Goal: Task Accomplishment & Management: Use online tool/utility

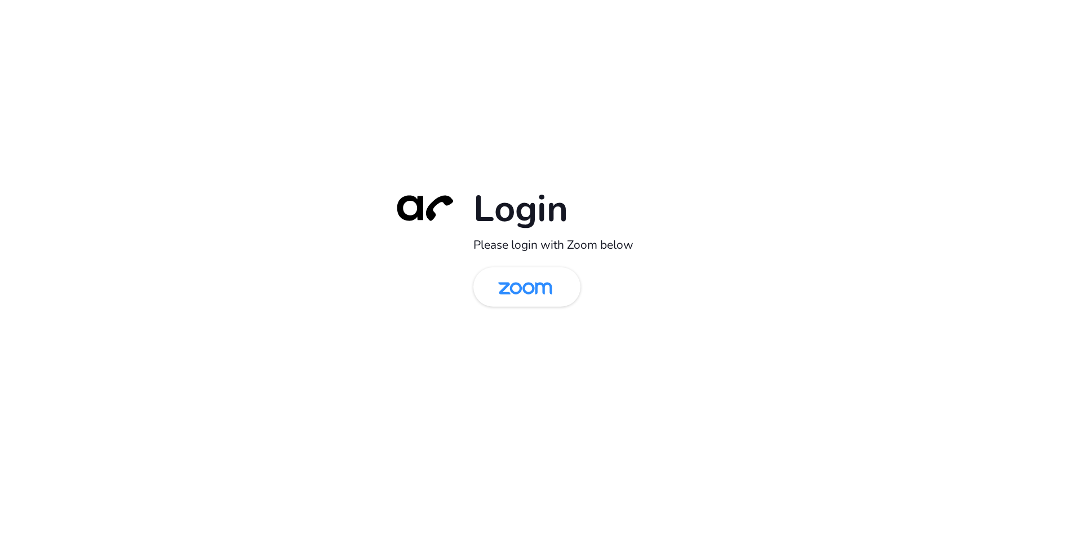
drag, startPoint x: 528, startPoint y: 286, endPoint x: 498, endPoint y: 359, distance: 78.3
click at [528, 286] on img at bounding box center [526, 287] width 78 height 37
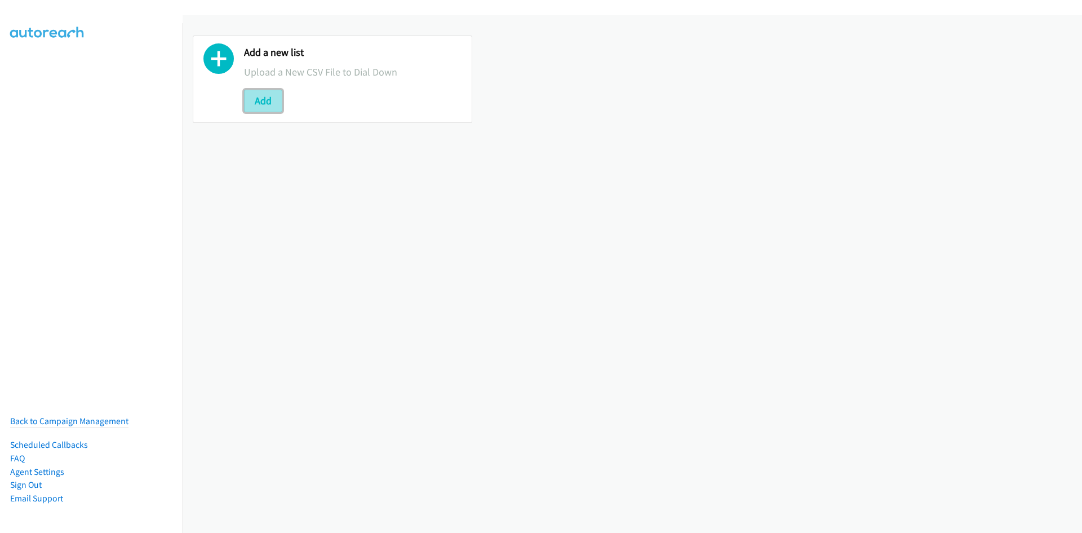
click at [246, 94] on button "Add" at bounding box center [263, 101] width 38 height 23
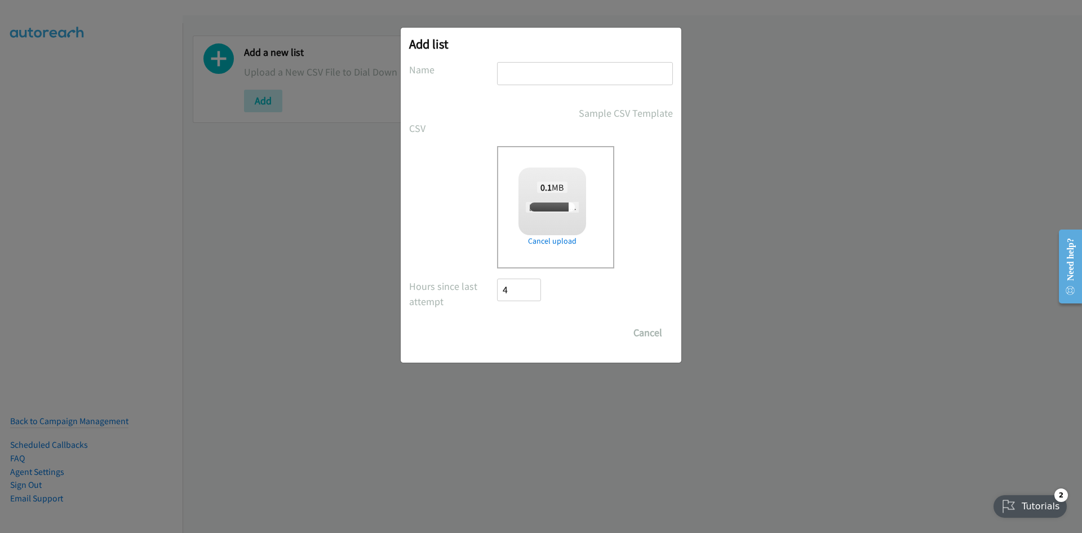
click at [541, 76] on input "text" at bounding box center [585, 73] width 176 height 23
type input "listie"
checkbox input "true"
drag, startPoint x: 509, startPoint y: 334, endPoint x: 252, endPoint y: 308, distance: 257.8
click at [509, 334] on input "Save List" at bounding box center [526, 332] width 59 height 23
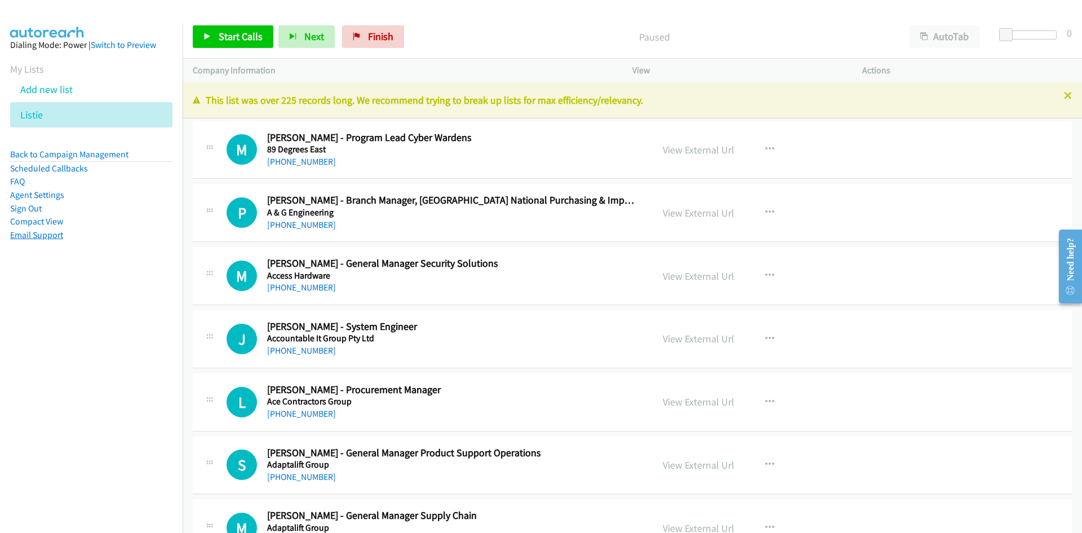
drag, startPoint x: 313, startPoint y: 159, endPoint x: 14, endPoint y: 235, distance: 308.9
click at [313, 159] on link "+61 424 638 855" at bounding box center [301, 161] width 69 height 11
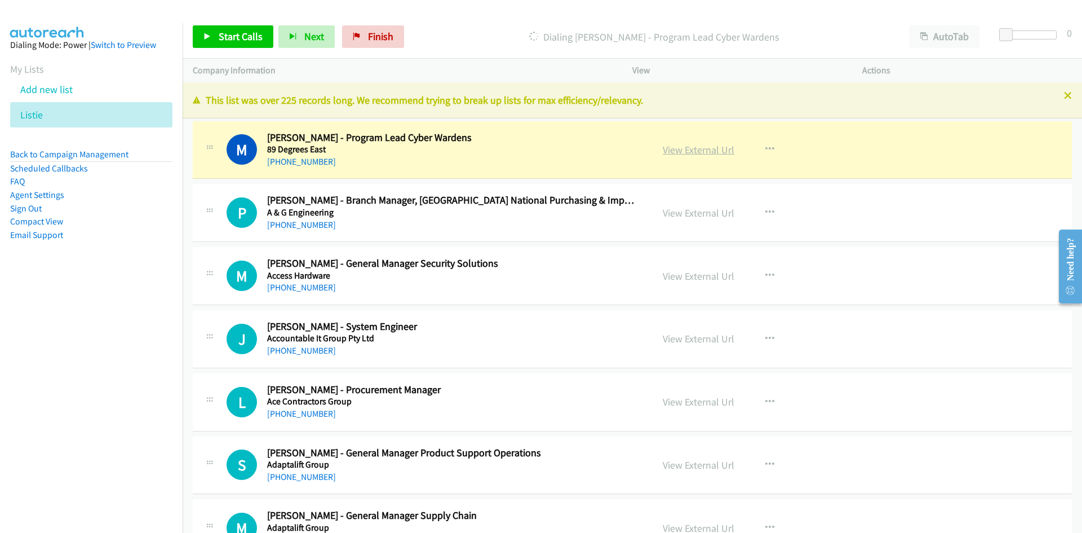
drag, startPoint x: 690, startPoint y: 151, endPoint x: 683, endPoint y: 147, distance: 8.3
click at [690, 151] on link "View External Url" at bounding box center [699, 149] width 72 height 13
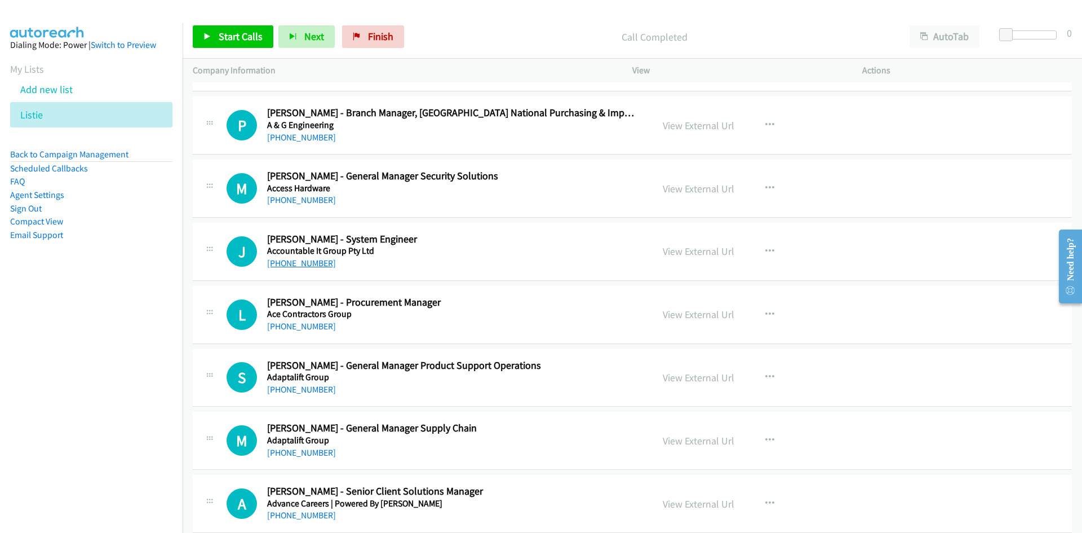
scroll to position [113, 0]
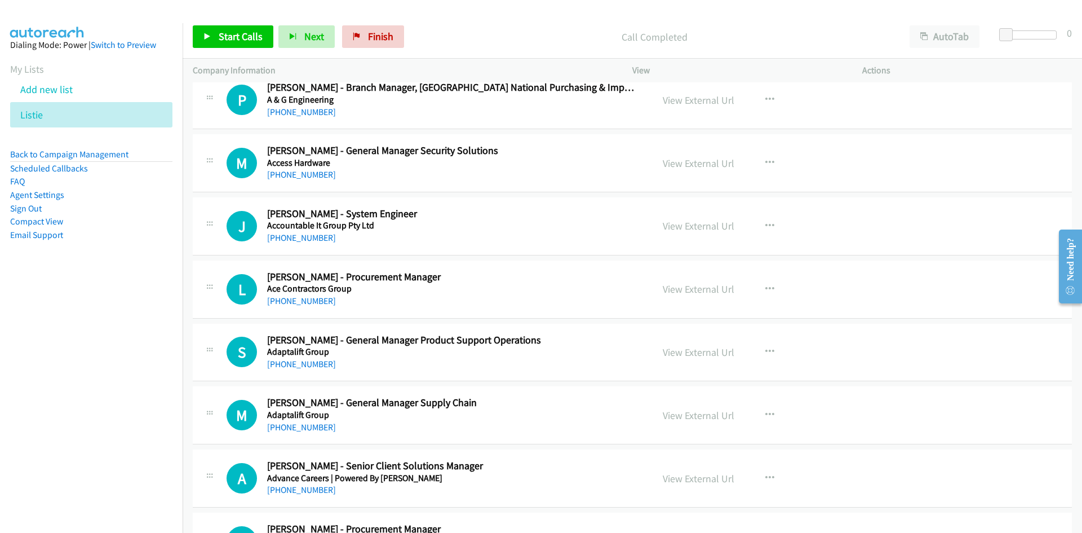
drag, startPoint x: 289, startPoint y: 236, endPoint x: 15, endPoint y: 269, distance: 275.4
click at [289, 236] on link "+61 433 474 051" at bounding box center [301, 237] width 69 height 11
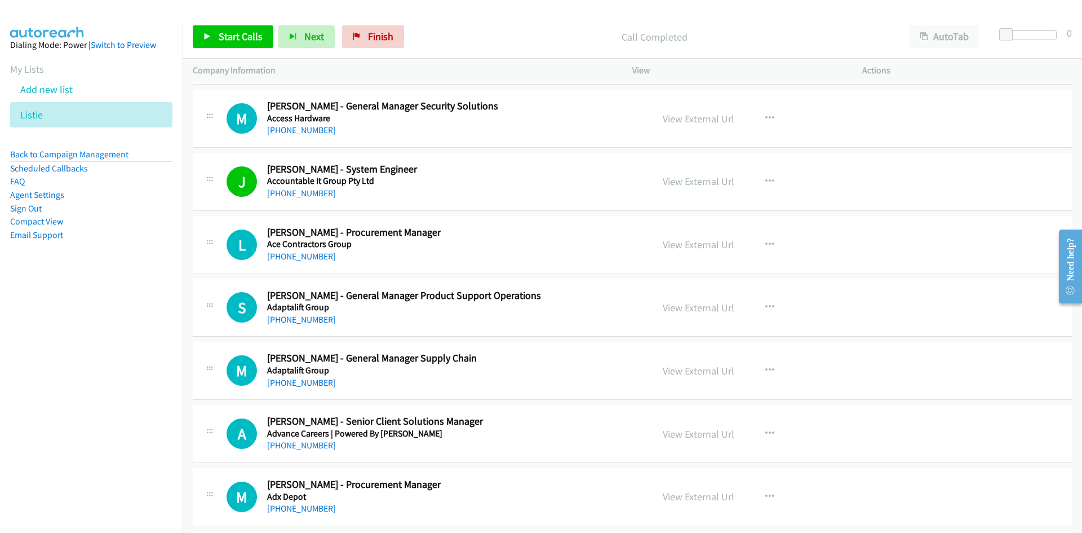
scroll to position [169, 0]
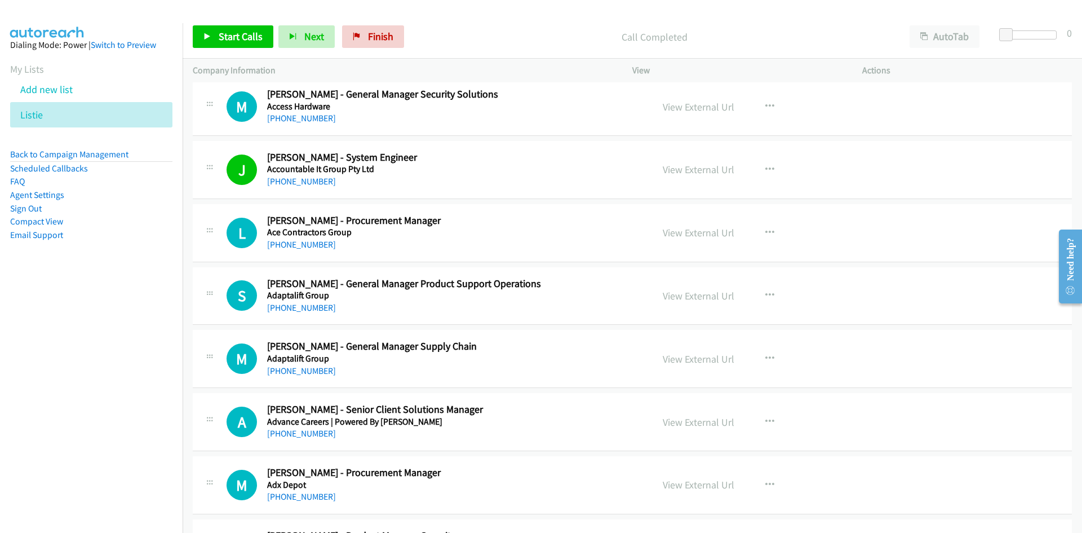
drag, startPoint x: 311, startPoint y: 245, endPoint x: 5, endPoint y: 353, distance: 324.5
click at [311, 245] on link "+61 468 912 368" at bounding box center [301, 244] width 69 height 11
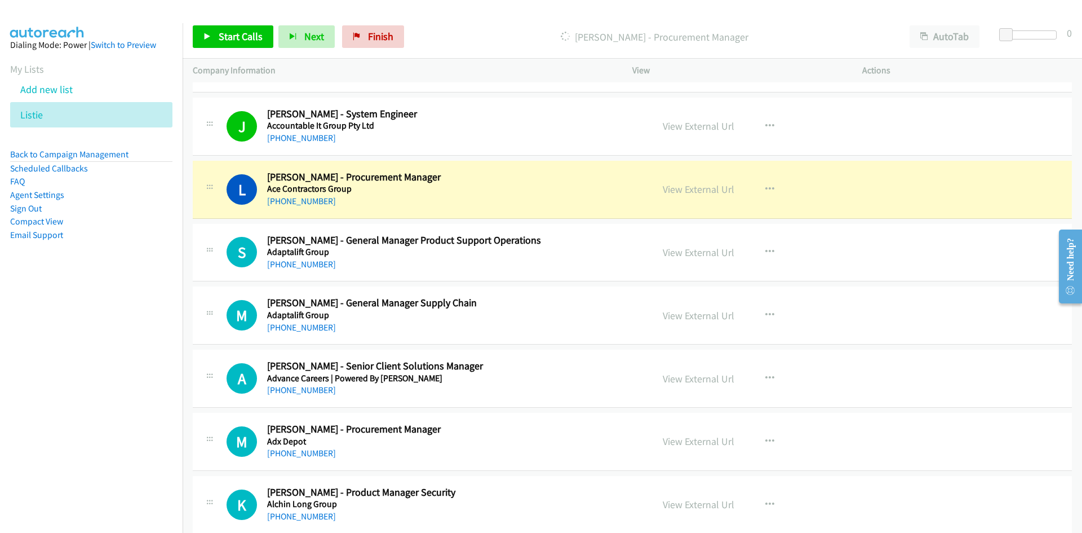
scroll to position [226, 0]
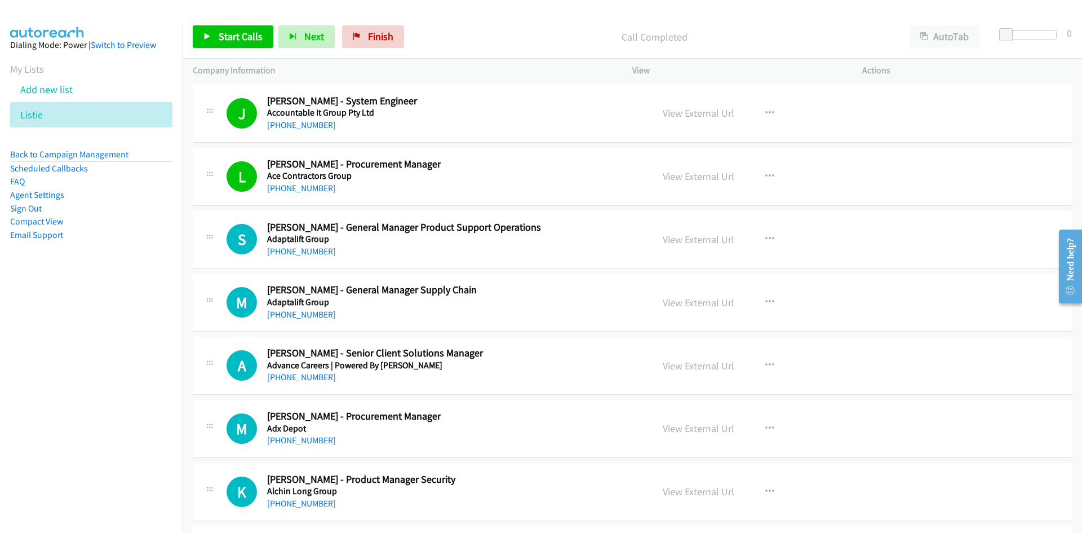
drag, startPoint x: 300, startPoint y: 251, endPoint x: 8, endPoint y: 382, distance: 320.7
click at [300, 251] on link "+61 408 024 511" at bounding box center [301, 251] width 69 height 11
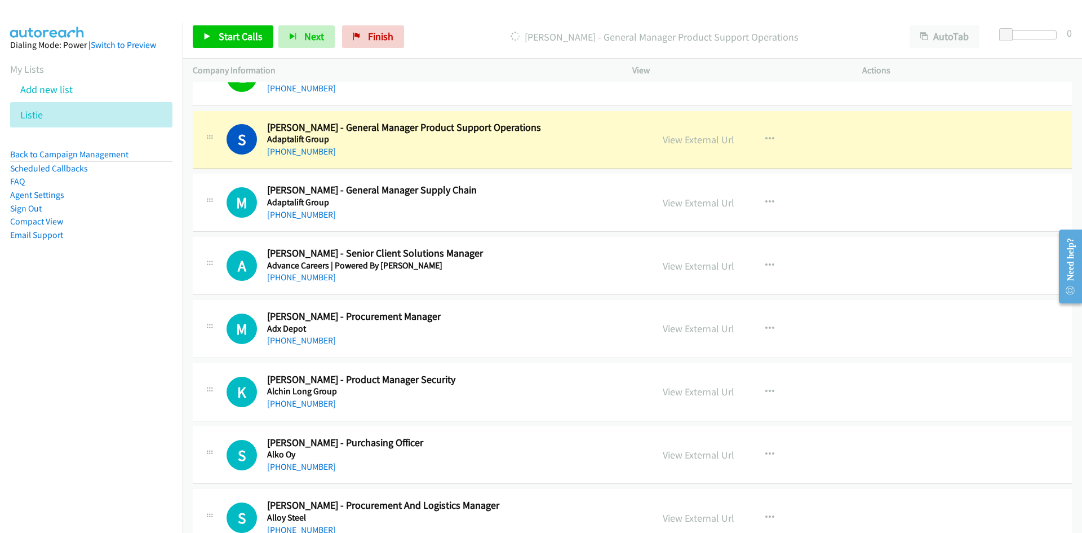
scroll to position [338, 0]
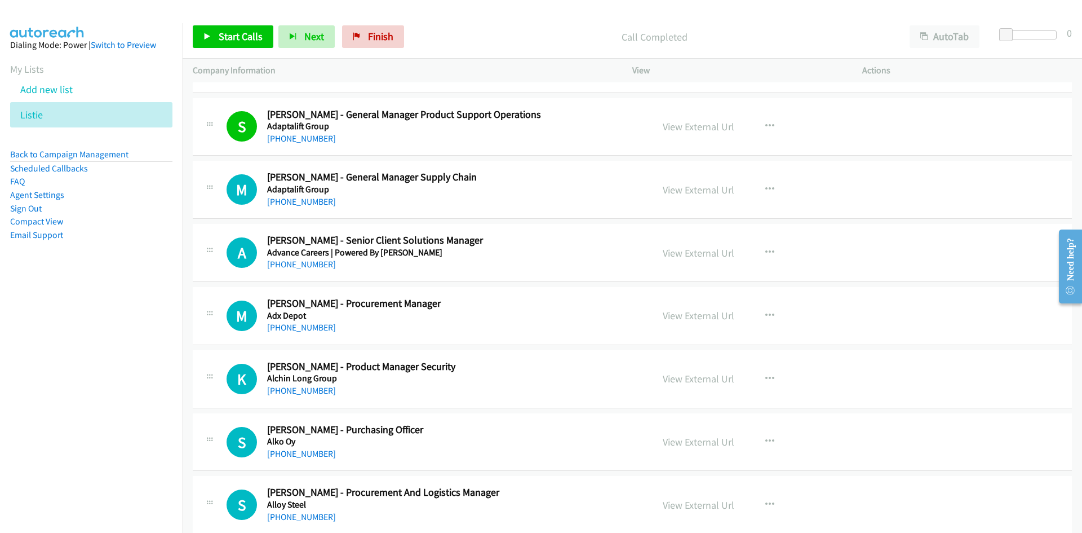
drag, startPoint x: 320, startPoint y: 201, endPoint x: 5, endPoint y: 331, distance: 341.0
click at [320, 201] on link "+61 414 567 297" at bounding box center [301, 201] width 69 height 11
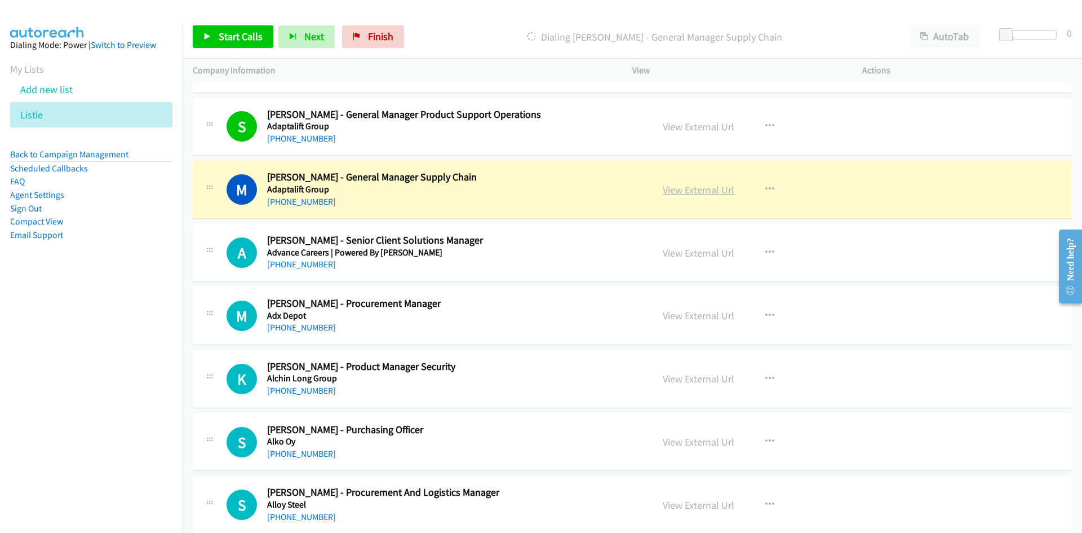
click at [668, 189] on link "View External Url" at bounding box center [699, 189] width 72 height 13
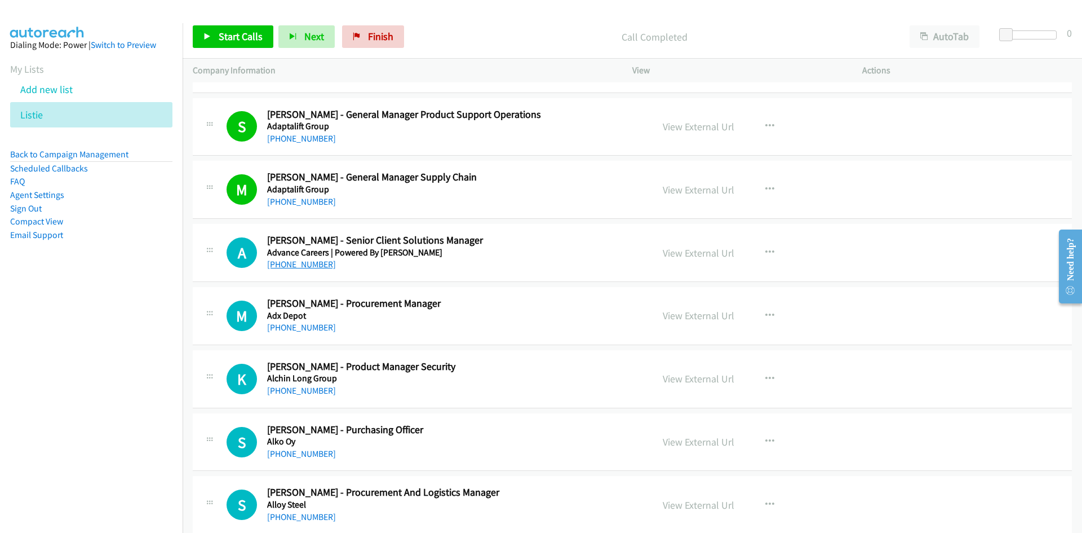
scroll to position [451, 0]
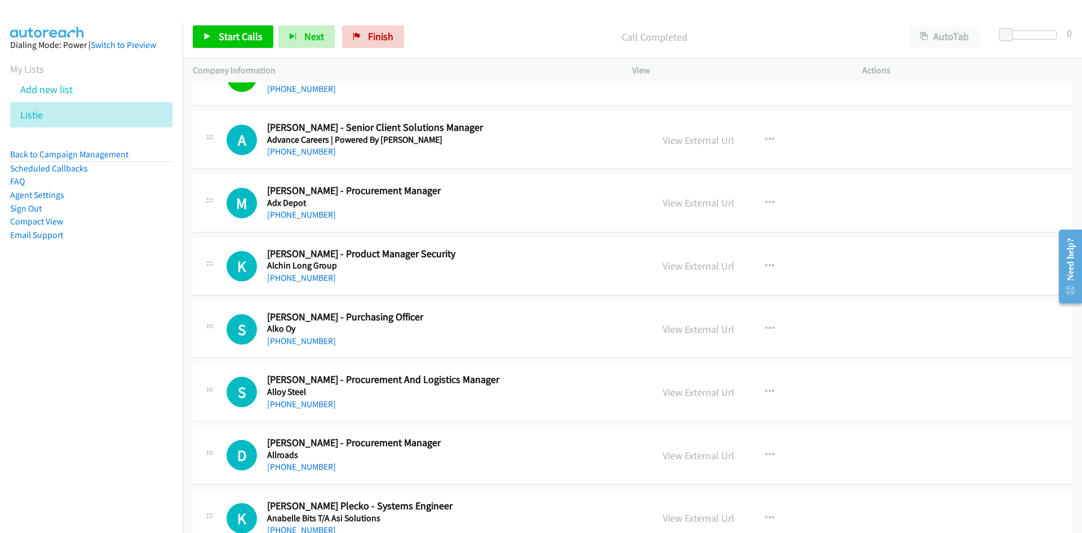
drag, startPoint x: 308, startPoint y: 155, endPoint x: 19, endPoint y: 302, distance: 324.7
click at [308, 155] on link "+61 3 5226 8010" at bounding box center [301, 151] width 69 height 11
drag, startPoint x: 316, startPoint y: 218, endPoint x: 6, endPoint y: 319, distance: 326.8
click at [316, 218] on link "+61 477 012 177" at bounding box center [301, 214] width 69 height 11
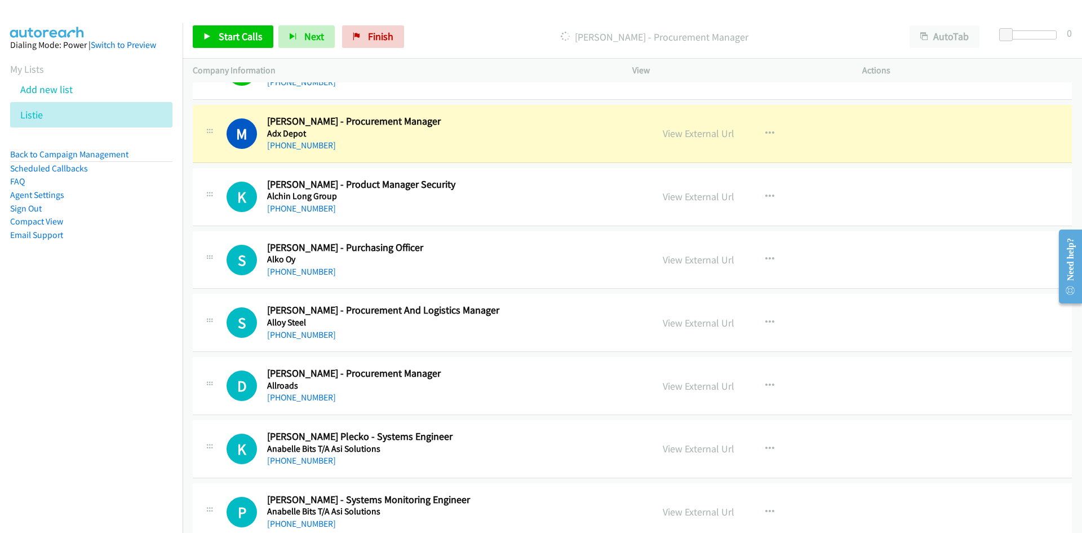
scroll to position [507, 0]
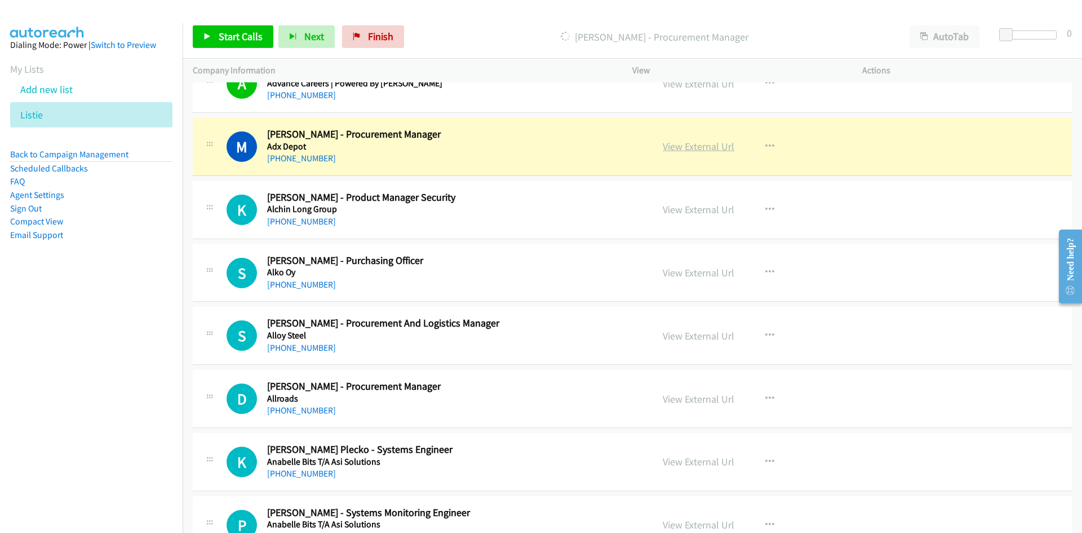
click at [702, 145] on link "View External Url" at bounding box center [699, 146] width 72 height 13
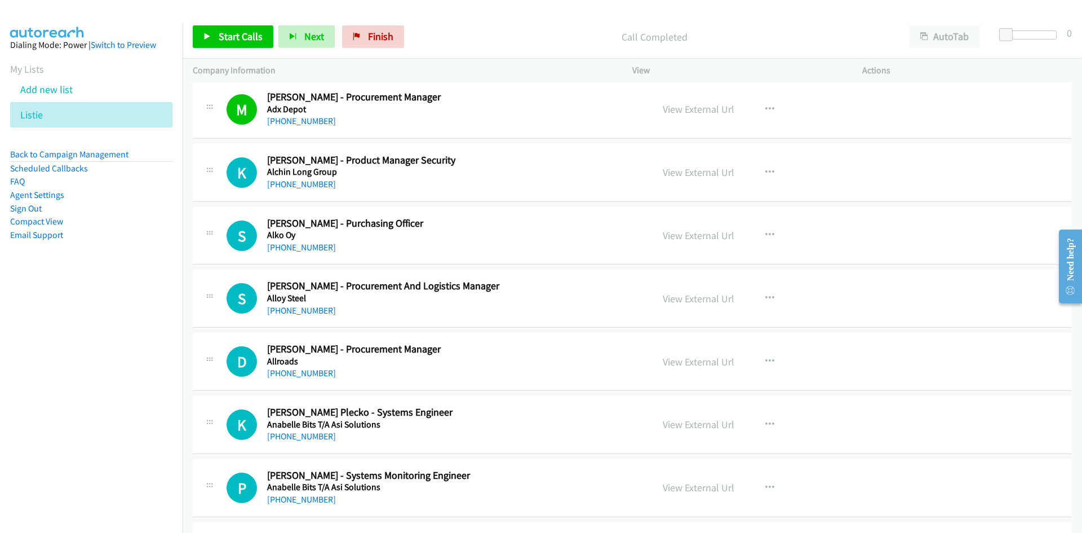
scroll to position [564, 0]
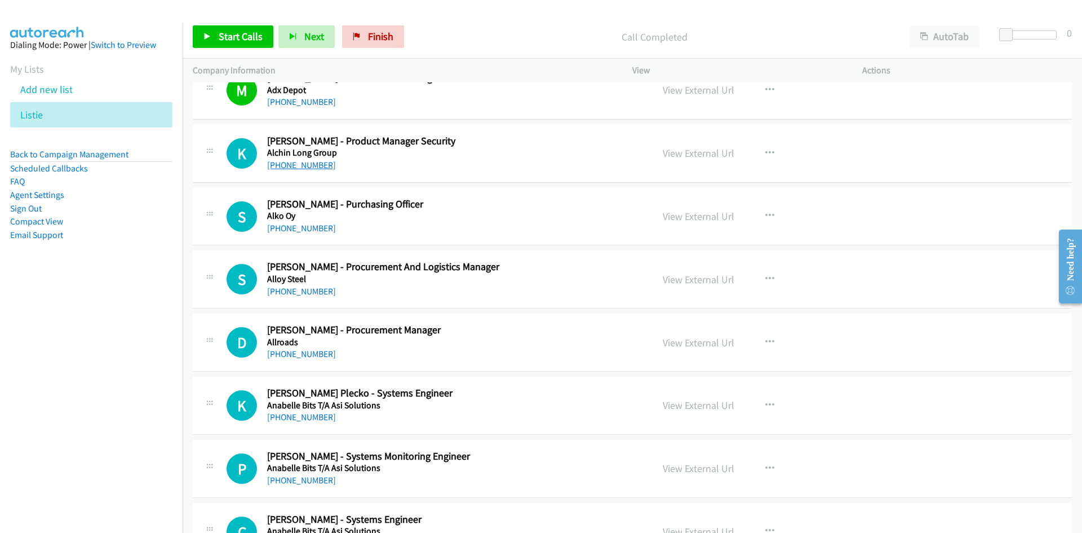
click at [317, 166] on link "+61 417 687 059" at bounding box center [301, 165] width 69 height 11
drag, startPoint x: 307, startPoint y: 294, endPoint x: 11, endPoint y: 403, distance: 315.4
click at [307, 294] on link "+61 426 784 288" at bounding box center [301, 291] width 69 height 11
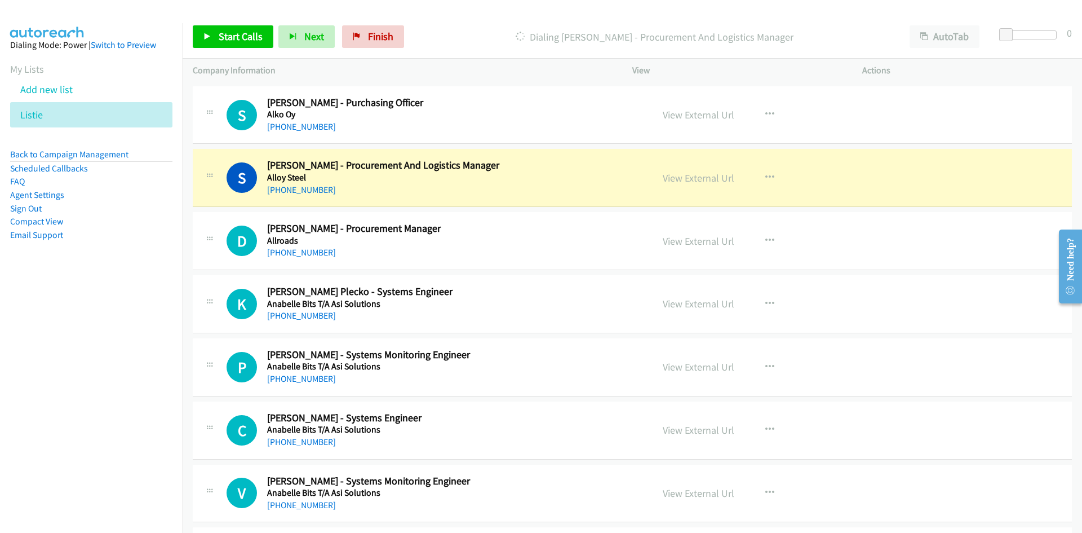
scroll to position [677, 0]
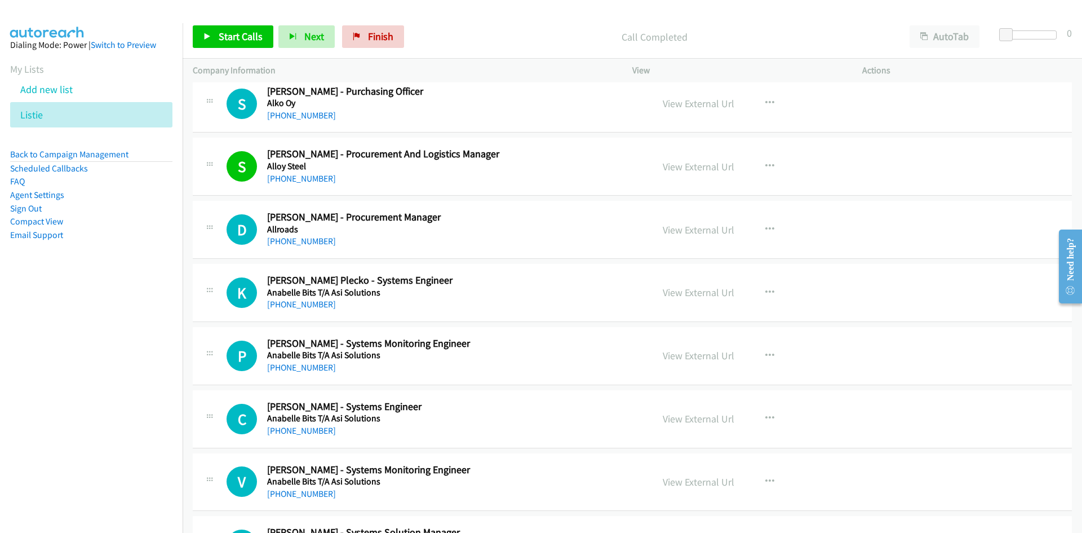
drag, startPoint x: 315, startPoint y: 240, endPoint x: 57, endPoint y: 347, distance: 279.3
click at [315, 240] on link "+61 449 913 919" at bounding box center [301, 241] width 69 height 11
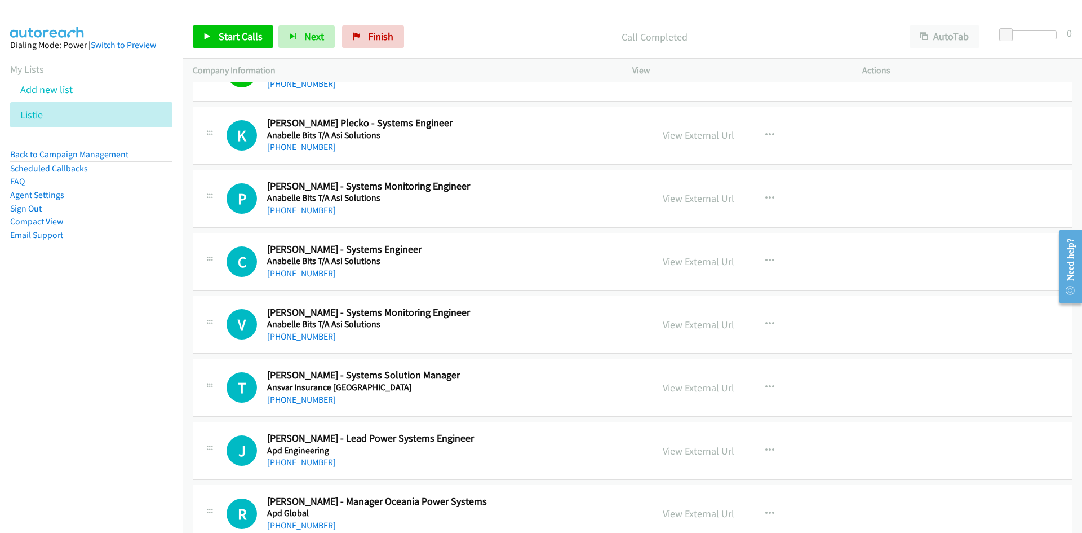
scroll to position [846, 0]
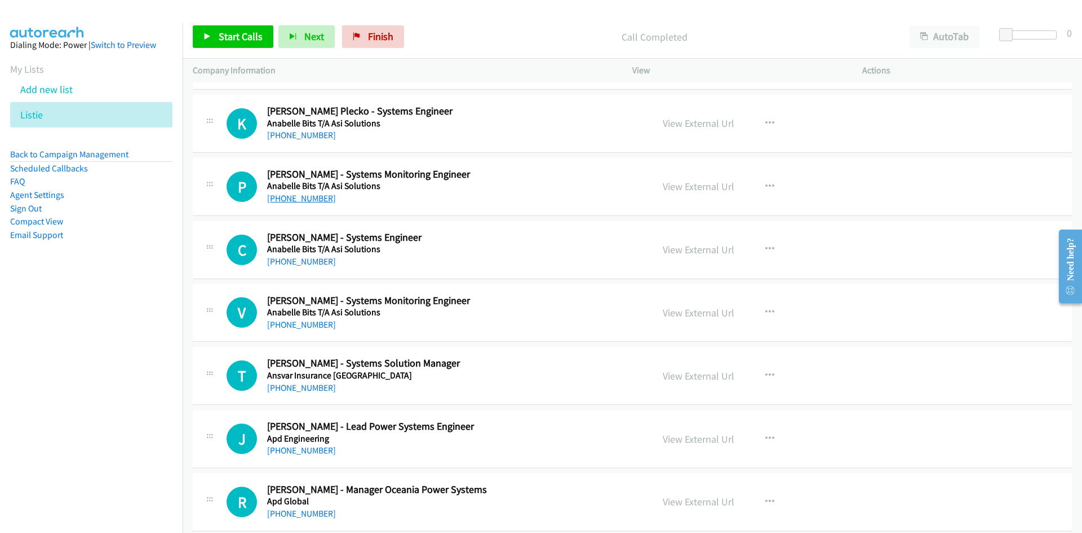
drag, startPoint x: 300, startPoint y: 202, endPoint x: 120, endPoint y: 269, distance: 192.0
click at [300, 202] on link "+61 2 6224 9715" at bounding box center [301, 198] width 69 height 11
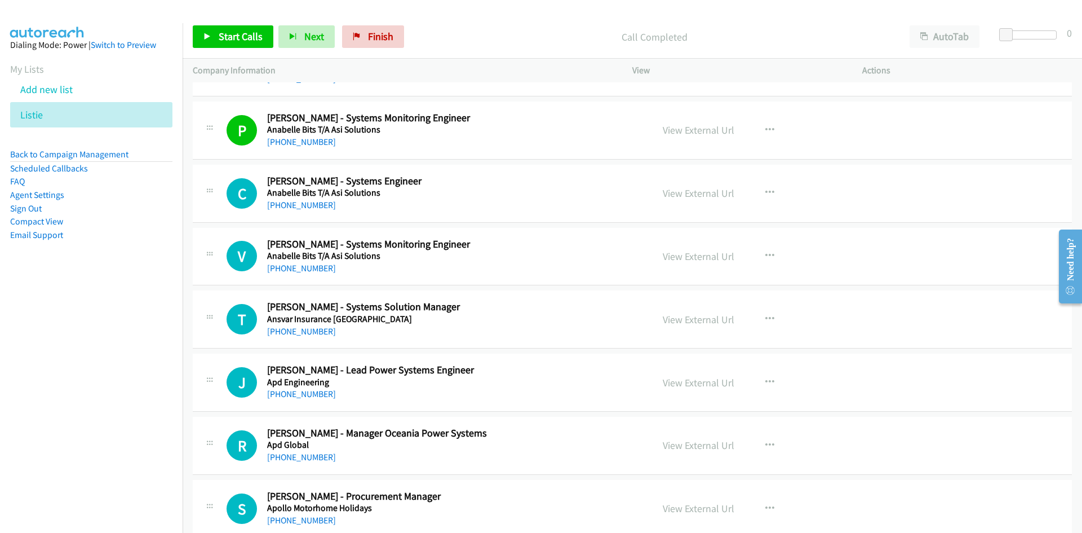
drag, startPoint x: 317, startPoint y: 208, endPoint x: 141, endPoint y: 268, distance: 186.5
click at [317, 208] on link "+61 1300 348 638" at bounding box center [301, 205] width 69 height 11
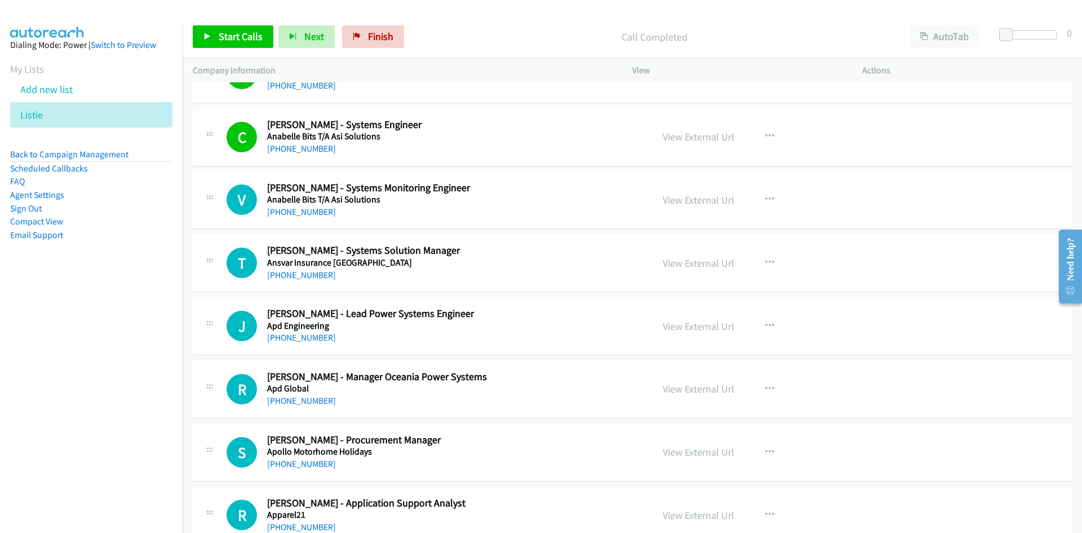
drag, startPoint x: 299, startPoint y: 211, endPoint x: 114, endPoint y: 299, distance: 204.8
click at [299, 211] on link "+61 2 6224 9724" at bounding box center [301, 211] width 69 height 11
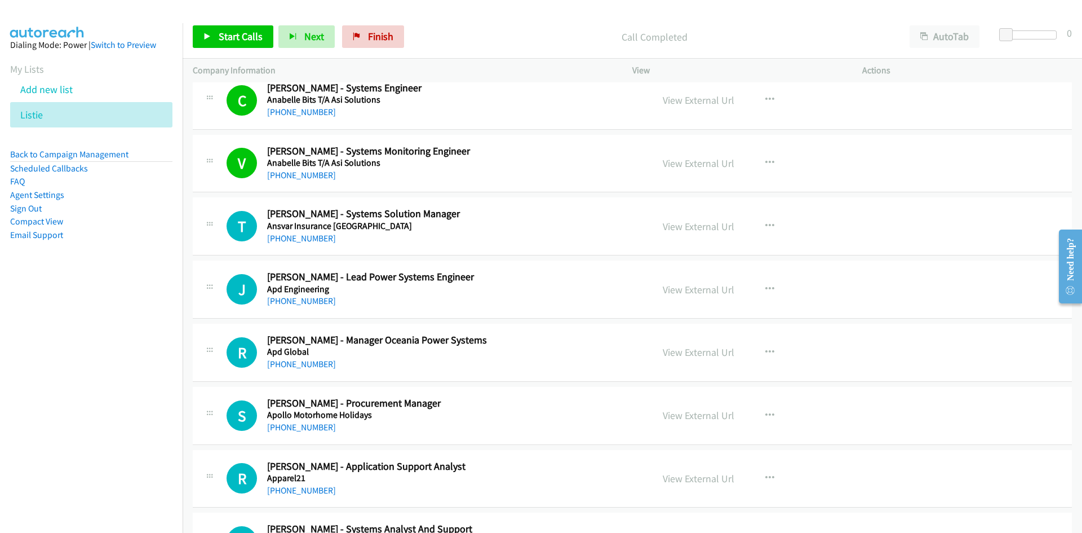
scroll to position [1015, 0]
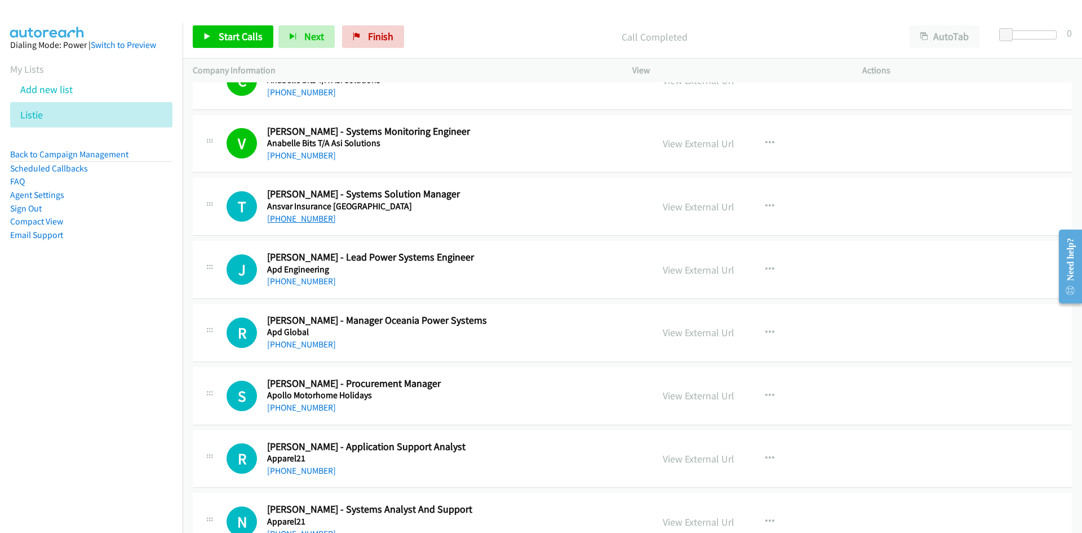
click at [319, 220] on link "+61 430 378 398" at bounding box center [301, 218] width 69 height 11
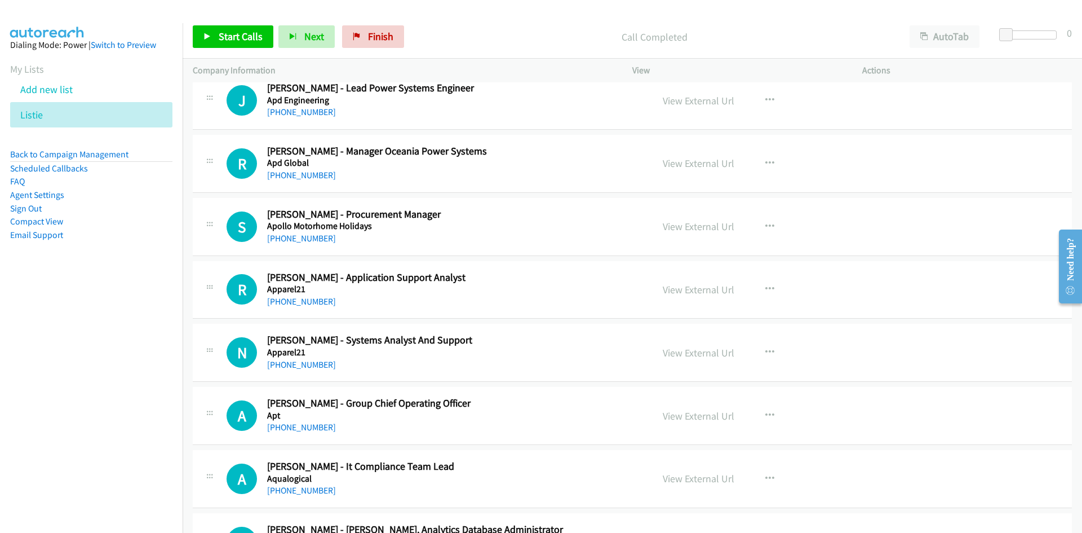
scroll to position [1128, 0]
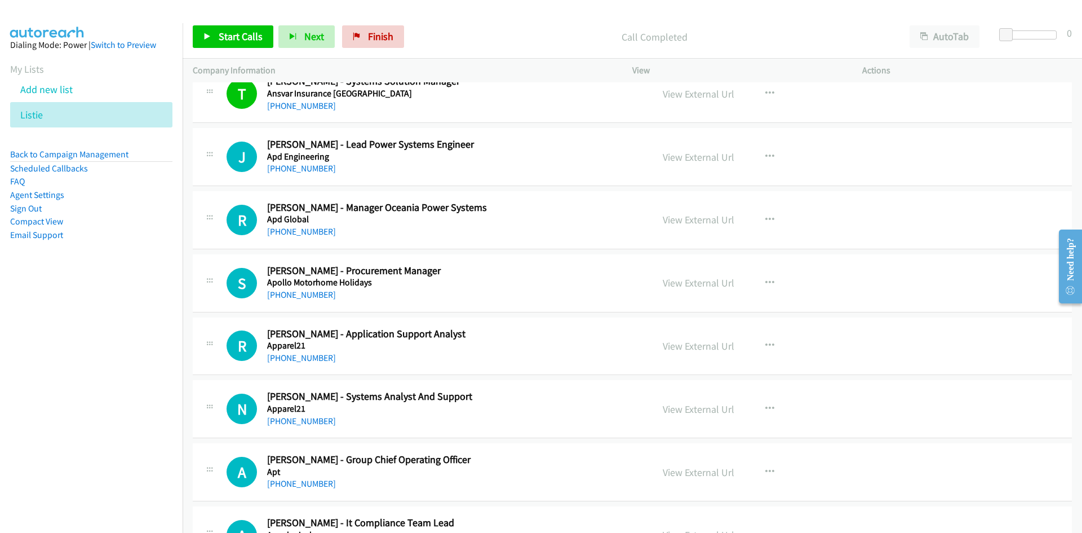
drag, startPoint x: 313, startPoint y: 171, endPoint x: 147, endPoint y: 222, distance: 173.9
click at [313, 171] on link "+61 451 443 184" at bounding box center [301, 168] width 69 height 11
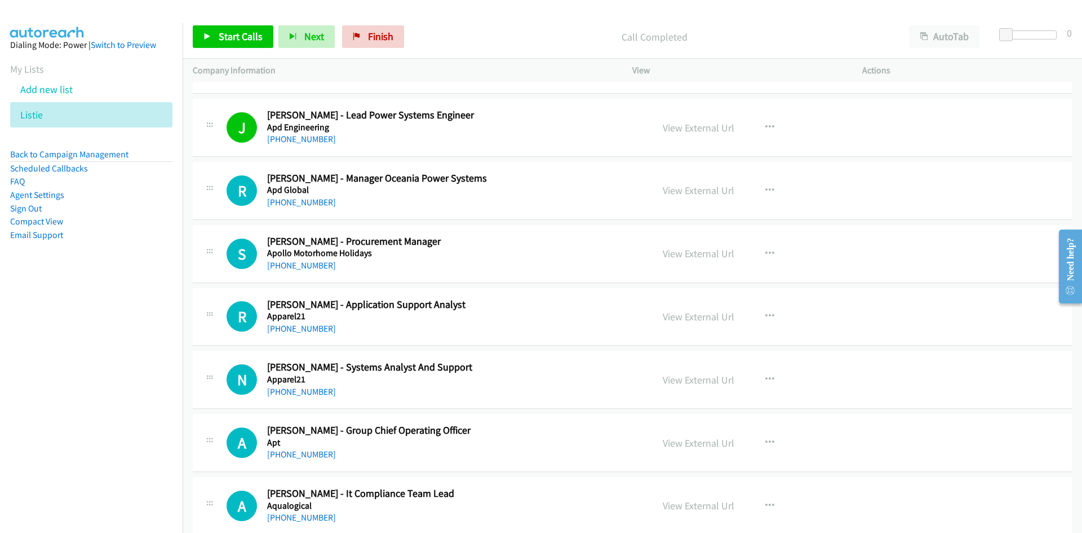
scroll to position [1184, 0]
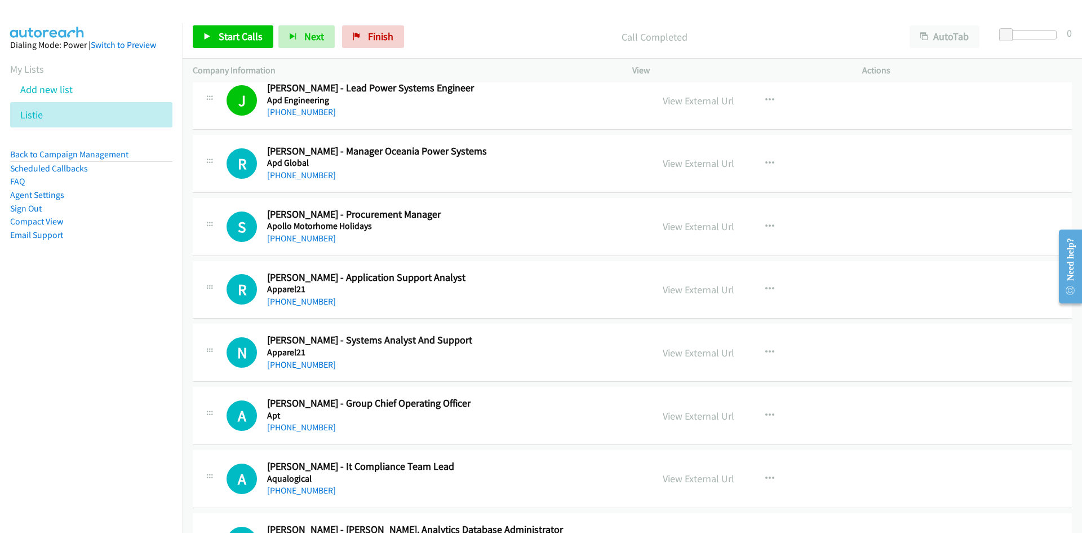
drag, startPoint x: 304, startPoint y: 177, endPoint x: 18, endPoint y: 291, distance: 308.4
click at [304, 177] on link "+61 439 074 534" at bounding box center [301, 175] width 69 height 11
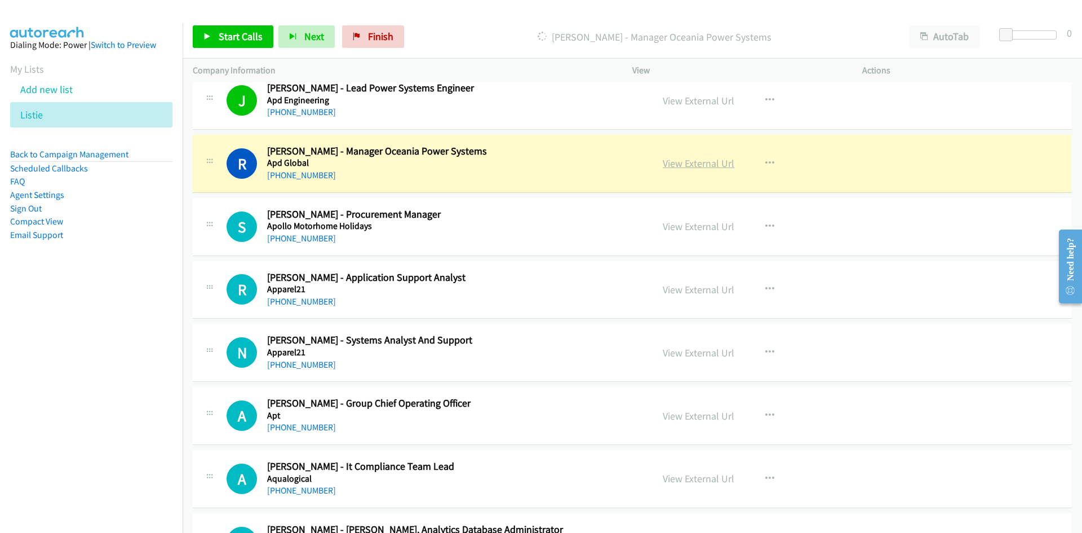
click at [696, 161] on link "View External Url" at bounding box center [699, 163] width 72 height 13
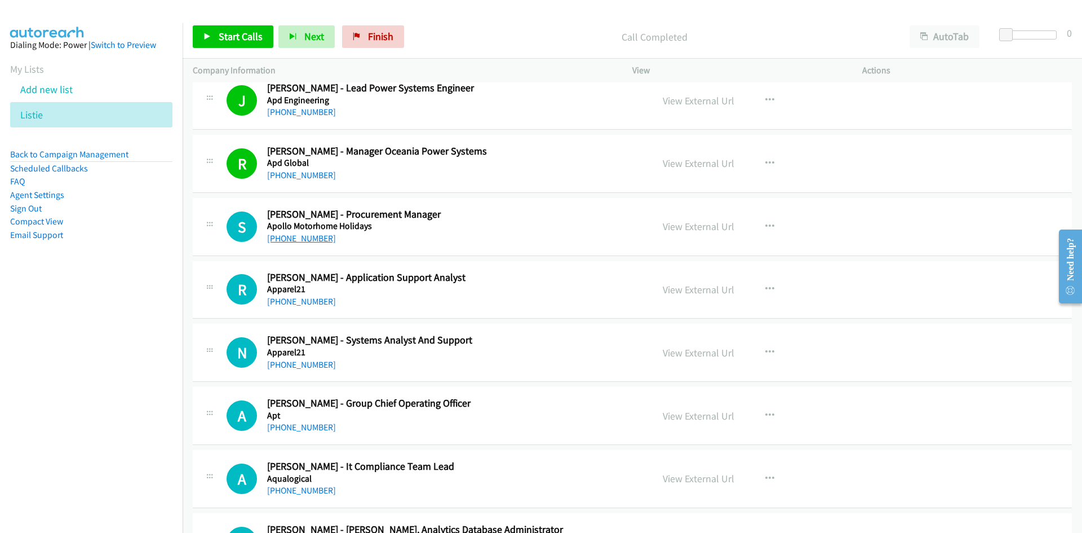
click at [317, 233] on link "+61 403 566 443" at bounding box center [301, 238] width 69 height 11
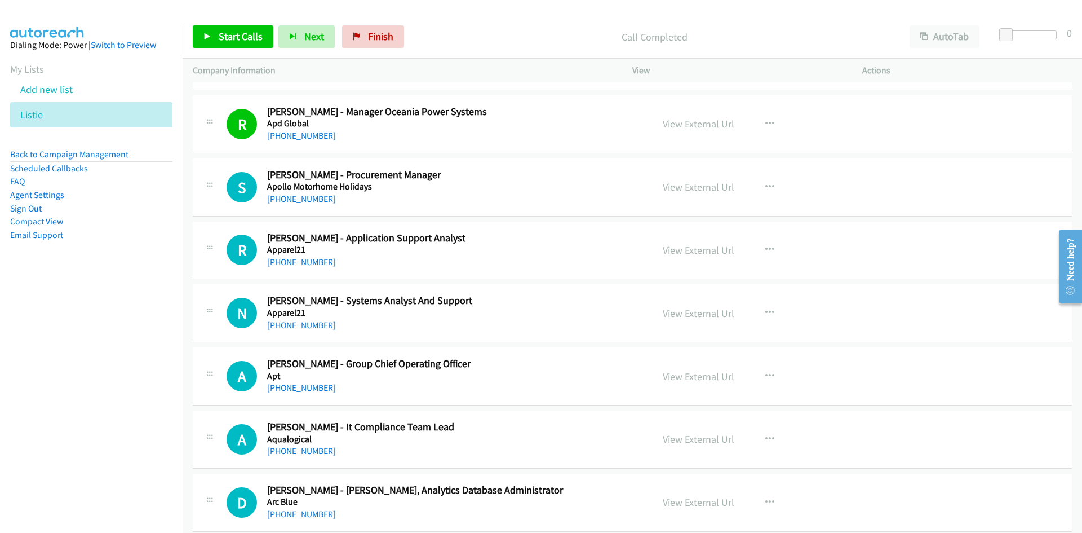
scroll to position [1240, 0]
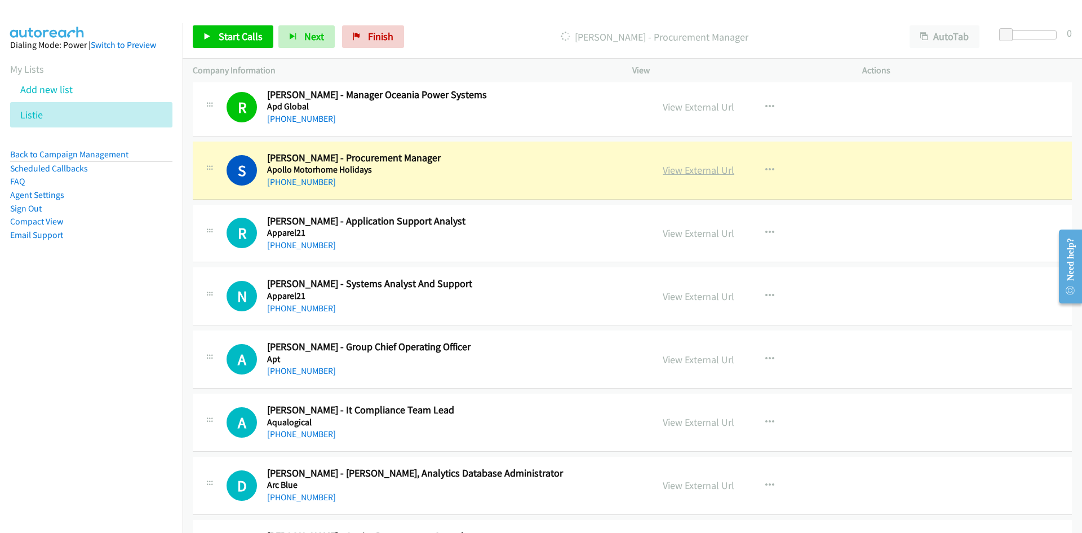
click at [691, 170] on link "View External Url" at bounding box center [699, 169] width 72 height 13
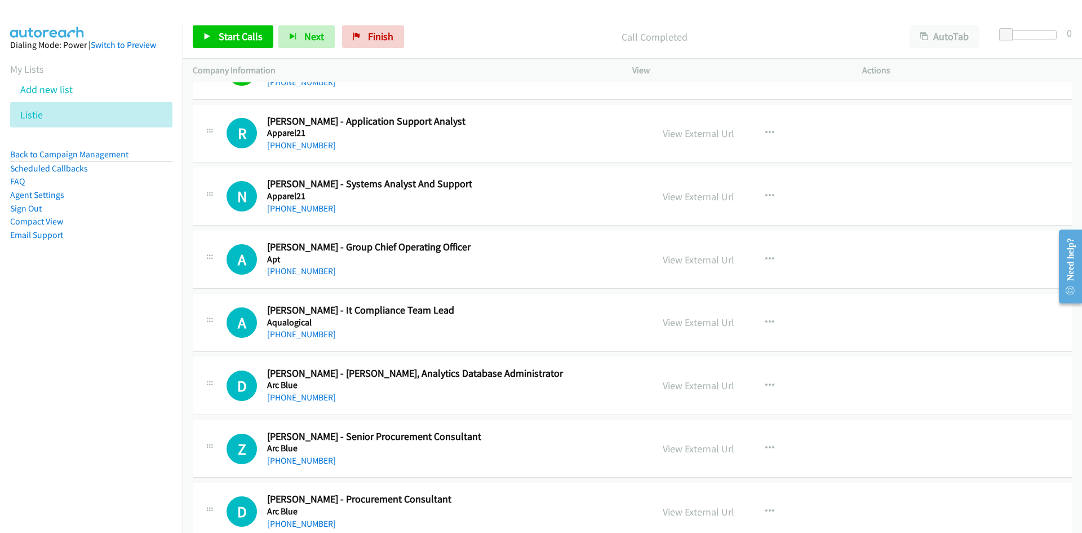
scroll to position [1353, 0]
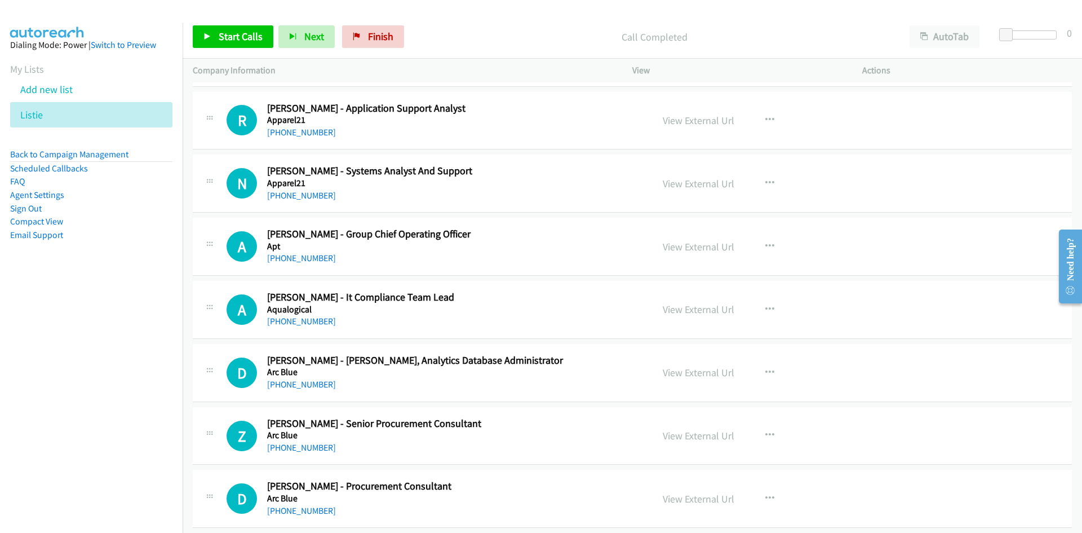
drag, startPoint x: 297, startPoint y: 197, endPoint x: 3, endPoint y: 286, distance: 306.8
click at [297, 197] on link "+61 449 053 463" at bounding box center [301, 195] width 69 height 11
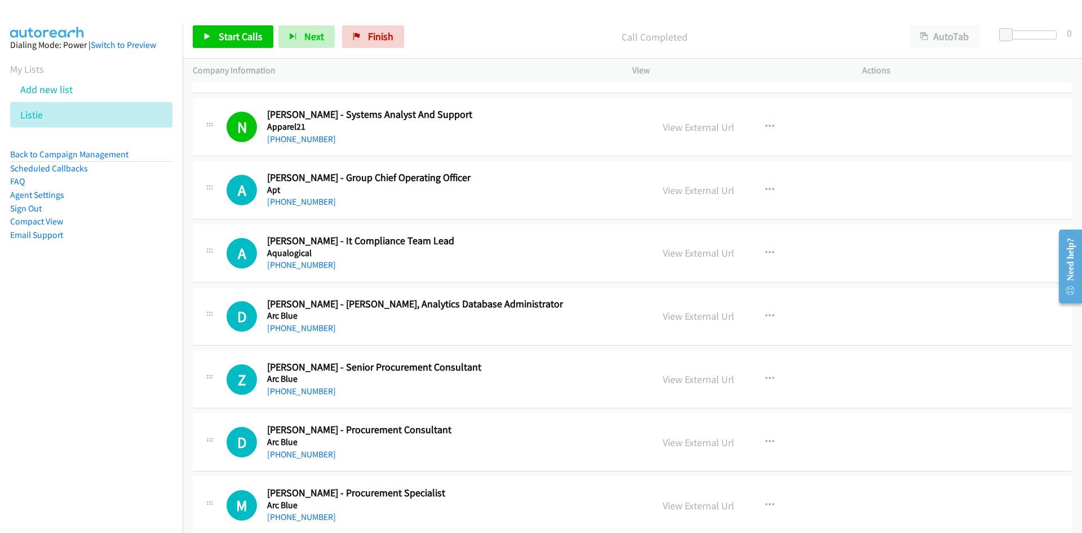
drag, startPoint x: 296, startPoint y: 206, endPoint x: 5, endPoint y: 250, distance: 294.3
click at [296, 206] on link "+61 477 640 838" at bounding box center [301, 201] width 69 height 11
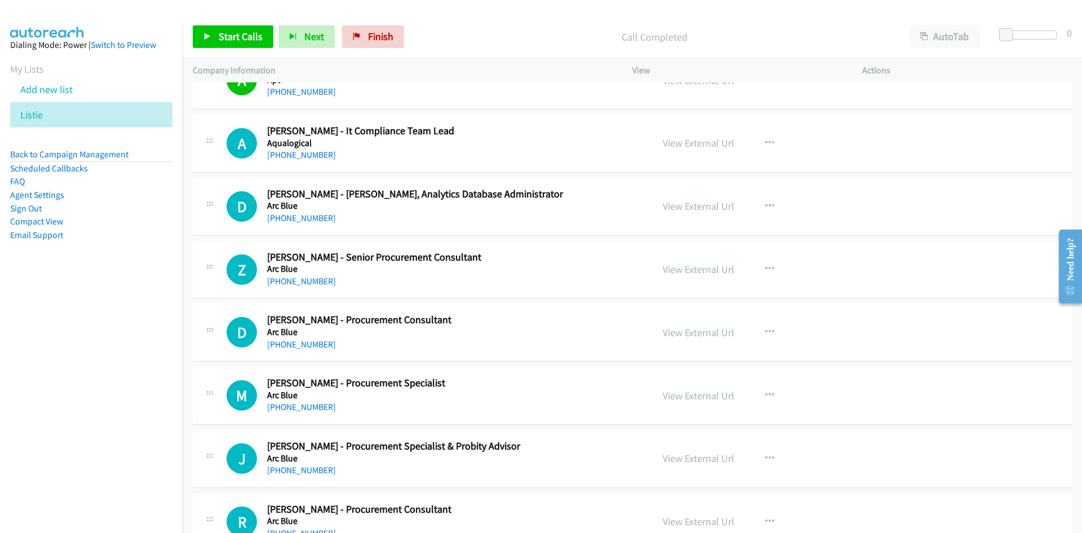
scroll to position [1522, 0]
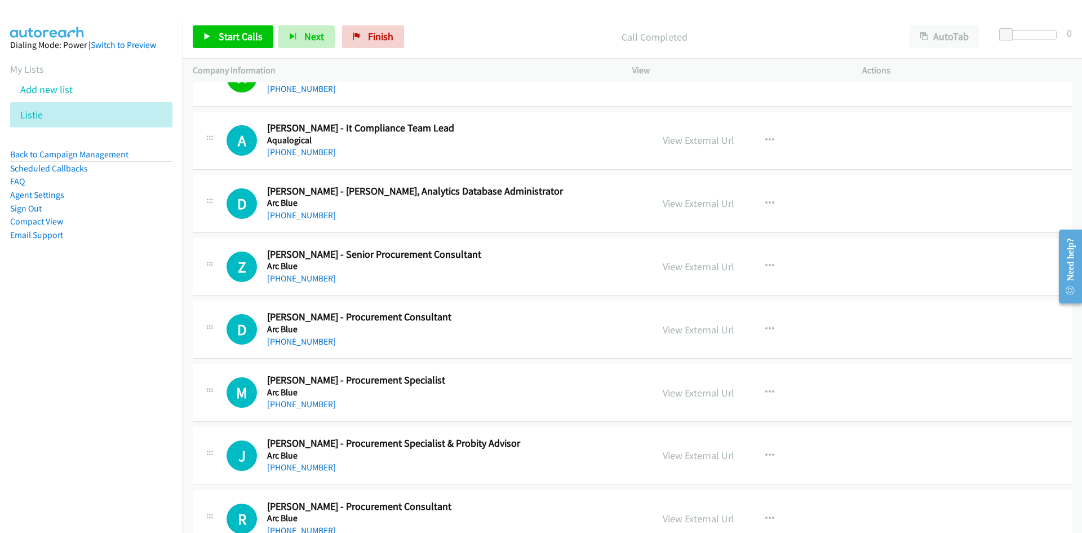
drag, startPoint x: 308, startPoint y: 148, endPoint x: 1, endPoint y: 319, distance: 351.1
click at [308, 148] on link "+61 402 347 450" at bounding box center [301, 152] width 69 height 11
drag, startPoint x: 315, startPoint y: 213, endPoint x: 24, endPoint y: 270, distance: 296.4
click at [315, 213] on link "+61 405 279 429" at bounding box center [301, 215] width 69 height 11
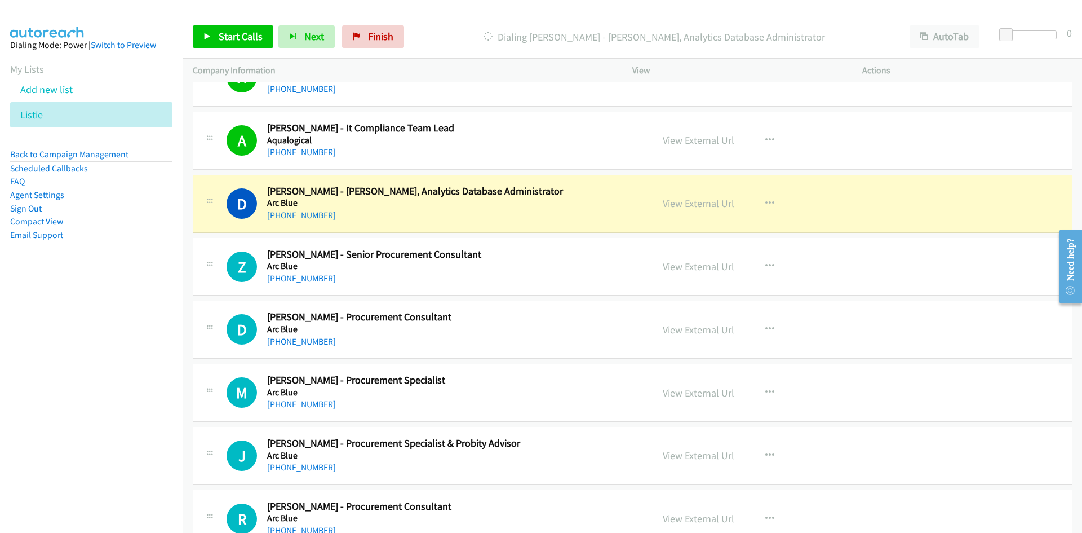
click at [694, 206] on link "View External Url" at bounding box center [699, 203] width 72 height 13
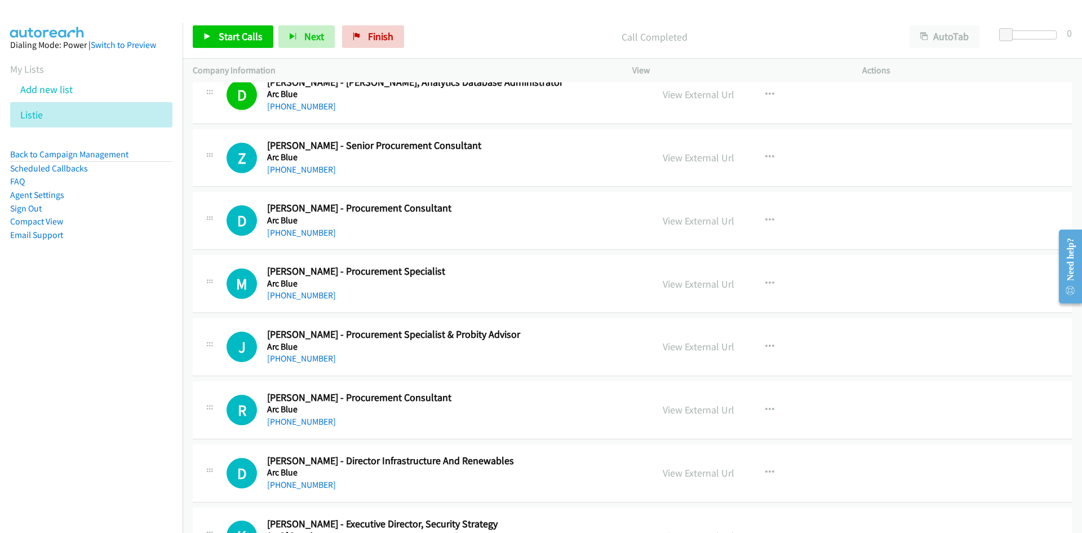
scroll to position [1635, 0]
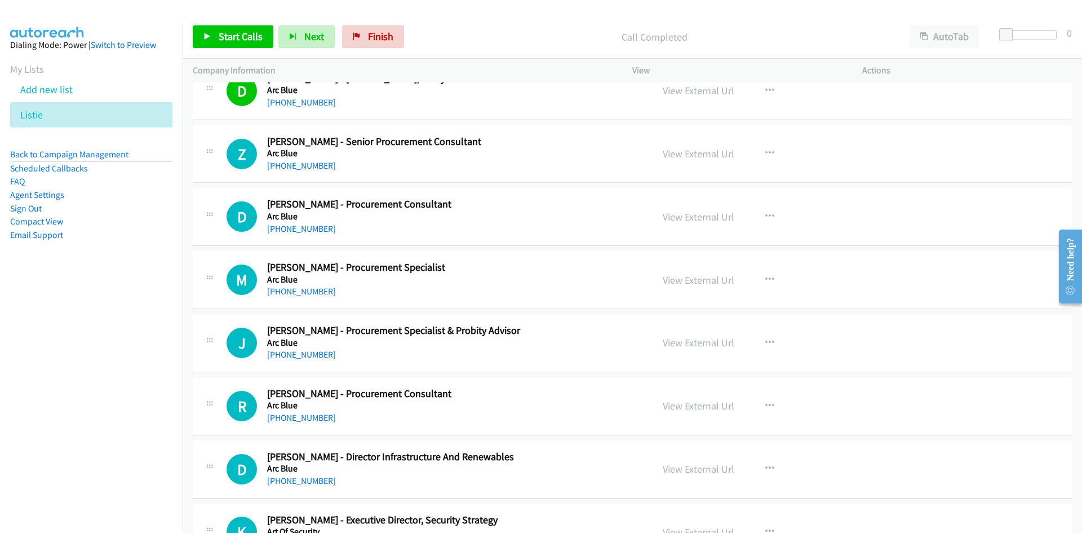
drag, startPoint x: 315, startPoint y: 167, endPoint x: 1, endPoint y: 254, distance: 325.8
click at [315, 167] on link "+61 403 145 845" at bounding box center [301, 165] width 69 height 11
drag, startPoint x: 311, startPoint y: 227, endPoint x: 248, endPoint y: 244, distance: 65.9
click at [311, 227] on link "+61 432 024 849" at bounding box center [301, 228] width 69 height 11
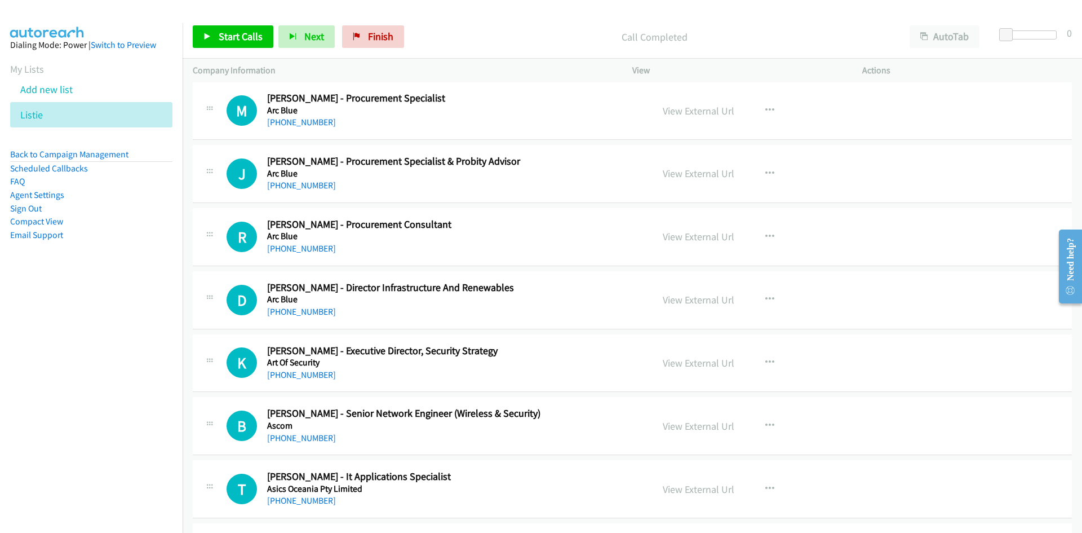
scroll to position [1748, 0]
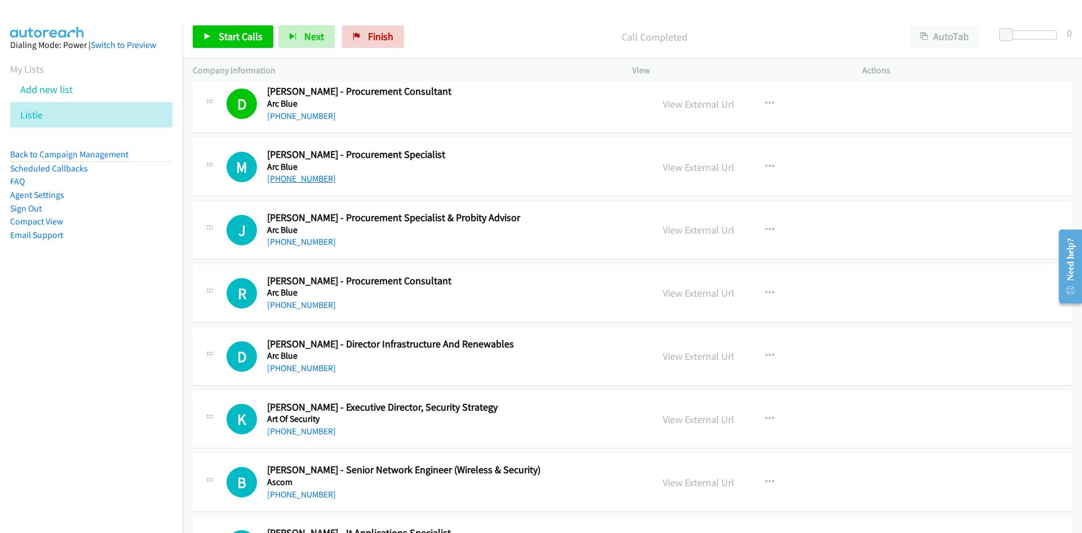
click at [299, 180] on link "+61 448 809 141" at bounding box center [301, 178] width 69 height 11
drag, startPoint x: 299, startPoint y: 182, endPoint x: 82, endPoint y: 255, distance: 229.6
click at [299, 182] on link "+61 448 809 141" at bounding box center [301, 178] width 69 height 11
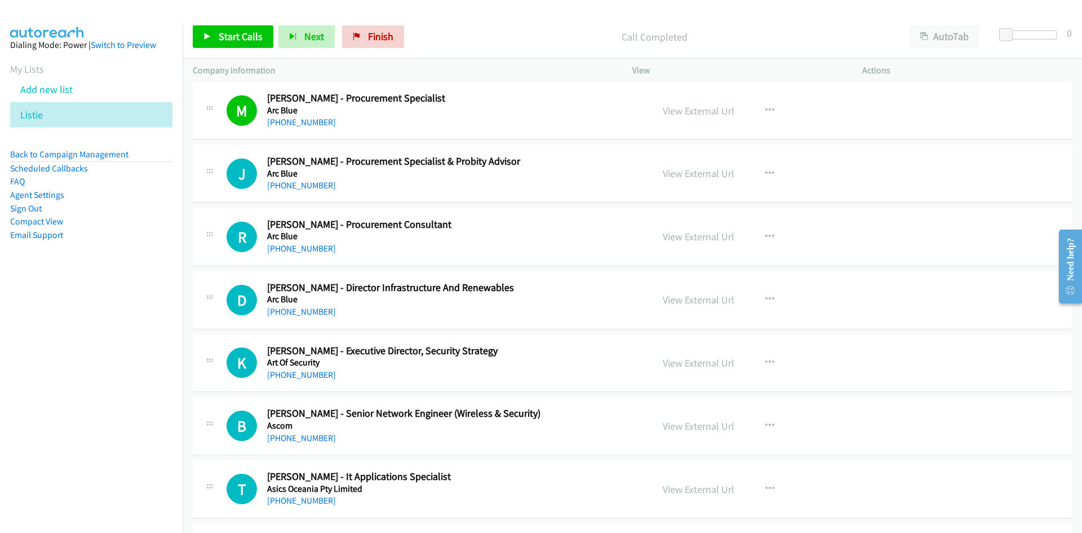
drag, startPoint x: 306, startPoint y: 187, endPoint x: 141, endPoint y: 284, distance: 191.3
click at [306, 187] on link "+61 417 805 848" at bounding box center [301, 185] width 69 height 11
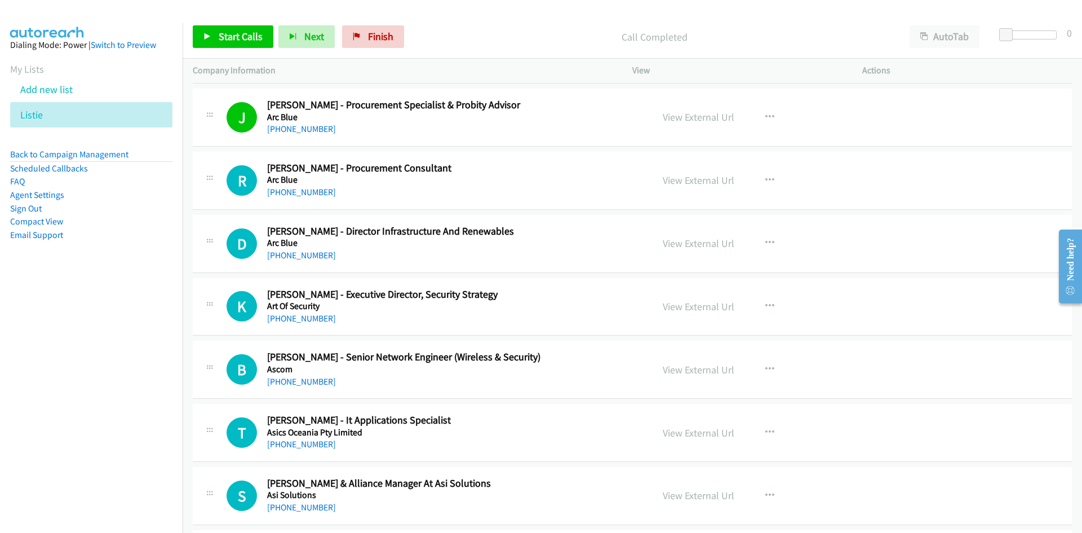
drag, startPoint x: 311, startPoint y: 188, endPoint x: 107, endPoint y: 260, distance: 217.2
click at [311, 188] on link "+61 411 158 034" at bounding box center [301, 192] width 69 height 11
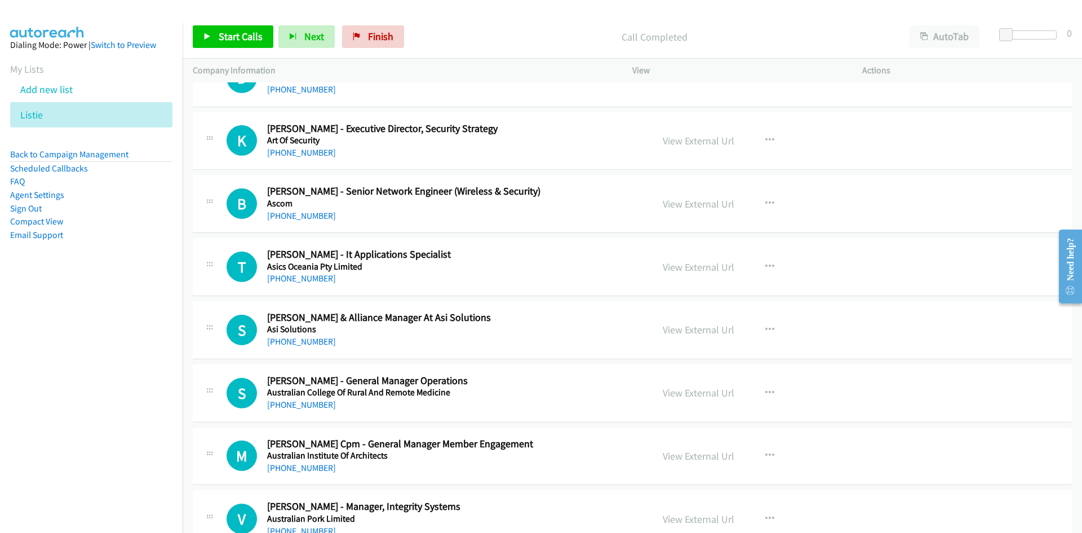
scroll to position [2030, 0]
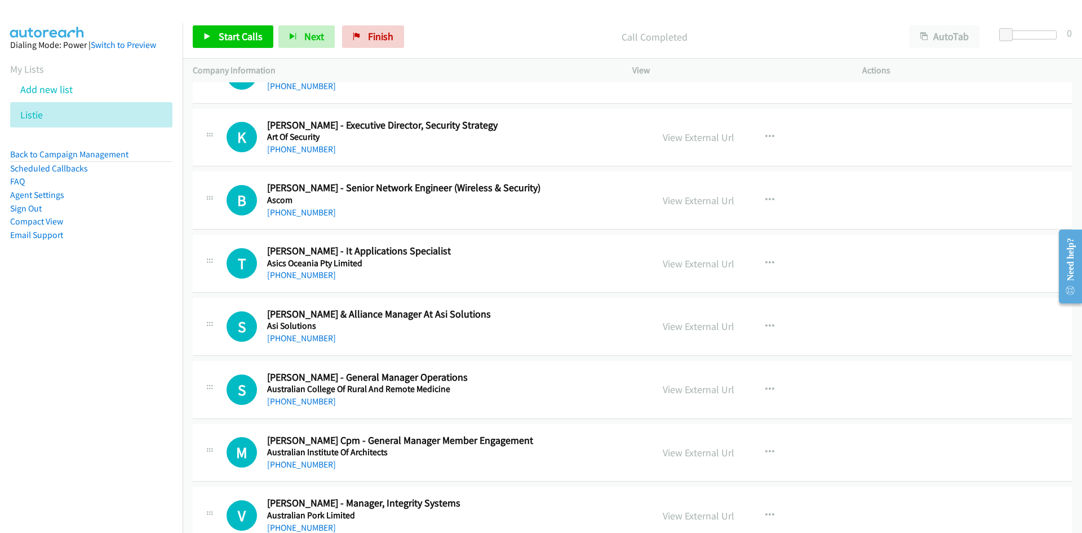
drag, startPoint x: 296, startPoint y: 210, endPoint x: 0, endPoint y: 275, distance: 303.1
click at [296, 210] on link "+61 423 257 338" at bounding box center [301, 212] width 69 height 11
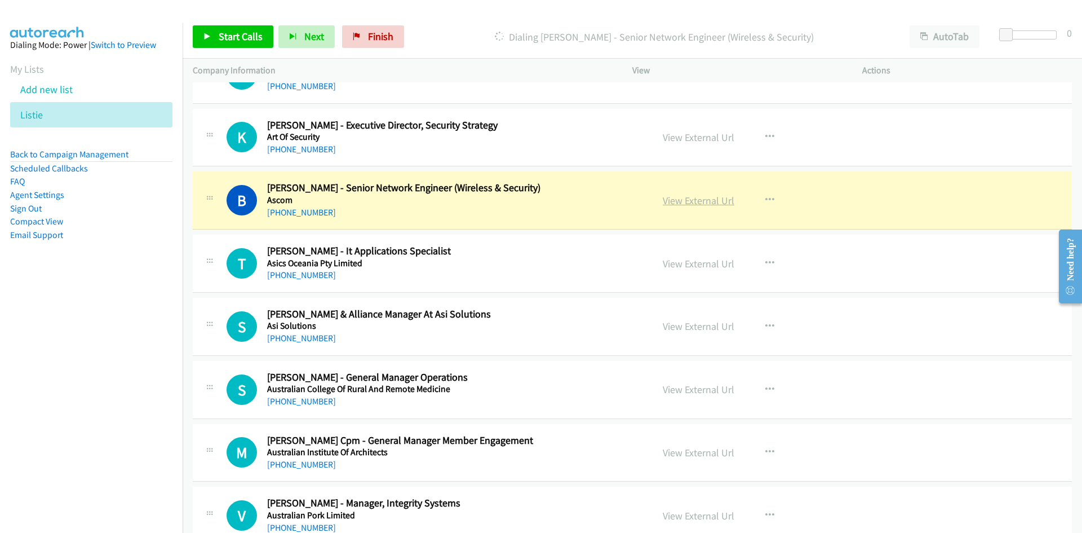
click at [705, 202] on link "View External Url" at bounding box center [699, 200] width 72 height 13
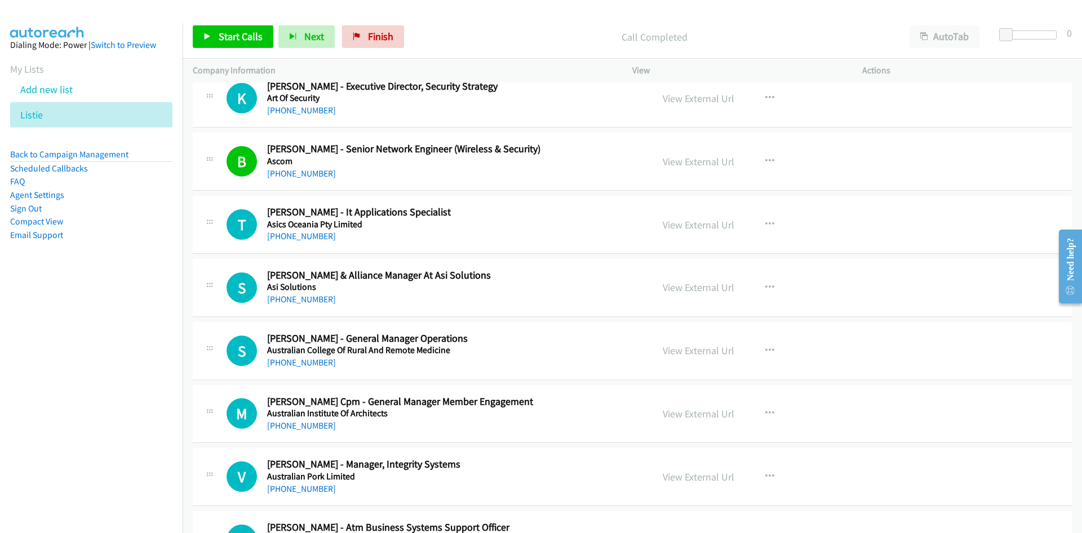
scroll to position [2086, 0]
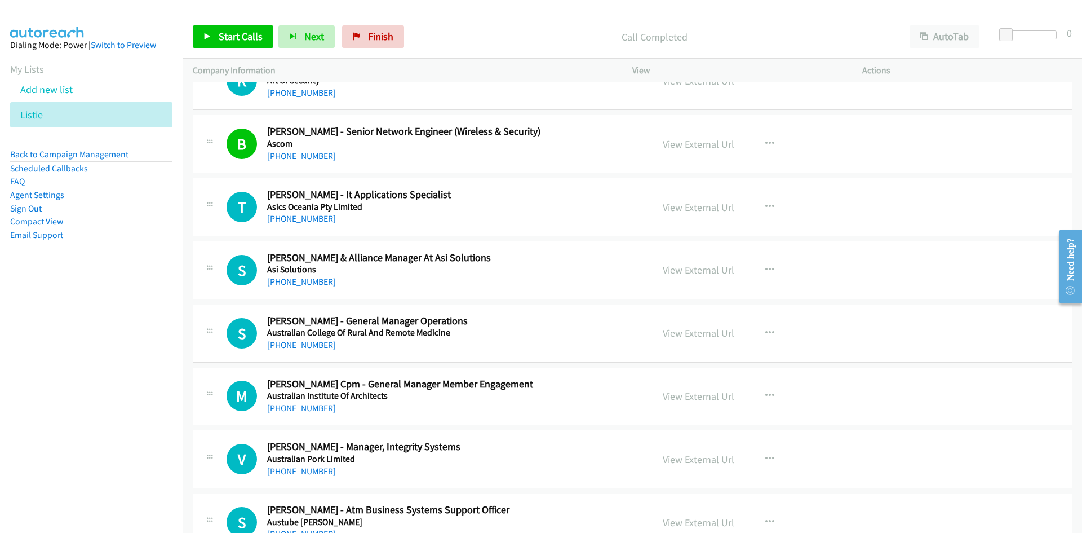
drag, startPoint x: 307, startPoint y: 214, endPoint x: 6, endPoint y: 280, distance: 308.2
click at [307, 214] on link "+61 491 072 339" at bounding box center [301, 218] width 69 height 11
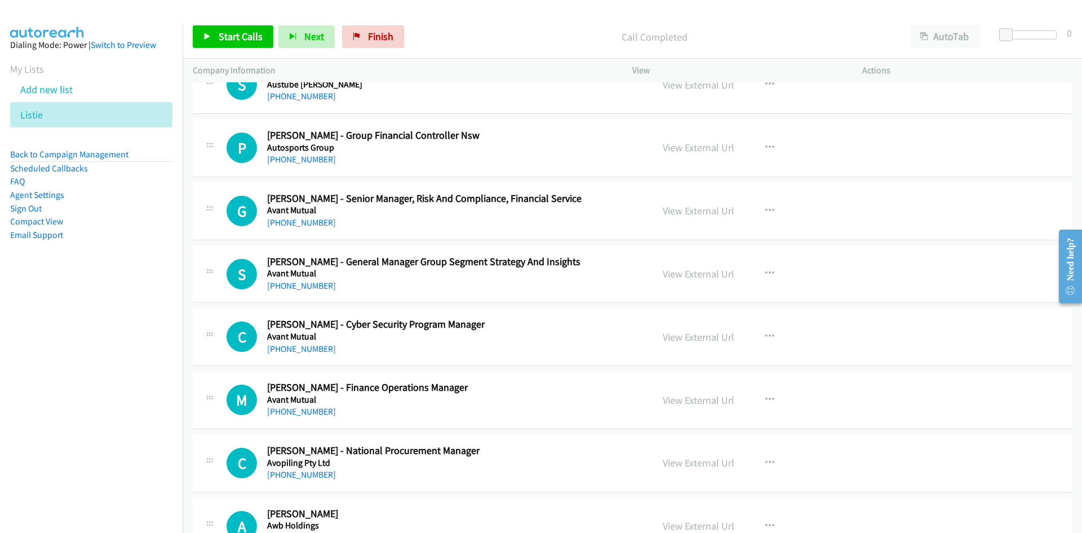
scroll to position [2537, 0]
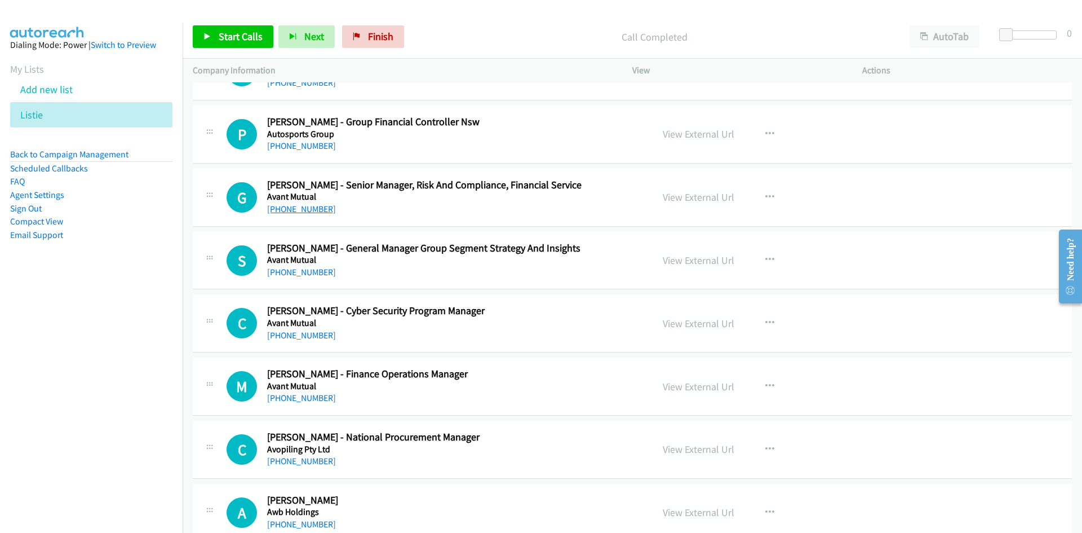
click at [304, 208] on link "+61 447 696 221" at bounding box center [301, 209] width 69 height 11
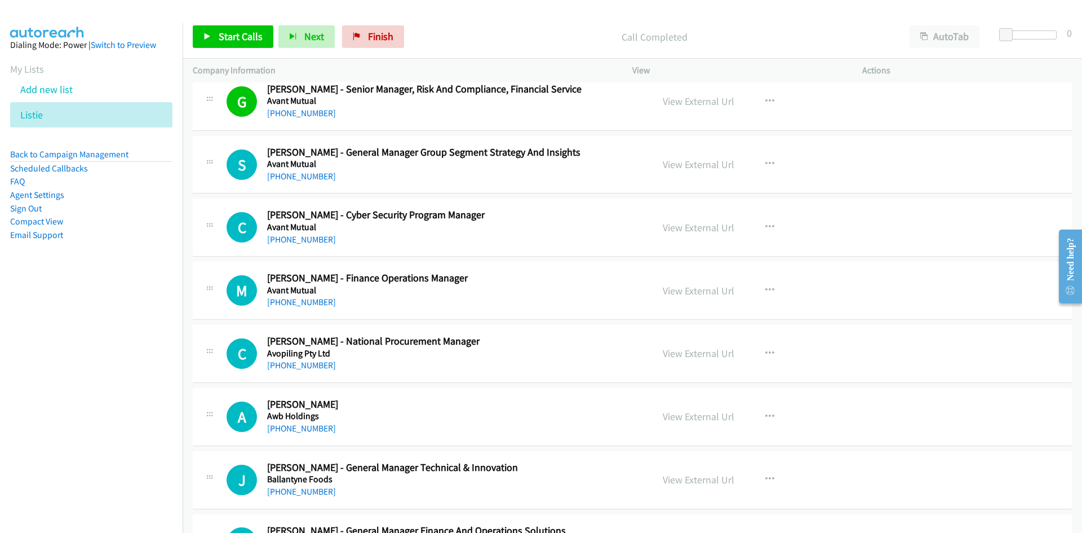
scroll to position [2650, 0]
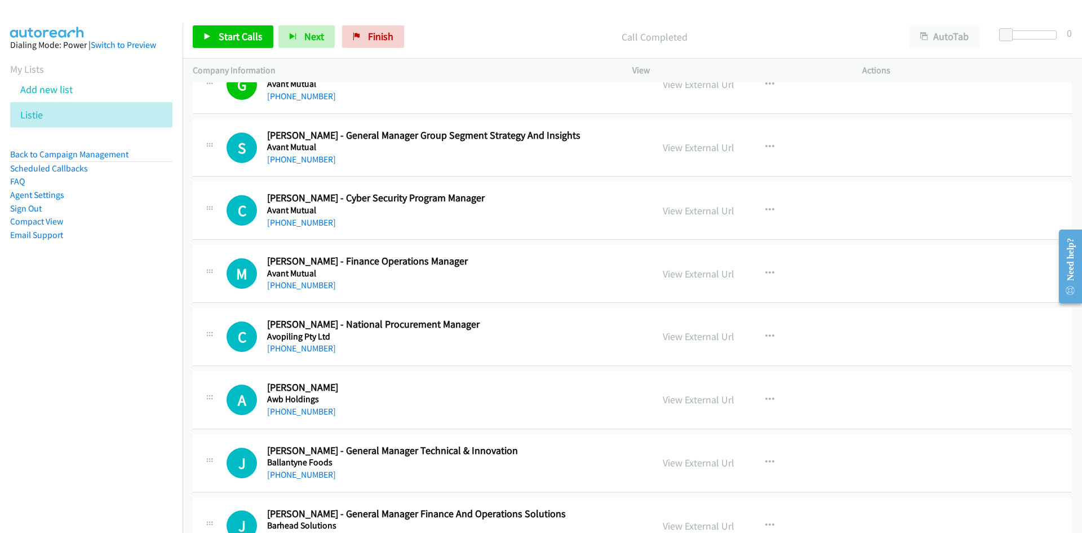
drag, startPoint x: 298, startPoint y: 226, endPoint x: 3, endPoint y: 275, distance: 299.4
click at [310, 223] on link "+61 429 426 373" at bounding box center [301, 222] width 69 height 11
drag, startPoint x: 310, startPoint y: 155, endPoint x: 1, endPoint y: 307, distance: 344.4
click at [310, 155] on link "+61 412 931 475" at bounding box center [301, 159] width 69 height 11
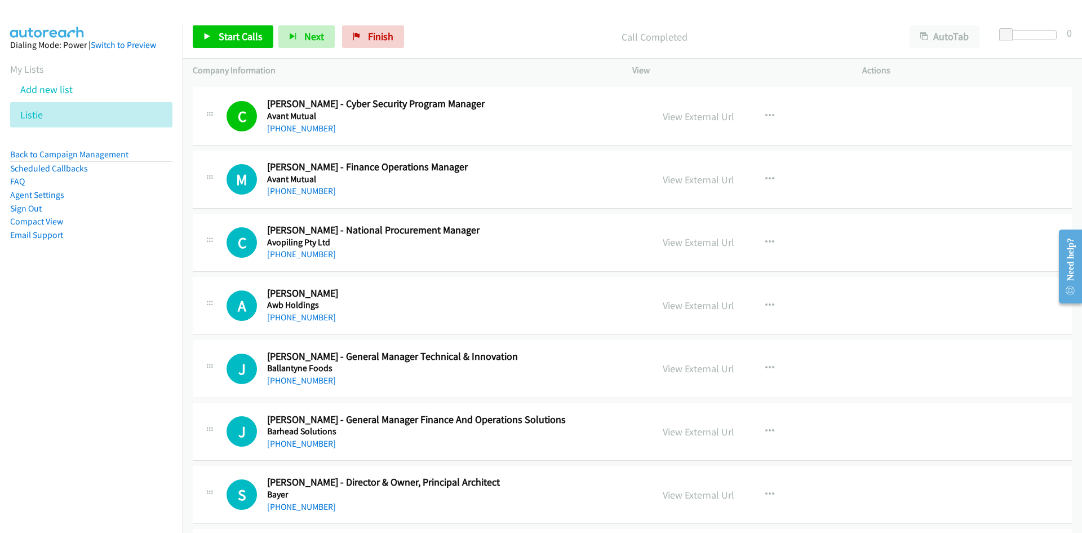
scroll to position [2763, 0]
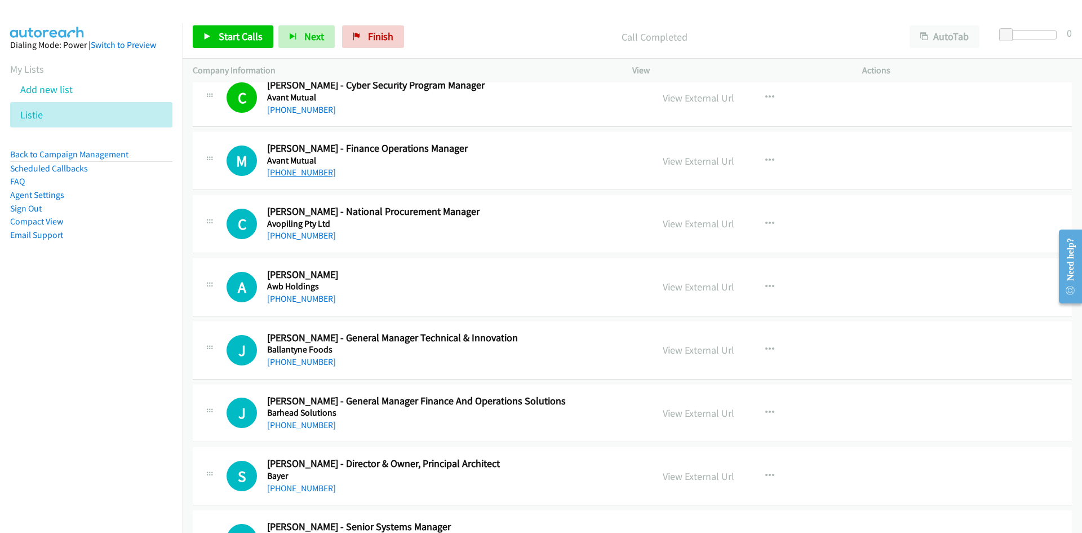
click at [325, 173] on link "+61 1800 128 268" at bounding box center [301, 172] width 69 height 11
drag, startPoint x: 310, startPoint y: 236, endPoint x: 2, endPoint y: 286, distance: 312.0
click at [310, 236] on link "+61 408 002 593" at bounding box center [301, 235] width 69 height 11
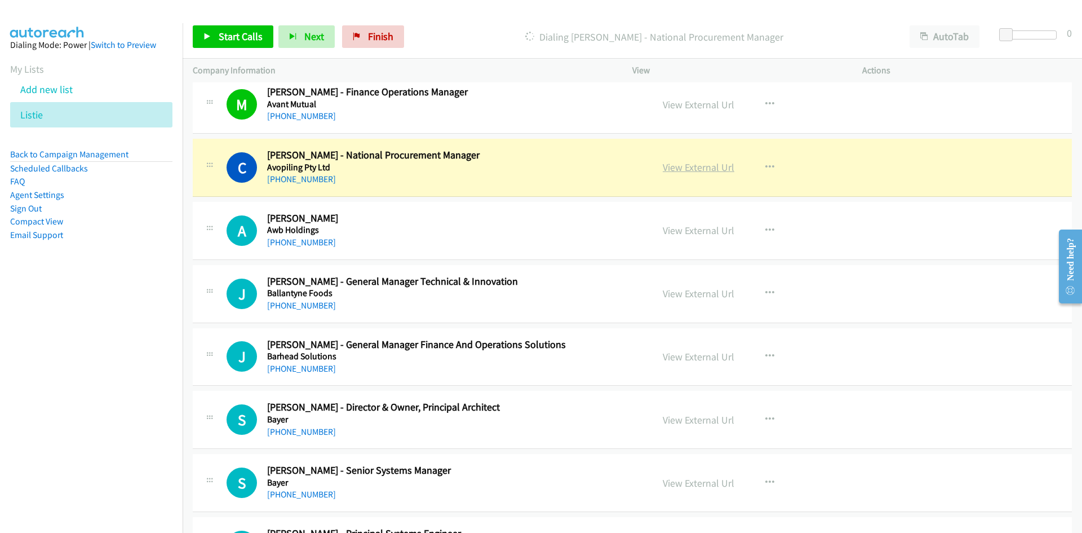
click at [708, 169] on link "View External Url" at bounding box center [699, 167] width 72 height 13
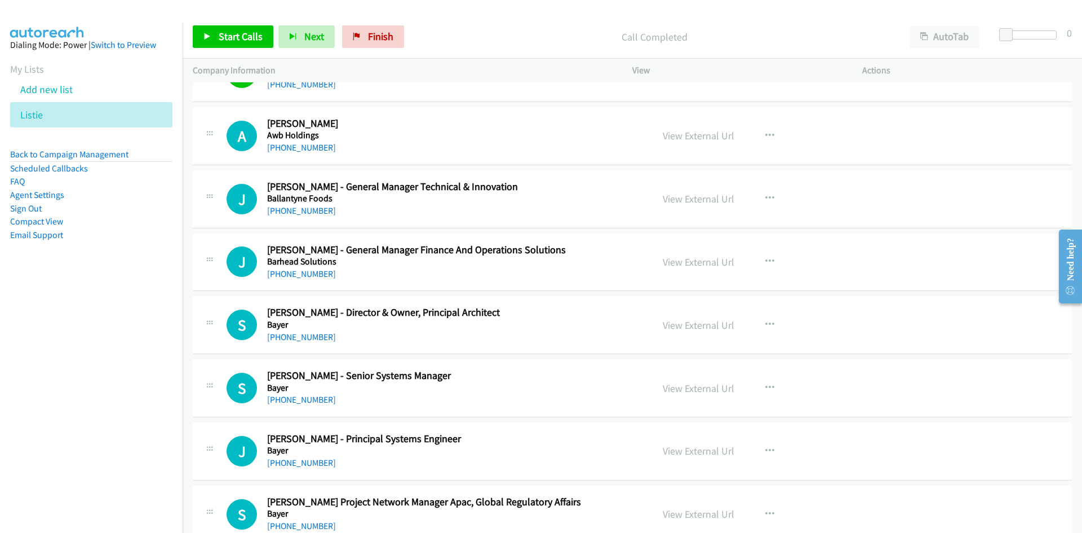
scroll to position [2932, 0]
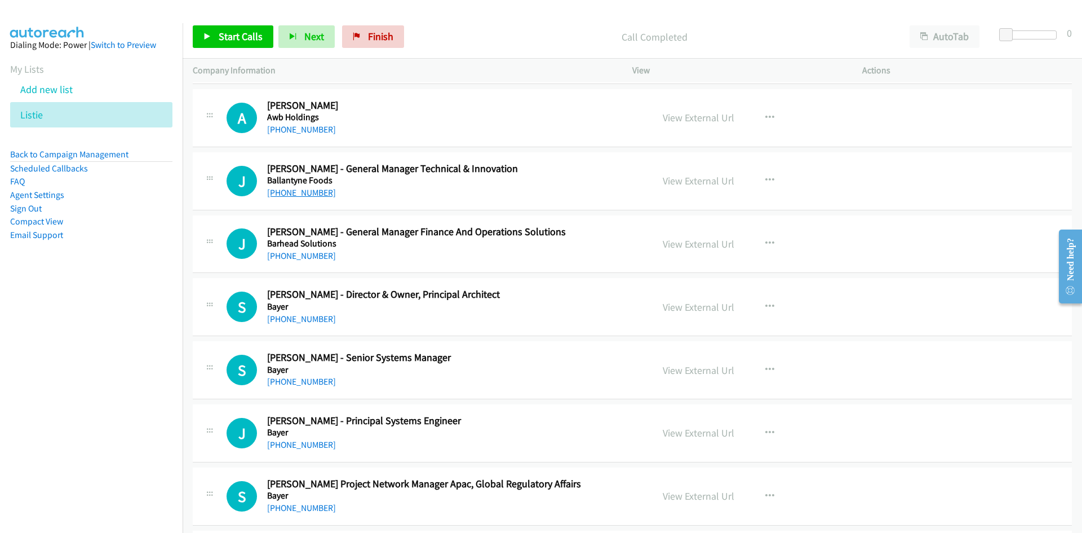
click at [295, 195] on link "+61 3 9872 3473" at bounding box center [301, 192] width 69 height 11
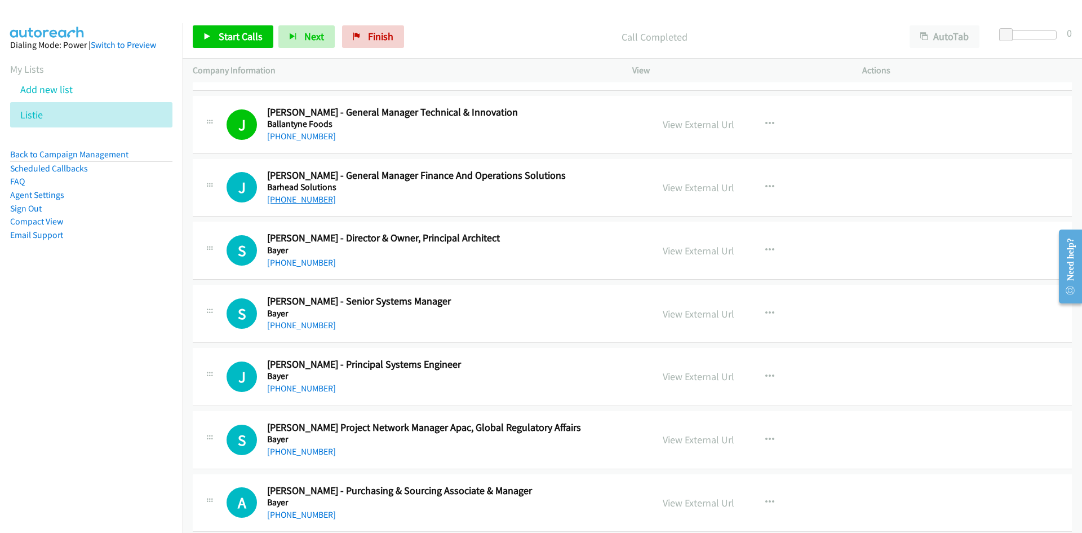
click at [320, 201] on link "+61 400 873 925" at bounding box center [301, 199] width 69 height 11
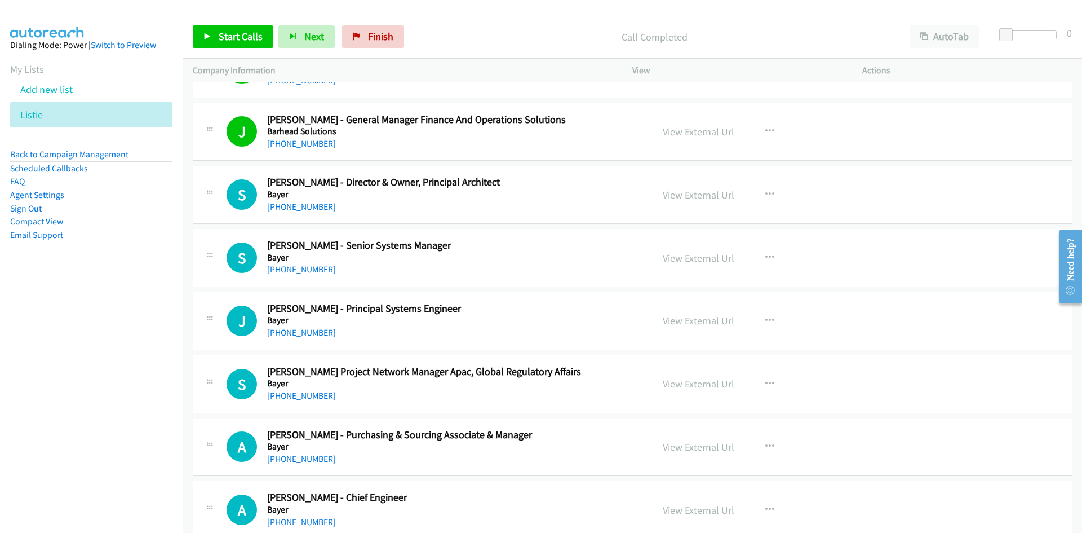
scroll to position [3044, 0]
drag, startPoint x: 306, startPoint y: 206, endPoint x: 197, endPoint y: 269, distance: 126.6
click at [306, 206] on link "+61 8 8461 9559" at bounding box center [301, 206] width 69 height 11
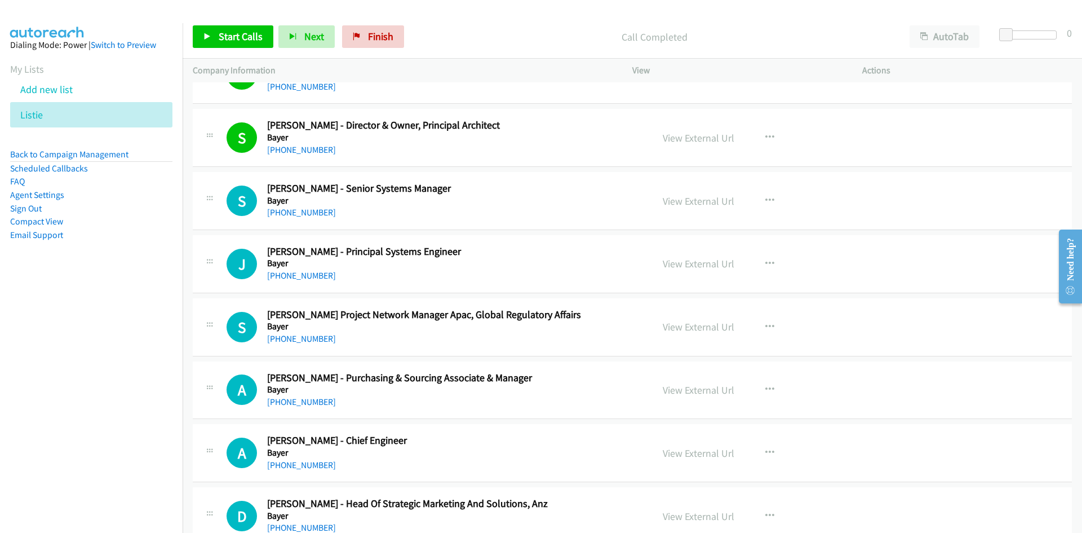
scroll to position [3157, 0]
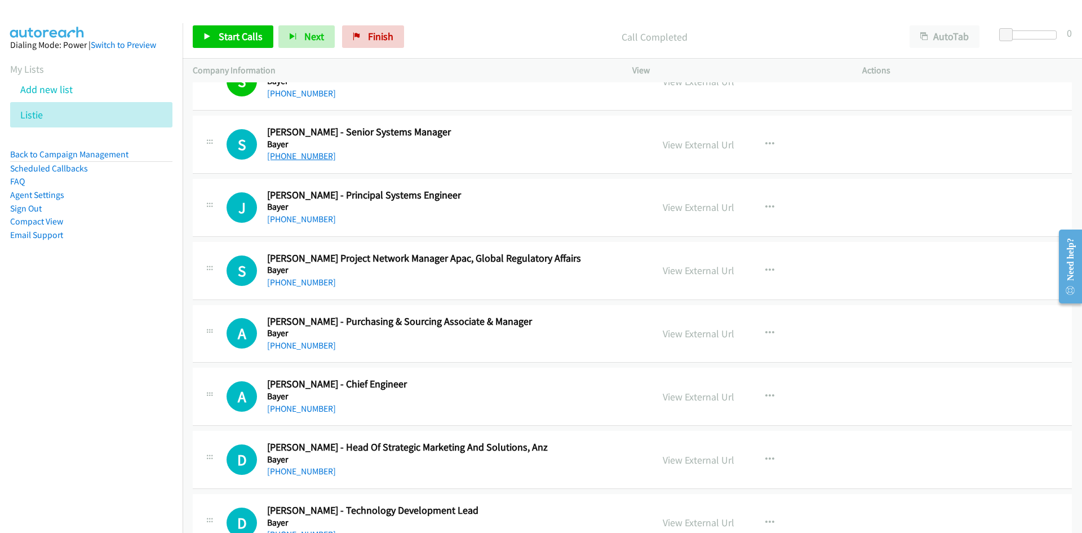
drag, startPoint x: 322, startPoint y: 161, endPoint x: 56, endPoint y: 260, distance: 284.0
click at [322, 161] on link "+61 437 138 347" at bounding box center [301, 156] width 69 height 11
click at [311, 220] on link "+61 407 081 694" at bounding box center [301, 219] width 69 height 11
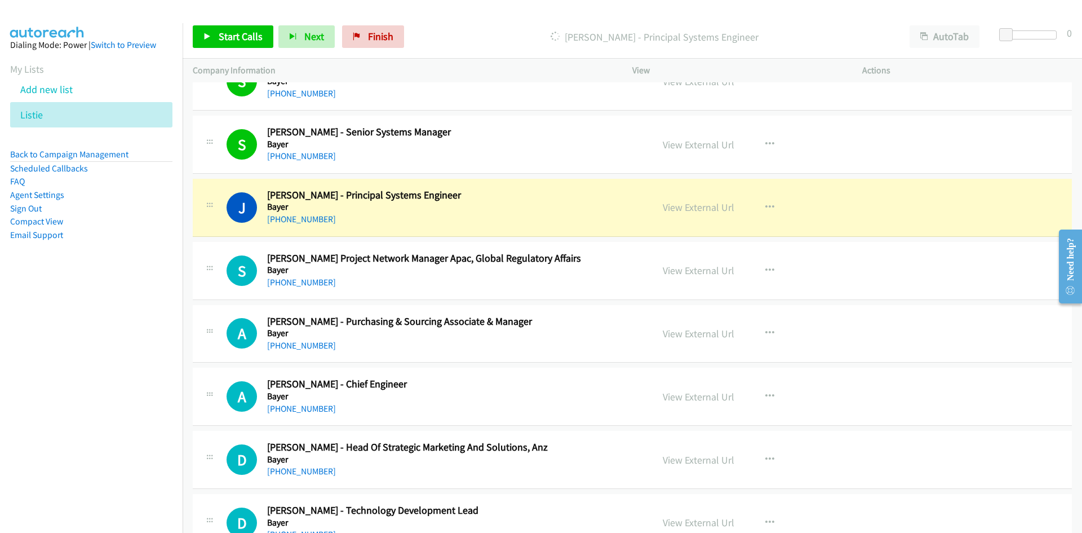
scroll to position [3214, 0]
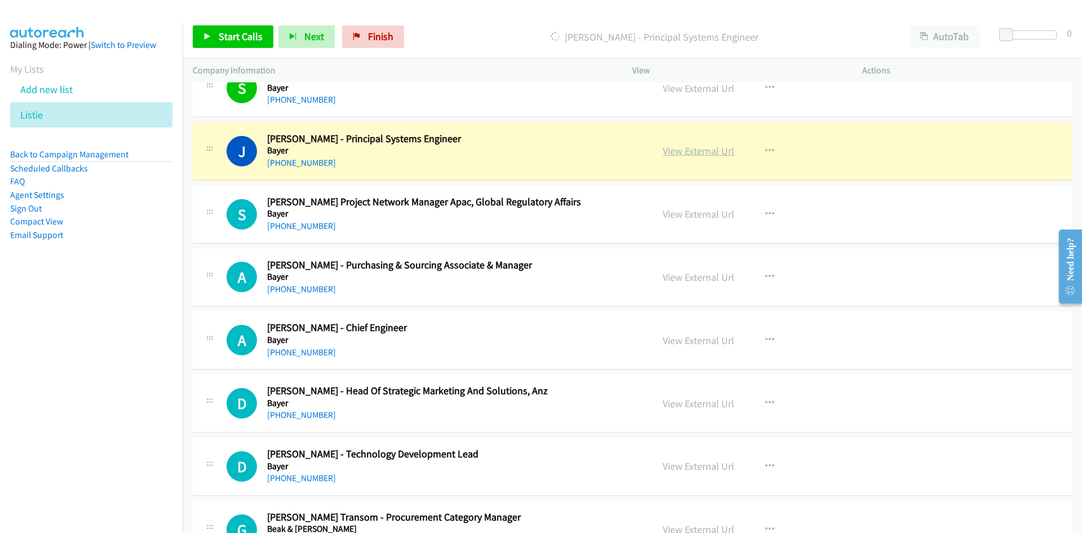
click at [697, 152] on link "View External Url" at bounding box center [699, 150] width 72 height 13
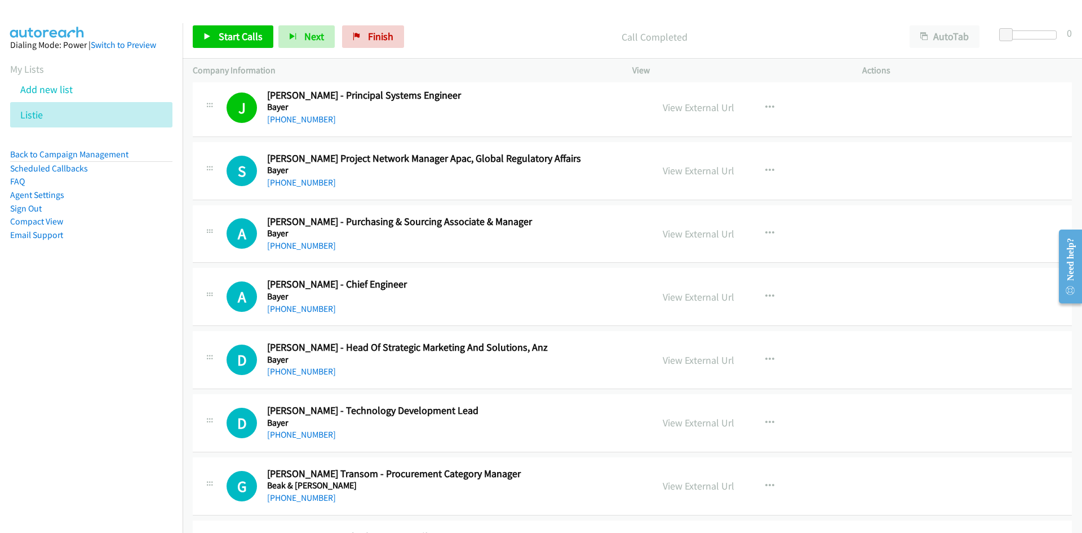
scroll to position [3270, 0]
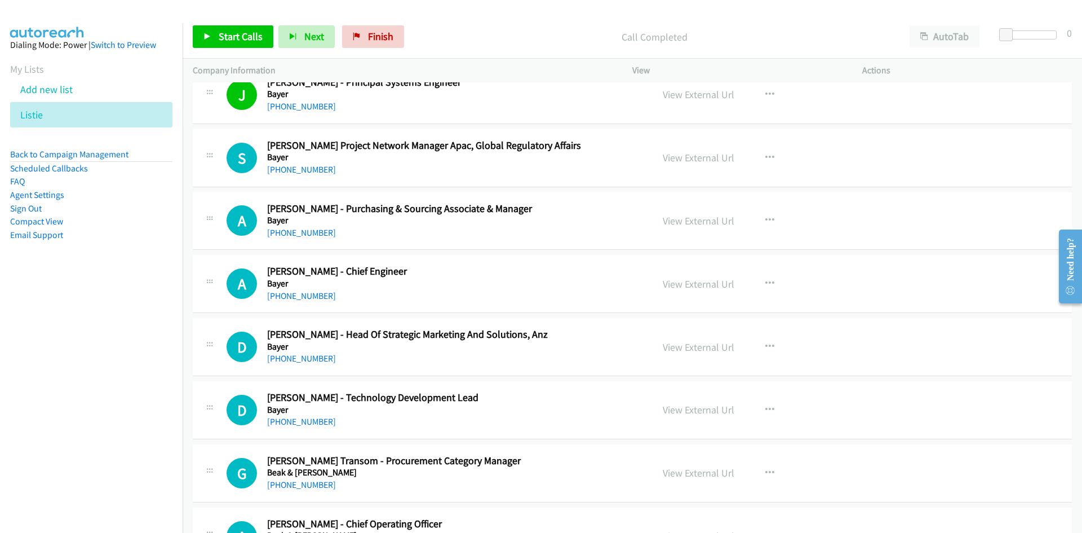
drag, startPoint x: 317, startPoint y: 235, endPoint x: 39, endPoint y: 301, distance: 285.8
click at [317, 235] on link "+61 428 904 977" at bounding box center [301, 232] width 69 height 11
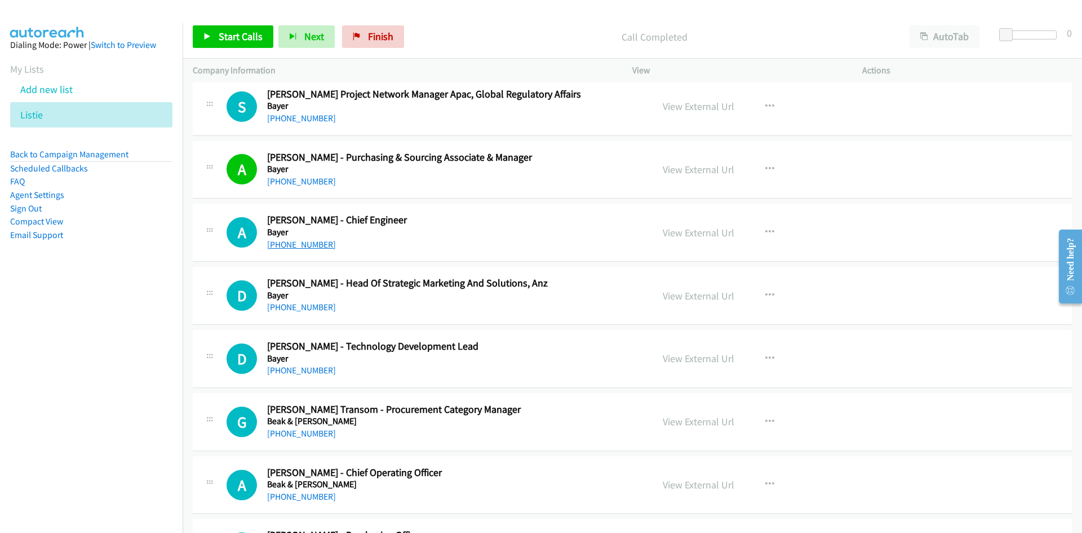
scroll to position [3326, 0]
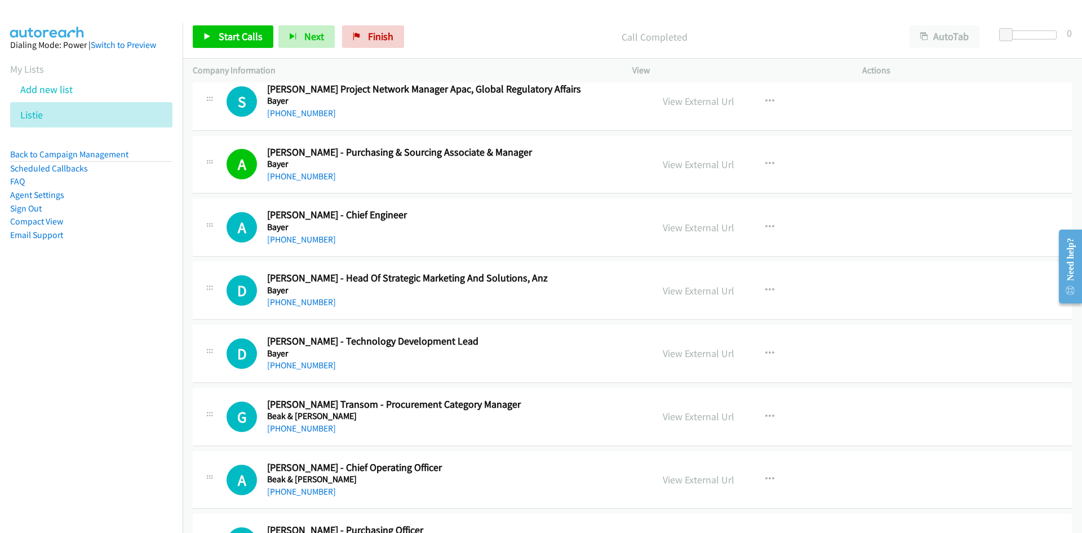
drag, startPoint x: 282, startPoint y: 237, endPoint x: 154, endPoint y: 291, distance: 138.4
click at [282, 237] on link "+61 470 363 168" at bounding box center [301, 239] width 69 height 11
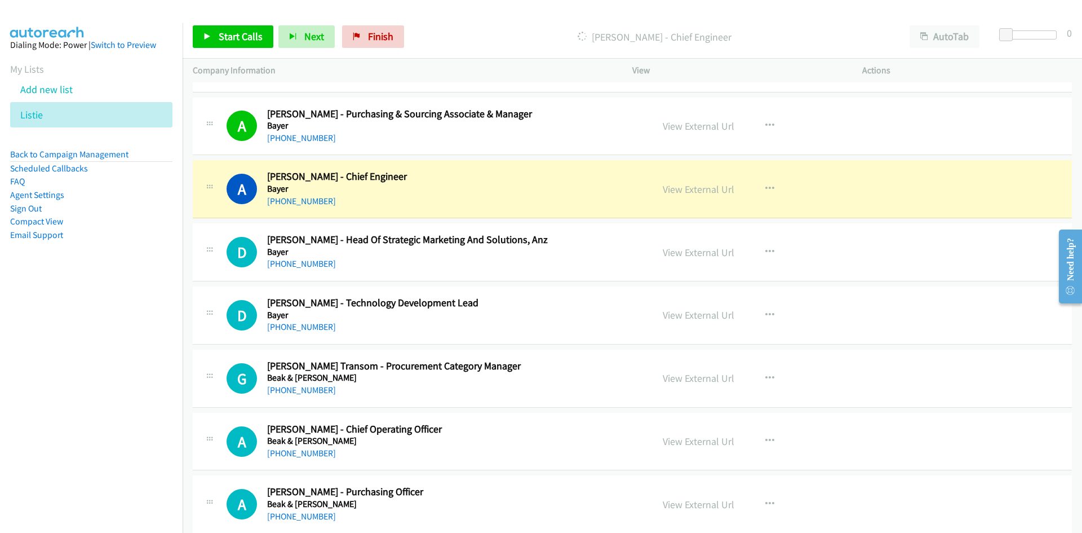
scroll to position [3383, 0]
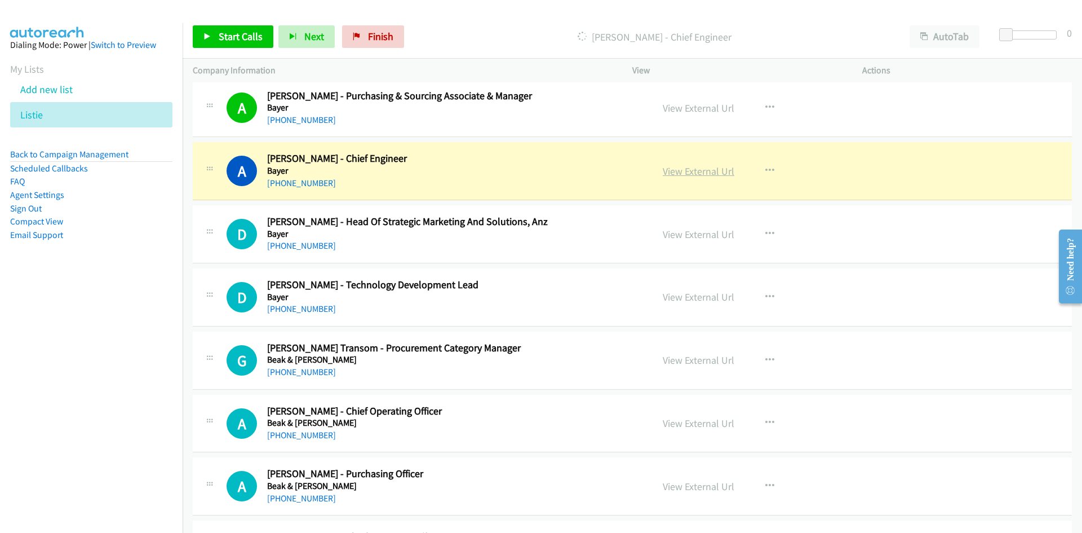
click at [709, 167] on link "View External Url" at bounding box center [699, 171] width 72 height 13
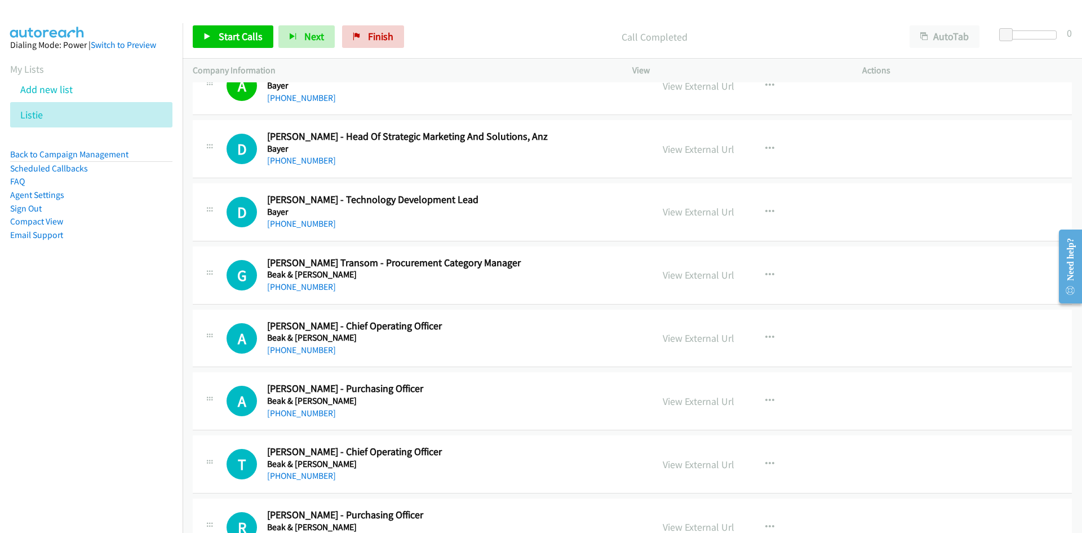
scroll to position [3495, 0]
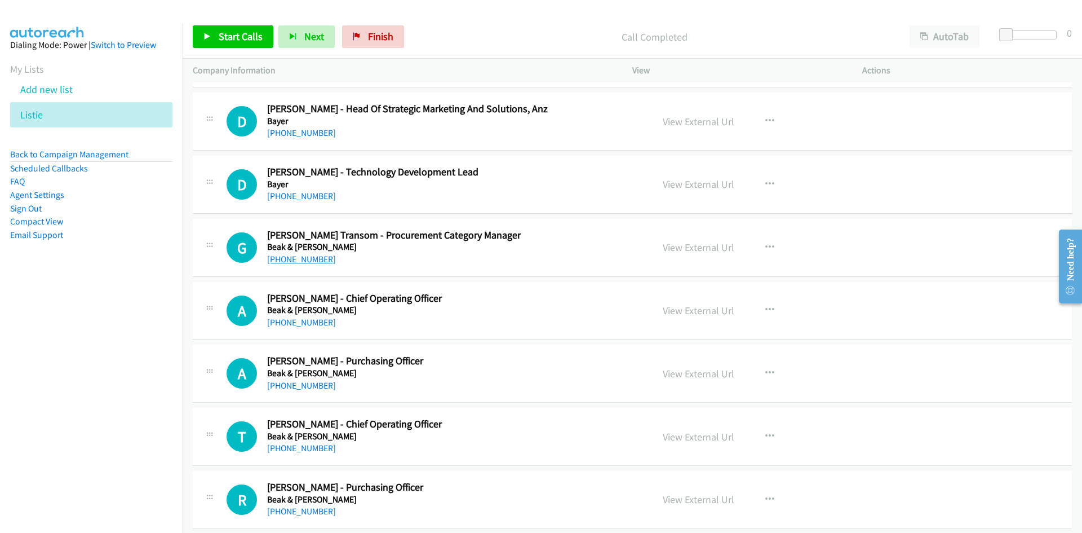
click at [307, 261] on link "+61 431 182 193" at bounding box center [301, 259] width 69 height 11
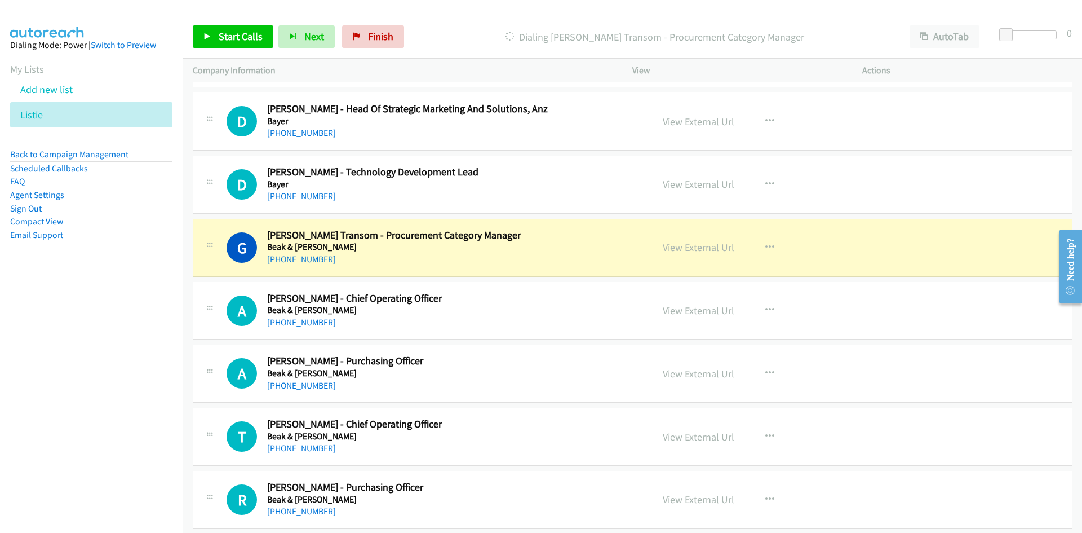
scroll to position [3552, 0]
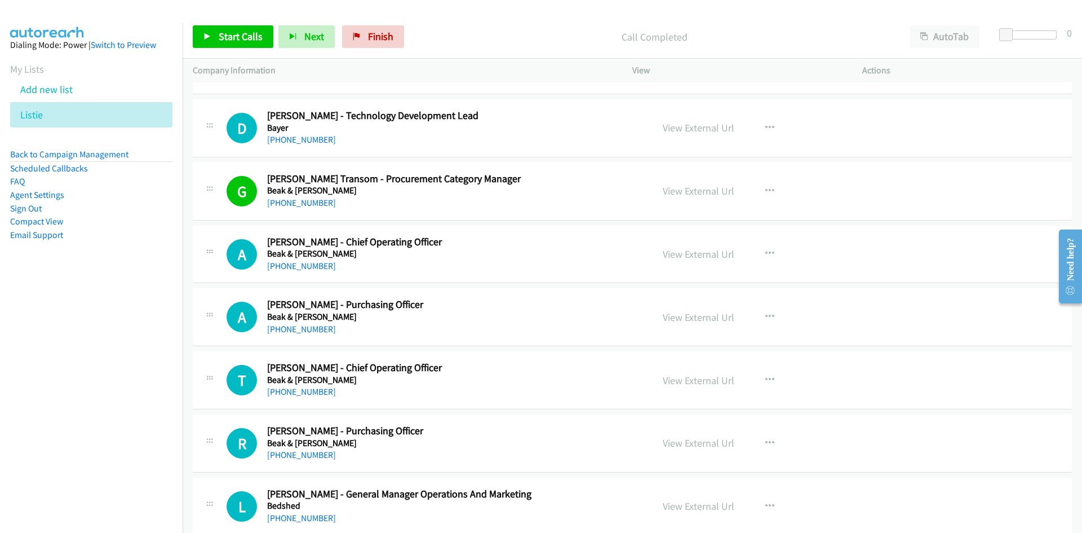
drag, startPoint x: 303, startPoint y: 269, endPoint x: 92, endPoint y: 320, distance: 216.9
click at [303, 269] on link "+61 407 598 501" at bounding box center [301, 265] width 69 height 11
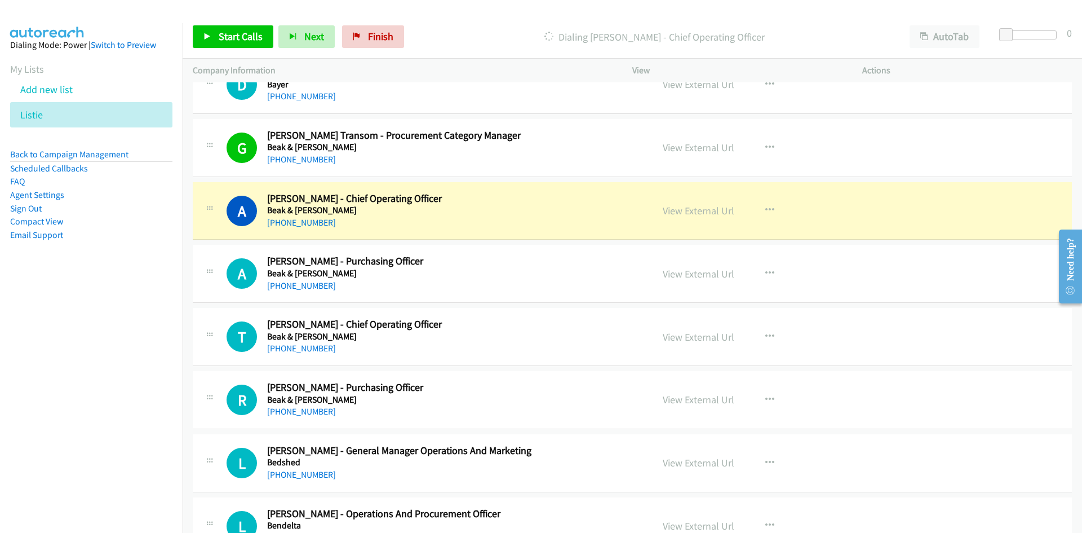
scroll to position [3608, 0]
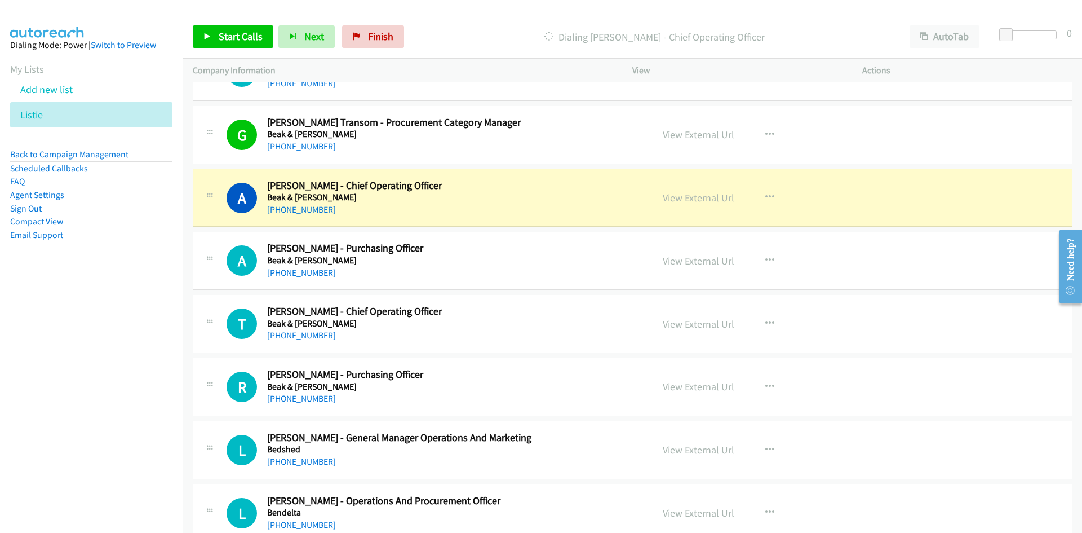
click at [706, 200] on link "View External Url" at bounding box center [699, 197] width 72 height 13
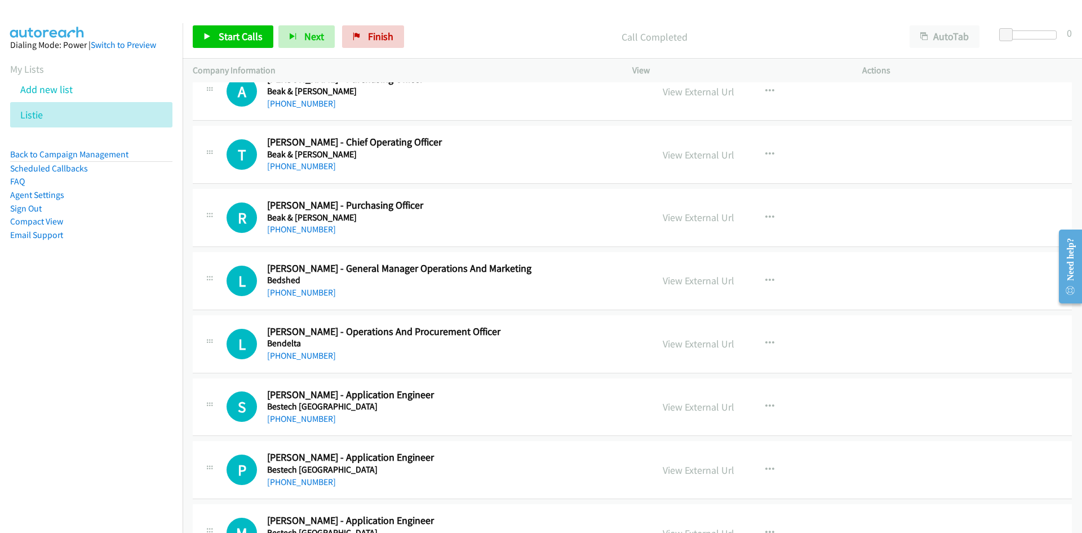
scroll to position [3721, 0]
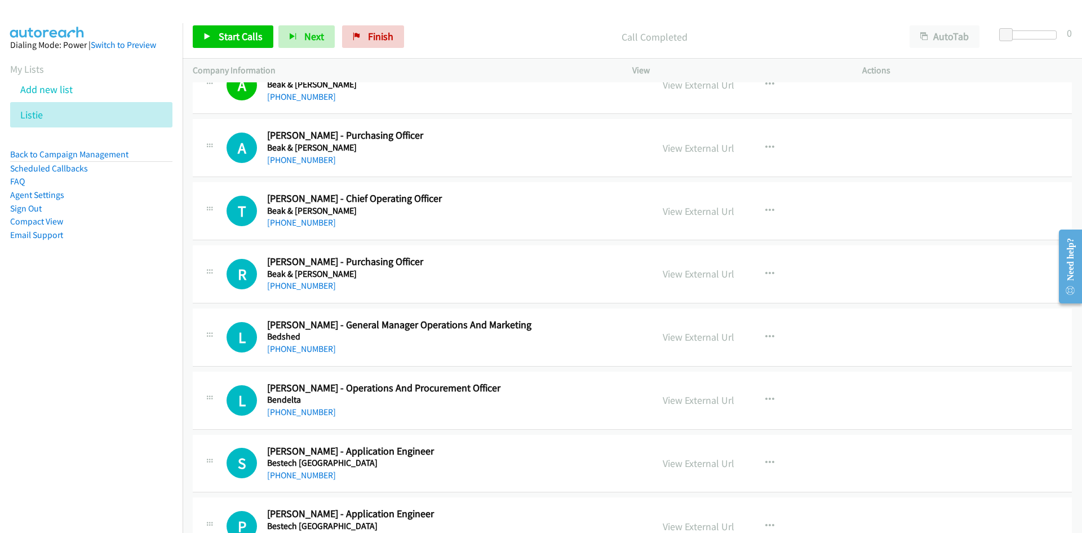
drag, startPoint x: 308, startPoint y: 225, endPoint x: 73, endPoint y: 293, distance: 245.3
click at [308, 225] on link "+61 414 438 674" at bounding box center [301, 222] width 69 height 11
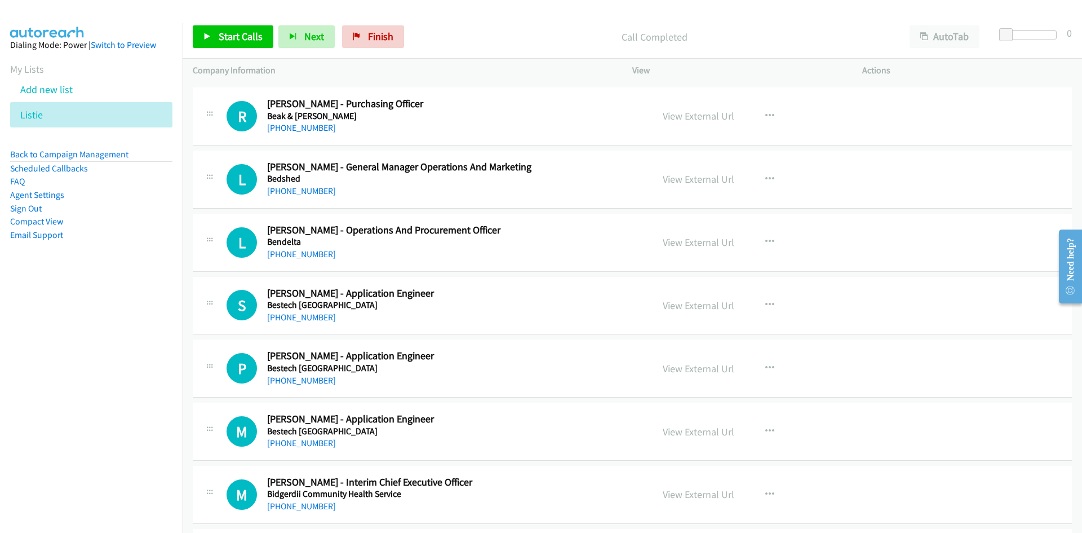
scroll to position [3890, 0]
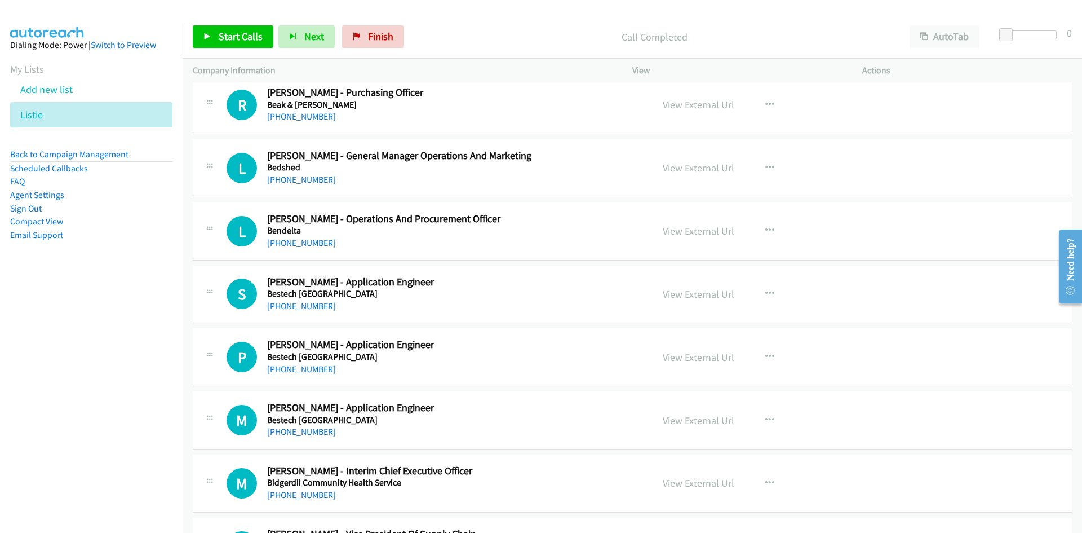
drag, startPoint x: 320, startPoint y: 182, endPoint x: 2, endPoint y: 293, distance: 336.1
click at [320, 182] on link "+61 418 663 701" at bounding box center [301, 179] width 69 height 11
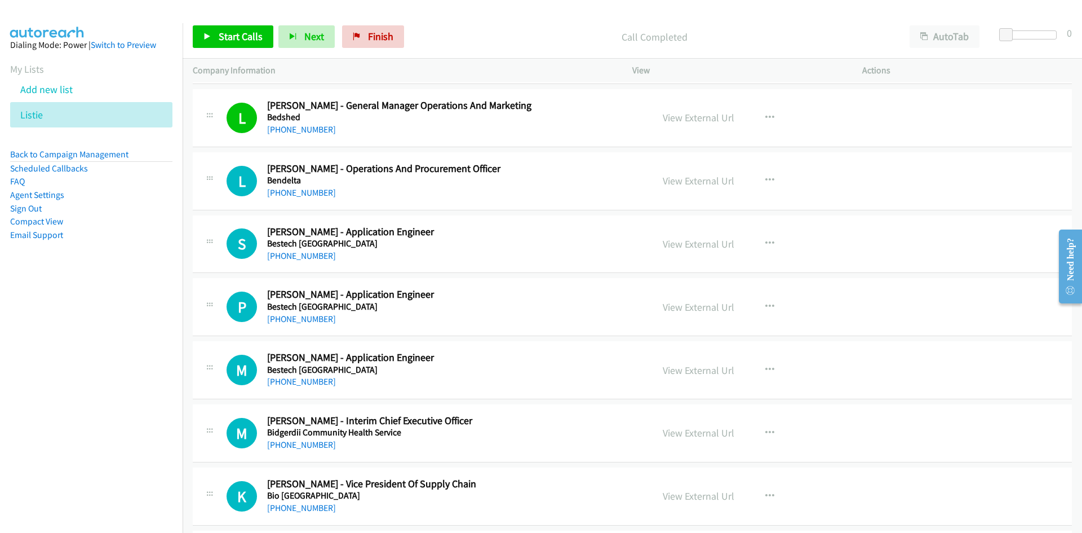
scroll to position [3946, 0]
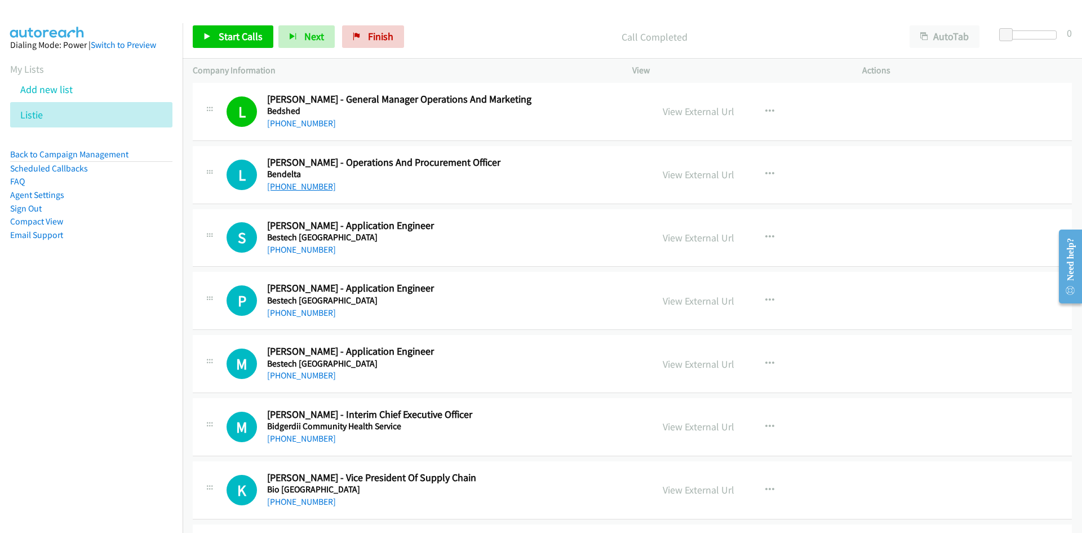
click at [315, 188] on link "+61 409 745 440" at bounding box center [301, 186] width 69 height 11
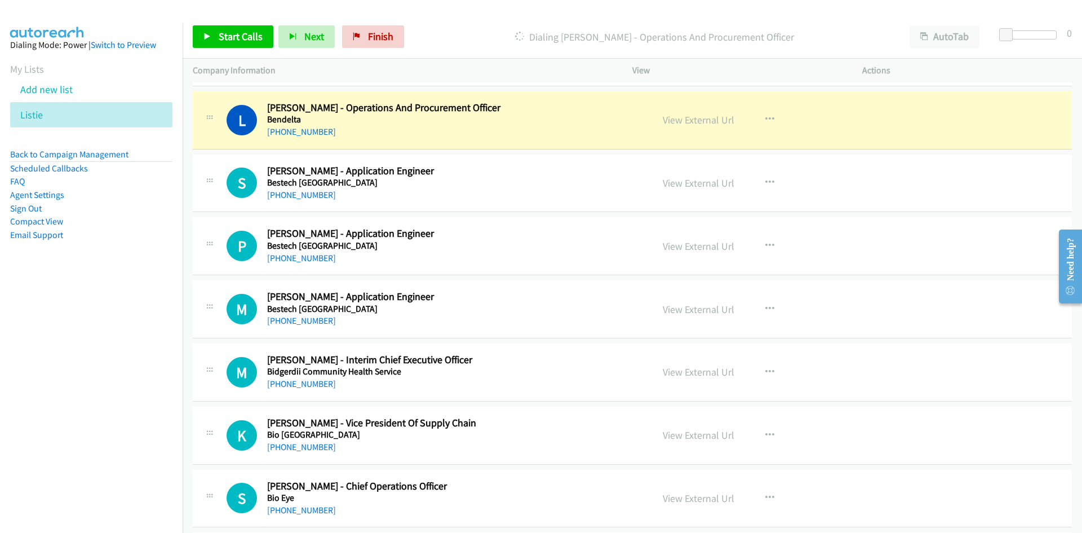
scroll to position [4059, 0]
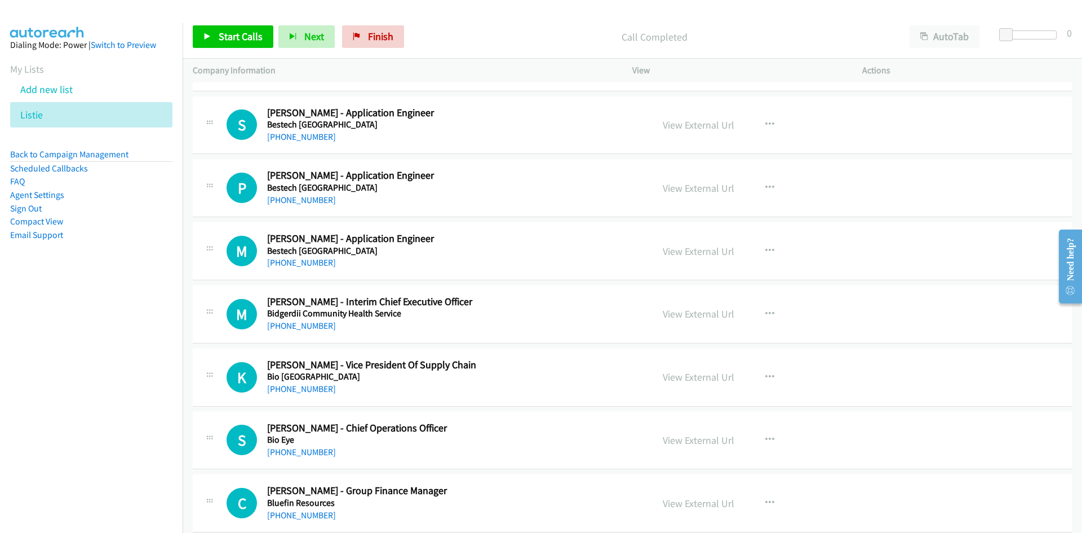
drag, startPoint x: 321, startPoint y: 139, endPoint x: 184, endPoint y: 211, distance: 155.1
click at [321, 139] on link "+61 450 316 383" at bounding box center [301, 136] width 69 height 11
drag, startPoint x: 304, startPoint y: 198, endPoint x: 2, endPoint y: 287, distance: 315.0
click at [304, 198] on link "+61 451 995 318" at bounding box center [301, 200] width 69 height 11
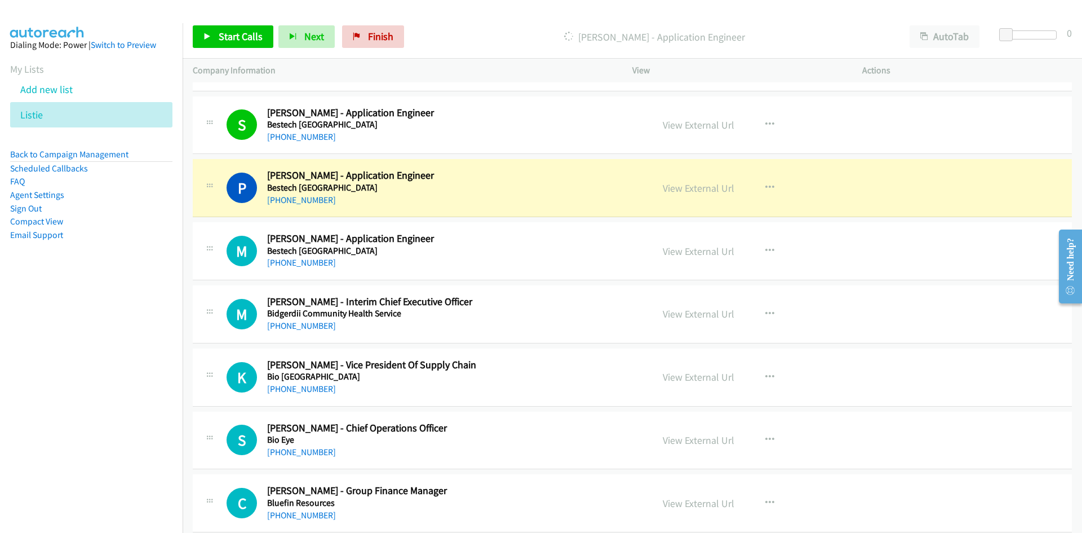
scroll to position [4116, 0]
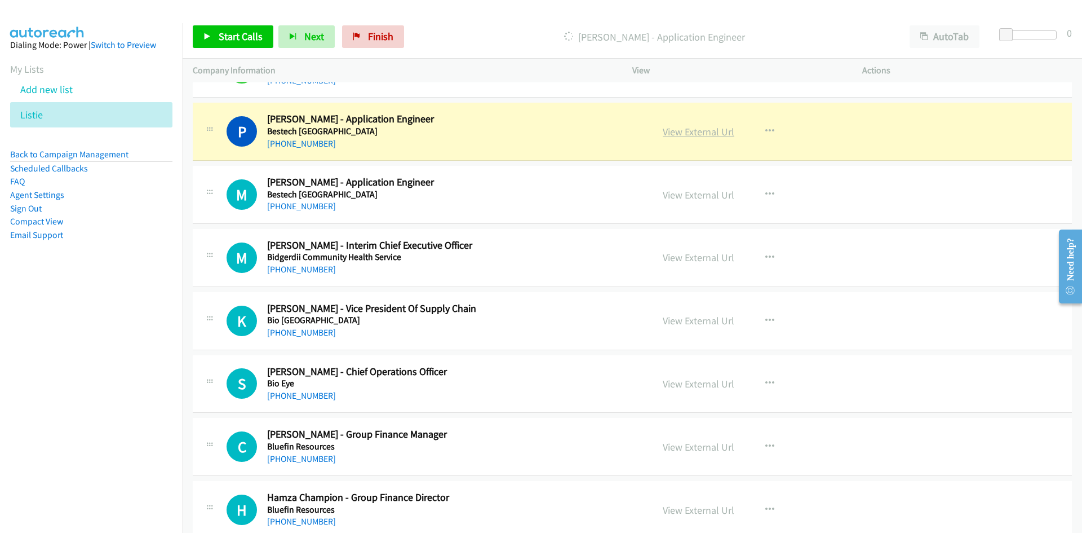
click at [716, 130] on link "View External Url" at bounding box center [699, 131] width 72 height 13
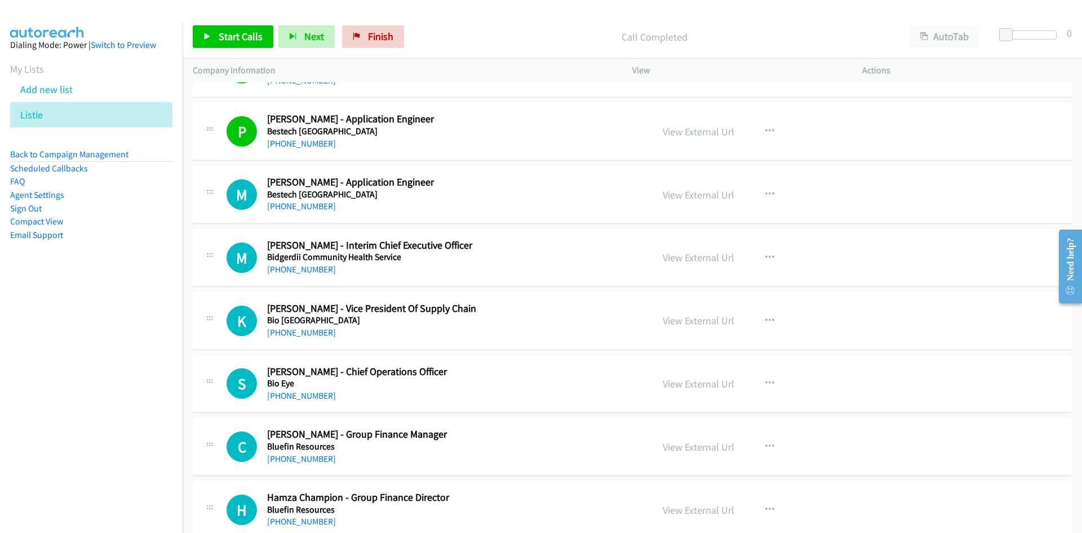
drag, startPoint x: 311, startPoint y: 206, endPoint x: 165, endPoint y: 249, distance: 152.0
click at [311, 206] on link "+61 410 911 323" at bounding box center [301, 206] width 69 height 11
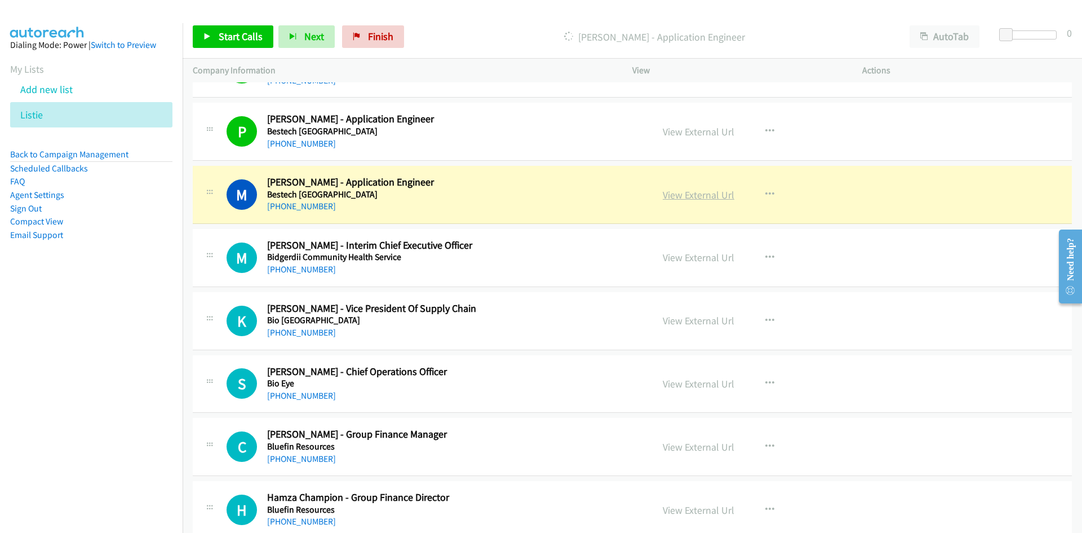
click at [699, 195] on link "View External Url" at bounding box center [699, 194] width 72 height 13
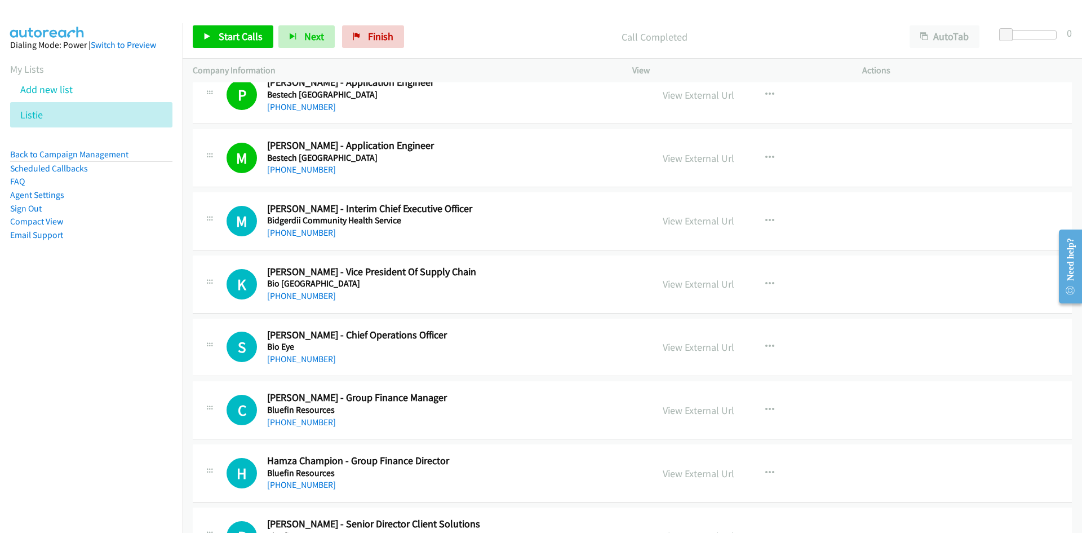
scroll to position [4172, 0]
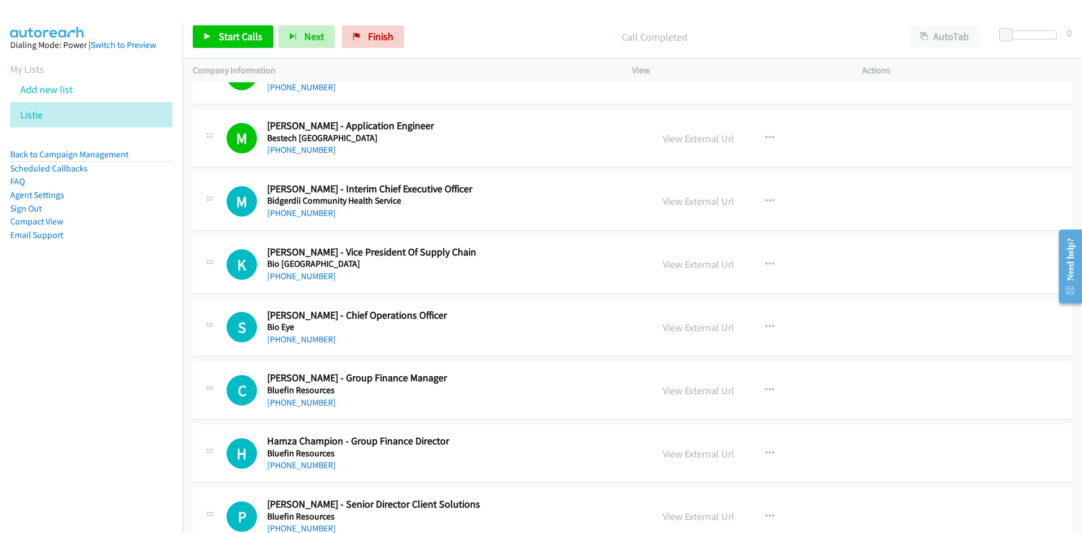
drag, startPoint x: 303, startPoint y: 216, endPoint x: 147, endPoint y: 237, distance: 157.6
click at [303, 216] on link "+61 407 493 851" at bounding box center [301, 212] width 69 height 11
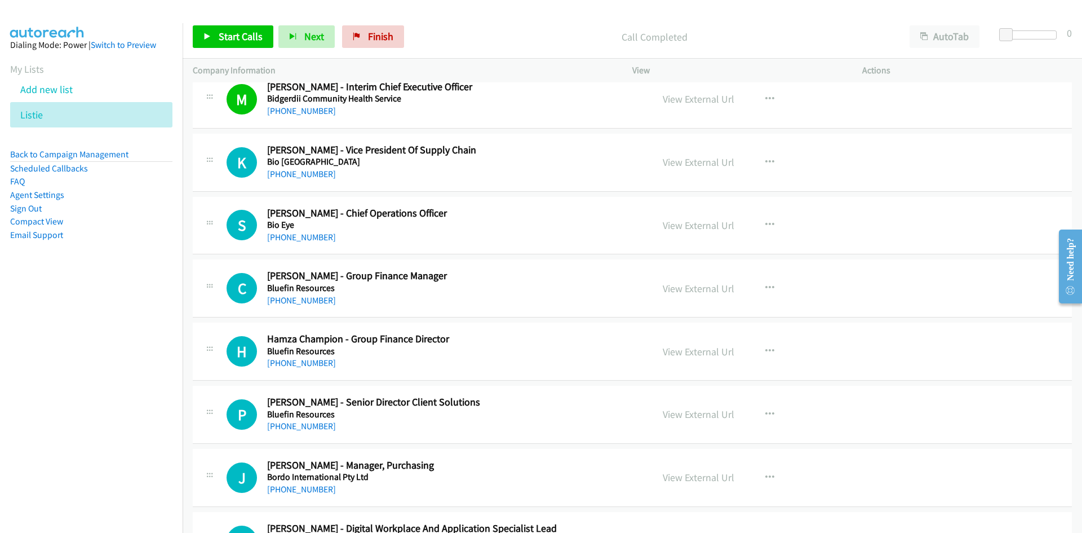
scroll to position [4285, 0]
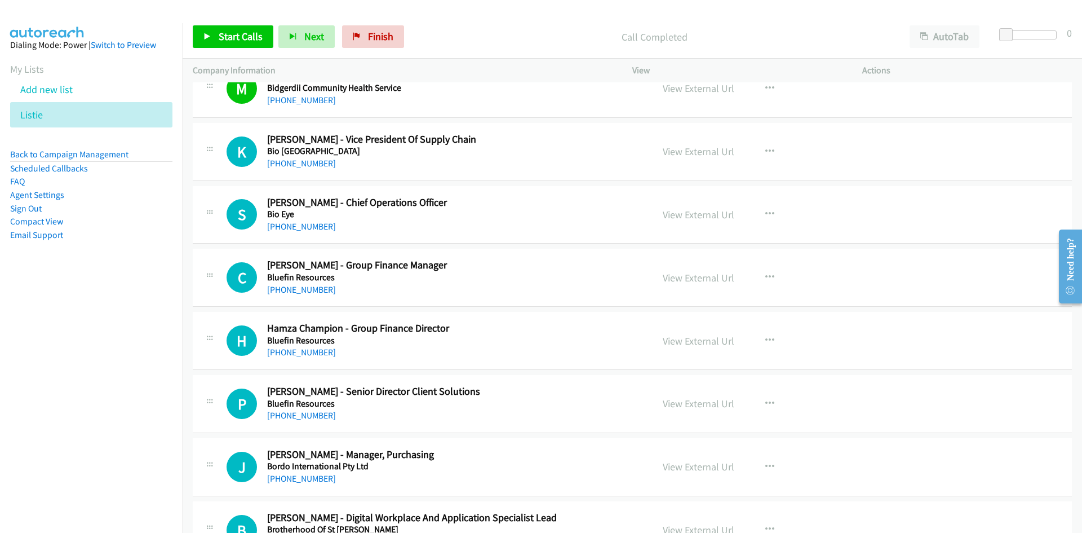
drag, startPoint x: 319, startPoint y: 231, endPoint x: 81, endPoint y: 332, distance: 257.9
click at [319, 231] on link "+61 405 136 374" at bounding box center [301, 226] width 69 height 11
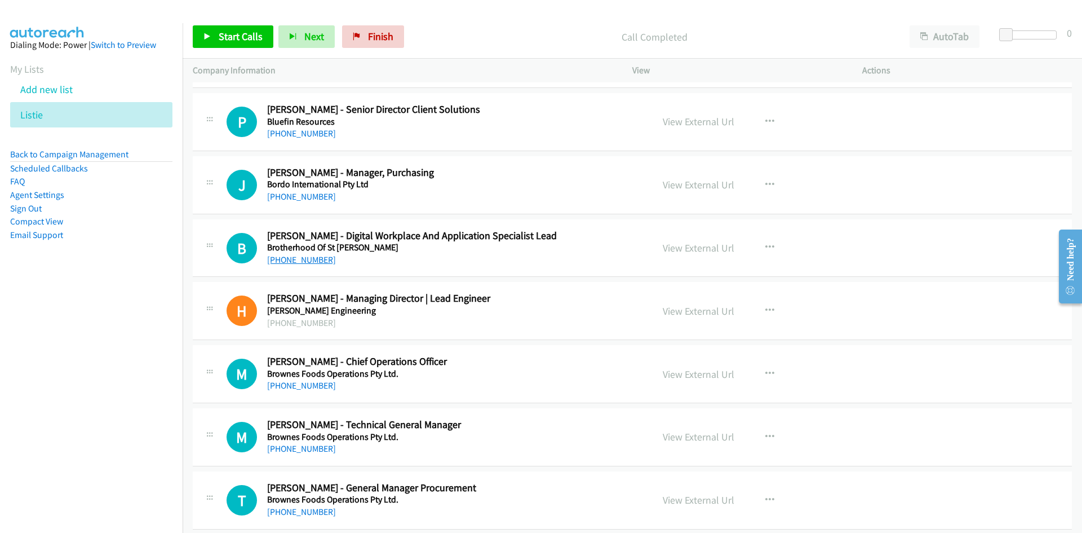
scroll to position [4623, 0]
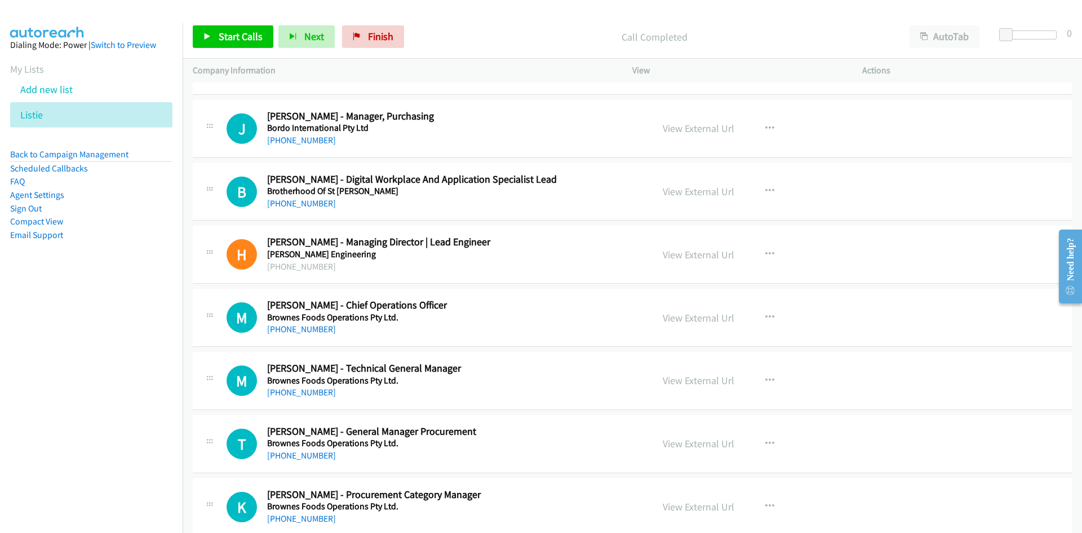
drag, startPoint x: 302, startPoint y: 205, endPoint x: 274, endPoint y: 230, distance: 37.5
click at [302, 205] on link "+61 490 288 419" at bounding box center [301, 203] width 69 height 11
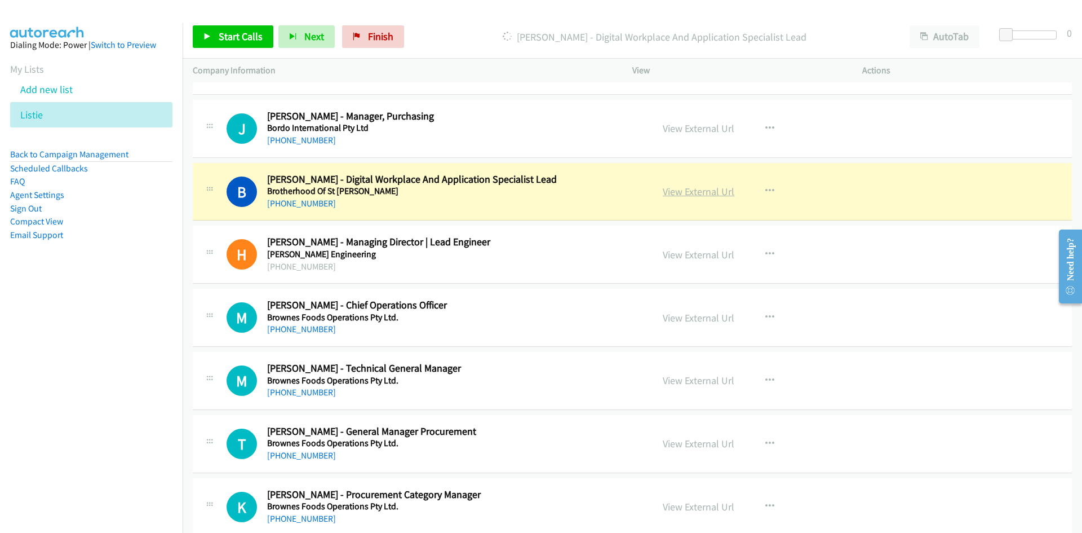
click at [708, 193] on link "View External Url" at bounding box center [699, 191] width 72 height 13
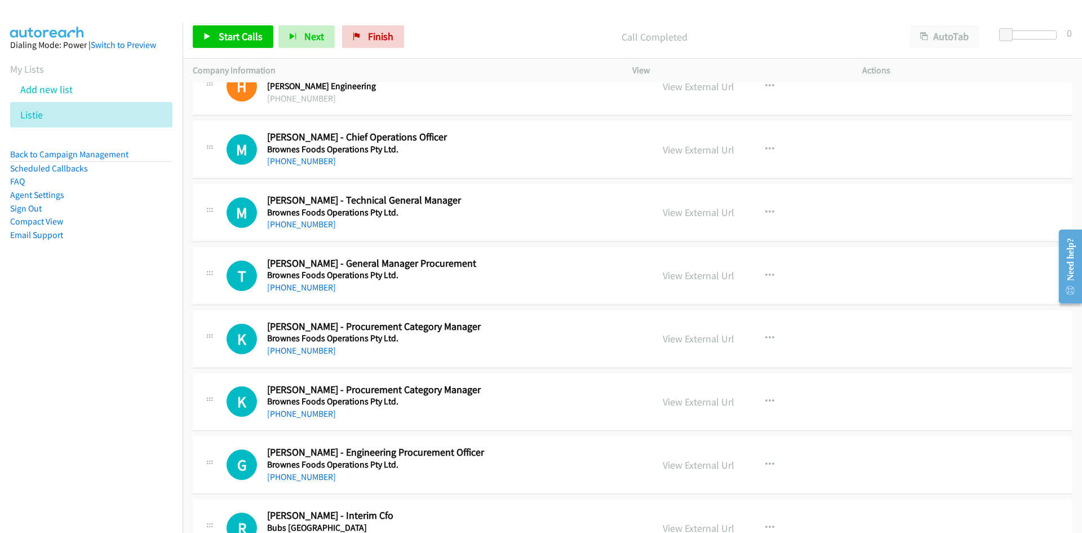
scroll to position [4792, 0]
click at [310, 161] on link "+61 420 962 125" at bounding box center [301, 159] width 69 height 11
drag, startPoint x: 300, startPoint y: 223, endPoint x: 5, endPoint y: 310, distance: 307.4
click at [300, 223] on link "+61 8 9441 7684" at bounding box center [301, 223] width 69 height 11
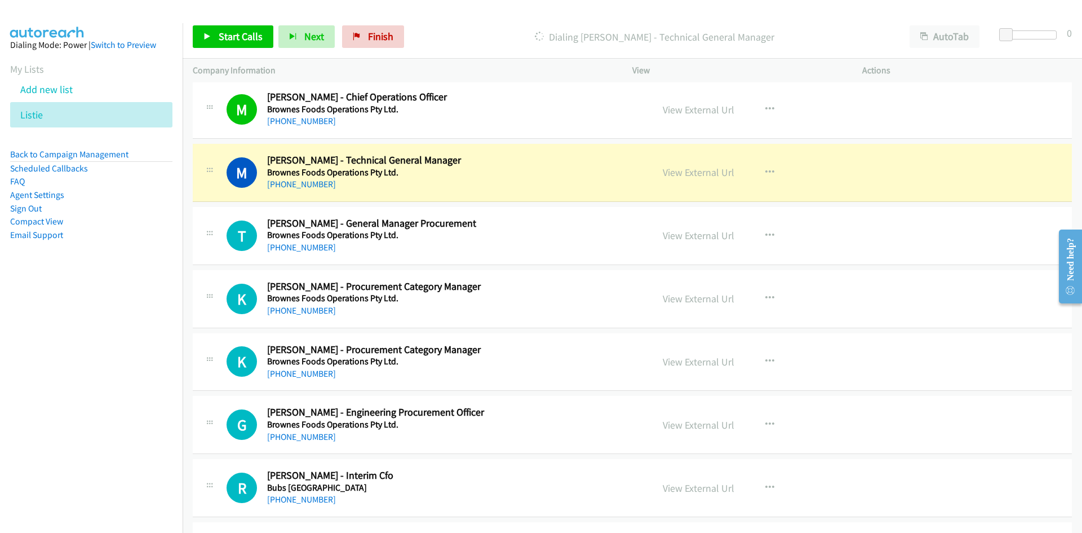
scroll to position [4849, 0]
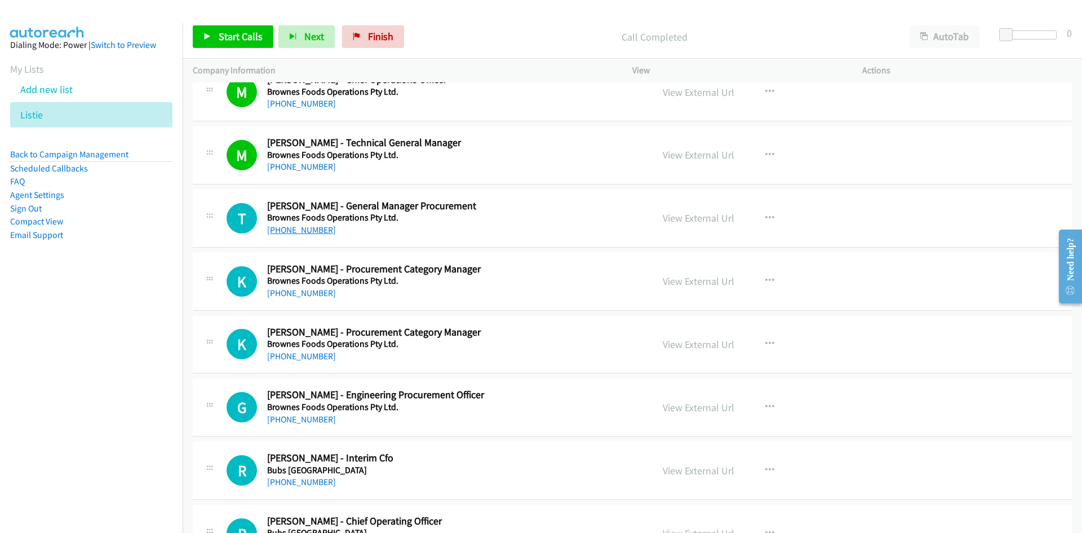
click at [311, 234] on link "+61 404 829 893" at bounding box center [301, 229] width 69 height 11
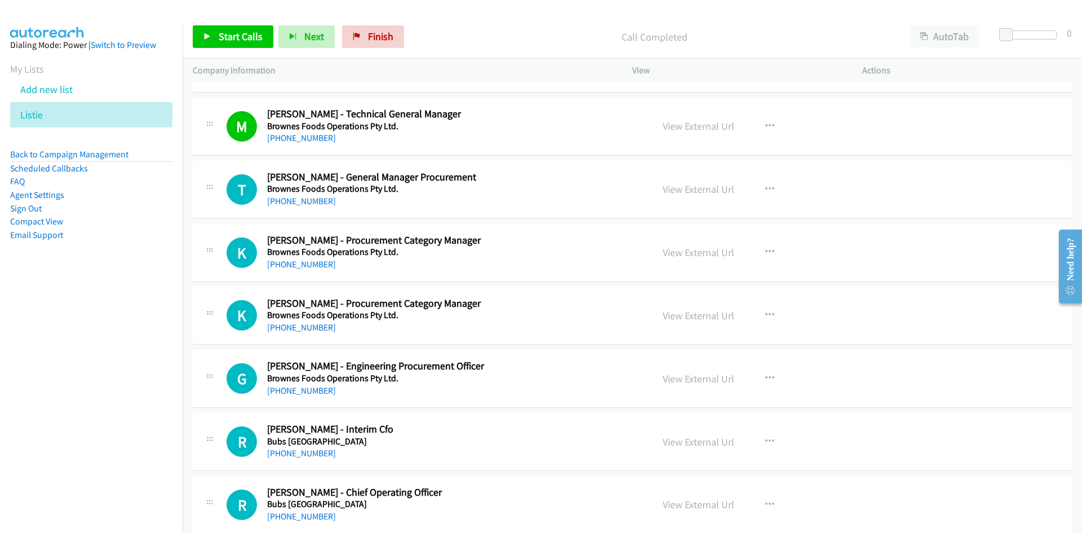
scroll to position [4905, 0]
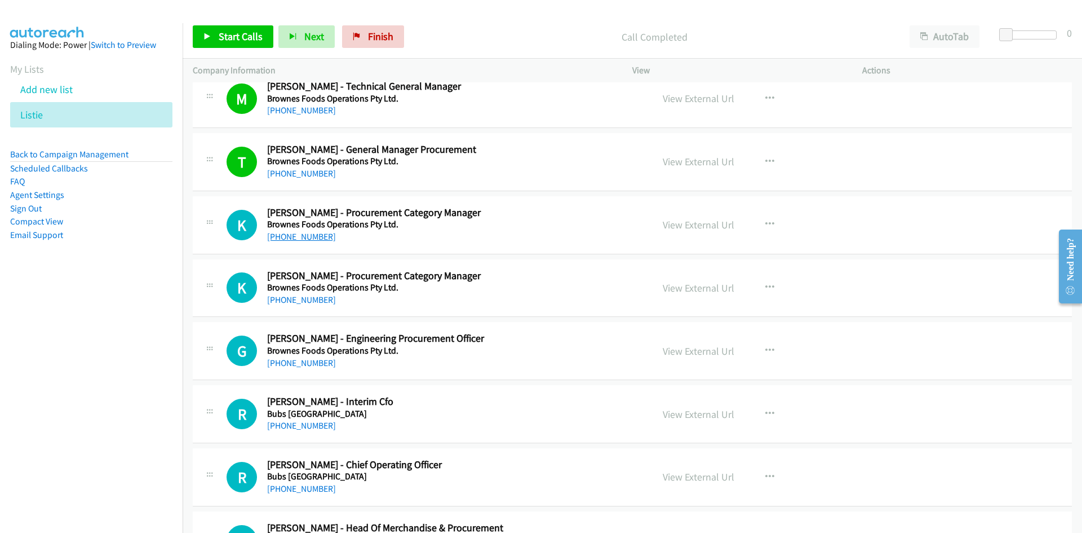
click at [313, 236] on link "+61 8 9441 7302" at bounding box center [301, 236] width 69 height 11
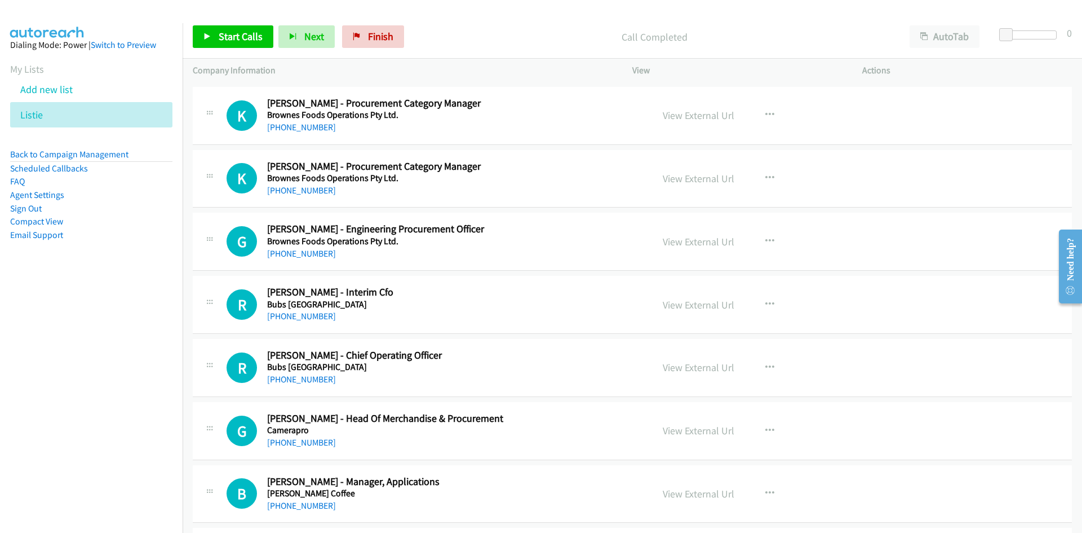
scroll to position [5018, 0]
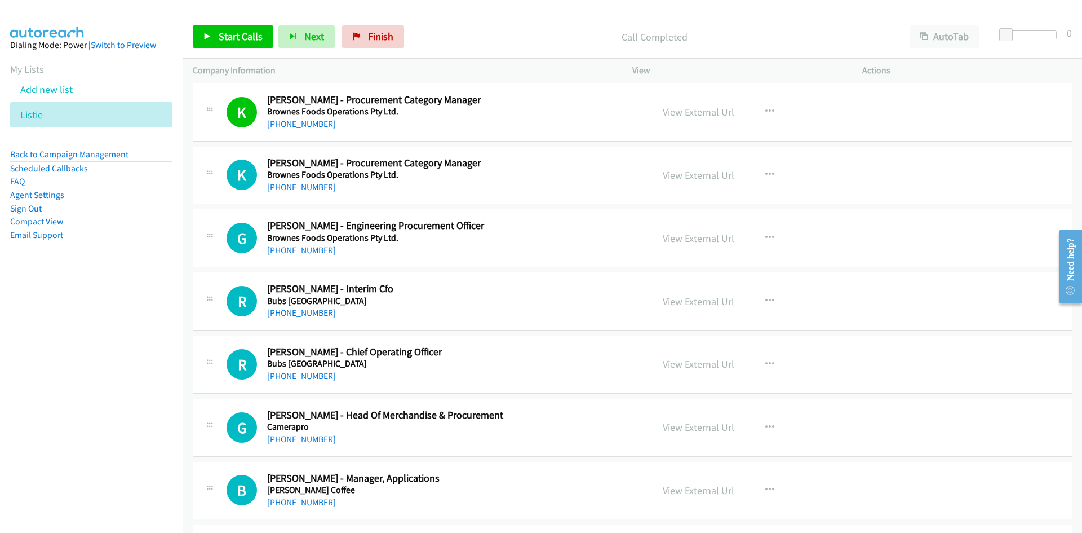
drag, startPoint x: 293, startPoint y: 185, endPoint x: 2, endPoint y: 313, distance: 317.3
click at [299, 183] on link "+61 437 015 394" at bounding box center [301, 187] width 69 height 11
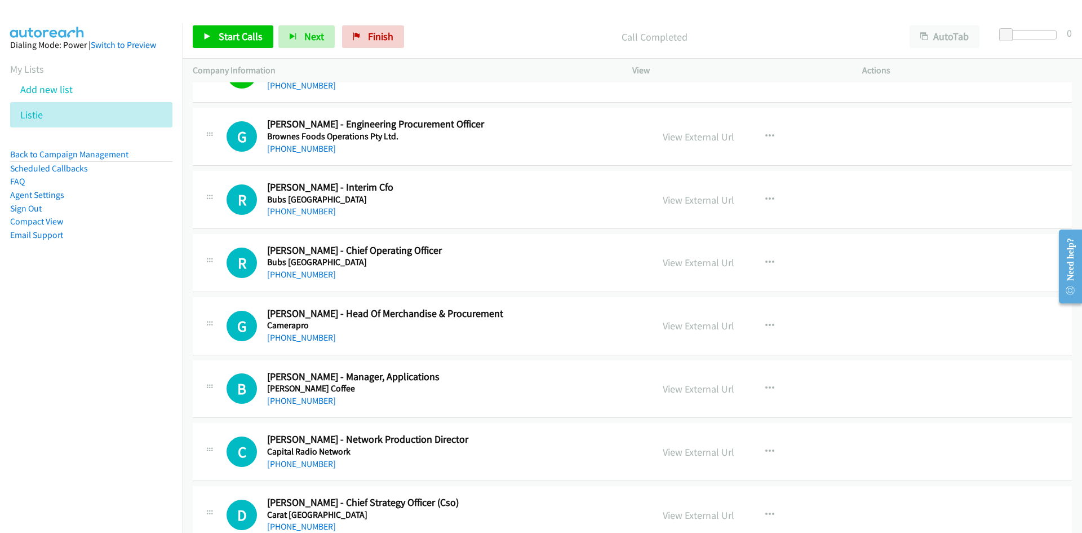
scroll to position [5130, 0]
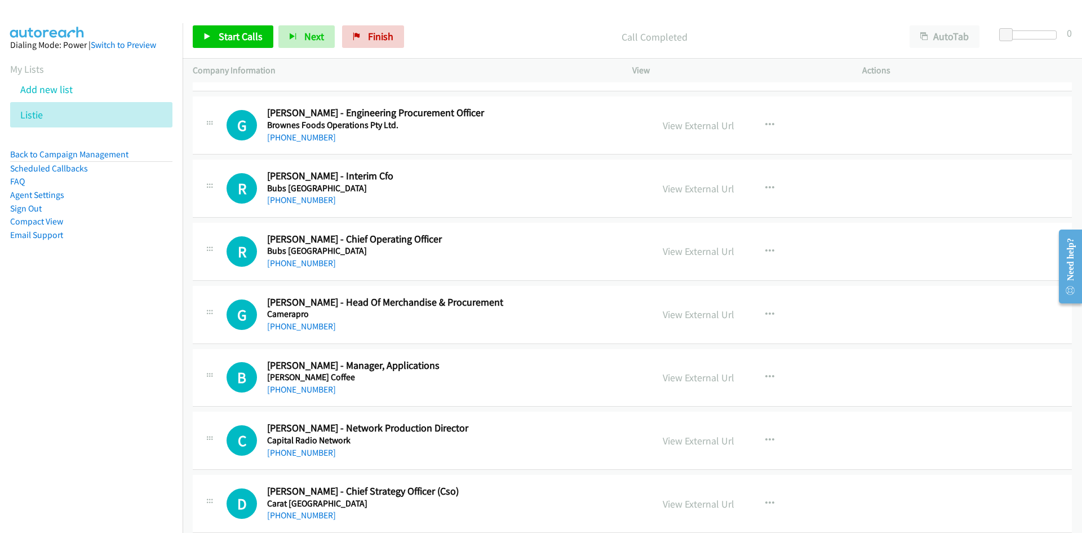
drag, startPoint x: 316, startPoint y: 137, endPoint x: 64, endPoint y: 404, distance: 367.3
click at [316, 137] on link "+61 8 9441 7247" at bounding box center [301, 137] width 69 height 11
drag, startPoint x: 313, startPoint y: 204, endPoint x: 212, endPoint y: 250, distance: 110.8
click at [313, 204] on link "+61 403 284 696" at bounding box center [301, 200] width 69 height 11
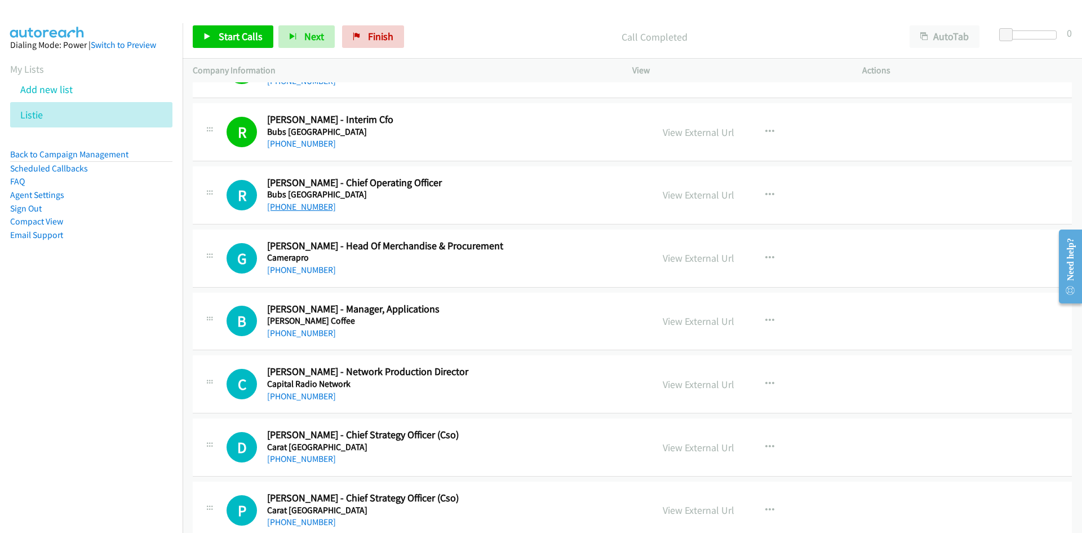
click at [316, 206] on link "+61 427 738 083" at bounding box center [301, 206] width 69 height 11
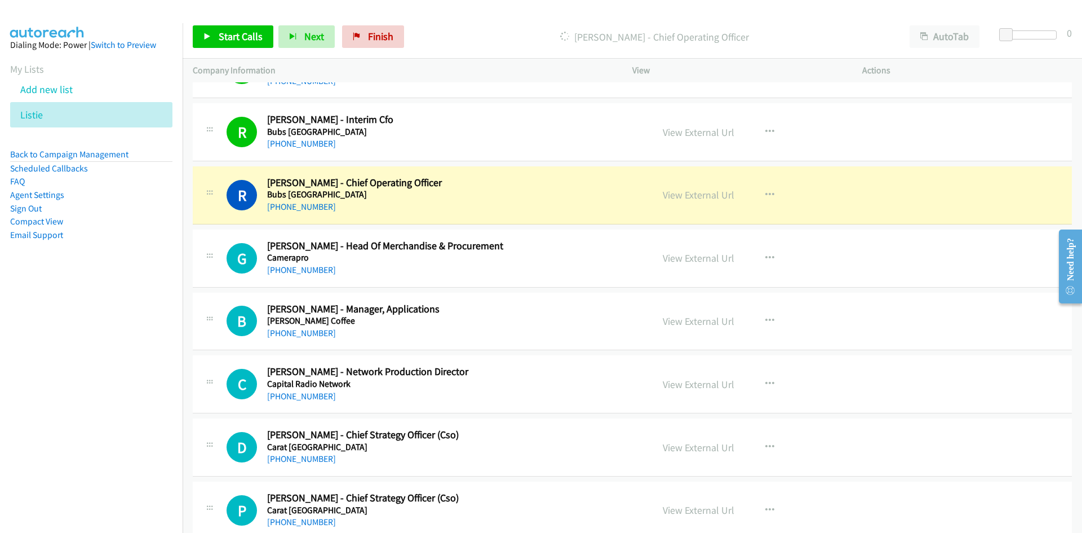
scroll to position [5243, 0]
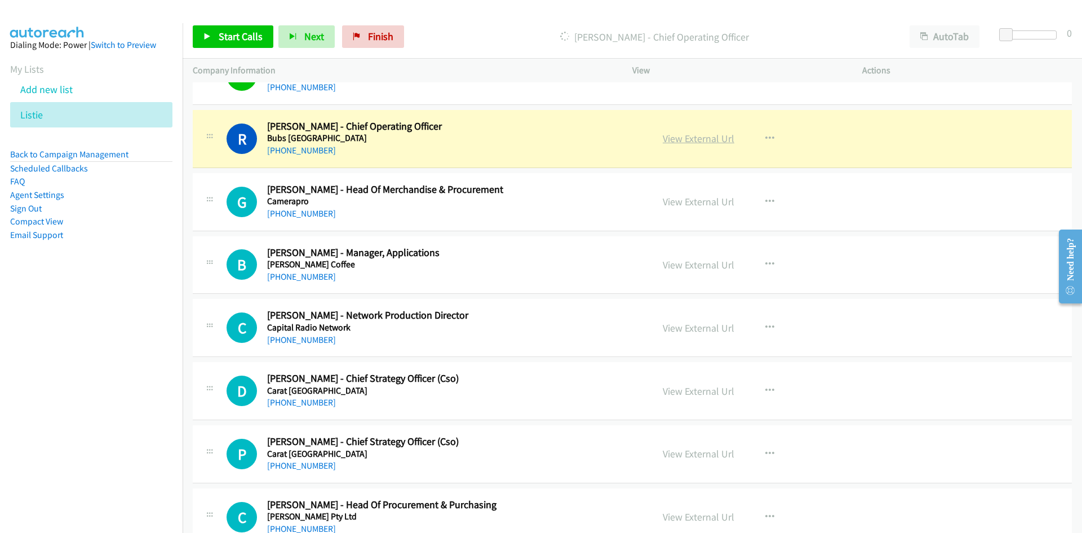
click at [703, 138] on link "View External Url" at bounding box center [699, 138] width 72 height 13
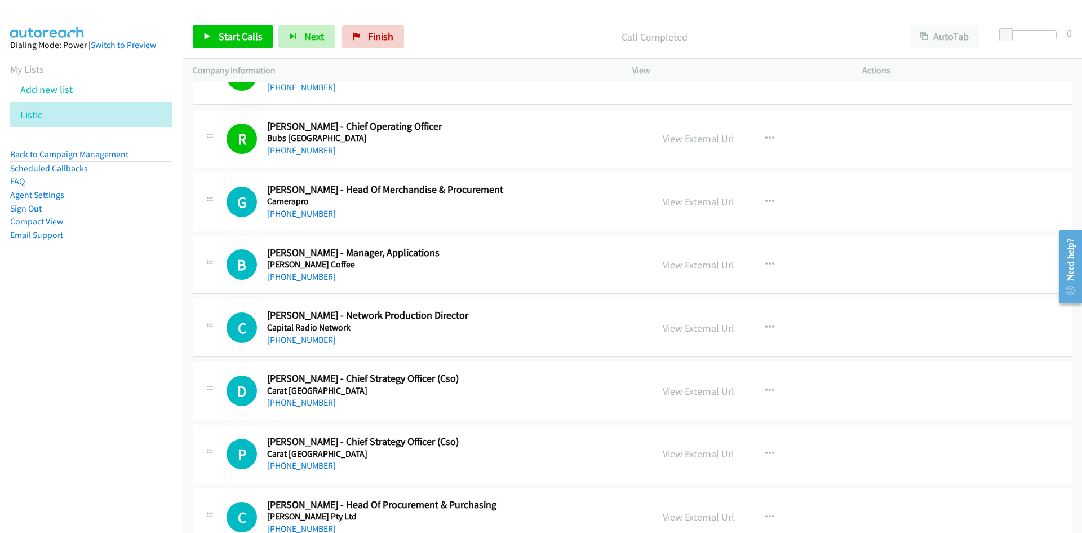
drag, startPoint x: 290, startPoint y: 276, endPoint x: 222, endPoint y: 295, distance: 70.9
click at [290, 276] on link "+61 2 9060 8001" at bounding box center [301, 276] width 69 height 11
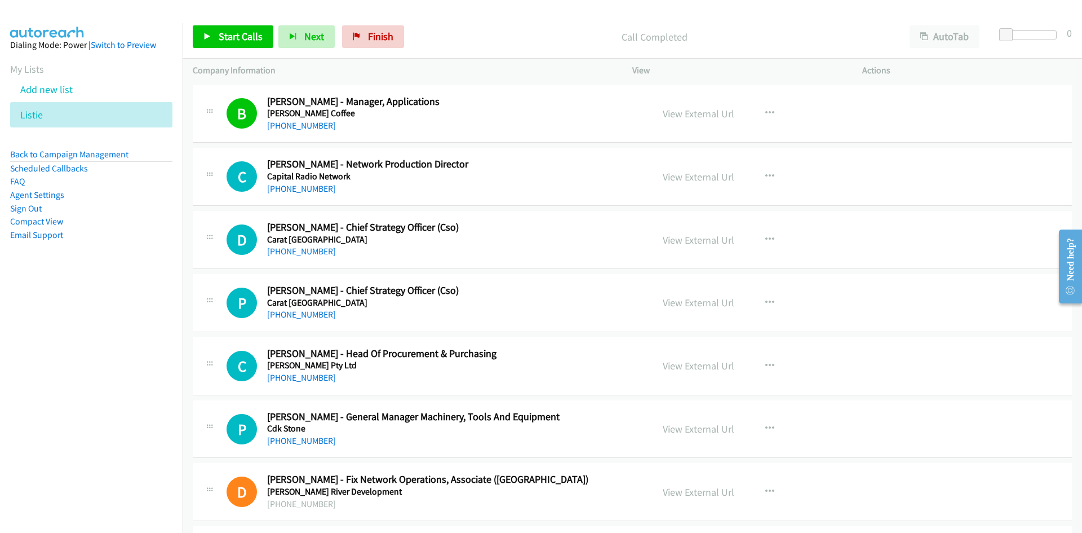
scroll to position [5412, 0]
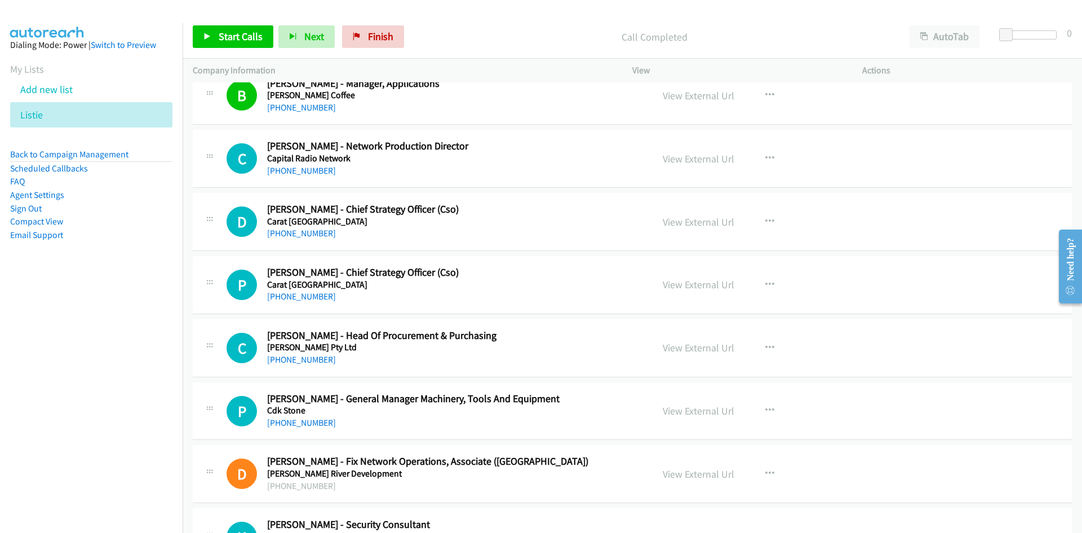
drag, startPoint x: 317, startPoint y: 236, endPoint x: 93, endPoint y: 310, distance: 235.7
click at [317, 236] on link "+61 429 723 514" at bounding box center [301, 233] width 69 height 11
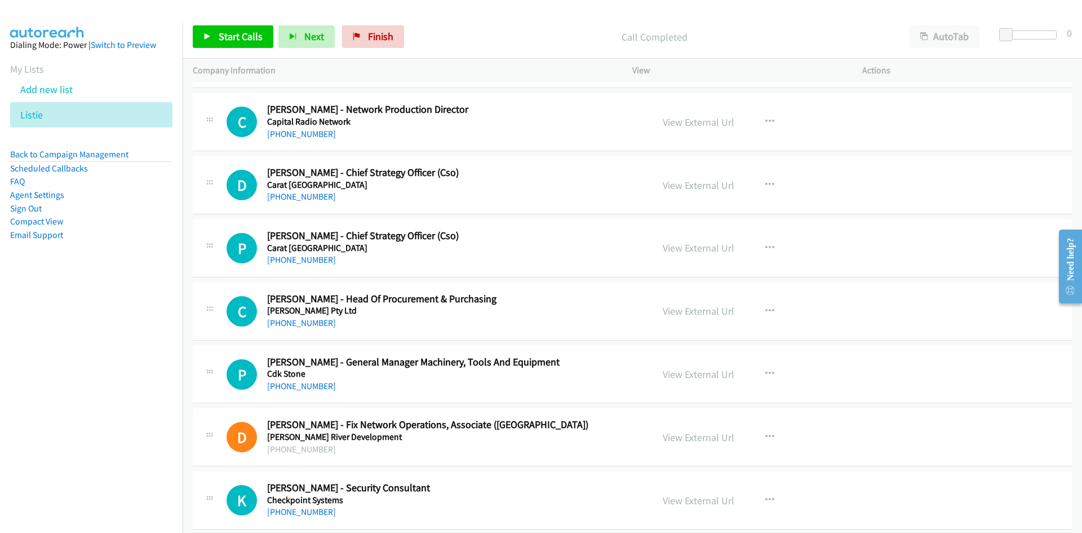
scroll to position [5469, 0]
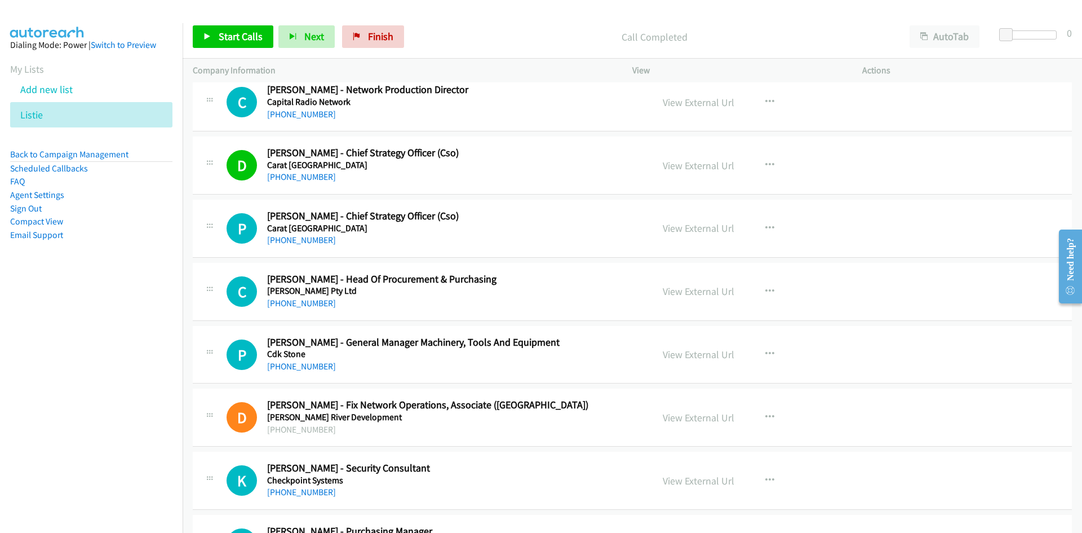
drag, startPoint x: 313, startPoint y: 241, endPoint x: 127, endPoint y: 317, distance: 201.3
click at [313, 241] on link "+61 450 505 242" at bounding box center [301, 240] width 69 height 11
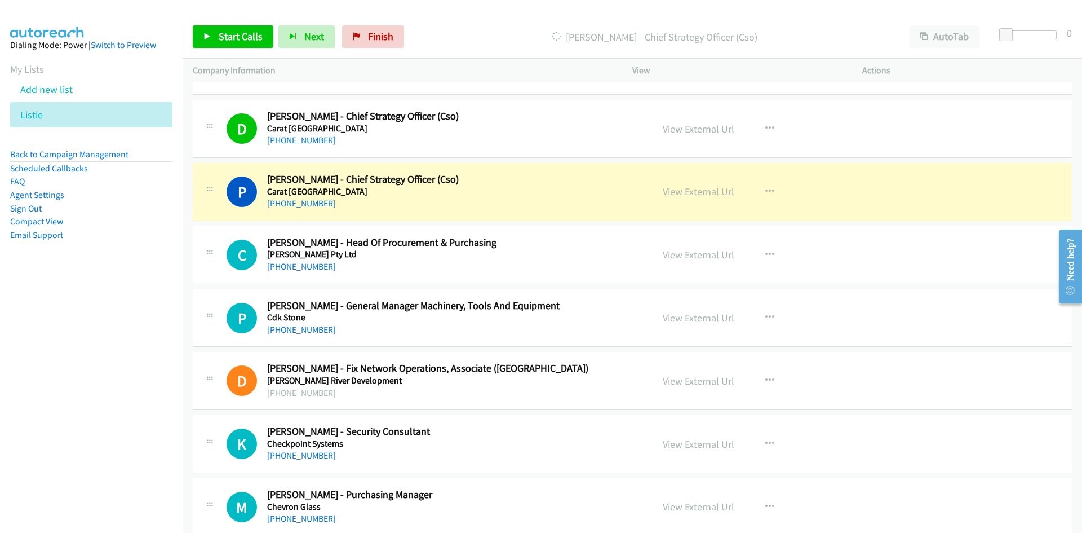
scroll to position [5525, 0]
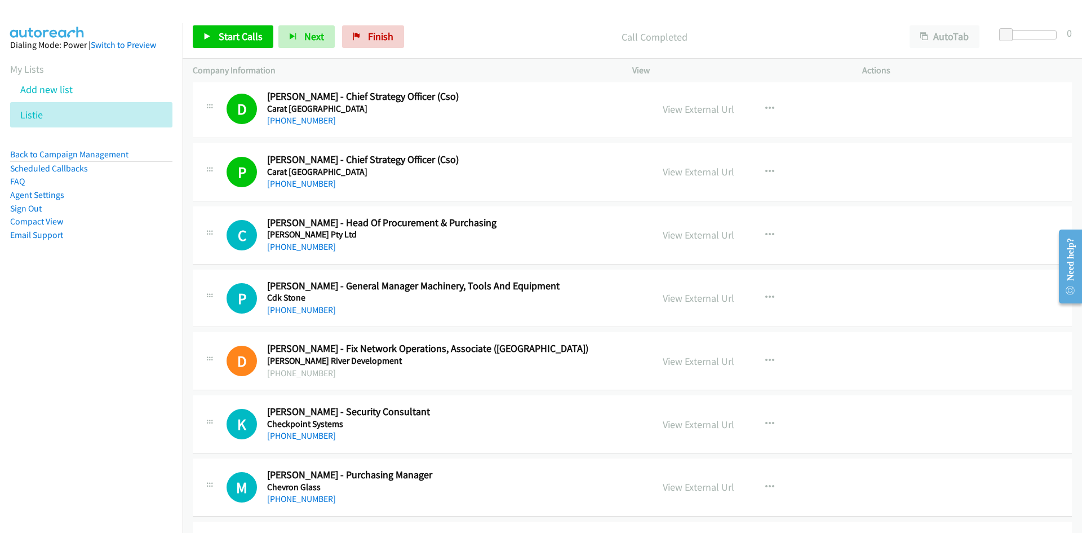
drag, startPoint x: 296, startPoint y: 242, endPoint x: 227, endPoint y: 277, distance: 77.7
click at [296, 242] on link "+61 420 430 505" at bounding box center [301, 246] width 69 height 11
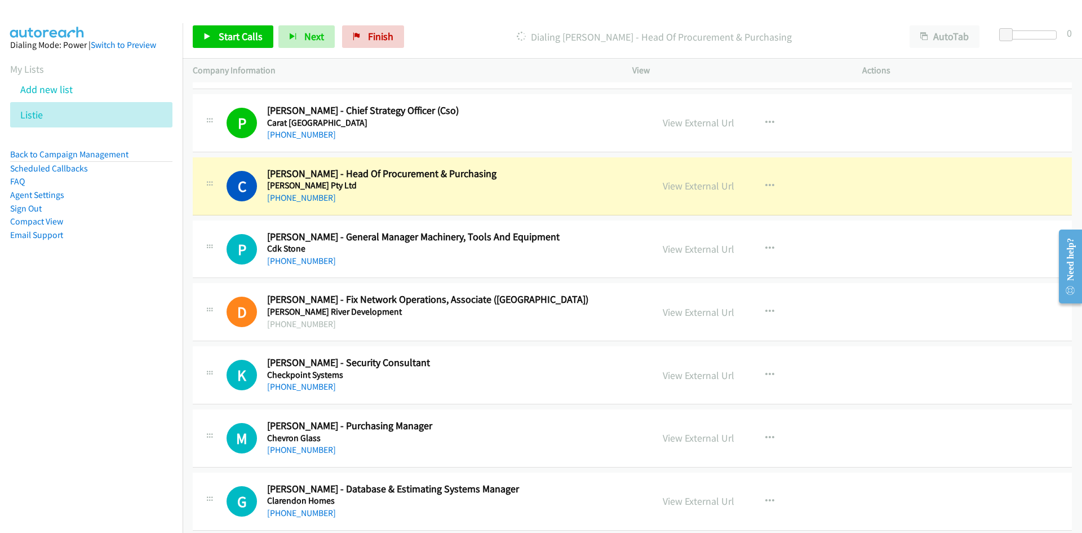
scroll to position [5581, 0]
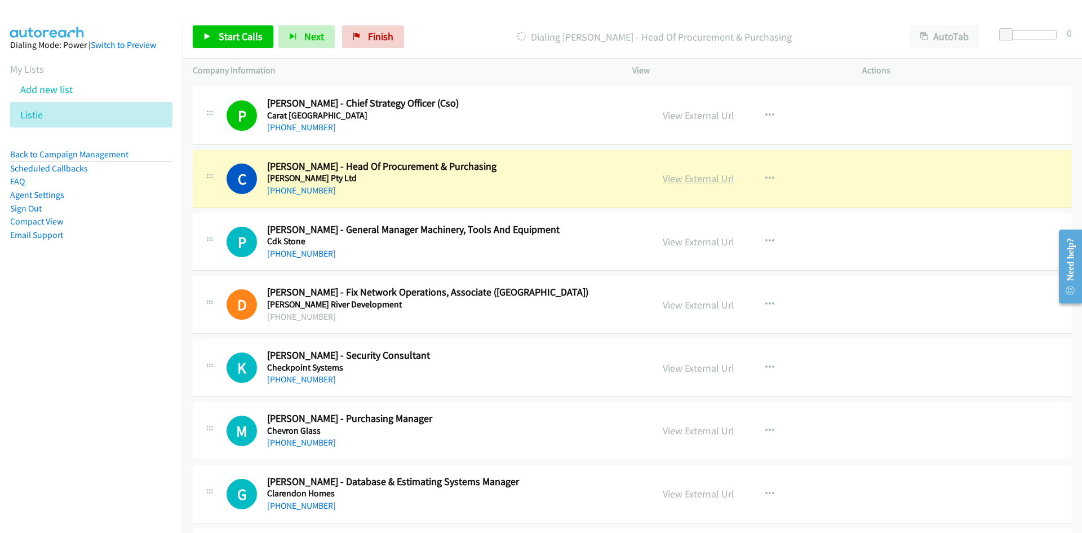
click at [703, 176] on link "View External Url" at bounding box center [699, 178] width 72 height 13
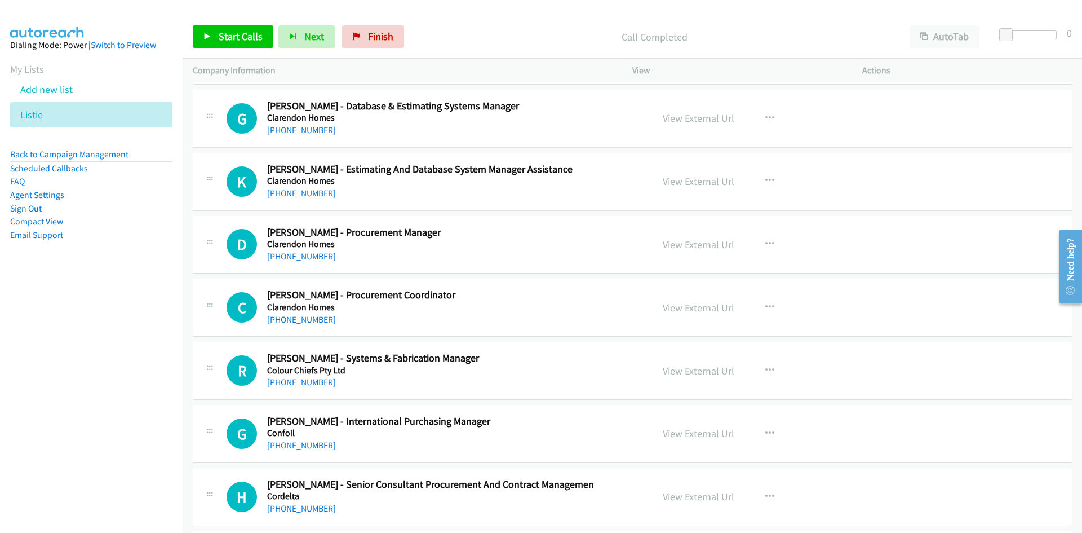
scroll to position [5976, 0]
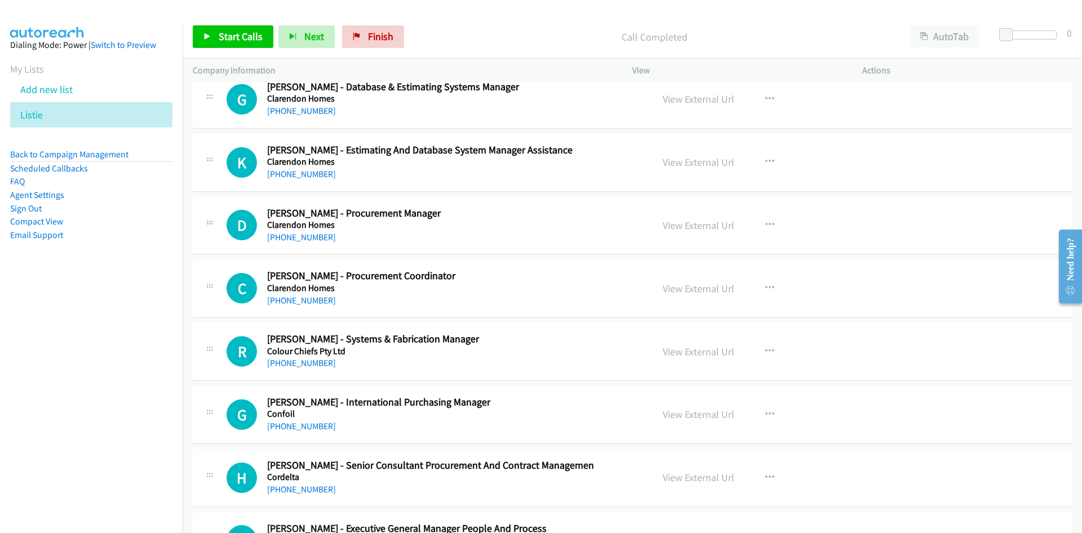
drag, startPoint x: 317, startPoint y: 240, endPoint x: 228, endPoint y: 293, distance: 103.7
click at [317, 240] on link "+61 438 845 497" at bounding box center [301, 237] width 69 height 11
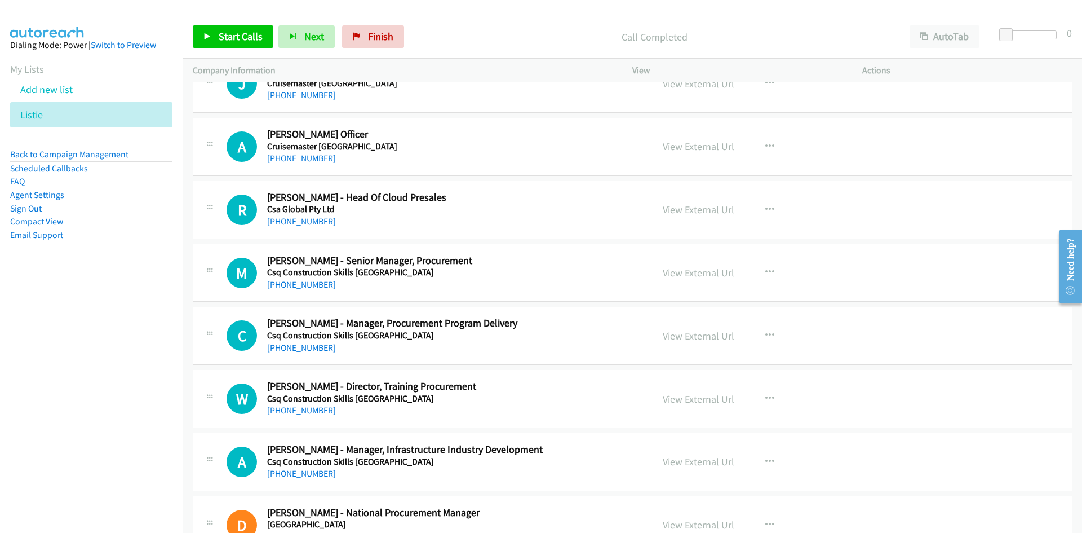
scroll to position [6596, 0]
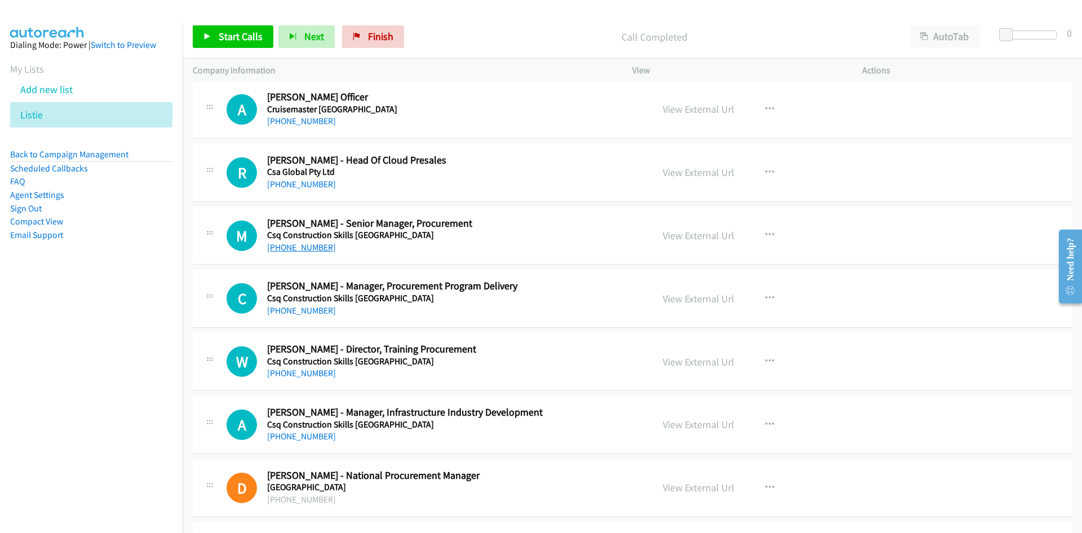
click at [289, 246] on link "+61 2 8270 3272" at bounding box center [301, 247] width 69 height 11
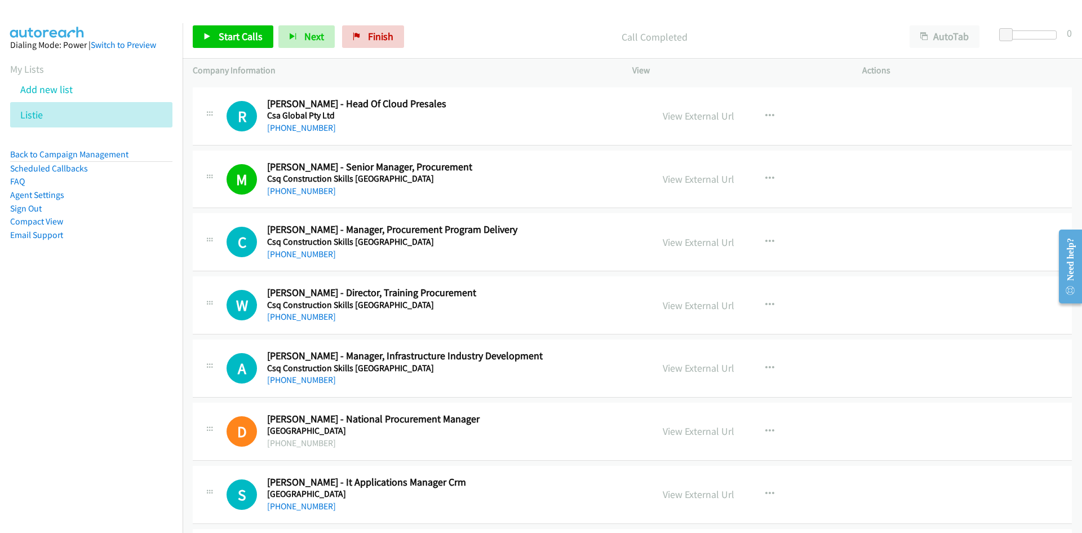
drag, startPoint x: 289, startPoint y: 253, endPoint x: 218, endPoint y: 291, distance: 81.0
click at [289, 253] on link "+61 468 823 687" at bounding box center [301, 254] width 69 height 11
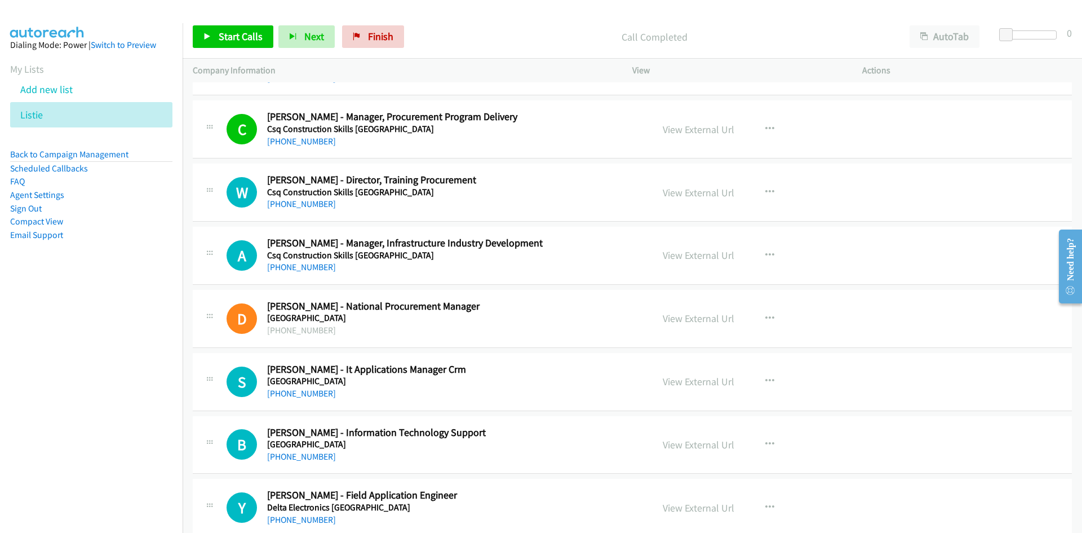
scroll to position [6822, 0]
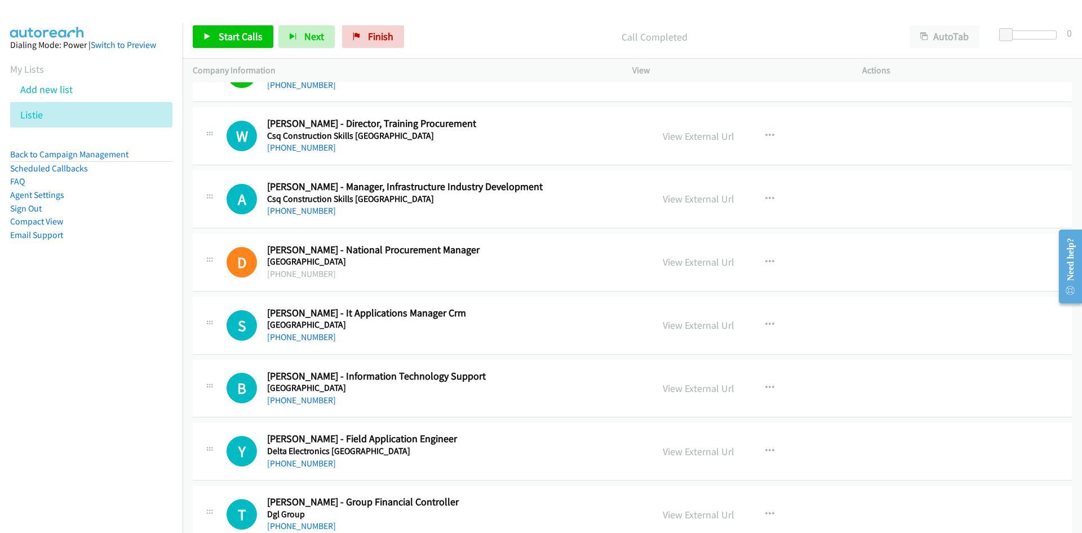
drag, startPoint x: 300, startPoint y: 214, endPoint x: 63, endPoint y: 285, distance: 247.2
click at [300, 214] on link "+61 431 134 740" at bounding box center [301, 210] width 69 height 11
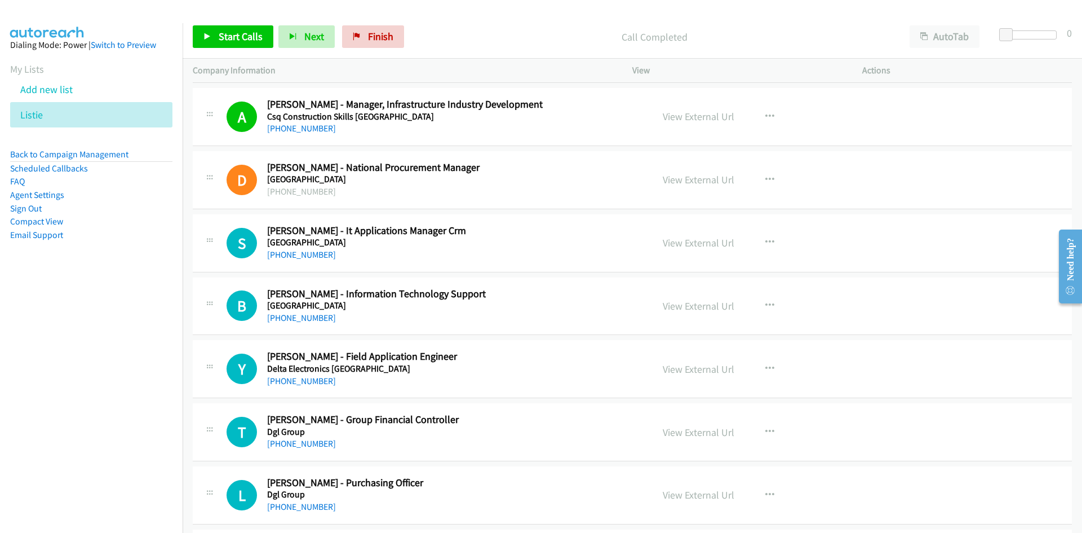
scroll to position [6935, 0]
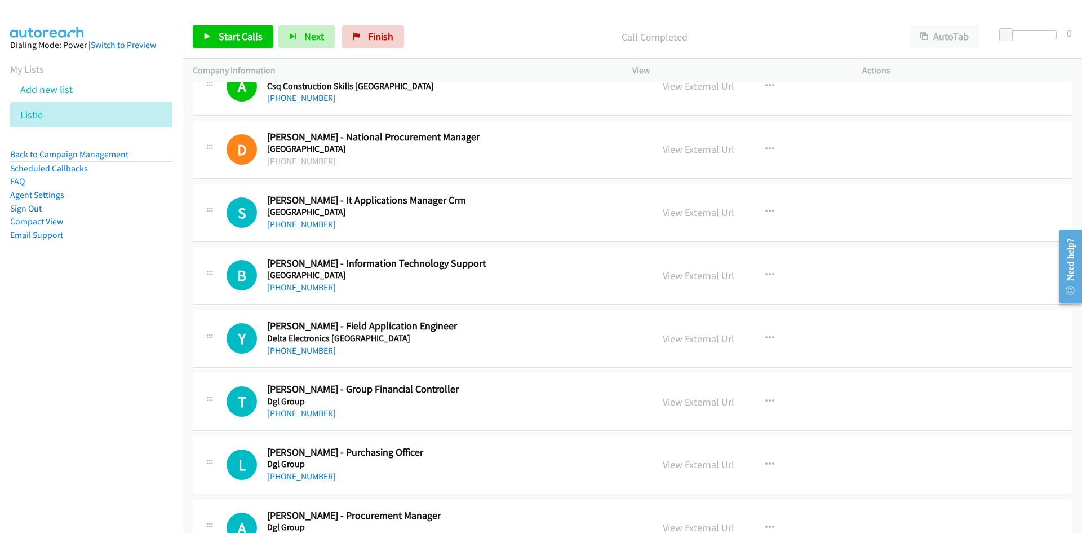
drag, startPoint x: 304, startPoint y: 220, endPoint x: 213, endPoint y: 259, distance: 98.8
click at [304, 220] on link "+61 419 128 121" at bounding box center [301, 224] width 69 height 11
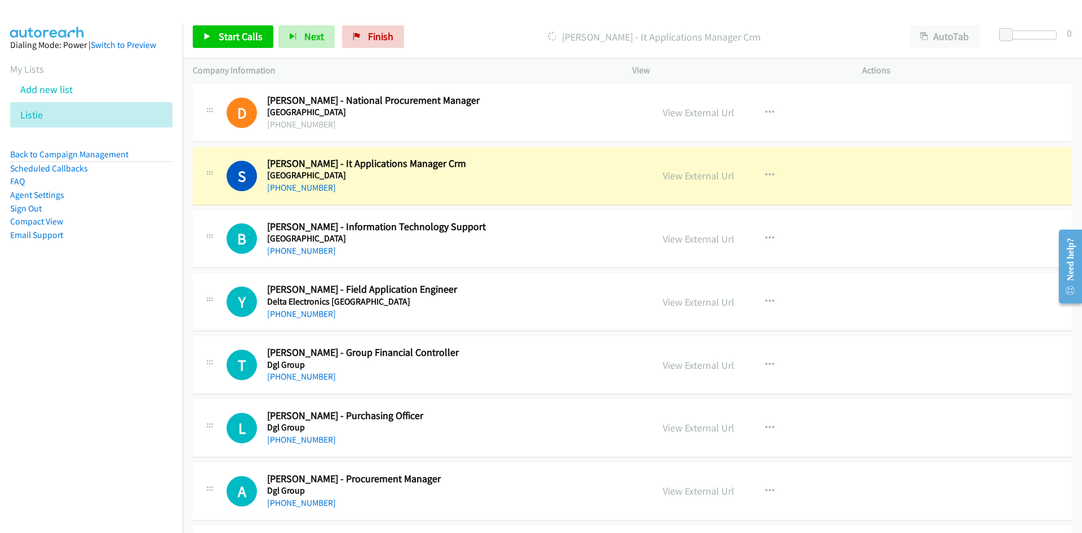
scroll to position [6991, 0]
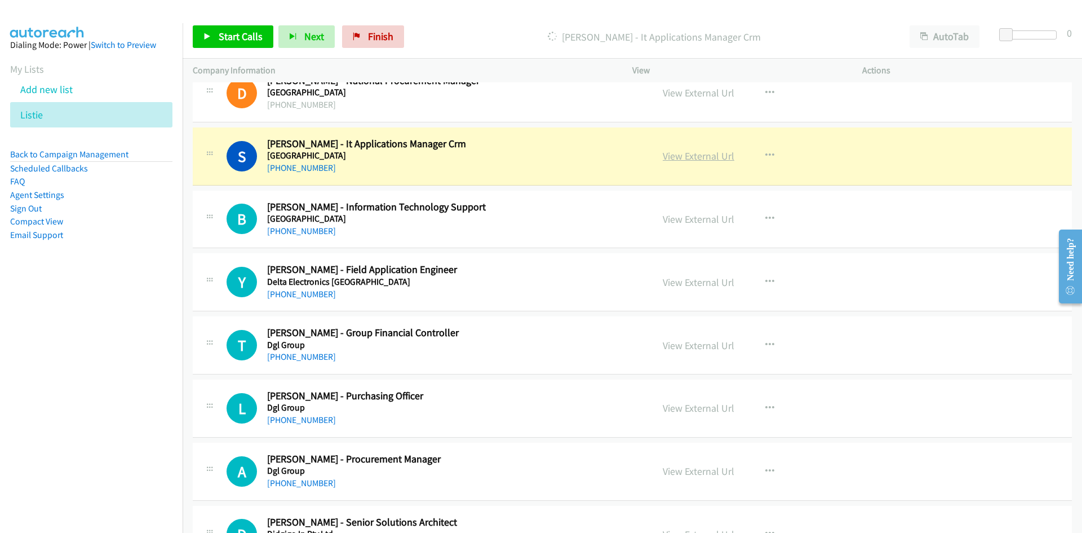
click at [695, 156] on link "View External Url" at bounding box center [699, 155] width 72 height 13
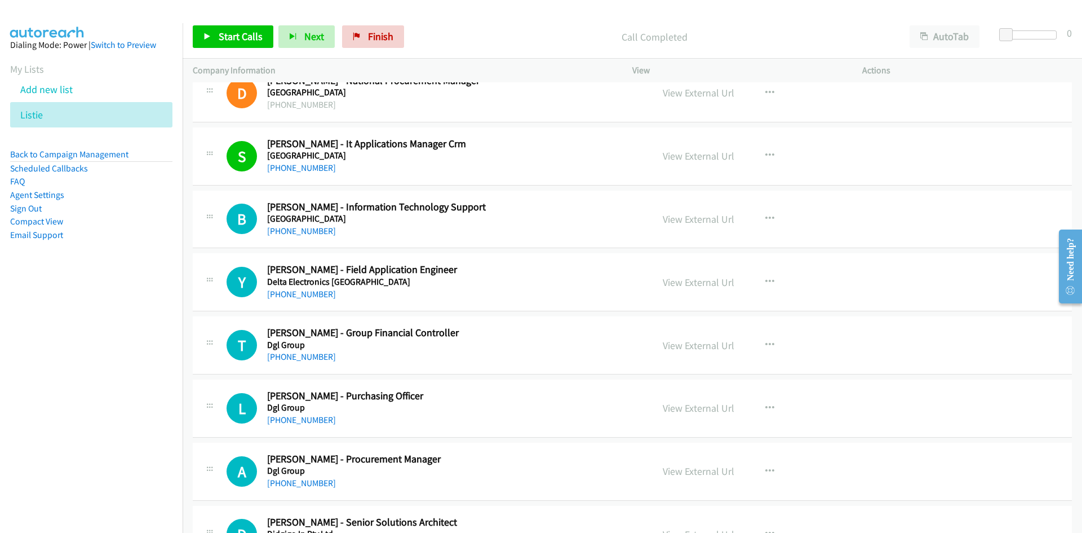
drag, startPoint x: 307, startPoint y: 232, endPoint x: 79, endPoint y: 262, distance: 230.4
click at [307, 232] on link "+61 409 855 366" at bounding box center [301, 231] width 69 height 11
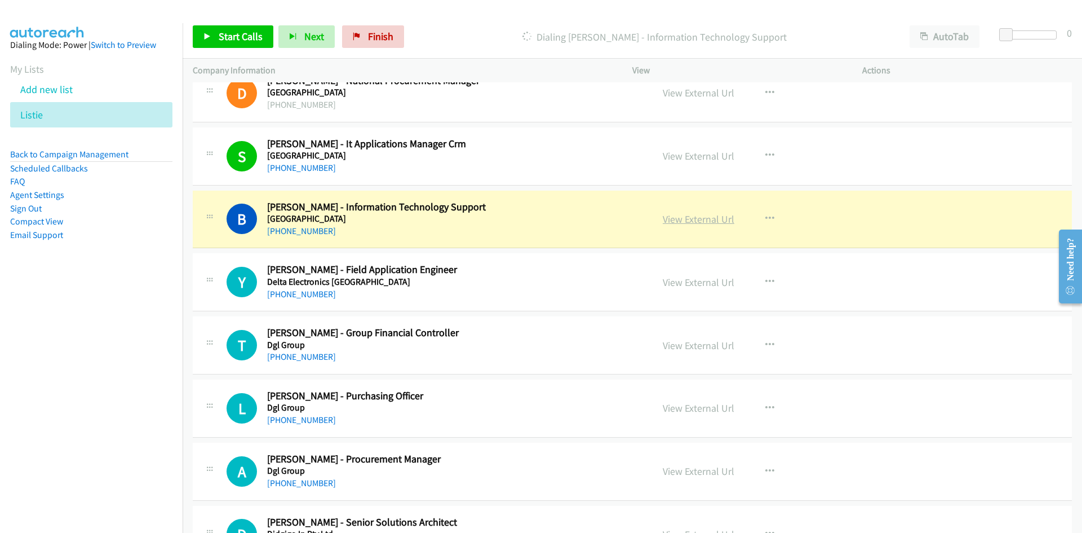
click at [693, 217] on link "View External Url" at bounding box center [699, 219] width 72 height 13
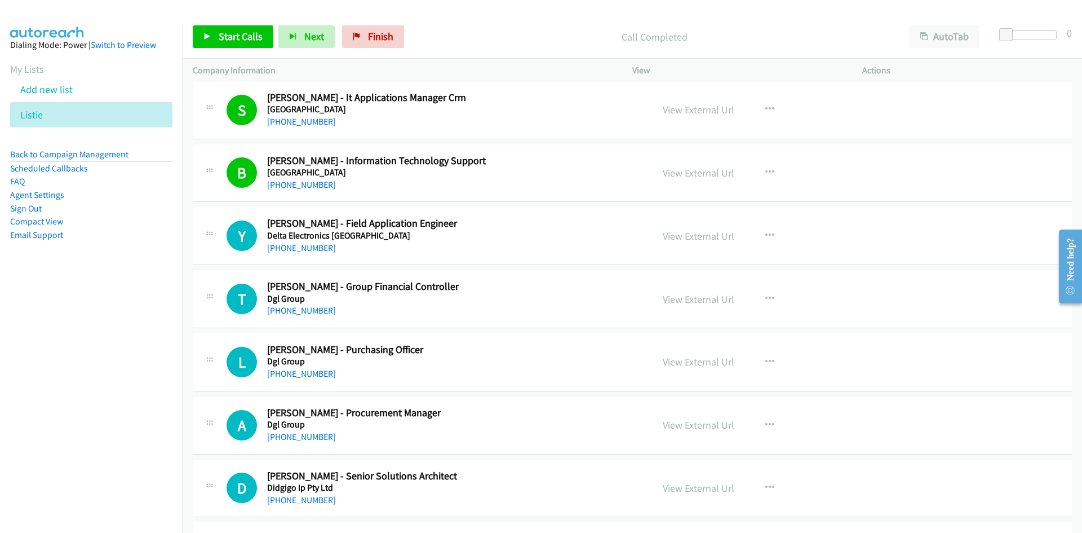
scroll to position [7047, 0]
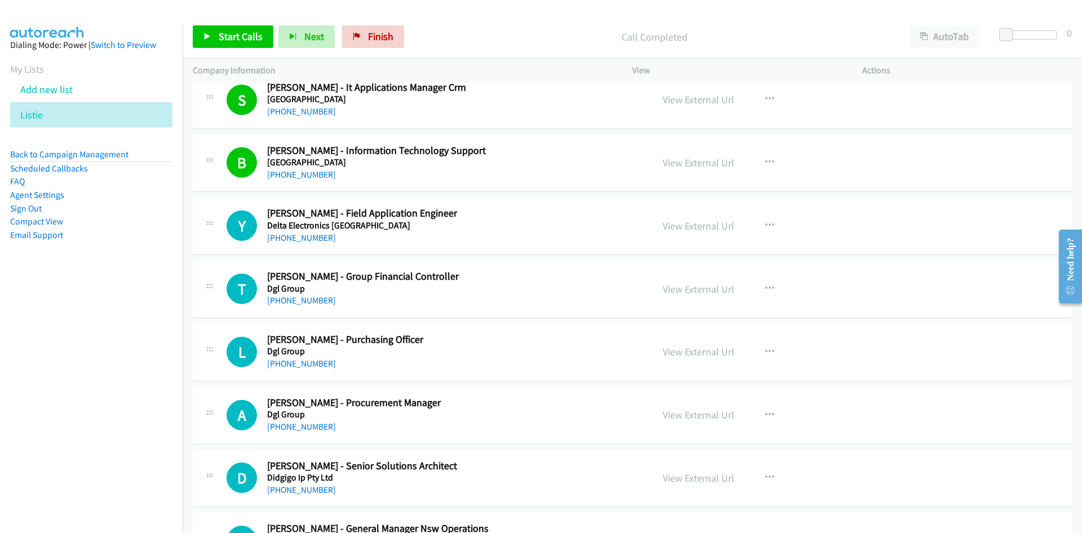
drag, startPoint x: 311, startPoint y: 240, endPoint x: 145, endPoint y: 284, distance: 172.0
click at [311, 240] on link "+61 431 128 180" at bounding box center [301, 237] width 69 height 11
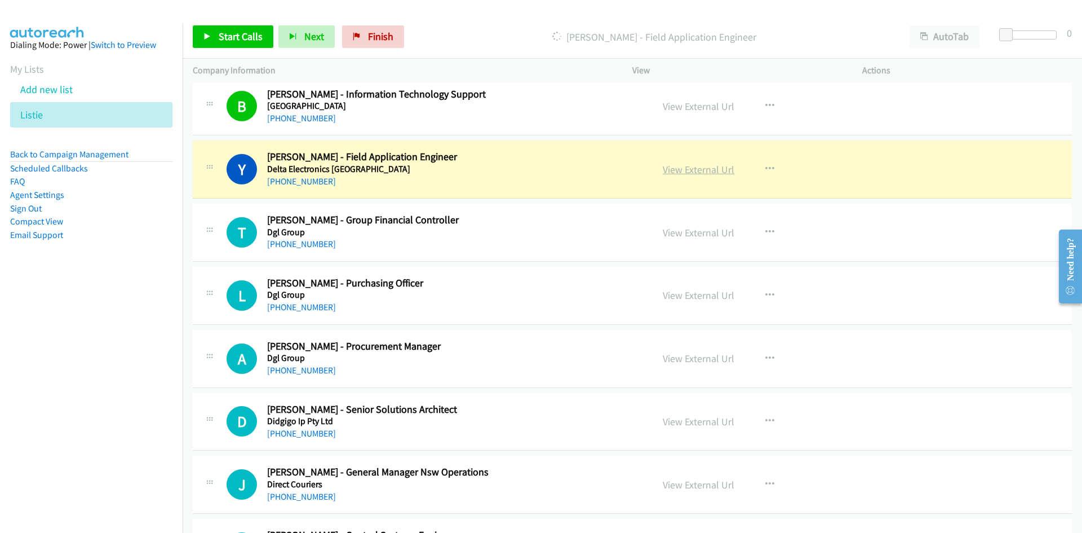
click at [705, 169] on link "View External Url" at bounding box center [699, 169] width 72 height 13
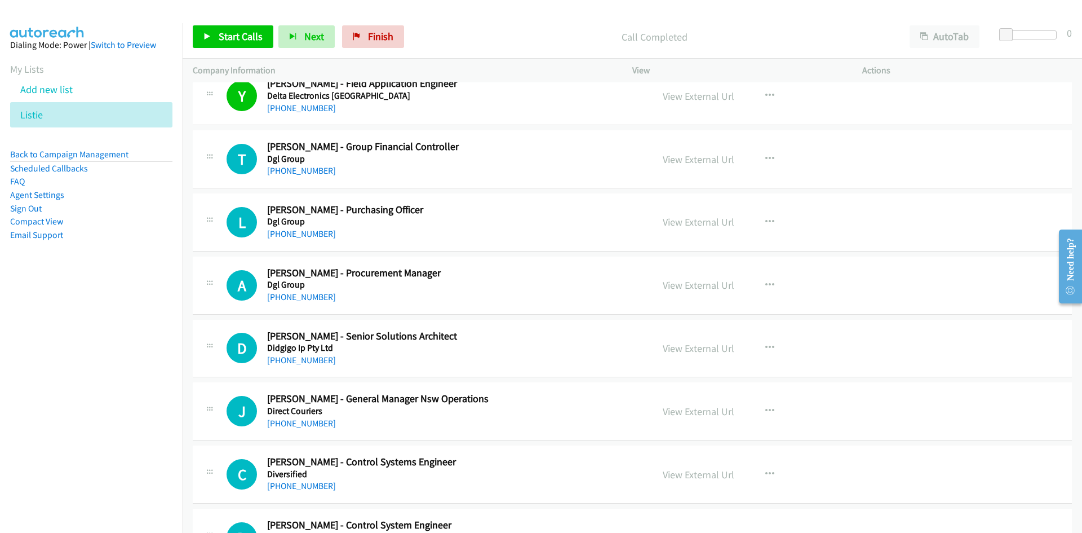
scroll to position [7160, 0]
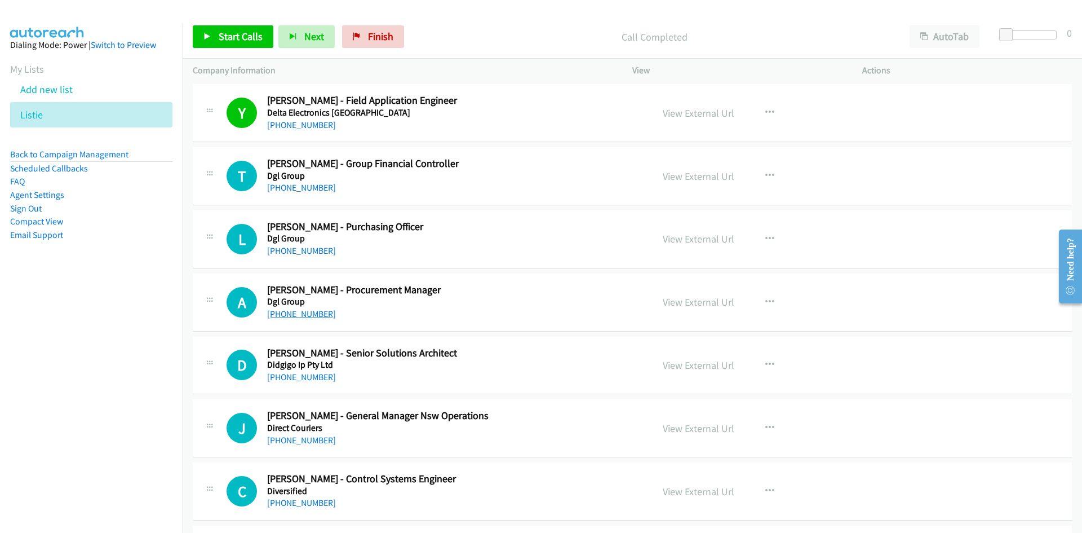
click at [303, 312] on link "+61 3 8369 9921" at bounding box center [301, 313] width 69 height 11
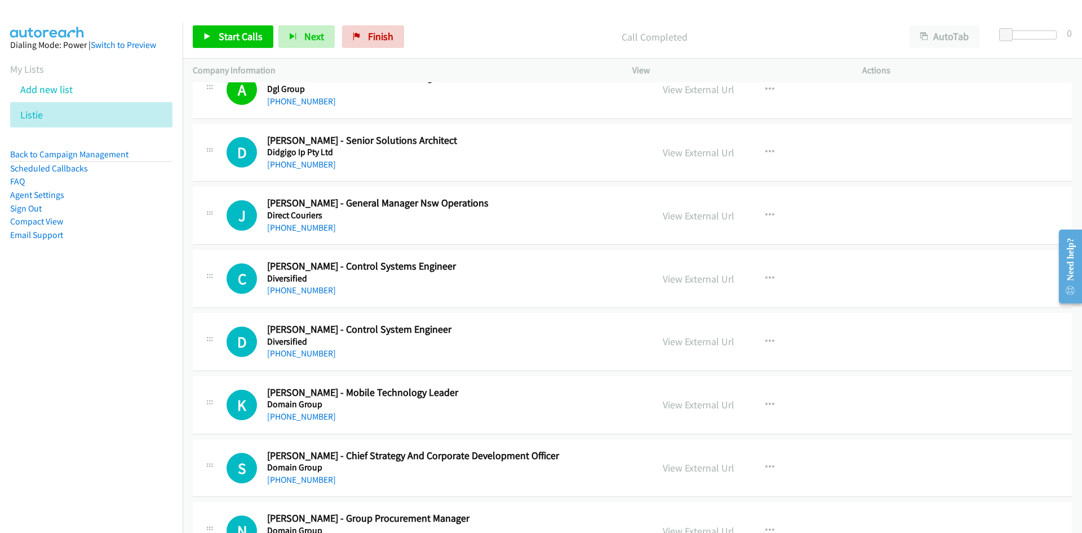
scroll to position [7386, 0]
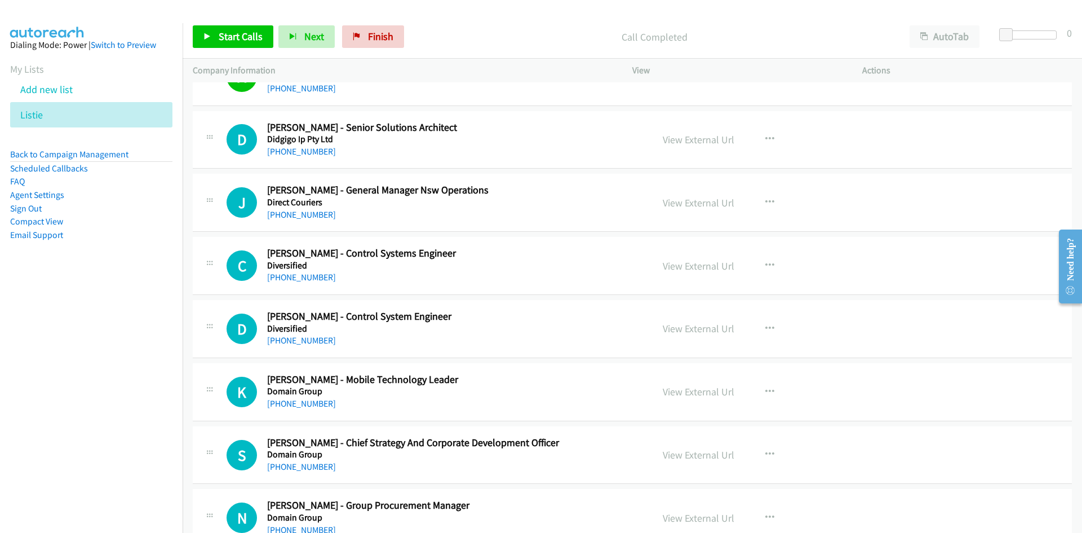
drag, startPoint x: 300, startPoint y: 214, endPoint x: 85, endPoint y: 285, distance: 226.6
click at [300, 214] on link "+61 455 355 009" at bounding box center [301, 214] width 69 height 11
drag, startPoint x: 301, startPoint y: 275, endPoint x: 43, endPoint y: 353, distance: 269.8
click at [301, 275] on link "+61 437 454 196" at bounding box center [301, 277] width 69 height 11
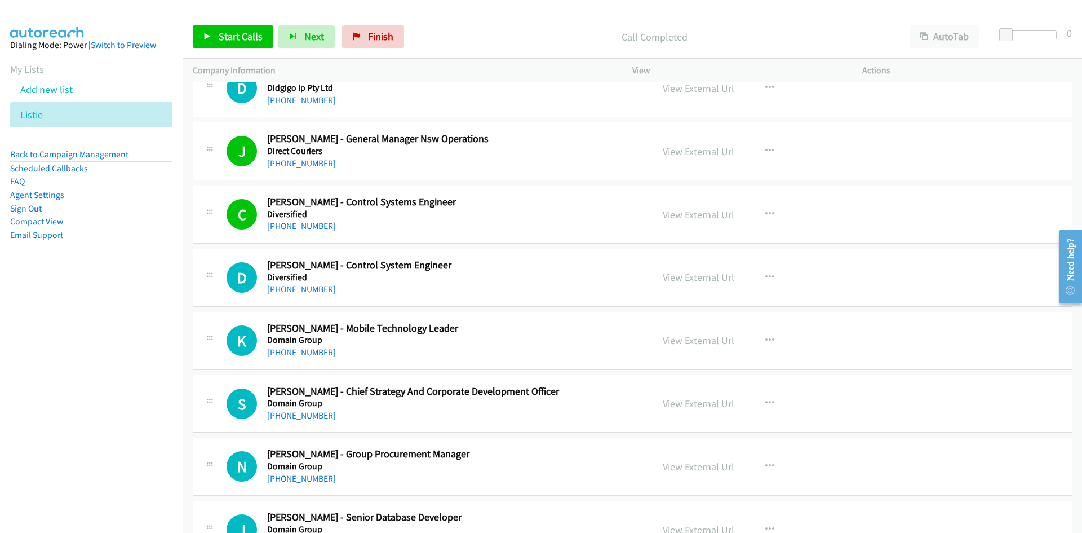
scroll to position [7442, 0]
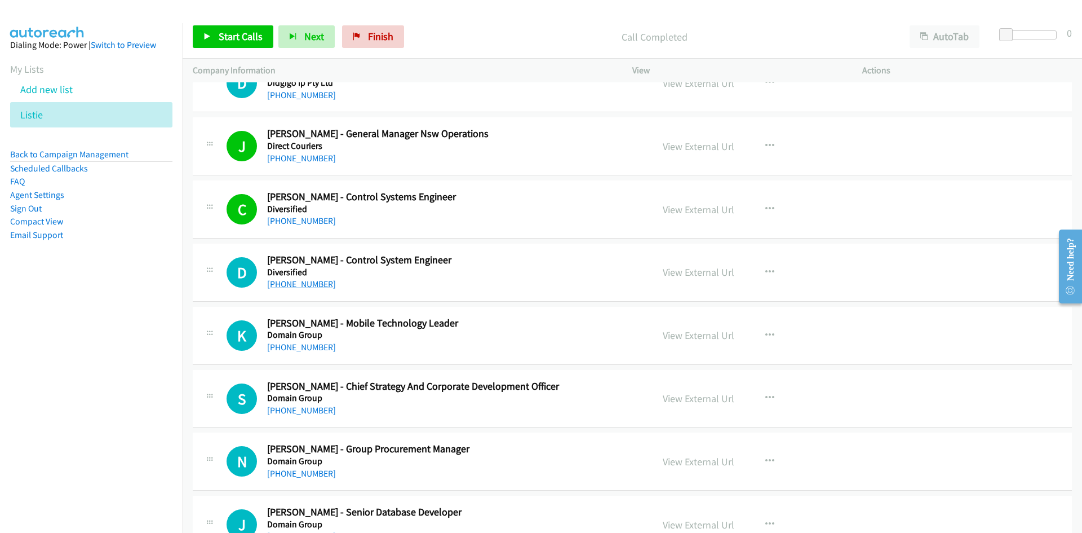
click at [302, 281] on link "+61 435 720 779" at bounding box center [301, 284] width 69 height 11
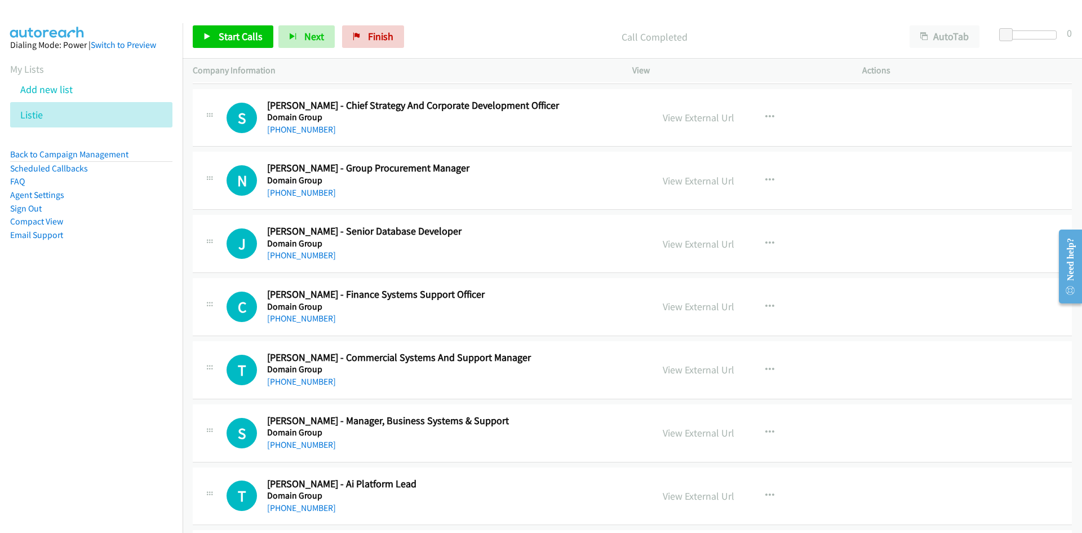
scroll to position [7724, 0]
drag, startPoint x: 302, startPoint y: 196, endPoint x: 5, endPoint y: 282, distance: 309.2
click at [302, 196] on link "+61 414 495 073" at bounding box center [301, 191] width 69 height 11
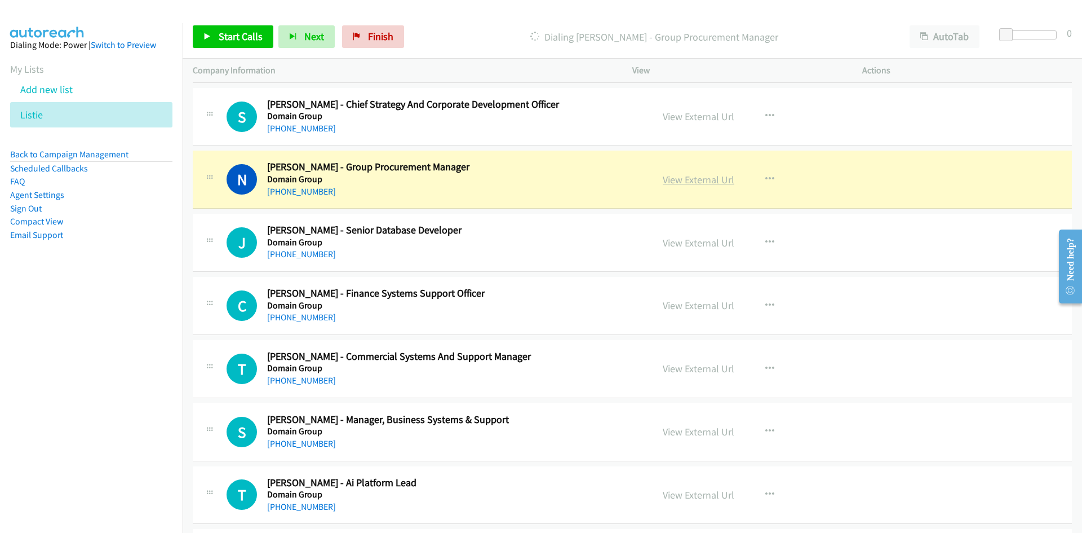
click at [676, 175] on link "View External Url" at bounding box center [699, 179] width 72 height 13
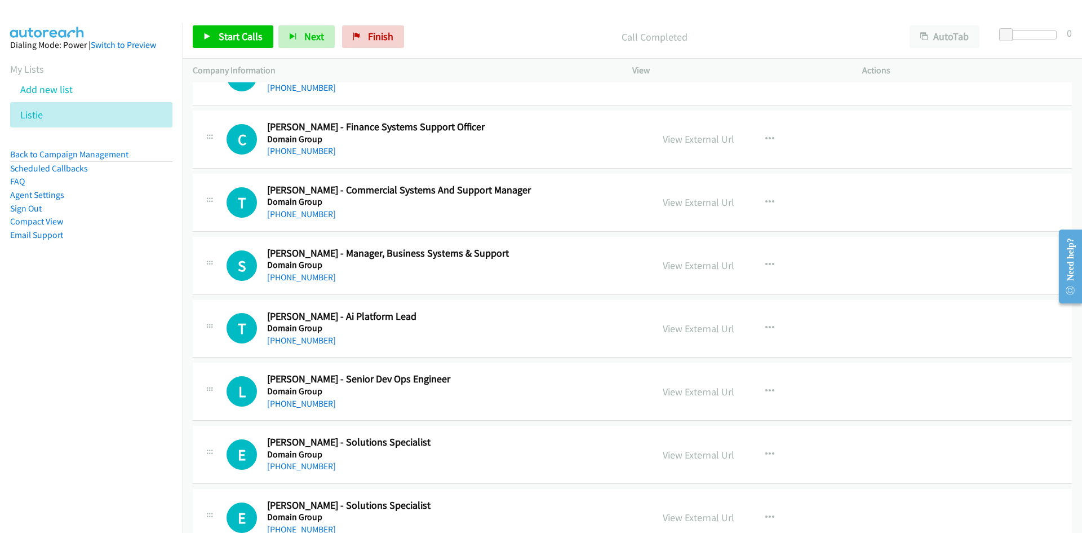
scroll to position [7893, 0]
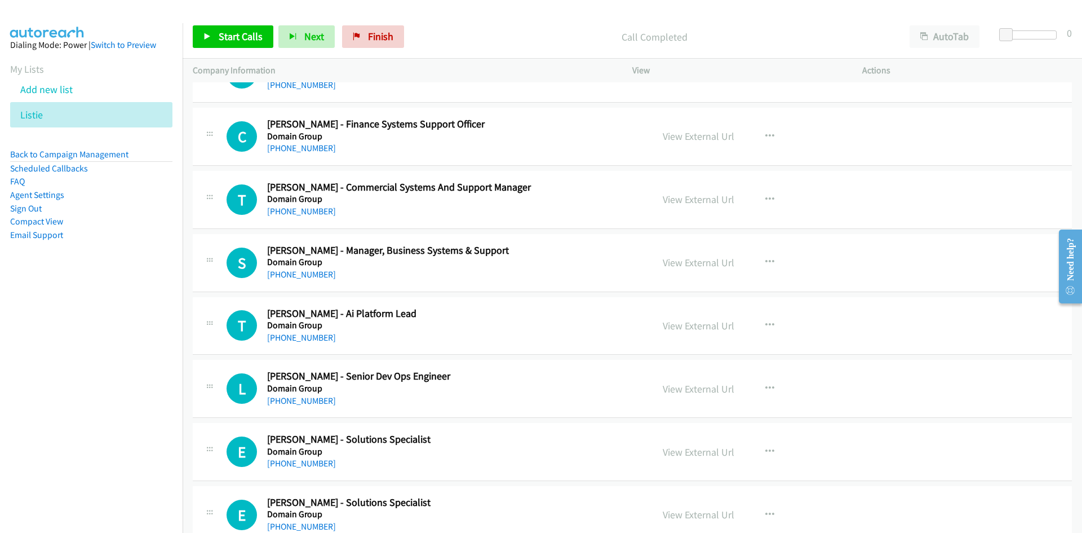
drag, startPoint x: 312, startPoint y: 211, endPoint x: 56, endPoint y: 315, distance: 276.0
click at [312, 211] on link "+61 432 068 628" at bounding box center [301, 211] width 69 height 11
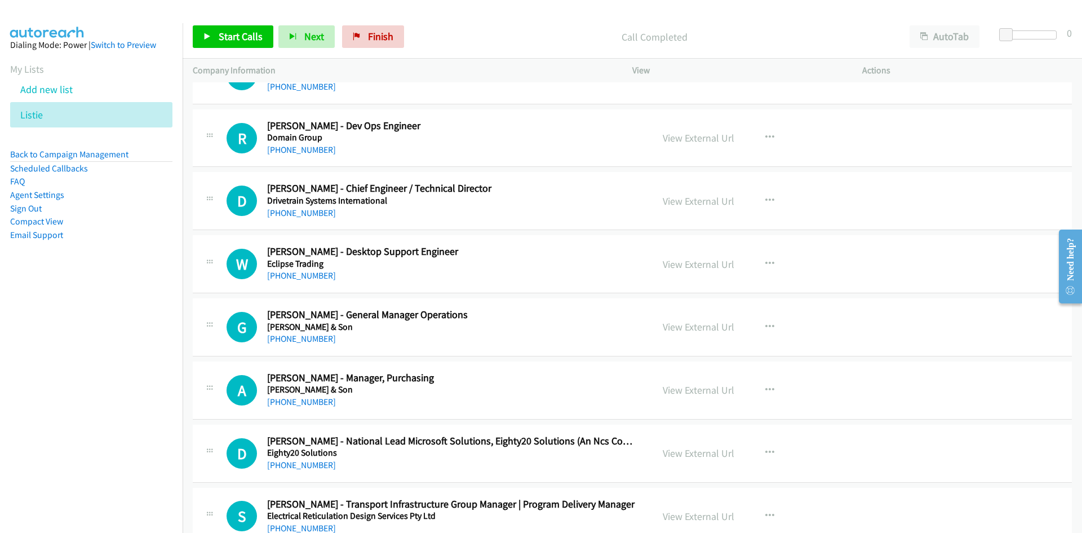
scroll to position [8739, 0]
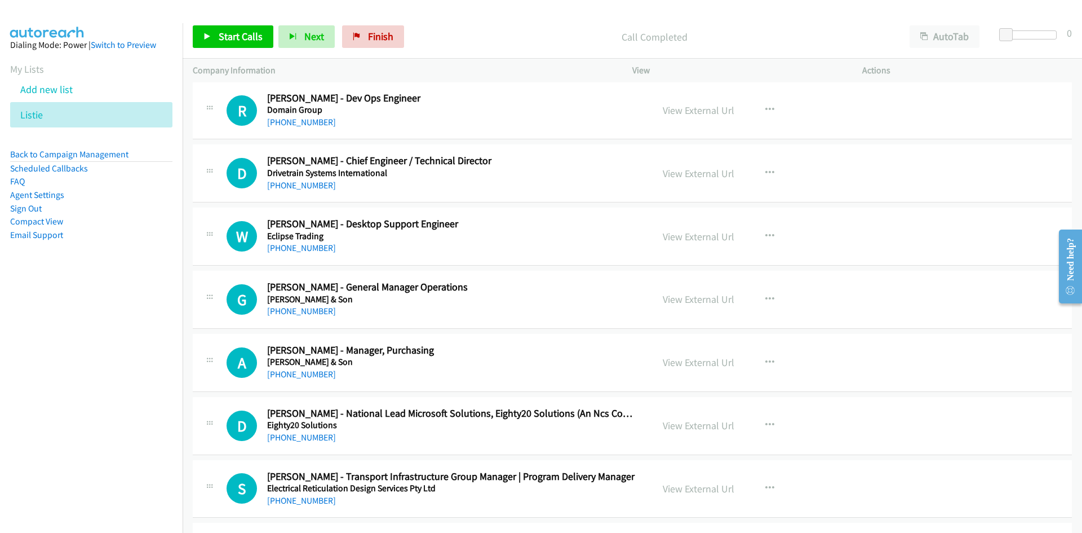
drag, startPoint x: 294, startPoint y: 185, endPoint x: 77, endPoint y: 298, distance: 244.6
click at [294, 185] on link "+61 3 9265 9604" at bounding box center [301, 185] width 69 height 11
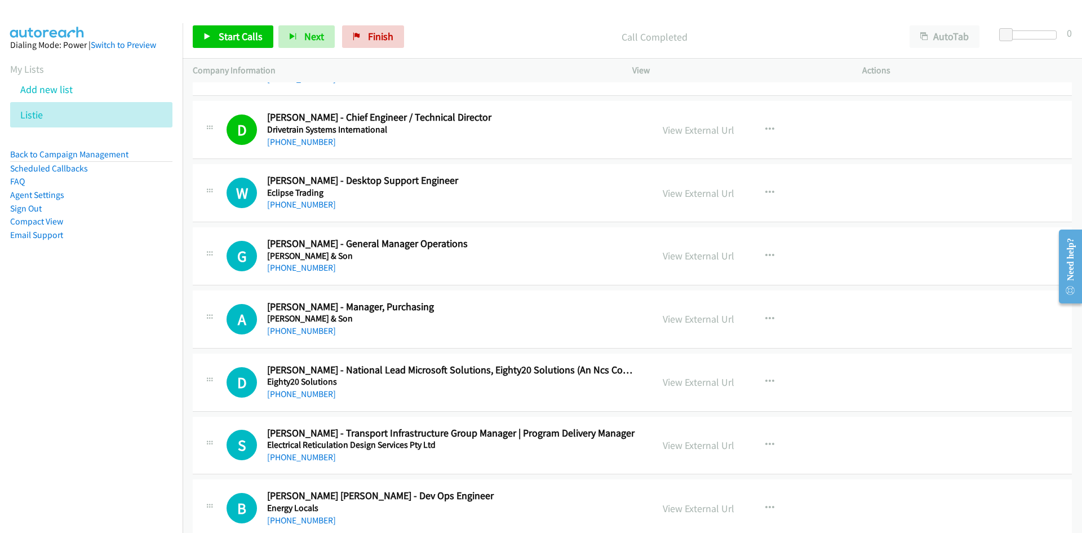
scroll to position [8795, 0]
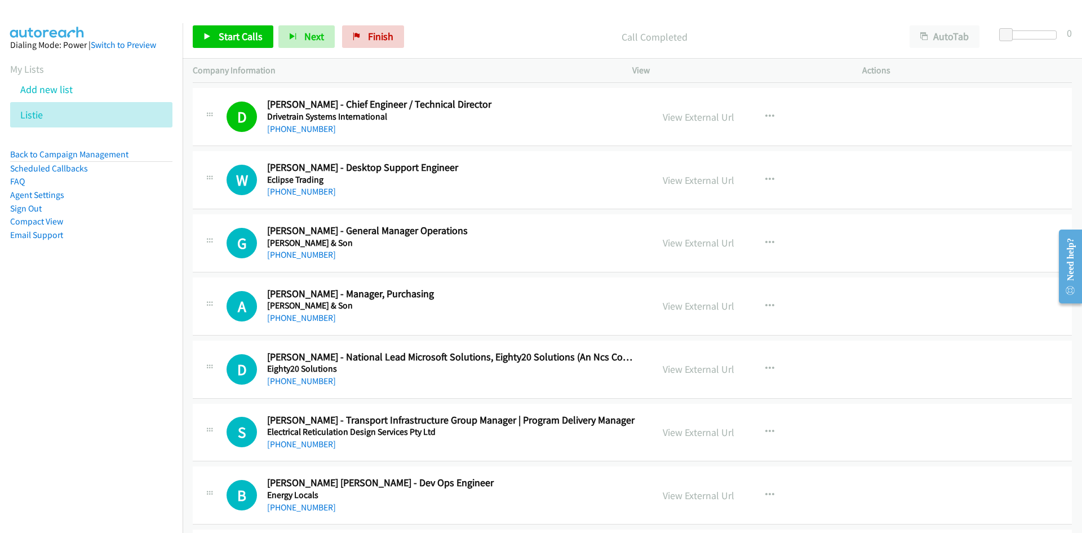
drag, startPoint x: 317, startPoint y: 190, endPoint x: 176, endPoint y: 293, distance: 174.8
click at [317, 190] on link "+61 478 419 194" at bounding box center [301, 191] width 69 height 11
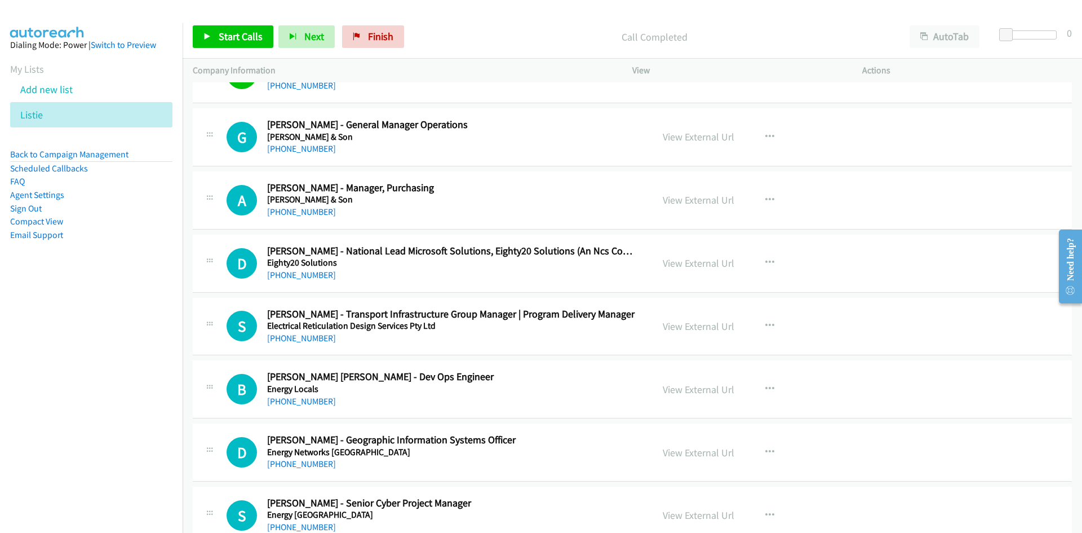
scroll to position [8908, 0]
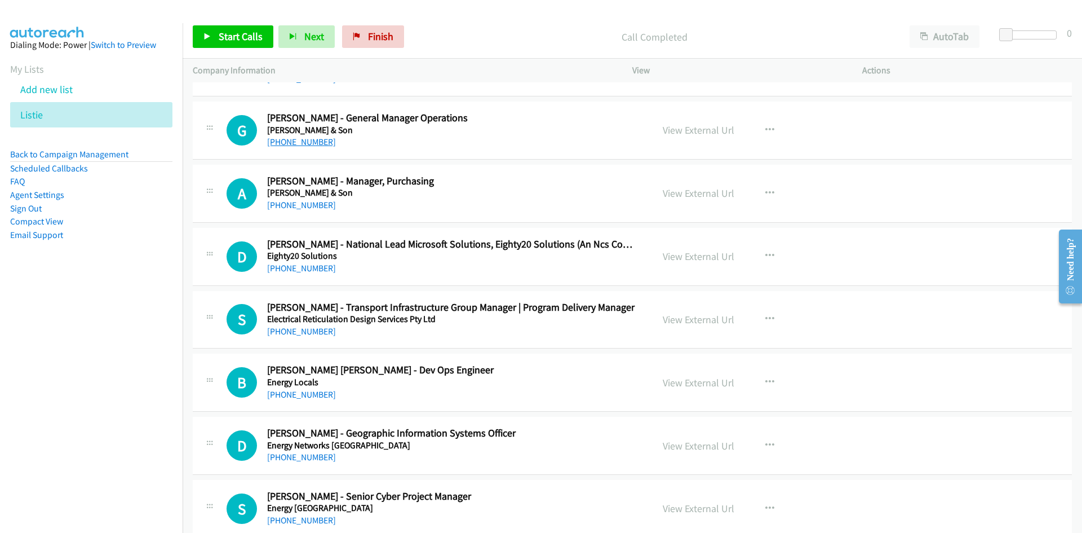
click at [309, 145] on link "+61 3 9931 0133" at bounding box center [301, 141] width 69 height 11
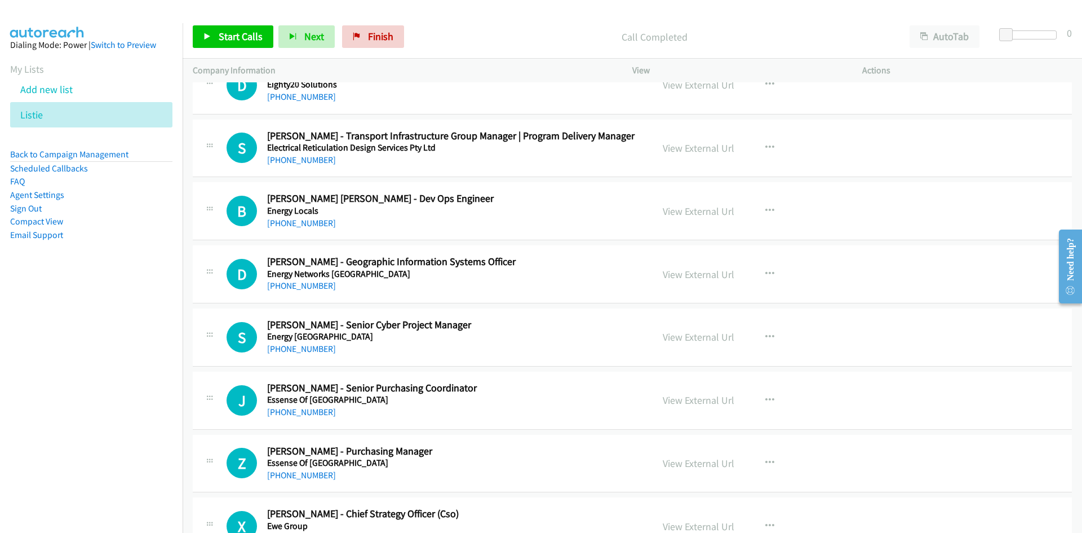
scroll to position [9133, 0]
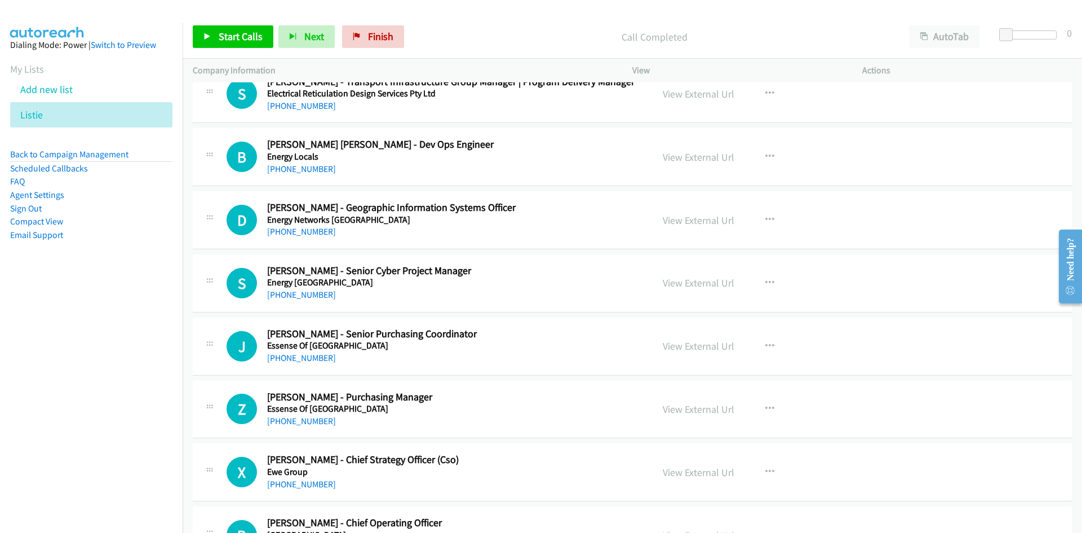
drag, startPoint x: 312, startPoint y: 171, endPoint x: 212, endPoint y: 251, distance: 128.7
click at [312, 171] on link "+61 426 435 217" at bounding box center [301, 168] width 69 height 11
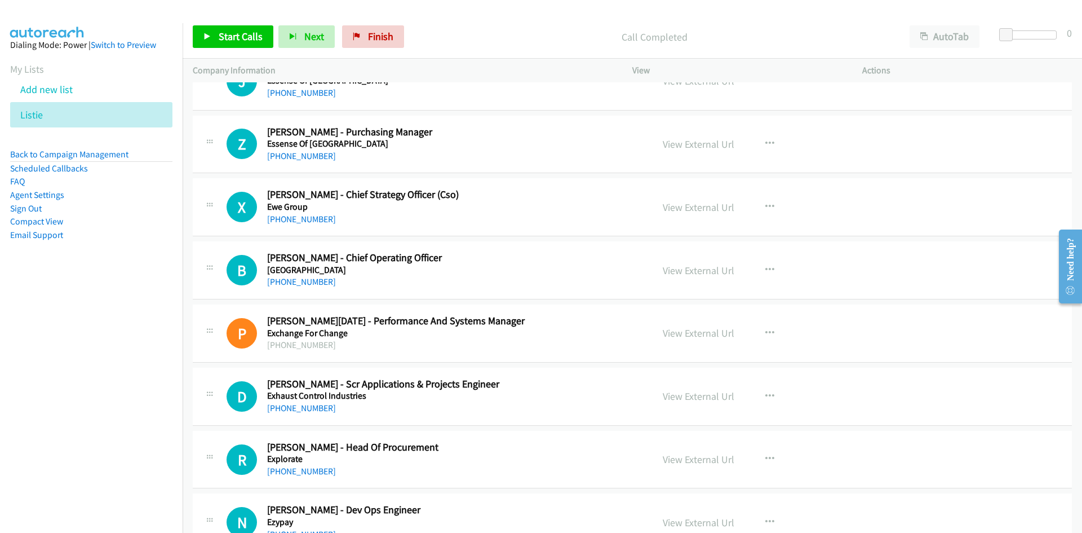
scroll to position [9415, 0]
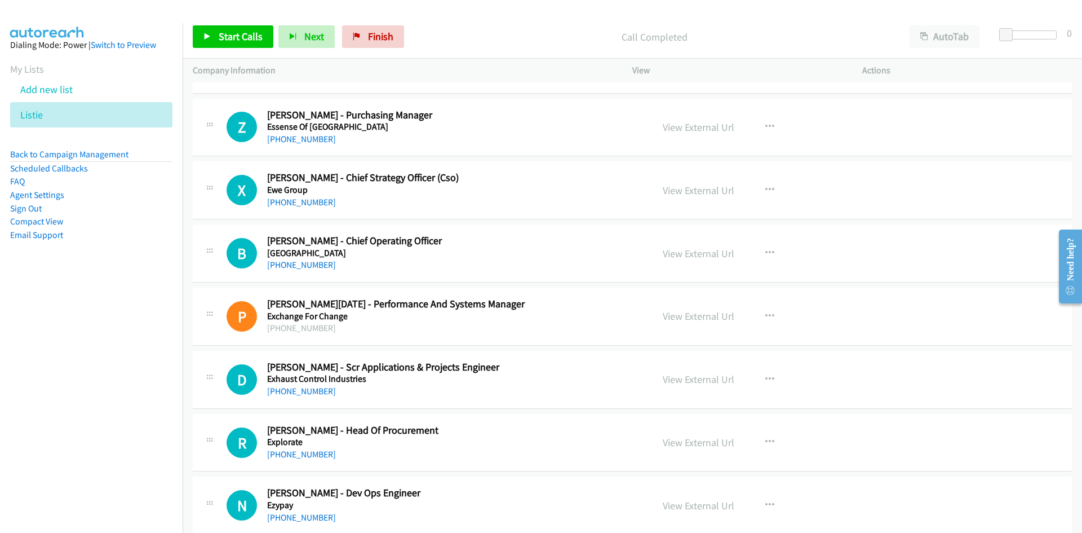
drag, startPoint x: 298, startPoint y: 267, endPoint x: 280, endPoint y: 274, distance: 19.5
click at [298, 267] on link "+61 2 9819 8853" at bounding box center [301, 264] width 69 height 11
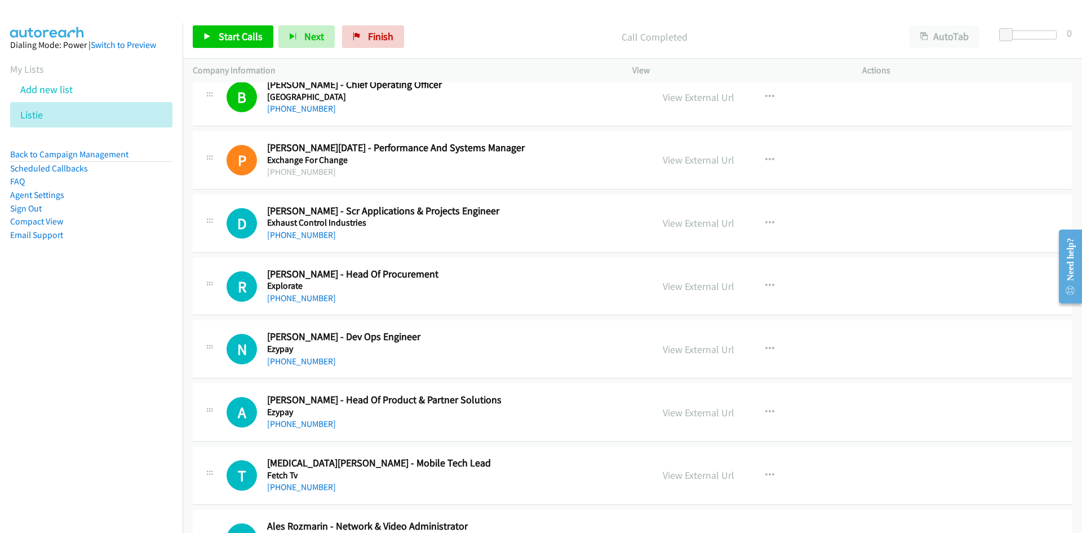
scroll to position [9584, 0]
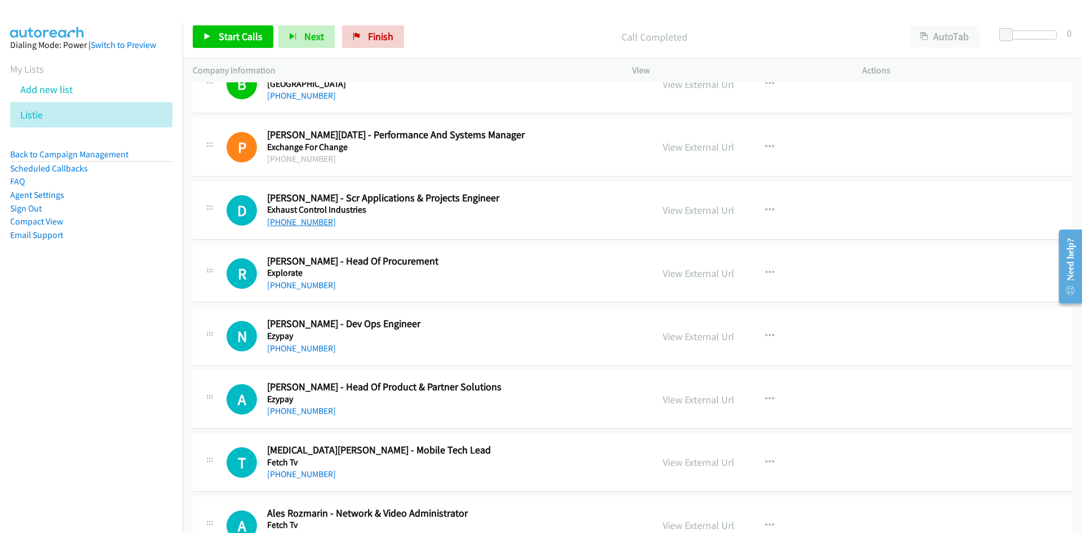
click at [321, 223] on link "+61 402 697 521" at bounding box center [301, 221] width 69 height 11
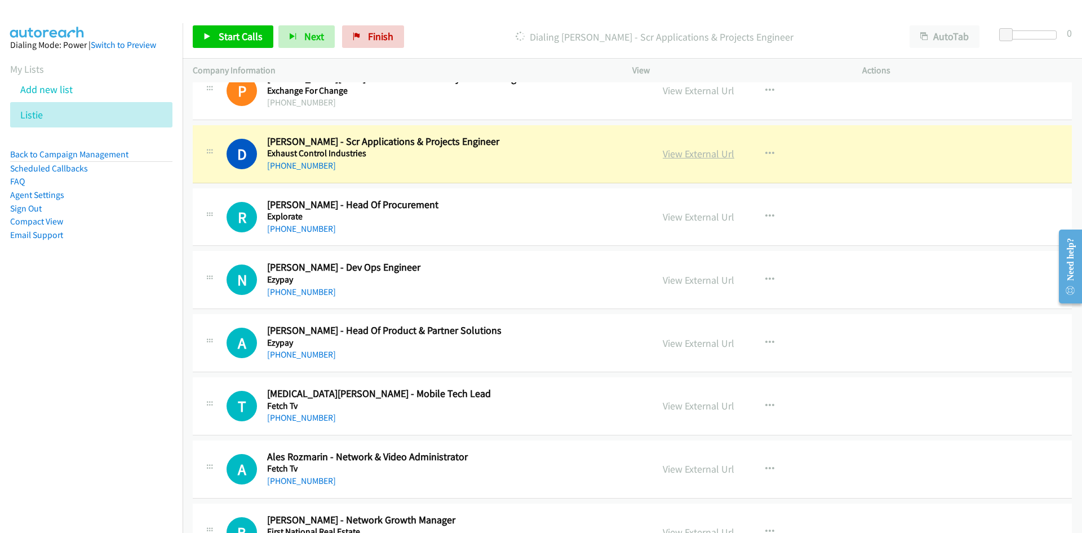
click at [708, 153] on link "View External Url" at bounding box center [699, 153] width 72 height 13
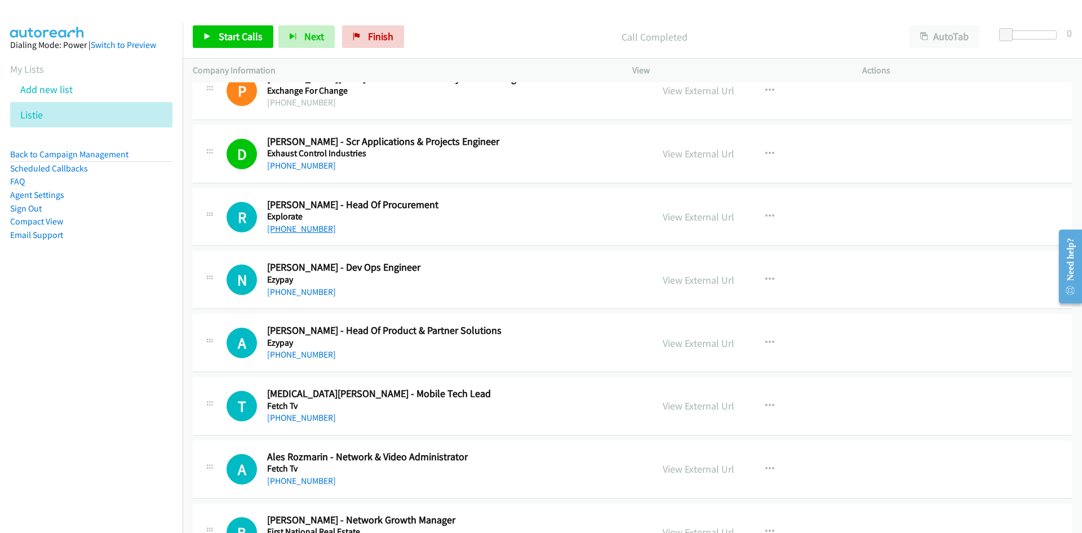
click at [310, 231] on link "+61 488 096 499" at bounding box center [301, 228] width 69 height 11
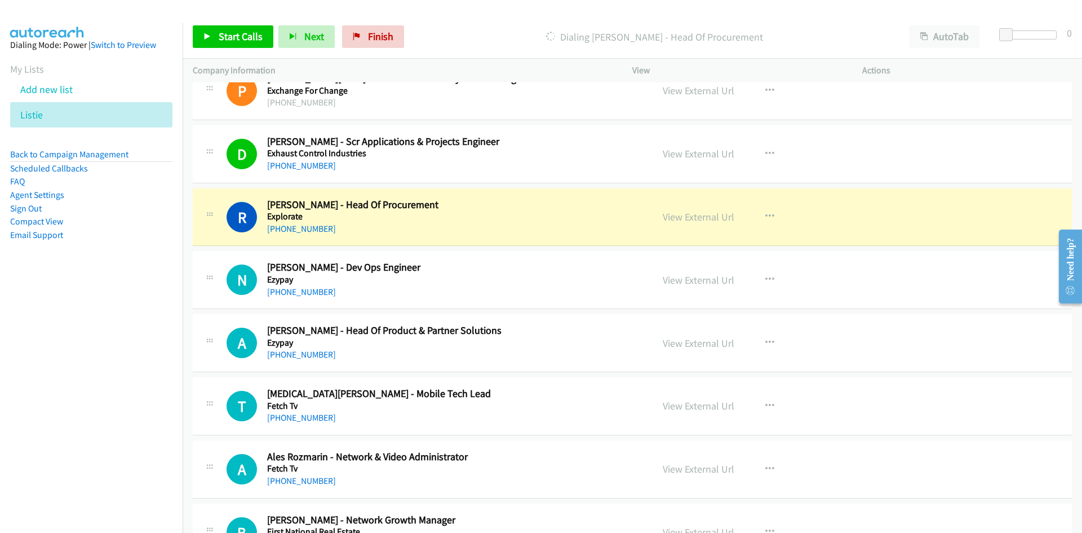
scroll to position [9697, 0]
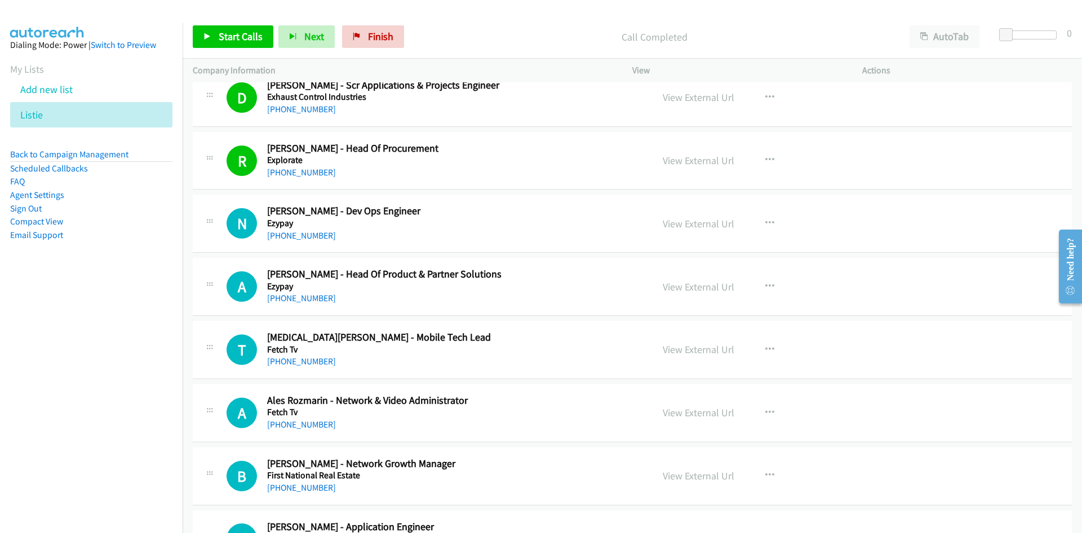
drag, startPoint x: 282, startPoint y: 237, endPoint x: 107, endPoint y: 289, distance: 182.5
click at [282, 237] on link "+61 2 9425 2050" at bounding box center [301, 235] width 69 height 11
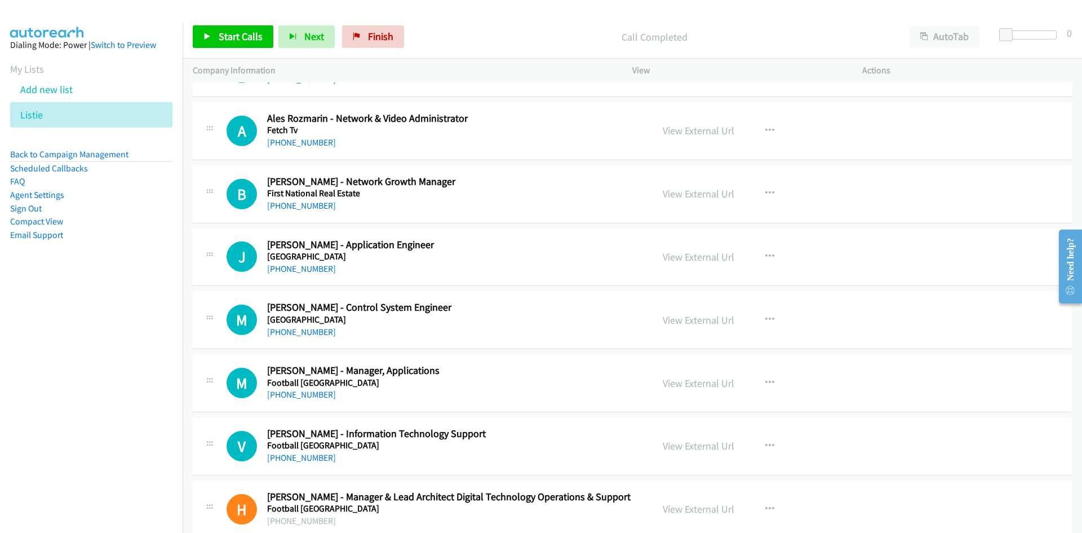
scroll to position [10092, 0]
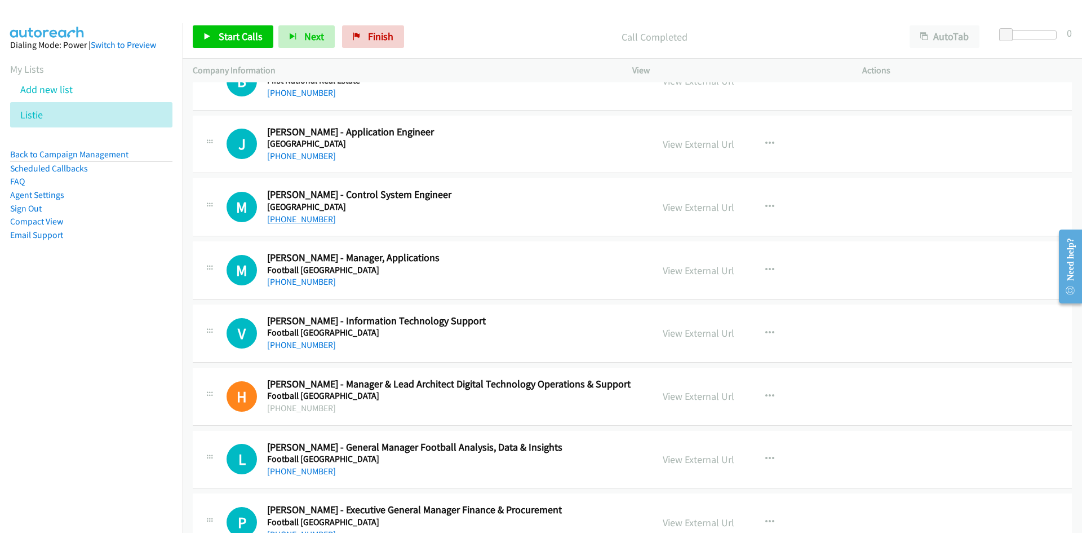
click at [302, 216] on link "+61 479 133 831" at bounding box center [301, 219] width 69 height 11
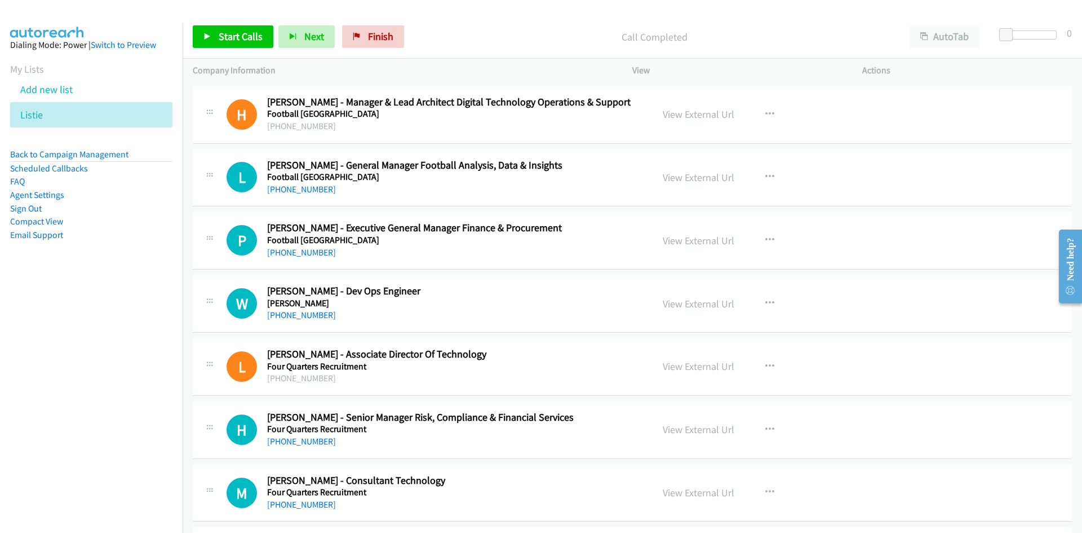
scroll to position [10430, 0]
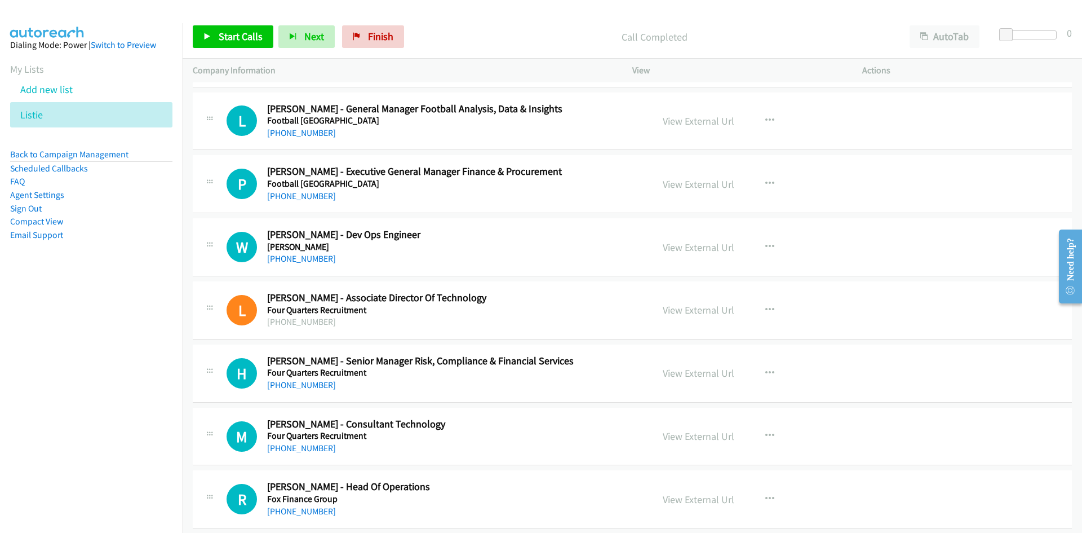
drag, startPoint x: 315, startPoint y: 196, endPoint x: 153, endPoint y: 233, distance: 166.0
click at [315, 196] on link "+61 423 223 392" at bounding box center [301, 196] width 69 height 11
drag, startPoint x: 296, startPoint y: 260, endPoint x: 5, endPoint y: 350, distance: 304.8
click at [296, 260] on link "+61 406 805 335" at bounding box center [301, 258] width 69 height 11
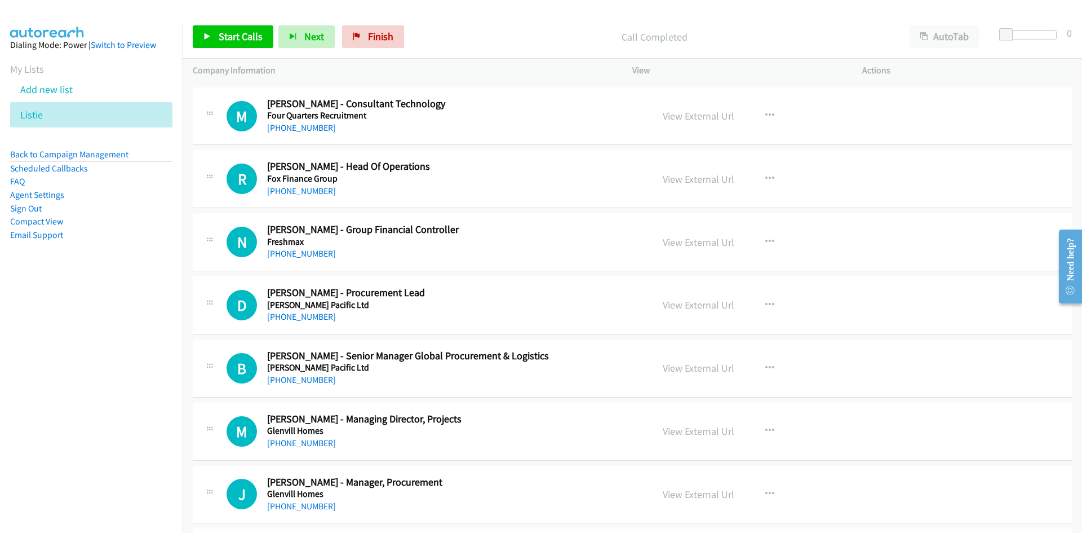
scroll to position [10768, 0]
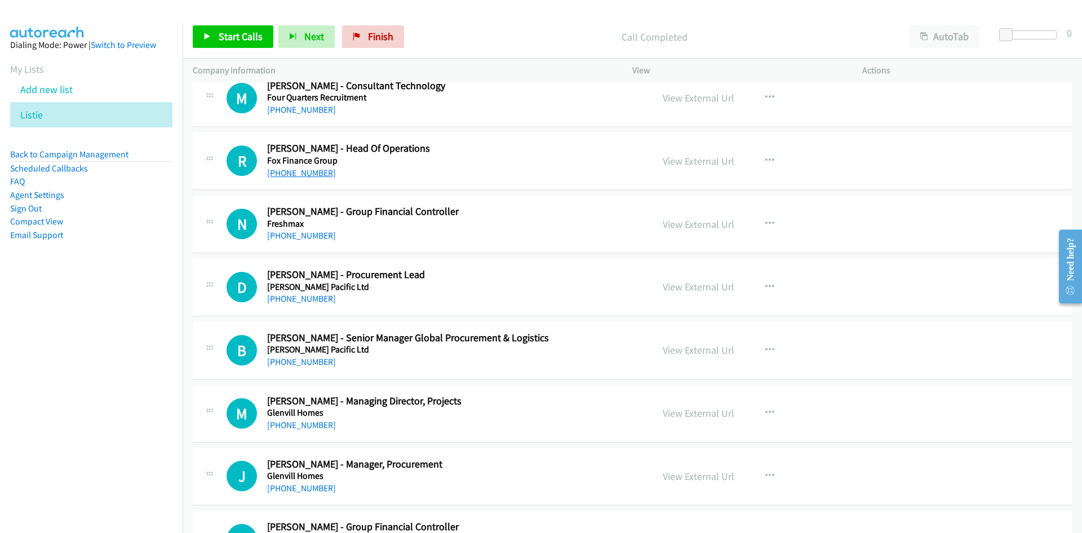
click at [290, 176] on link "+61 423 654 864" at bounding box center [301, 172] width 69 height 11
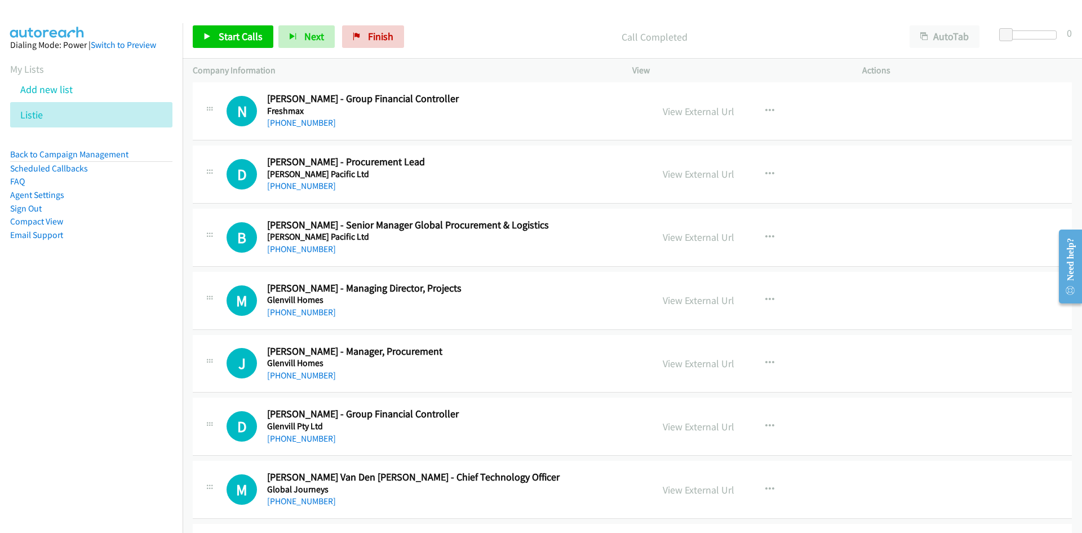
scroll to position [10937, 0]
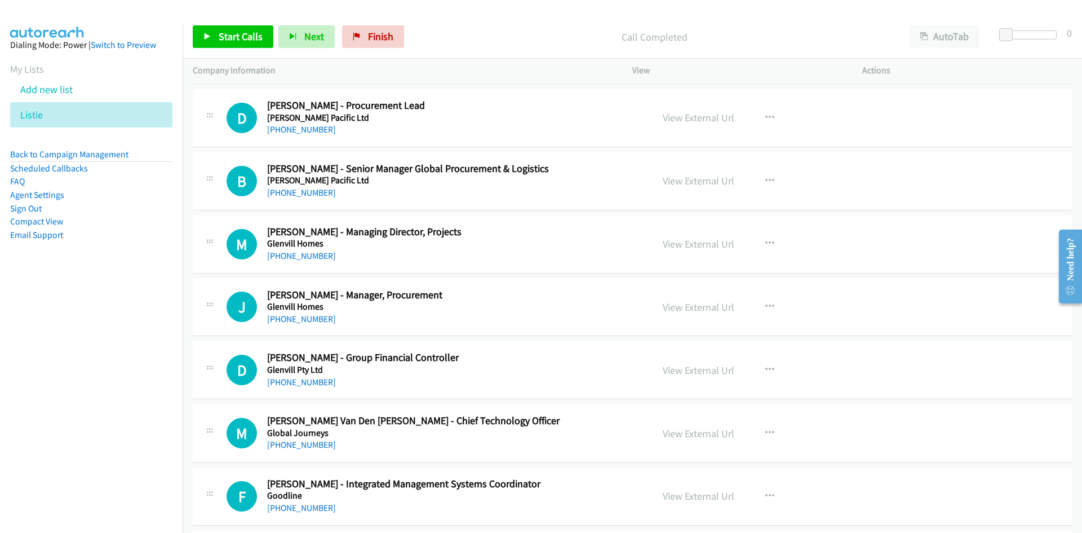
drag, startPoint x: 310, startPoint y: 195, endPoint x: 102, endPoint y: 274, distance: 222.2
click at [310, 195] on link "+61 3 8762 4240" at bounding box center [301, 192] width 69 height 11
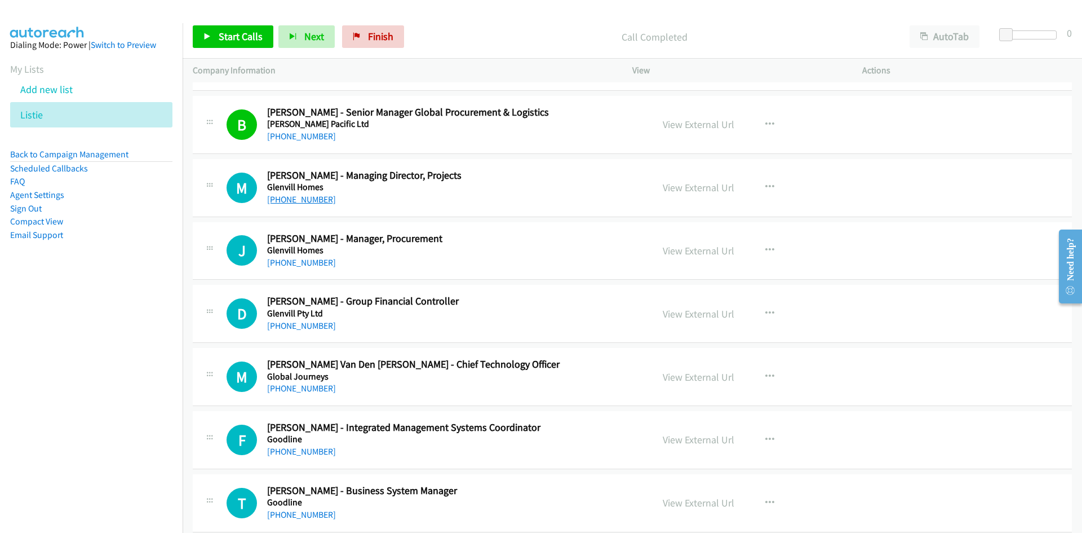
drag, startPoint x: 308, startPoint y: 204, endPoint x: 219, endPoint y: 242, distance: 97.0
click at [308, 204] on link "+61 419 375 577" at bounding box center [301, 199] width 69 height 11
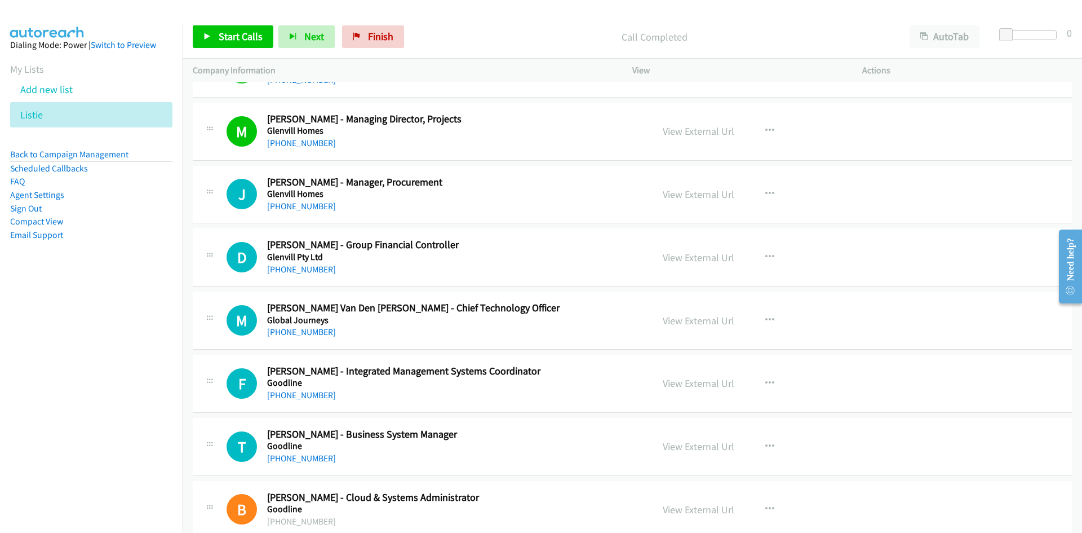
scroll to position [11107, 0]
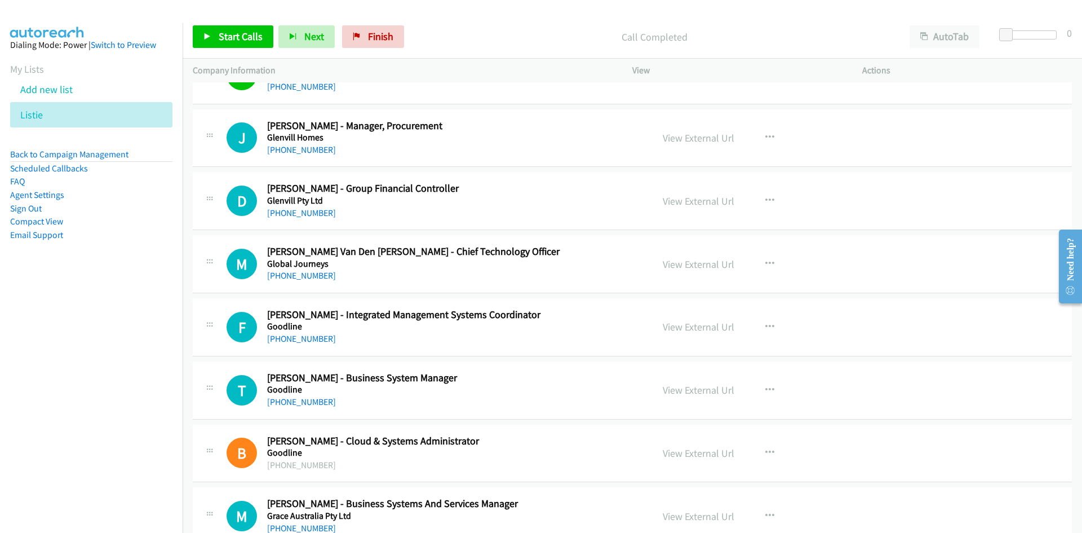
drag, startPoint x: 320, startPoint y: 148, endPoint x: 5, endPoint y: 211, distance: 321.4
click at [320, 148] on link "+61 431 486 621" at bounding box center [301, 149] width 69 height 11
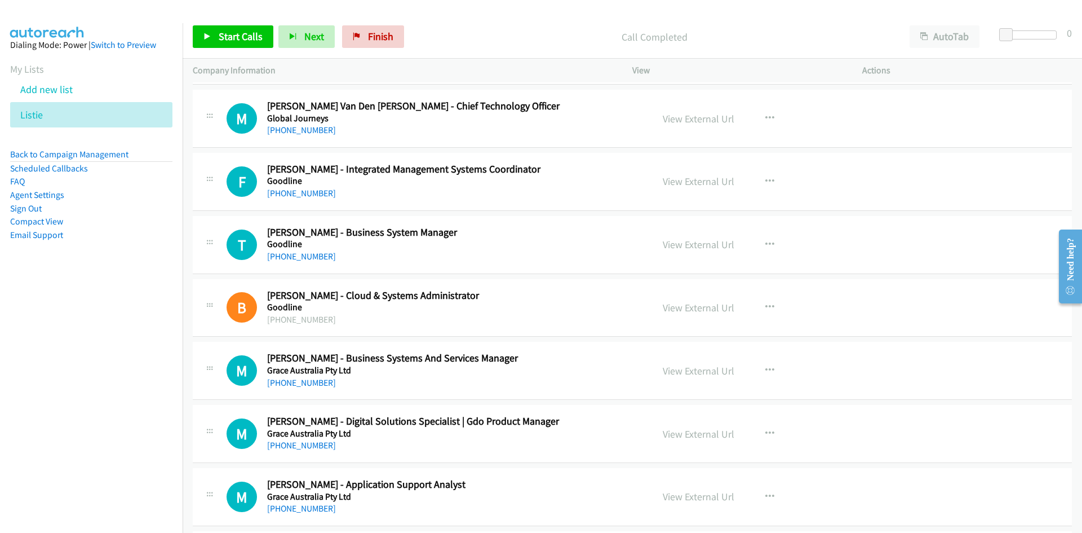
scroll to position [11276, 0]
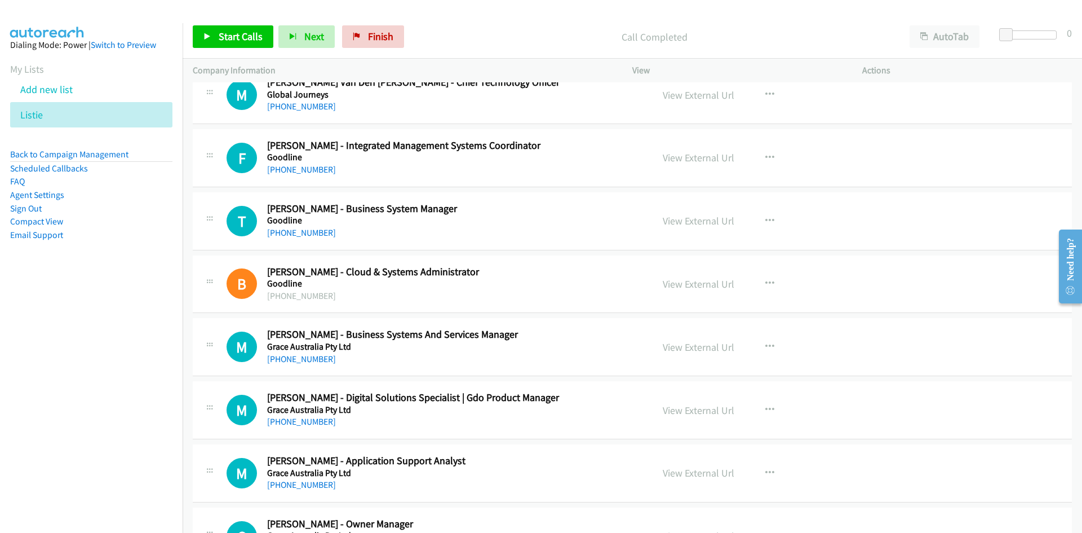
drag, startPoint x: 312, startPoint y: 236, endPoint x: 226, endPoint y: 262, distance: 90.6
click at [312, 236] on link "+61 417 155 150" at bounding box center [301, 232] width 69 height 11
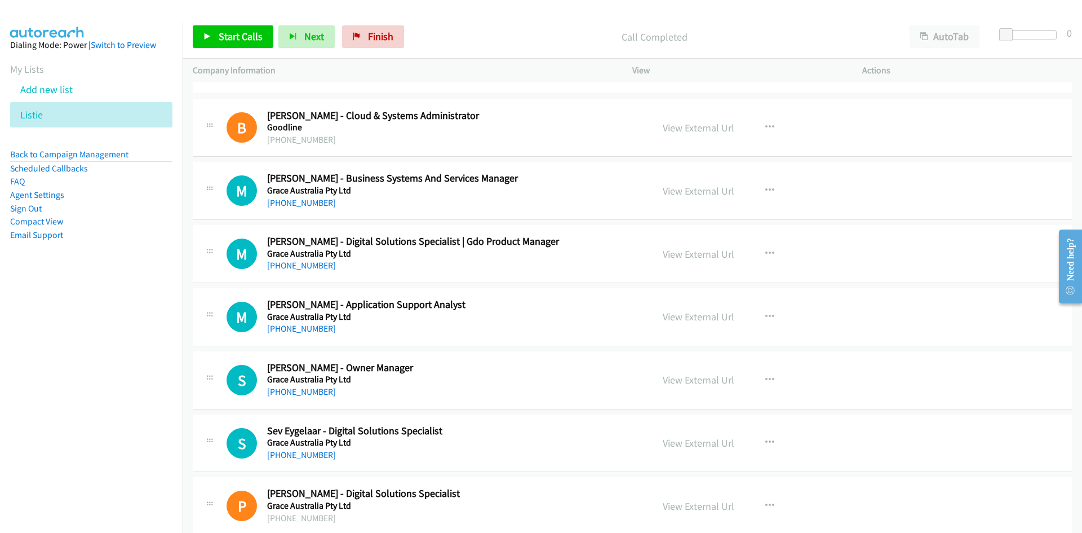
scroll to position [11445, 0]
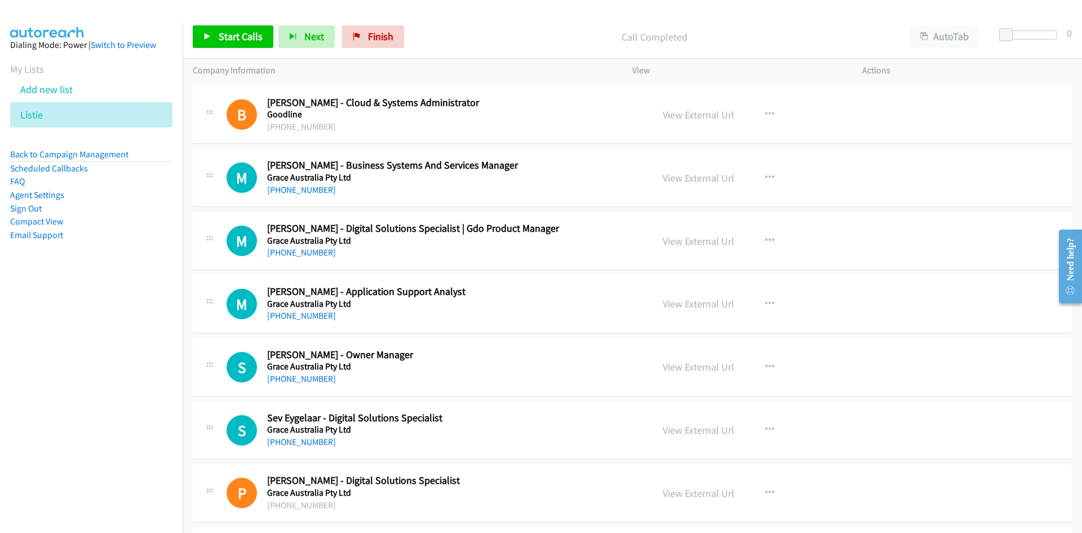
drag, startPoint x: 308, startPoint y: 189, endPoint x: 26, endPoint y: 308, distance: 305.2
click at [308, 189] on link "+61 419 207 660" at bounding box center [301, 189] width 69 height 11
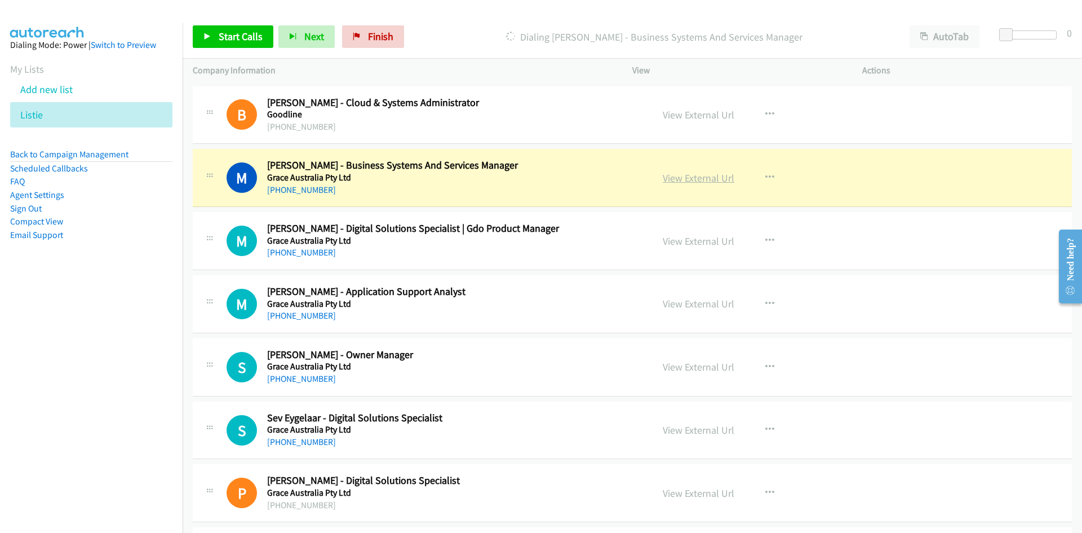
click at [698, 183] on link "View External Url" at bounding box center [699, 177] width 72 height 13
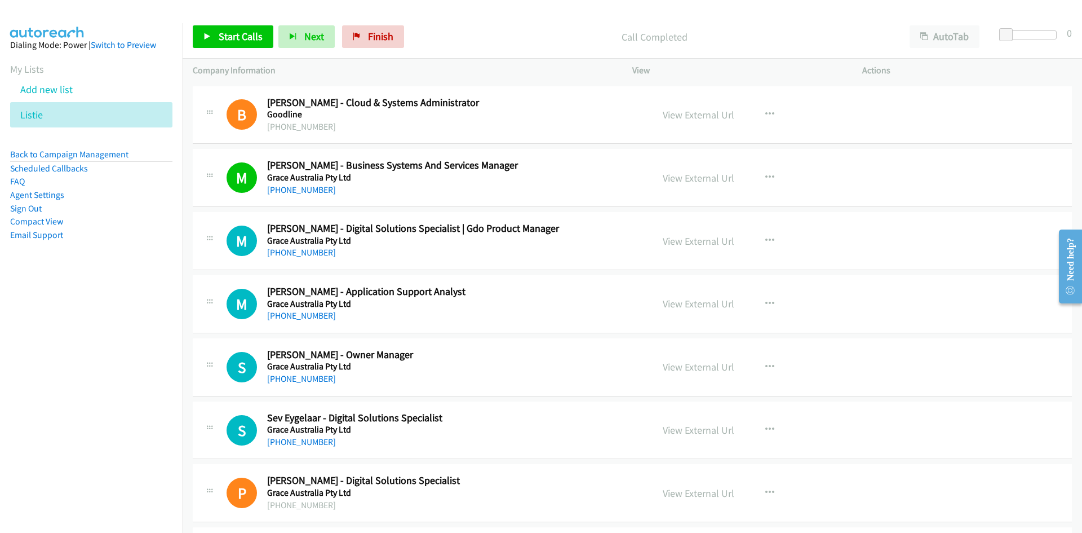
drag, startPoint x: 312, startPoint y: 251, endPoint x: 14, endPoint y: 370, distance: 320.6
click at [312, 251] on link "+61 459 414 612" at bounding box center [301, 252] width 69 height 11
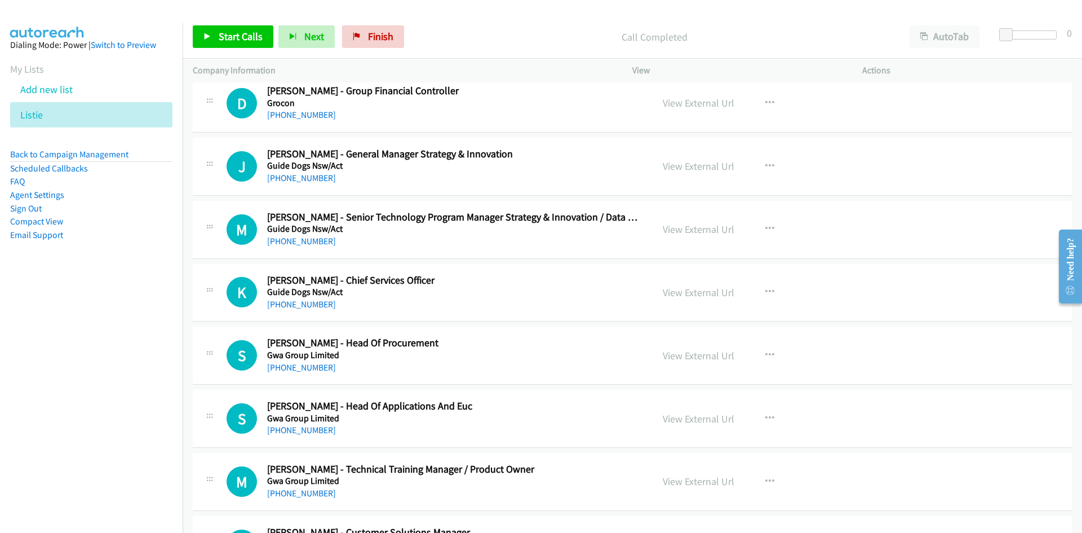
scroll to position [12009, 0]
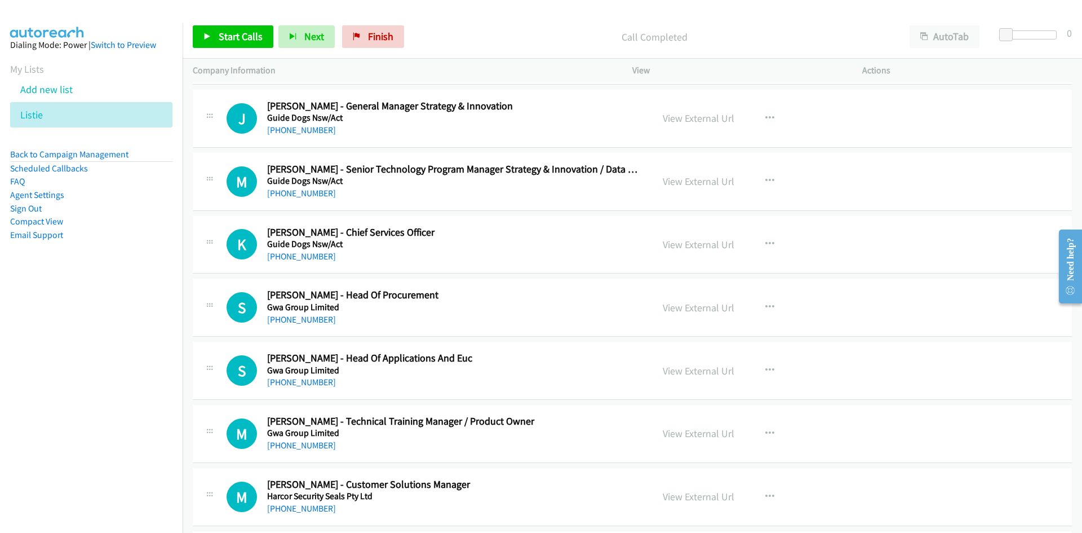
drag, startPoint x: 306, startPoint y: 190, endPoint x: 56, endPoint y: 281, distance: 266.5
click at [306, 190] on link "+61 458 486 529" at bounding box center [301, 193] width 69 height 11
drag, startPoint x: 321, startPoint y: 257, endPoint x: 61, endPoint y: 300, distance: 263.5
click at [321, 257] on link "+61 400 652 702" at bounding box center [301, 256] width 69 height 11
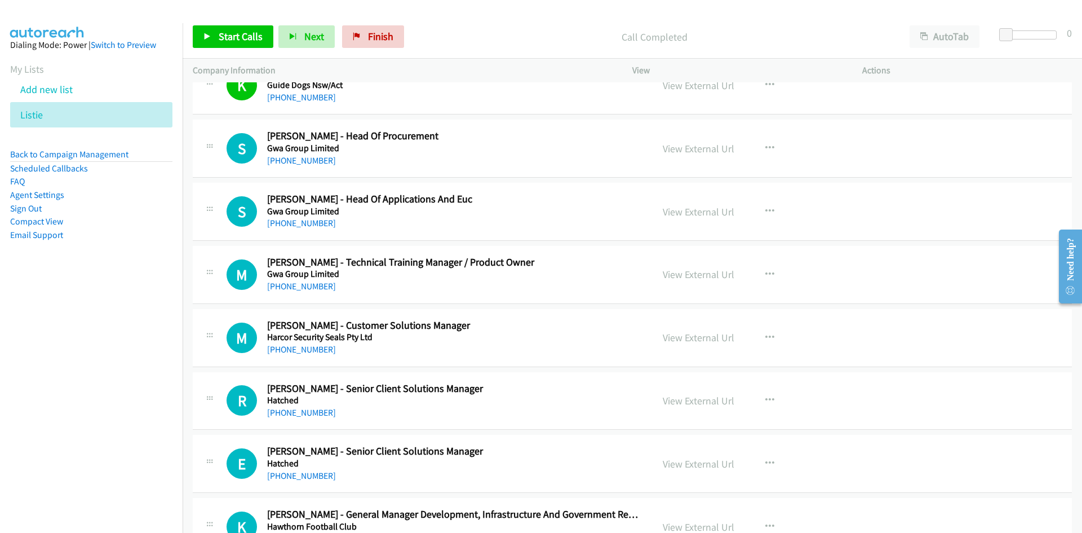
scroll to position [12178, 0]
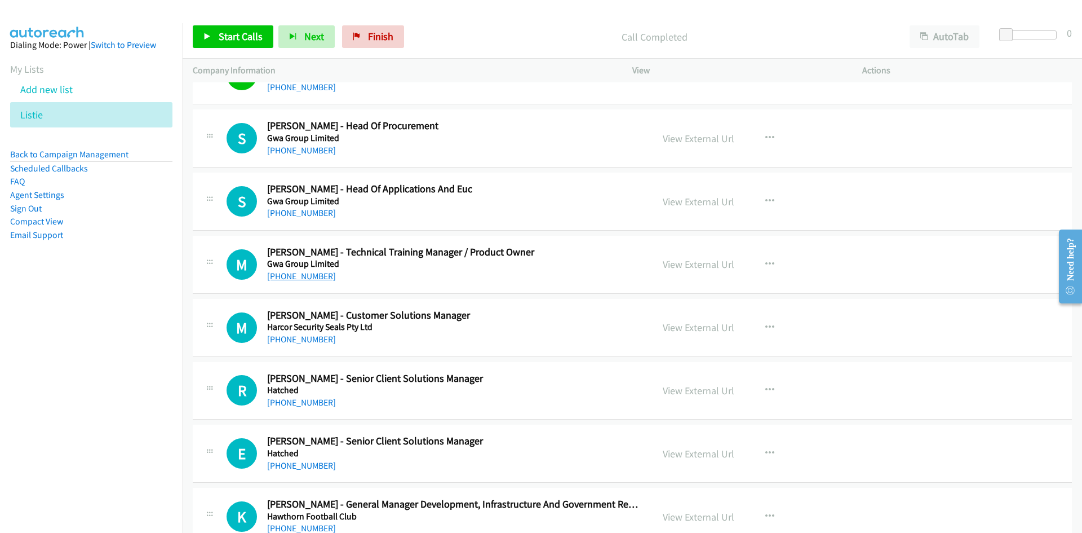
click at [299, 274] on link "+61 447 266 111" at bounding box center [301, 276] width 69 height 11
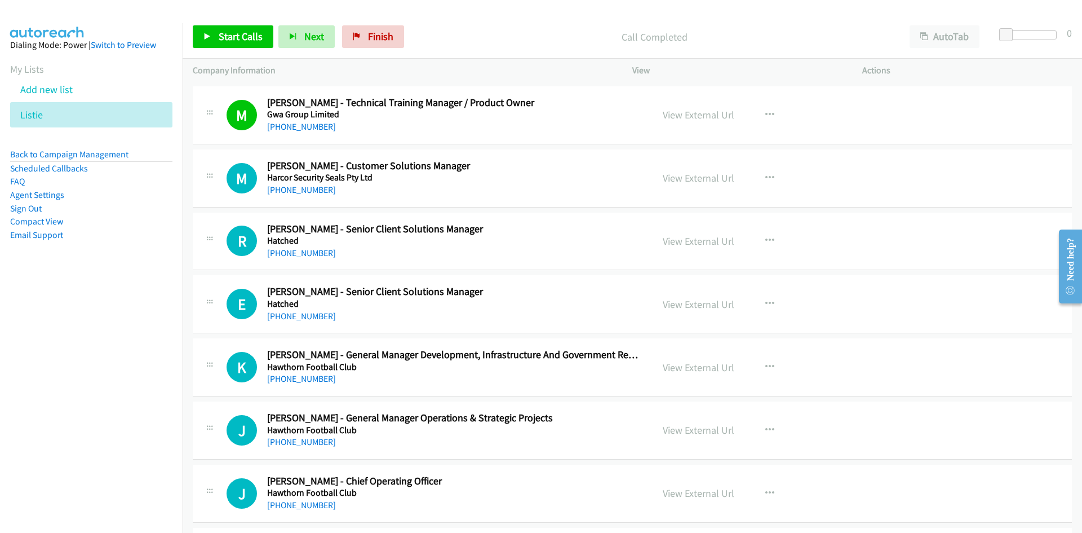
scroll to position [12347, 0]
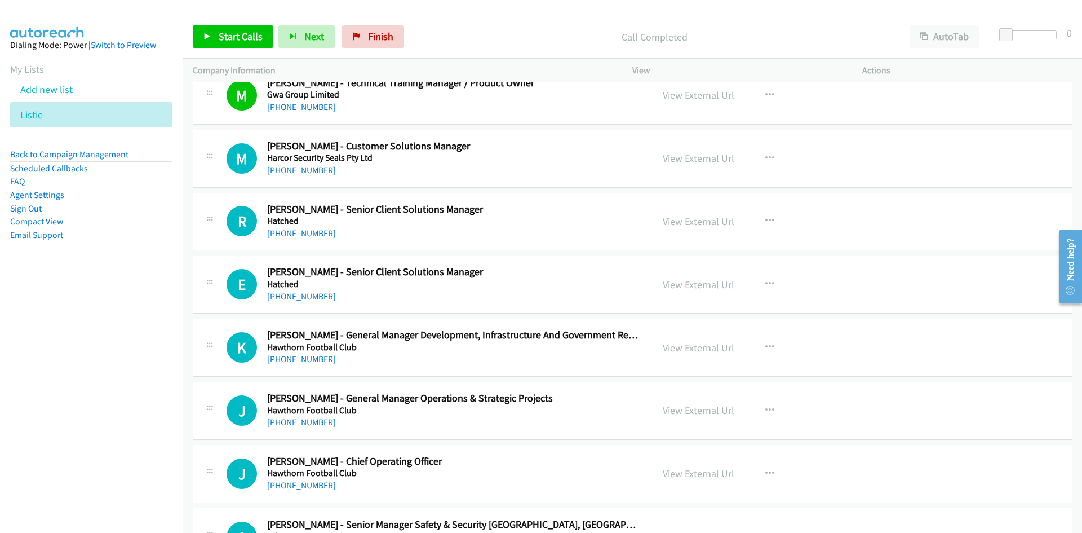
drag, startPoint x: 319, startPoint y: 228, endPoint x: 282, endPoint y: 248, distance: 41.6
click at [319, 228] on link "+61 431 154 306" at bounding box center [301, 233] width 69 height 11
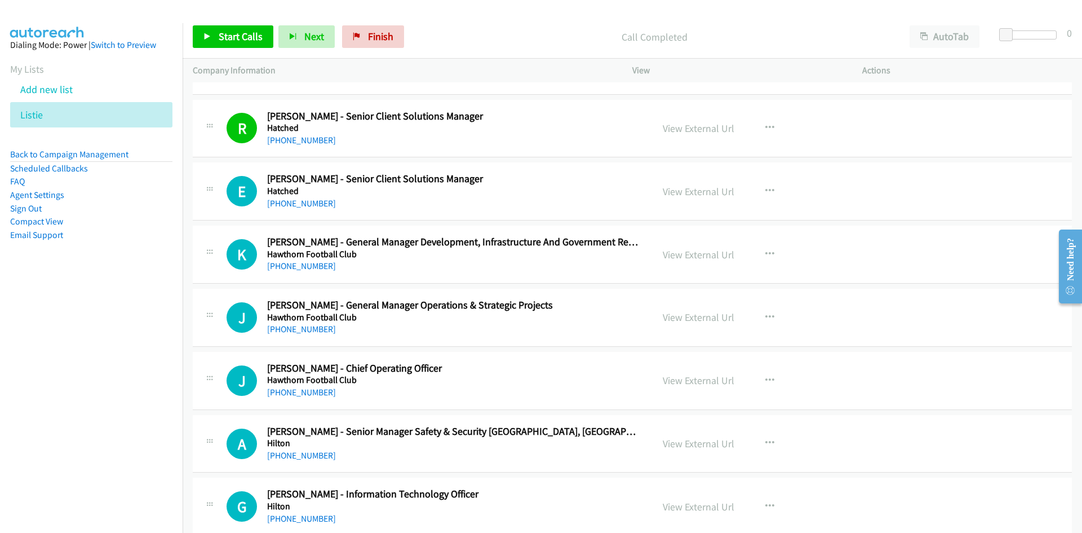
scroll to position [12460, 0]
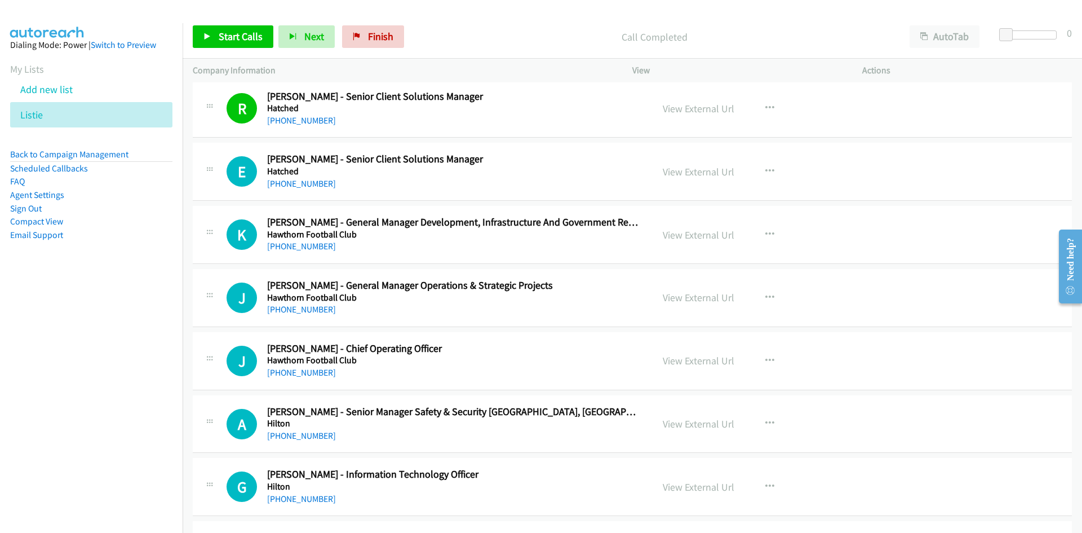
drag, startPoint x: 304, startPoint y: 185, endPoint x: 1, endPoint y: 299, distance: 324.2
click at [304, 185] on link "+61 402 769 677" at bounding box center [301, 183] width 69 height 11
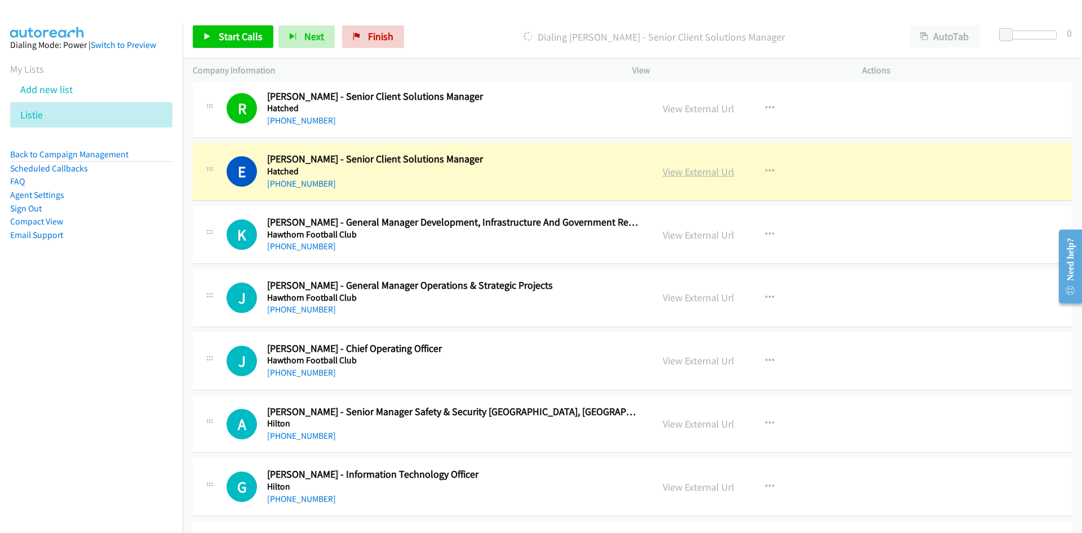
click at [724, 174] on link "View External Url" at bounding box center [699, 171] width 72 height 13
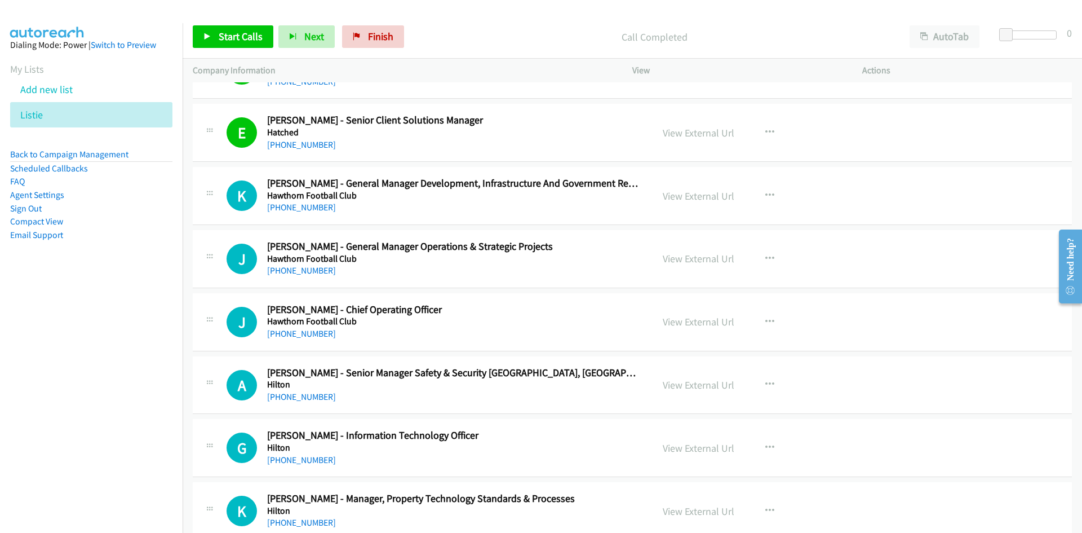
scroll to position [12516, 0]
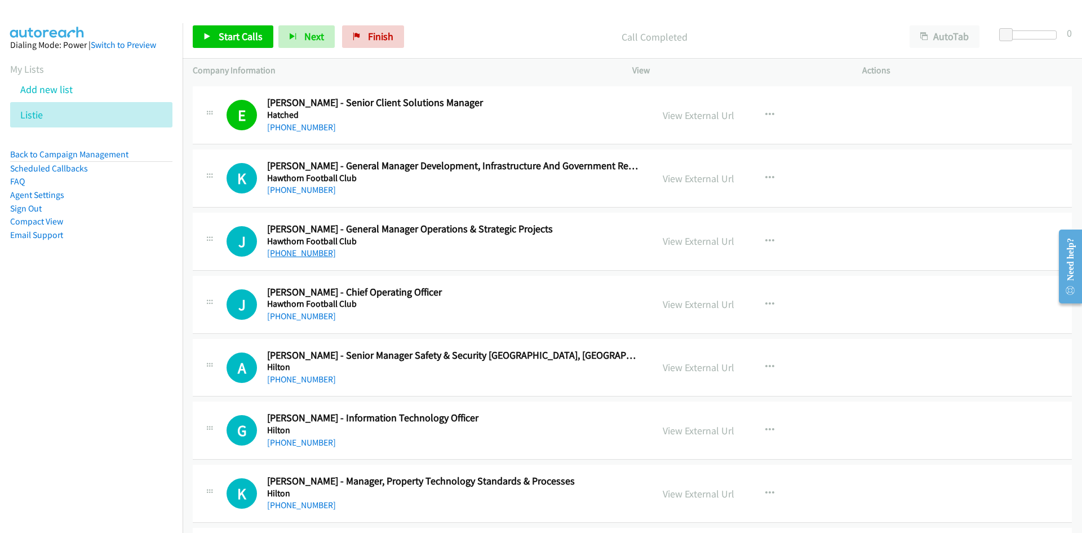
click at [295, 251] on link "+61 3 9643 1939" at bounding box center [301, 253] width 69 height 11
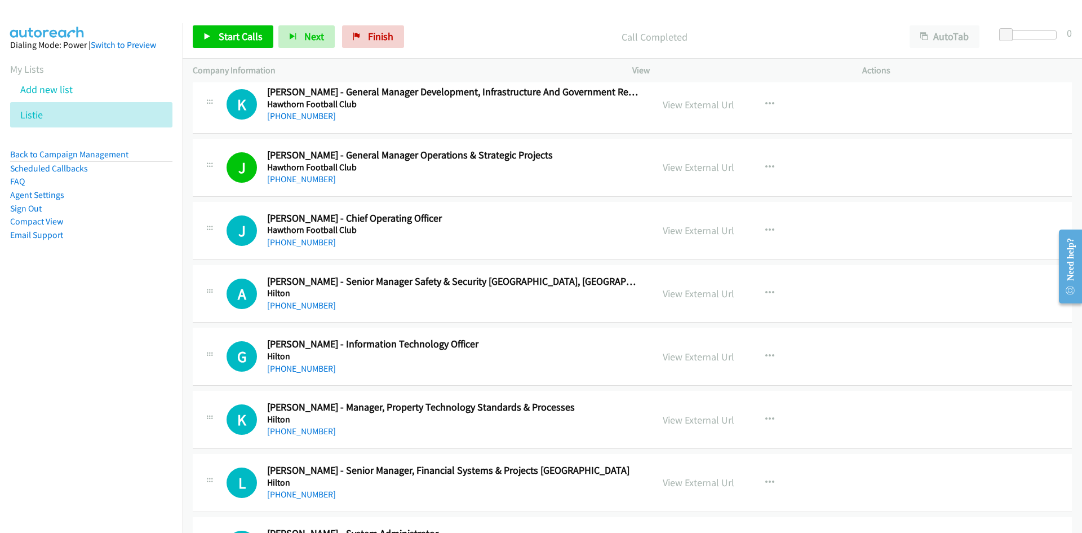
scroll to position [12629, 0]
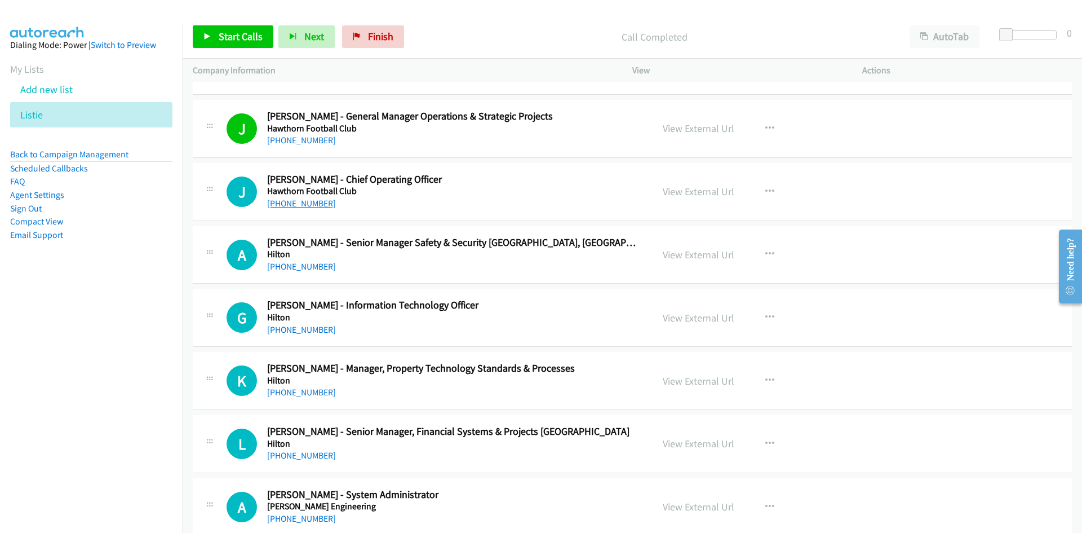
click at [300, 205] on link "+61 425 180 782" at bounding box center [301, 203] width 69 height 11
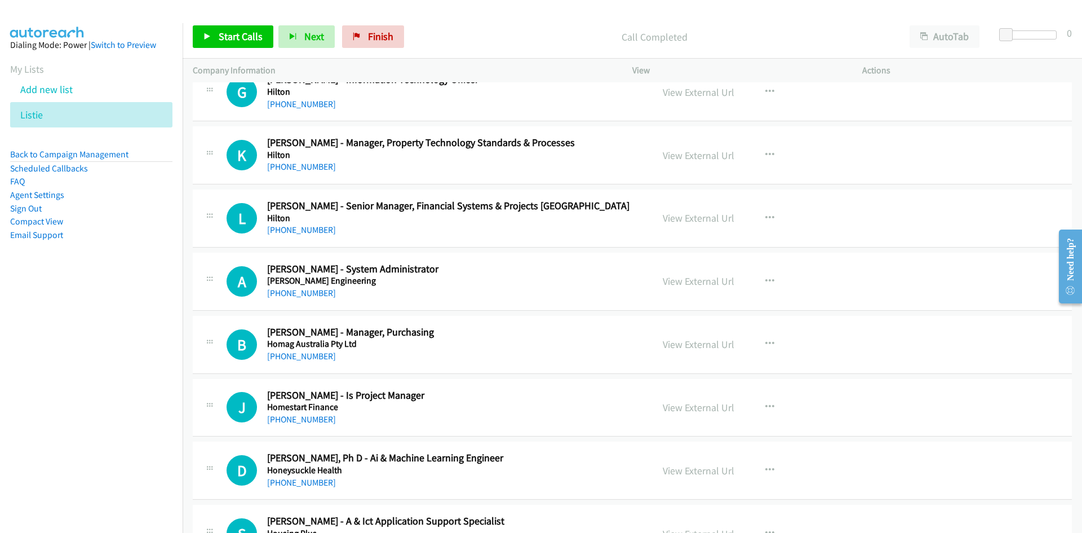
scroll to position [12911, 0]
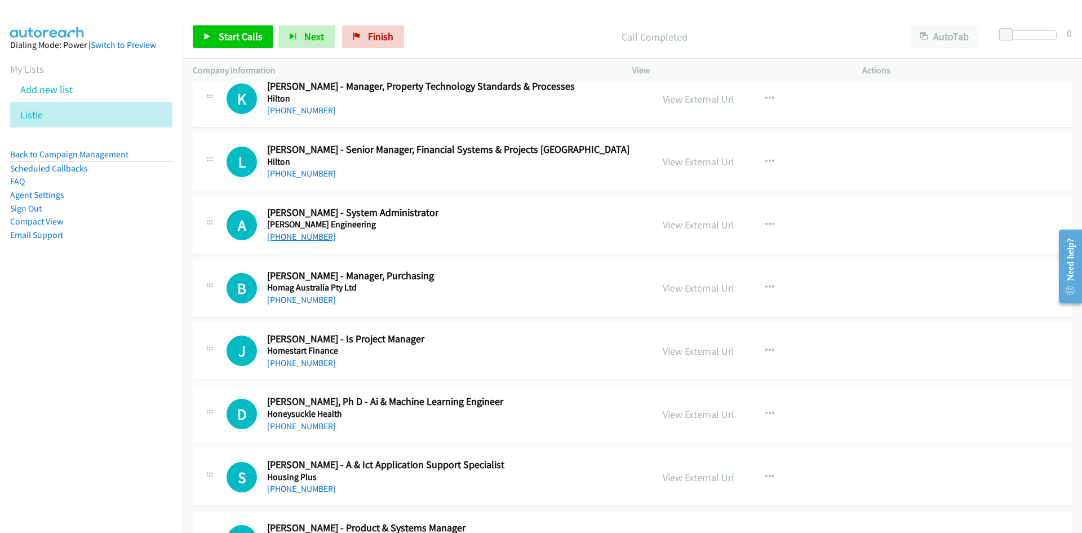
drag, startPoint x: 322, startPoint y: 232, endPoint x: 10, endPoint y: 302, distance: 320.1
click at [322, 232] on link "+61 414 596 149" at bounding box center [301, 236] width 69 height 11
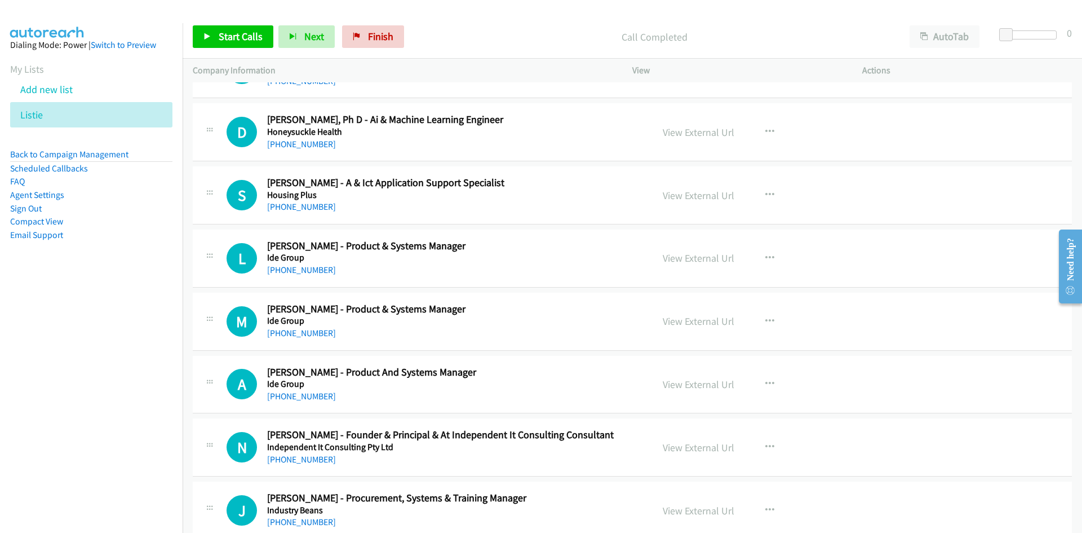
scroll to position [13249, 0]
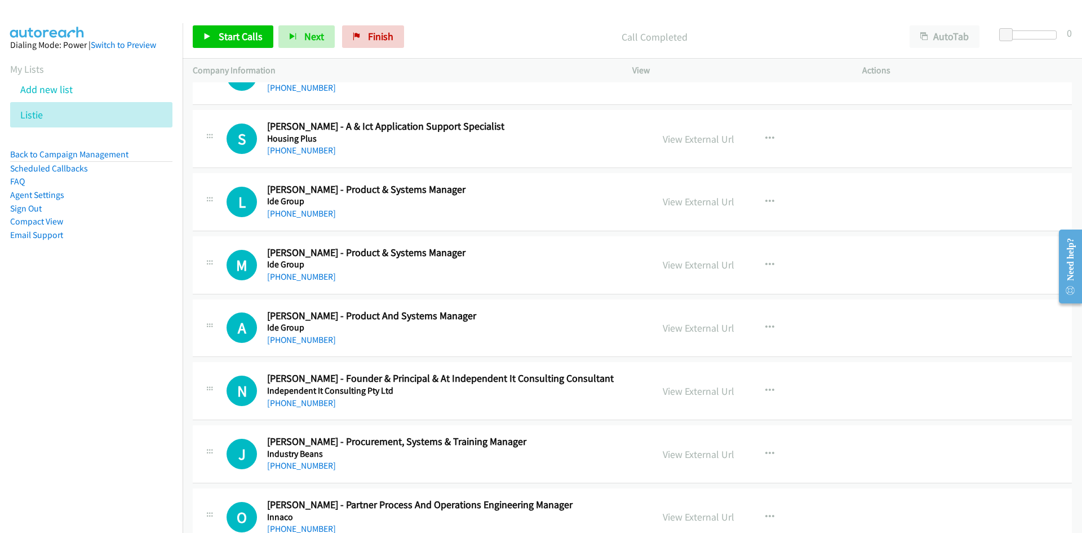
drag, startPoint x: 306, startPoint y: 219, endPoint x: 122, endPoint y: 253, distance: 187.4
click at [306, 219] on link "+61 484 610 404" at bounding box center [301, 213] width 69 height 11
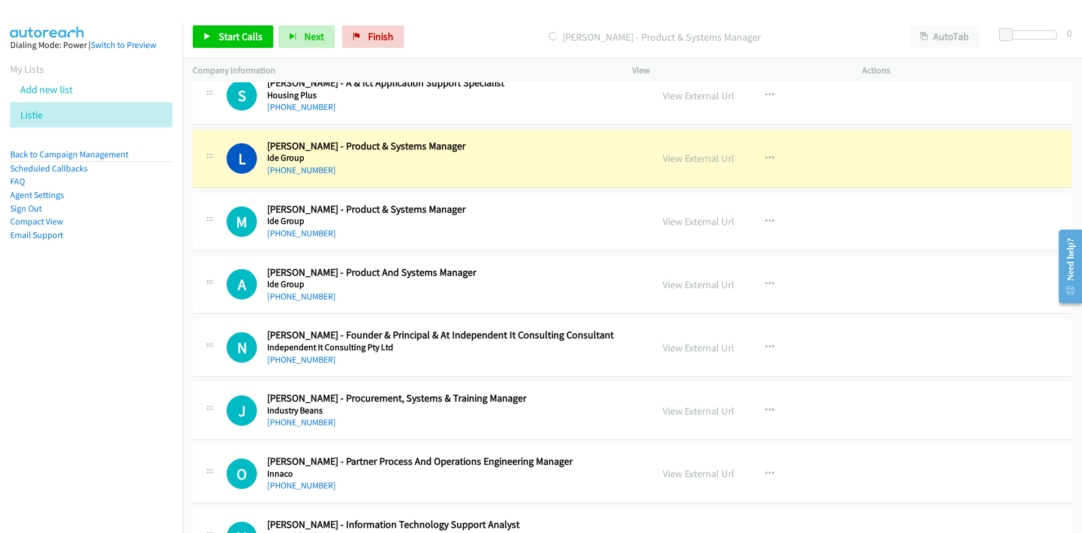
scroll to position [13305, 0]
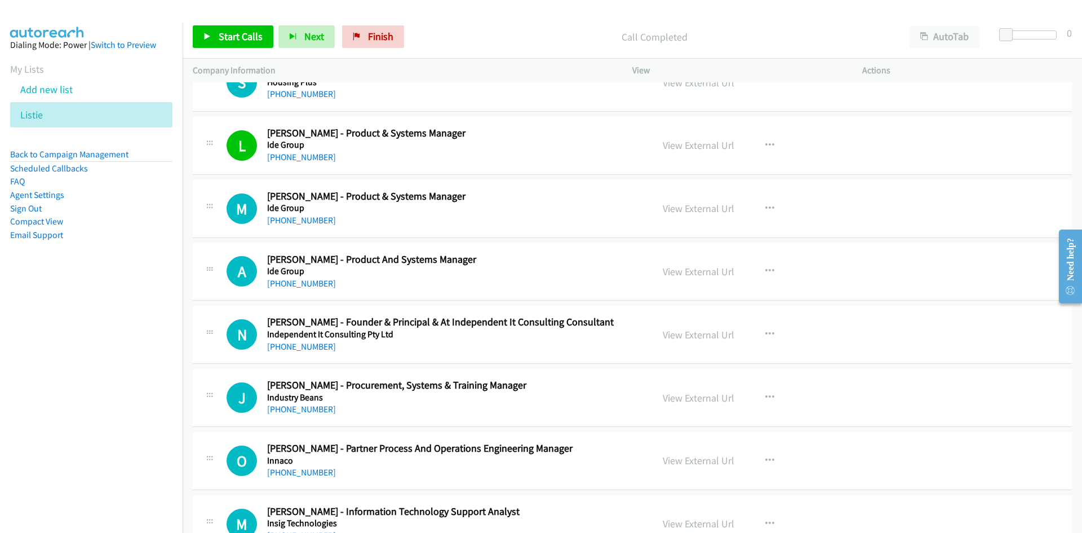
drag, startPoint x: 315, startPoint y: 223, endPoint x: 72, endPoint y: 285, distance: 251.5
click at [315, 223] on link "+61 475 237 808" at bounding box center [301, 220] width 69 height 11
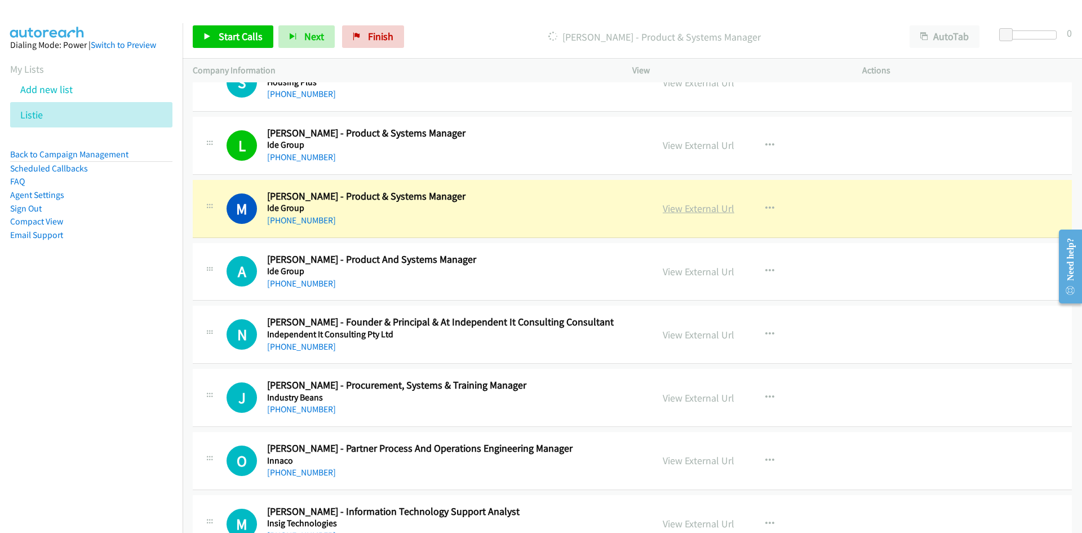
click at [692, 213] on link "View External Url" at bounding box center [699, 208] width 72 height 13
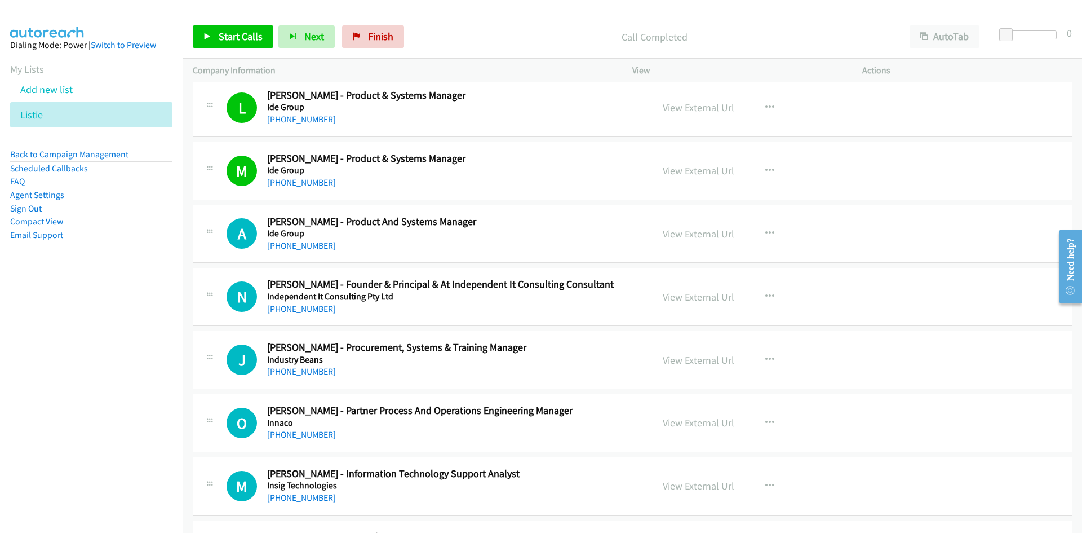
scroll to position [13362, 0]
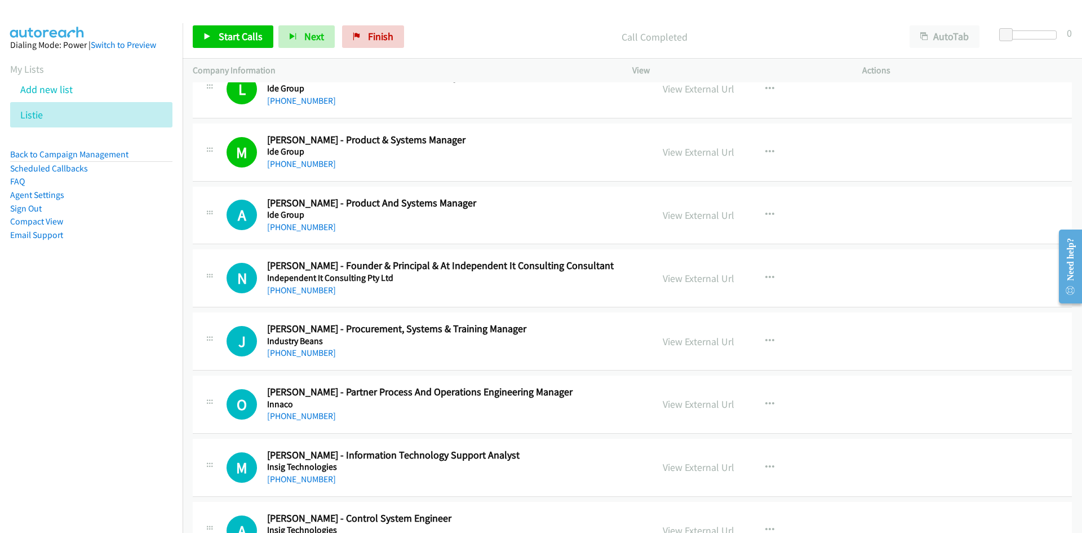
drag, startPoint x: 316, startPoint y: 227, endPoint x: 132, endPoint y: 275, distance: 190.1
click at [316, 227] on link "+61 2 8884 2068" at bounding box center [301, 227] width 69 height 11
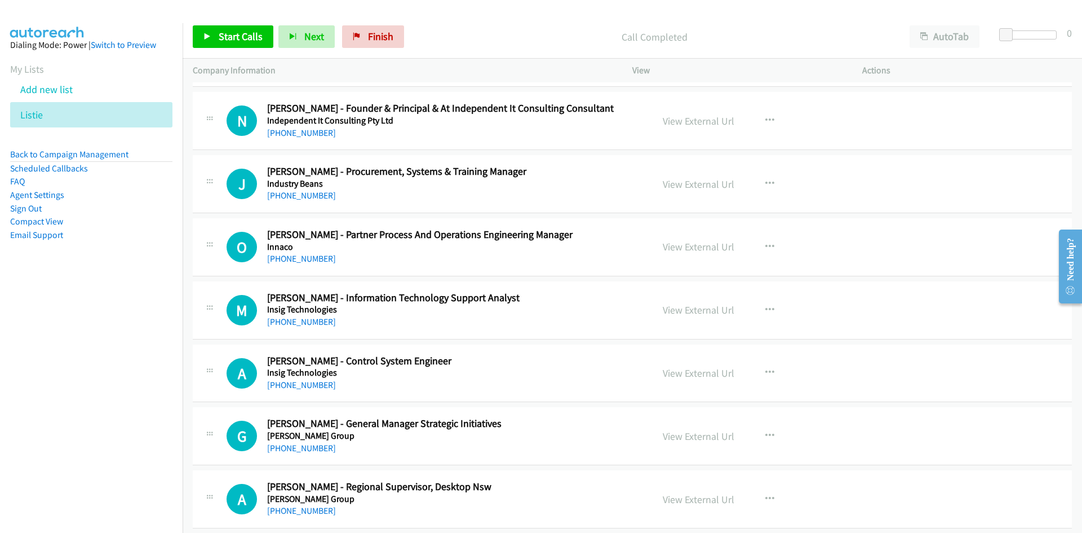
scroll to position [13531, 0]
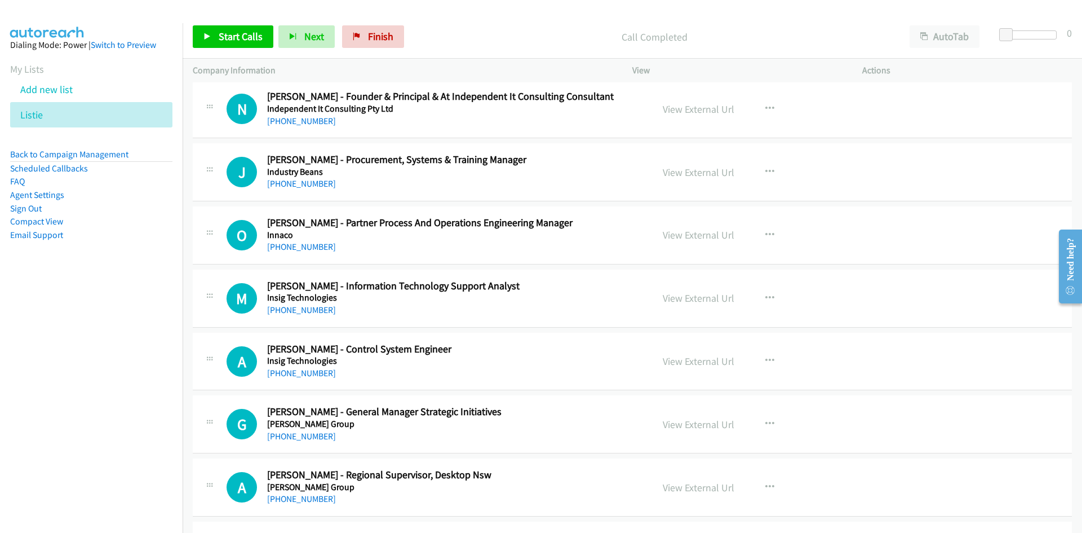
drag, startPoint x: 315, startPoint y: 183, endPoint x: 95, endPoint y: 228, distance: 224.5
click at [315, 183] on link "+61 423 107 666" at bounding box center [301, 183] width 69 height 11
drag, startPoint x: 314, startPoint y: 248, endPoint x: 153, endPoint y: 321, distance: 176.9
click at [314, 248] on link "+61 435 158 919" at bounding box center [301, 246] width 69 height 11
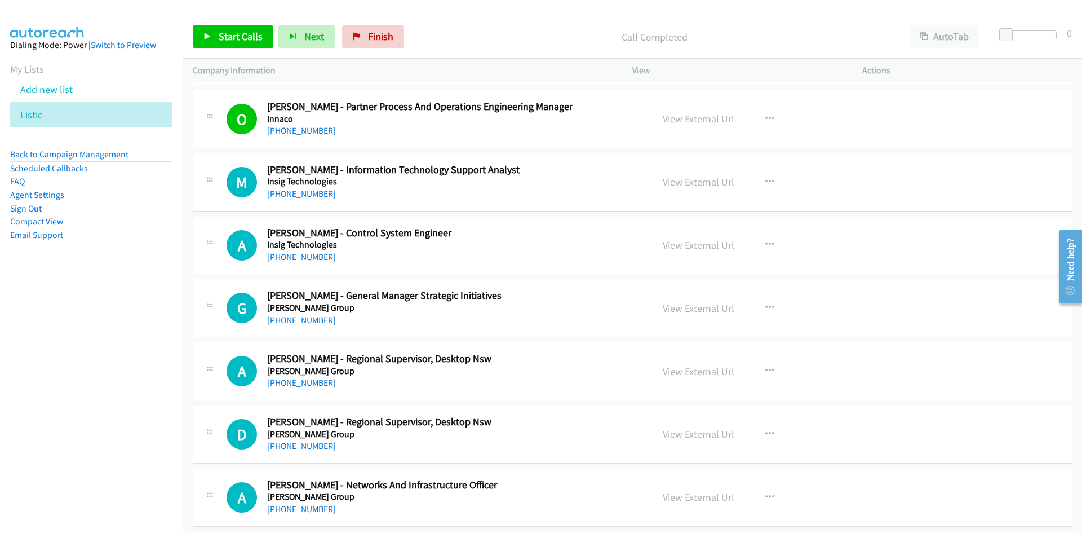
scroll to position [13700, 0]
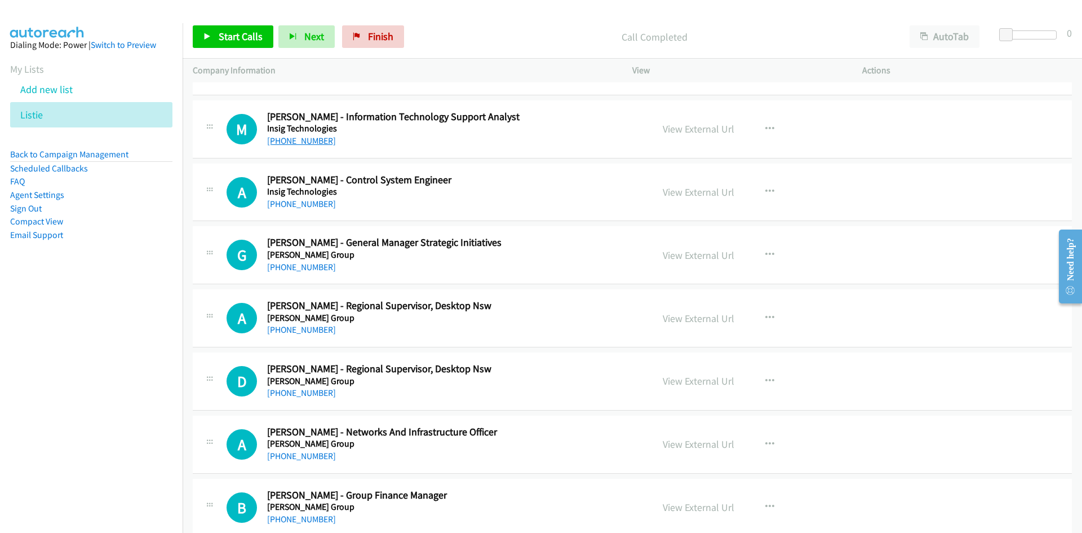
click at [311, 137] on link "+61 412 411 996" at bounding box center [301, 140] width 69 height 11
drag, startPoint x: 299, startPoint y: 201, endPoint x: 18, endPoint y: 322, distance: 305.8
click at [299, 201] on link "+61 452 183 511" at bounding box center [301, 203] width 69 height 11
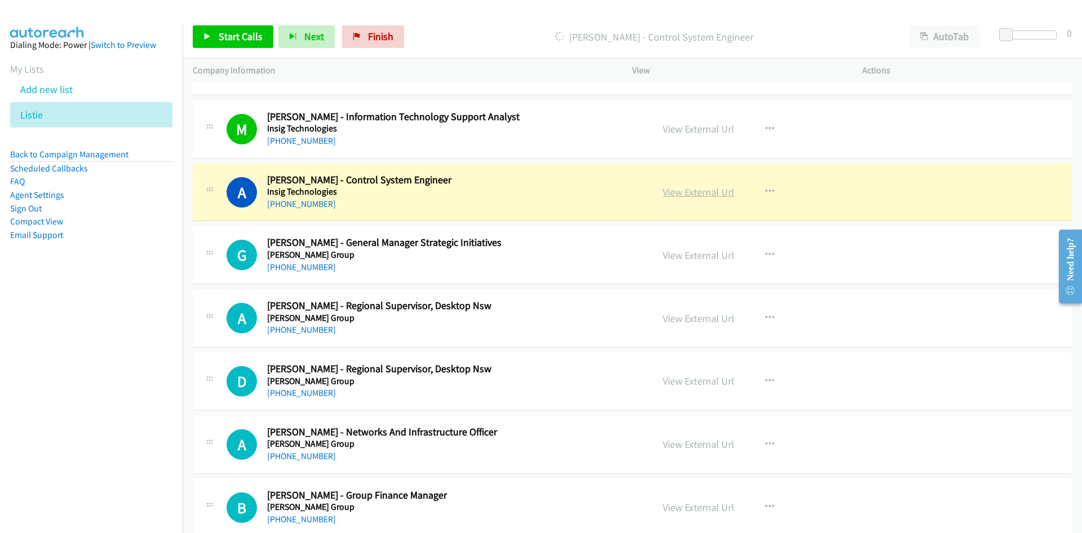
click at [699, 197] on link "View External Url" at bounding box center [699, 191] width 72 height 13
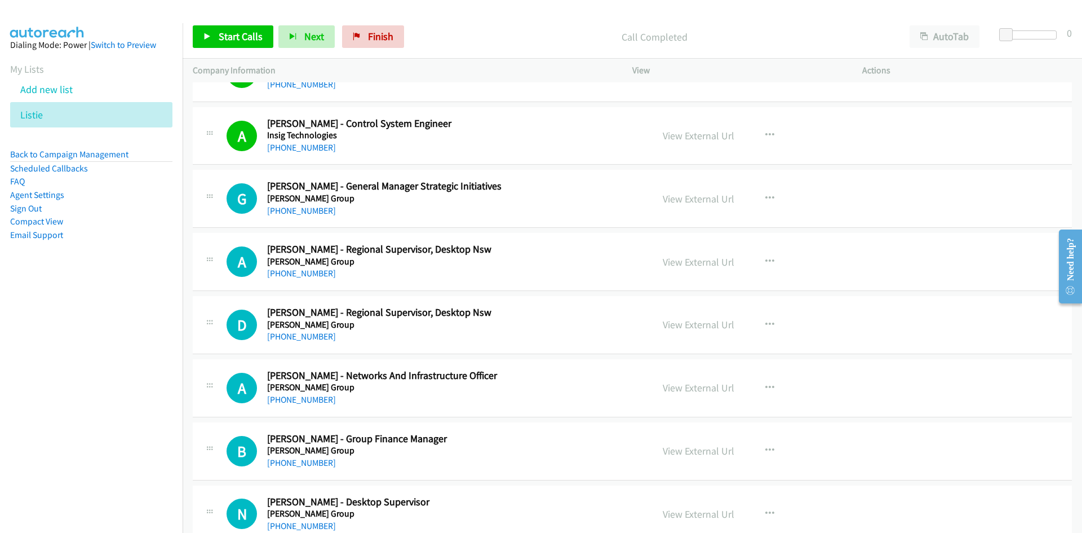
scroll to position [13813, 0]
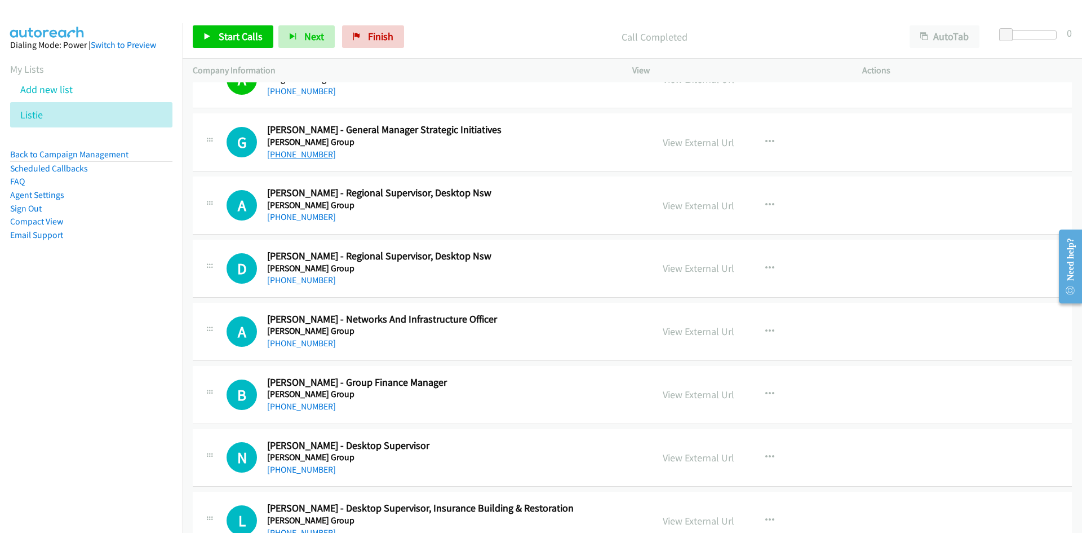
click at [298, 157] on link "+61 408 413 453" at bounding box center [301, 154] width 69 height 11
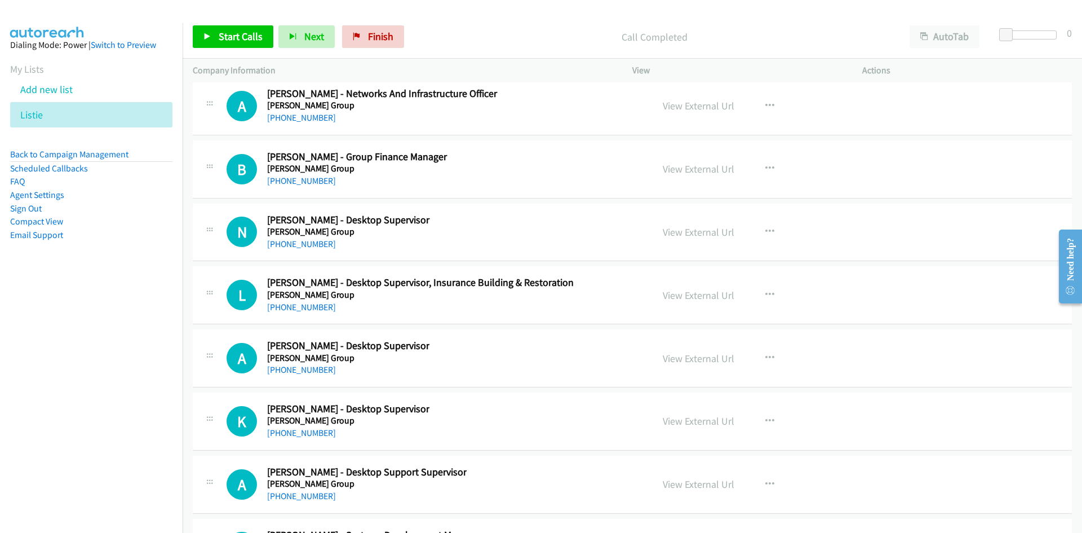
scroll to position [14095, 0]
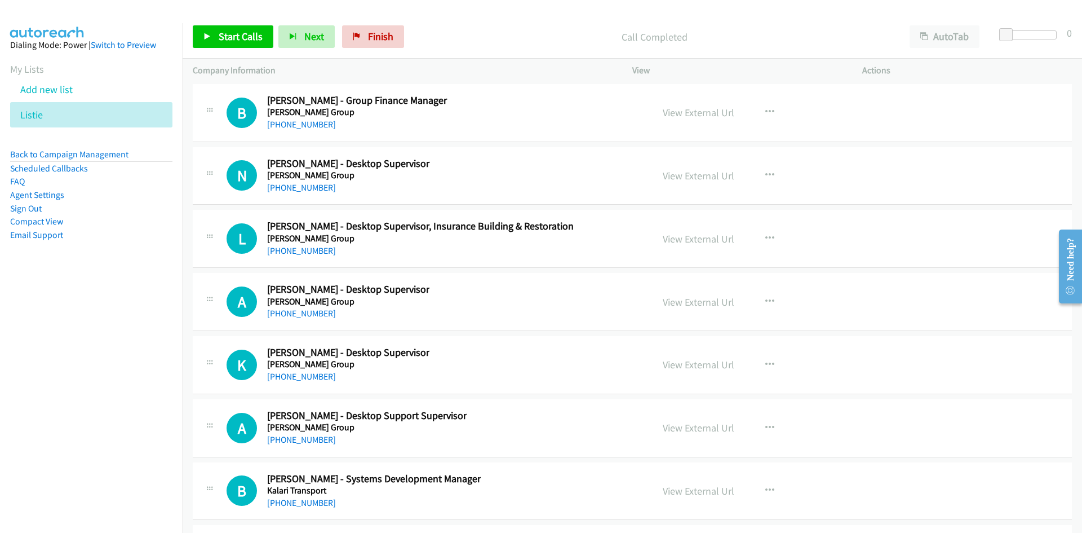
drag, startPoint x: 291, startPoint y: 188, endPoint x: 158, endPoint y: 273, distance: 157.8
click at [291, 188] on link "+61 460 418 742" at bounding box center [301, 187] width 69 height 11
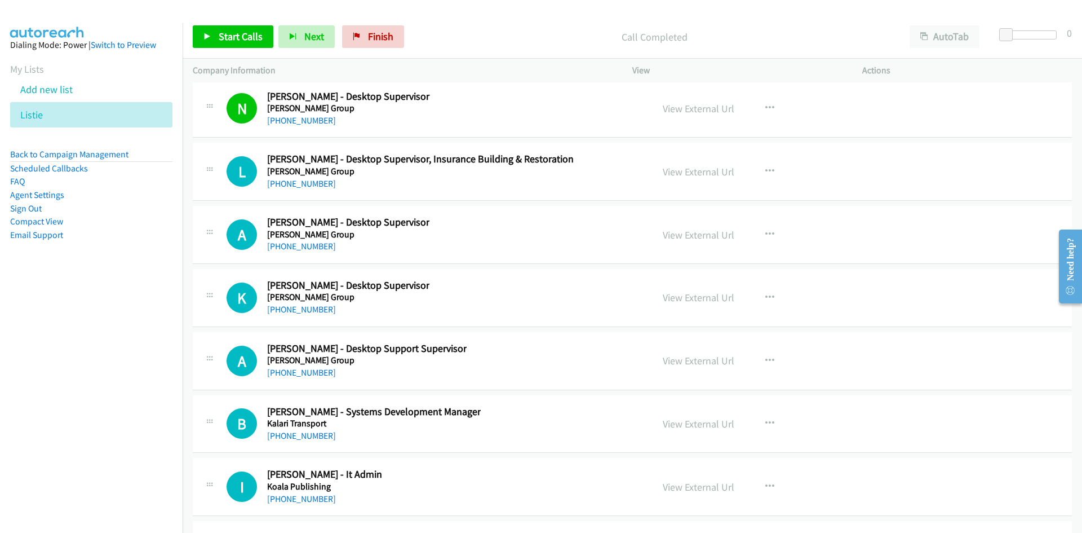
scroll to position [14207, 0]
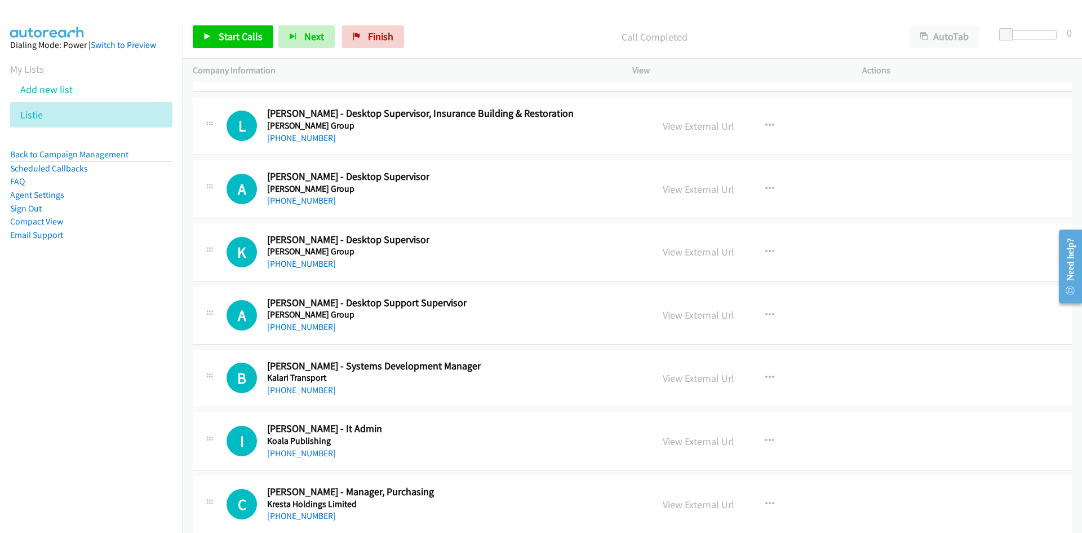
drag, startPoint x: 294, startPoint y: 201, endPoint x: 3, endPoint y: 294, distance: 304.9
click at [294, 201] on link "+61 476 796 277" at bounding box center [301, 200] width 69 height 11
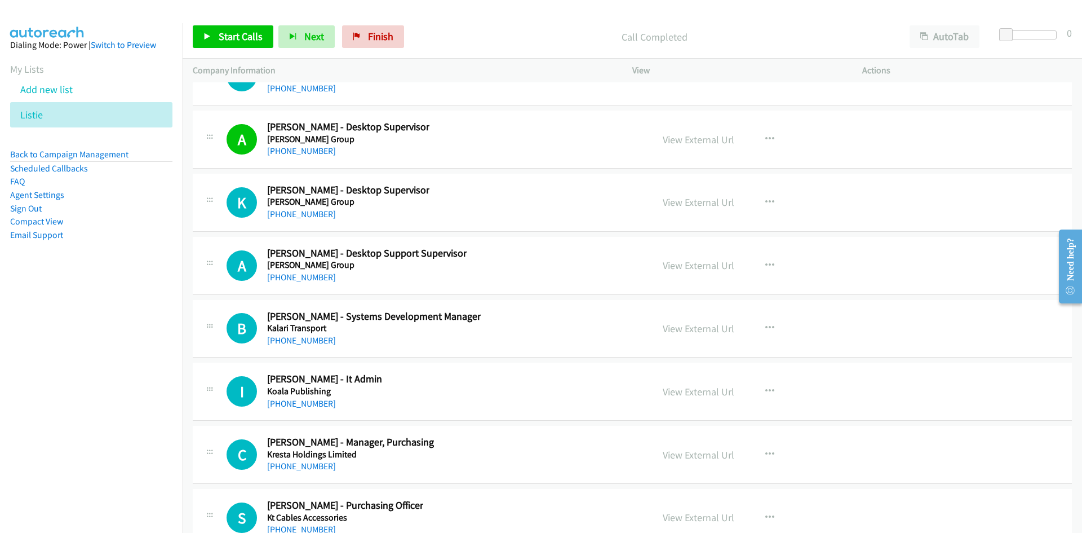
scroll to position [14264, 0]
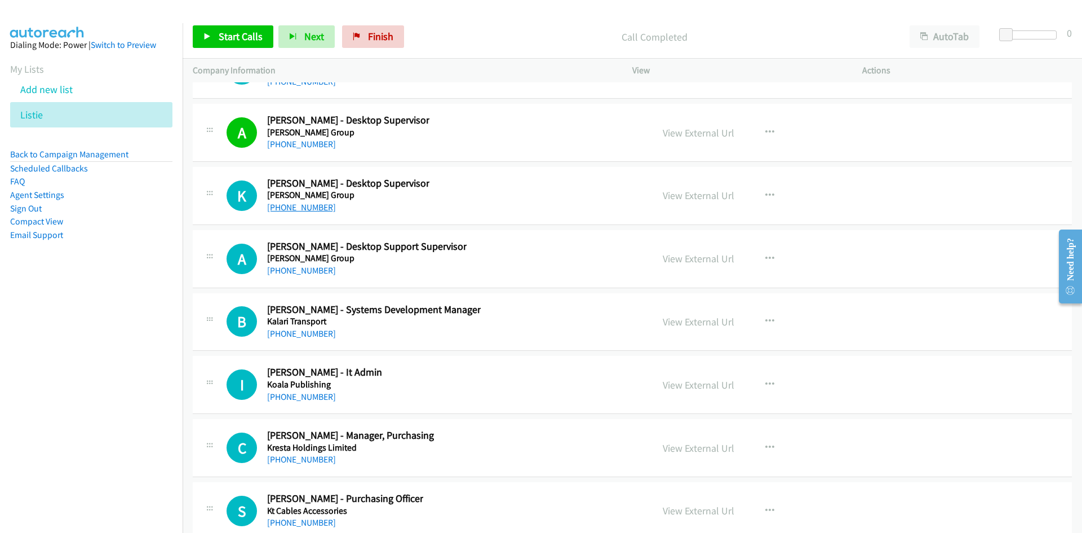
click at [300, 206] on link "+61 469 394 916" at bounding box center [301, 207] width 69 height 11
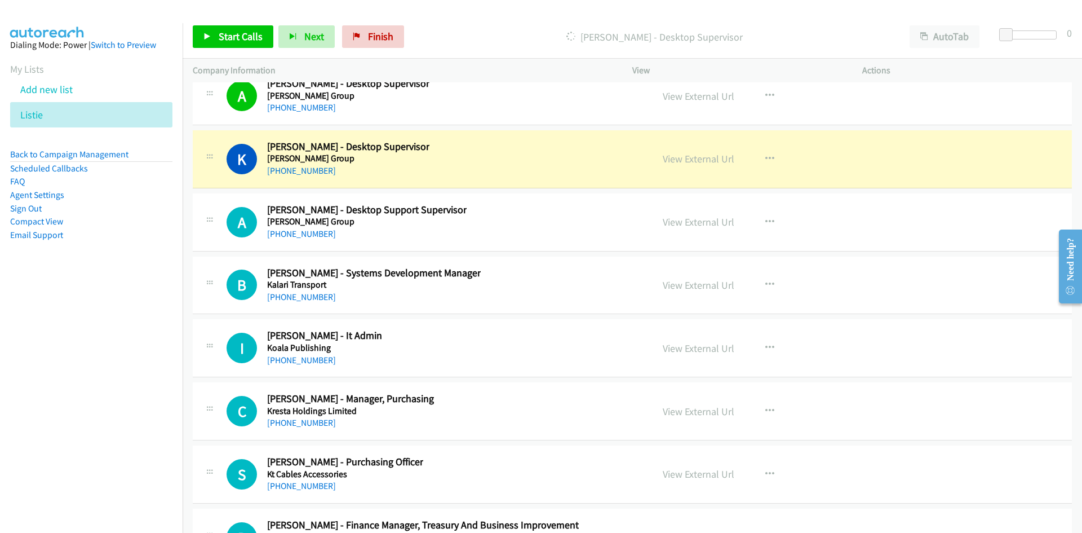
scroll to position [14320, 0]
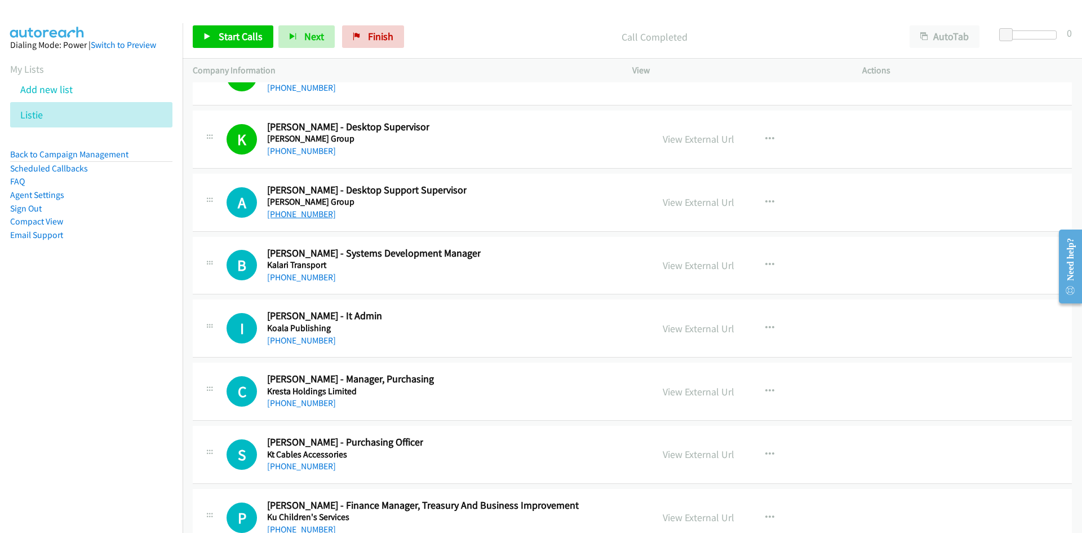
click at [286, 211] on link "+61 2 8781 3373" at bounding box center [301, 214] width 69 height 11
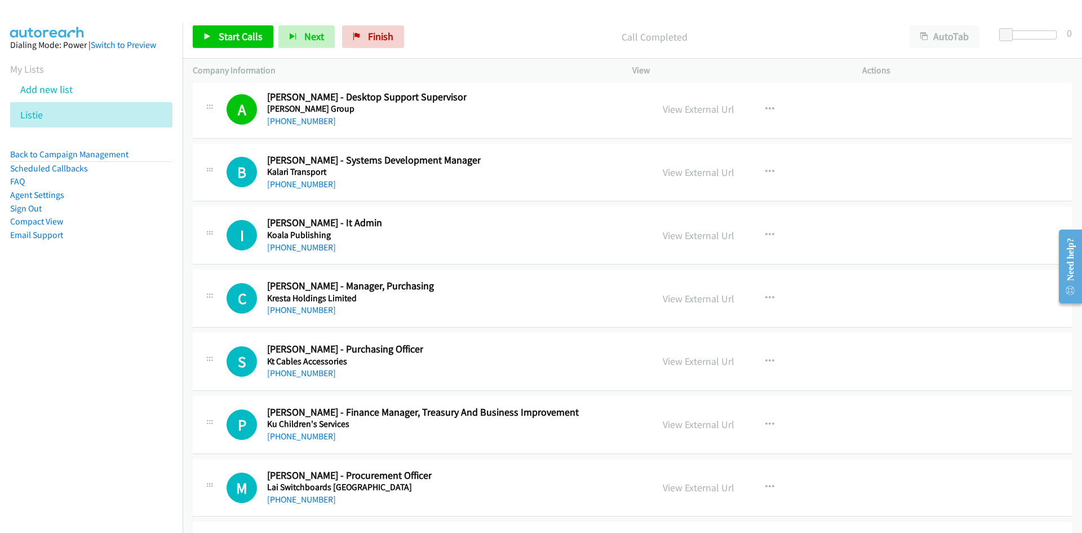
scroll to position [14433, 0]
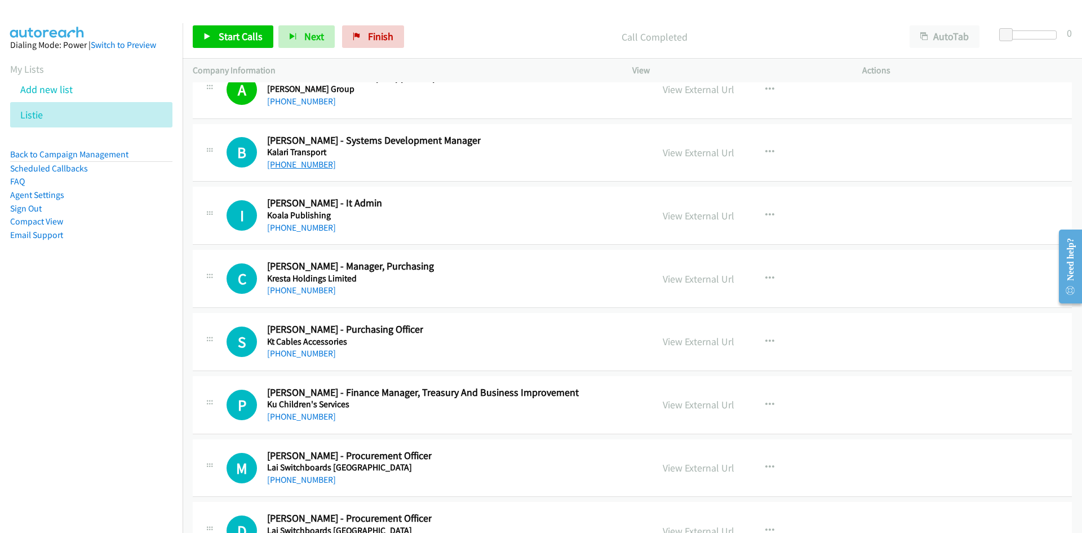
click at [321, 166] on link "+61 425 744 976" at bounding box center [301, 164] width 69 height 11
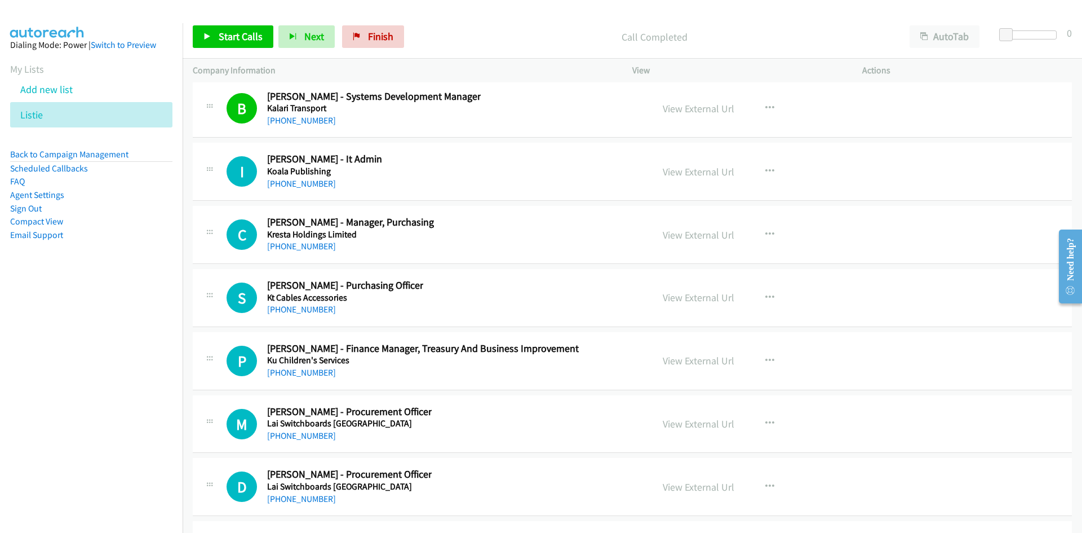
scroll to position [14489, 0]
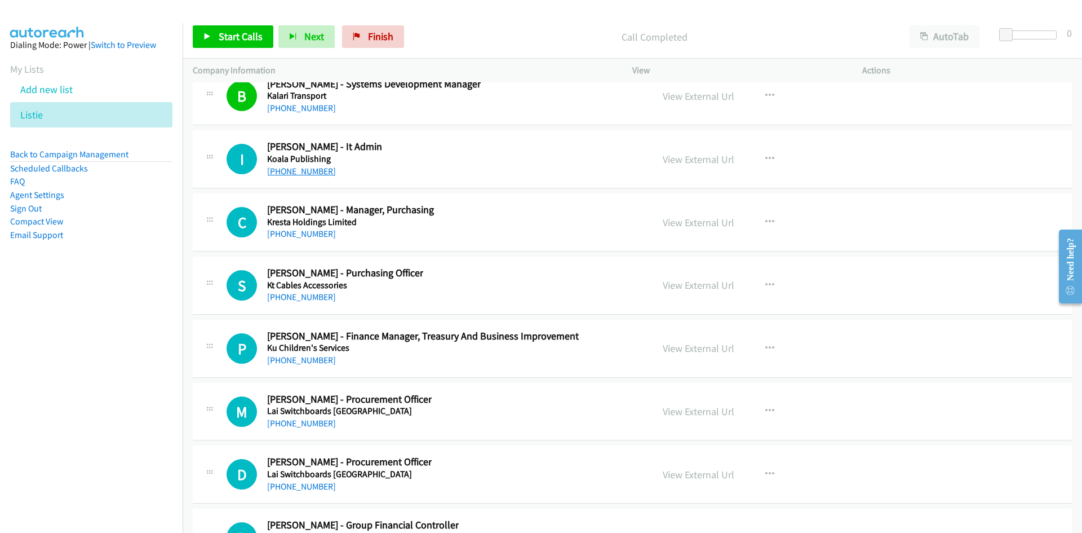
click at [311, 172] on link "+61 450 699 744" at bounding box center [301, 171] width 69 height 11
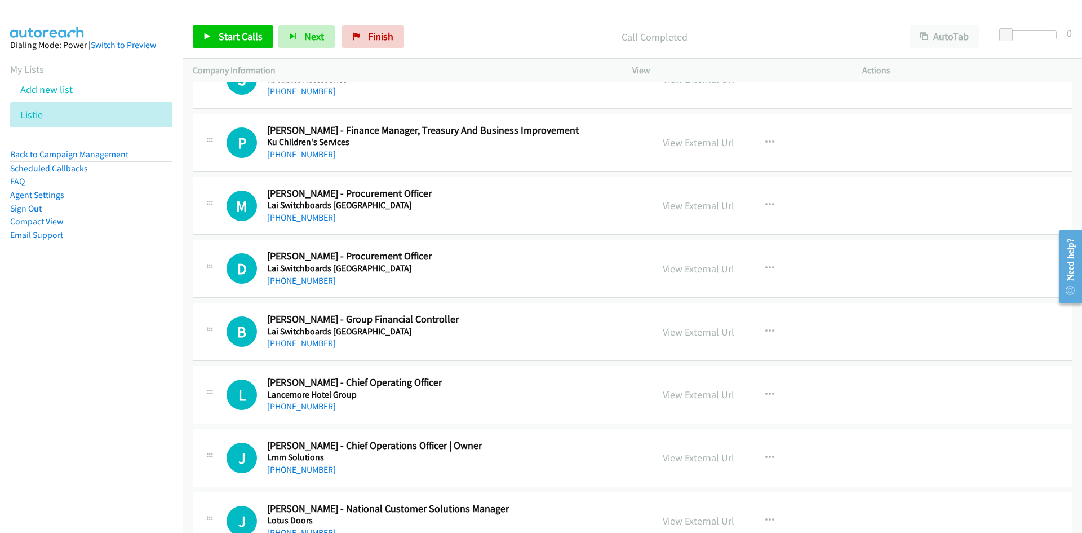
scroll to position [14715, 0]
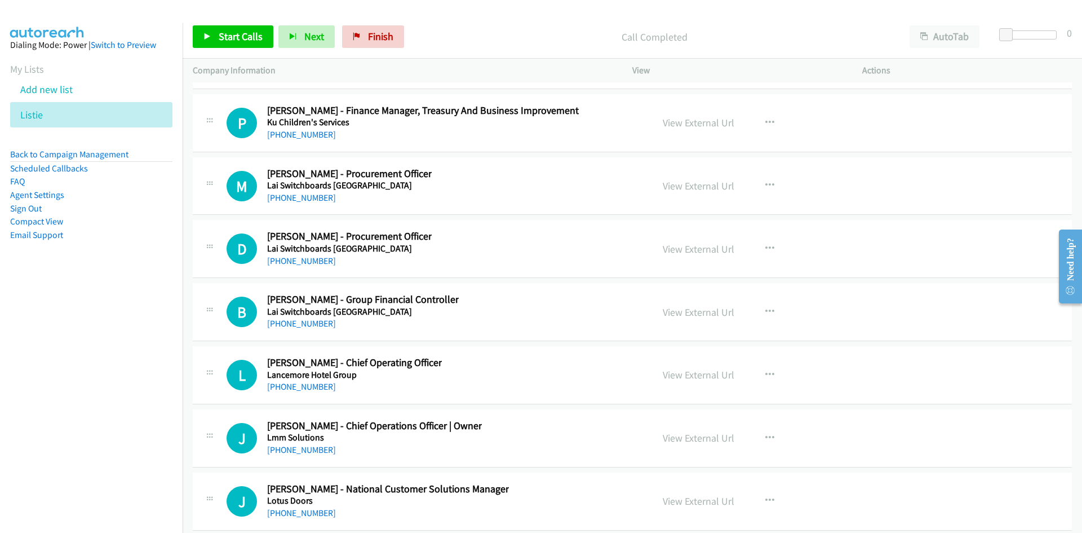
drag, startPoint x: 313, startPoint y: 198, endPoint x: 178, endPoint y: 215, distance: 135.9
click at [313, 198] on link "+61 423 521 861" at bounding box center [301, 197] width 69 height 11
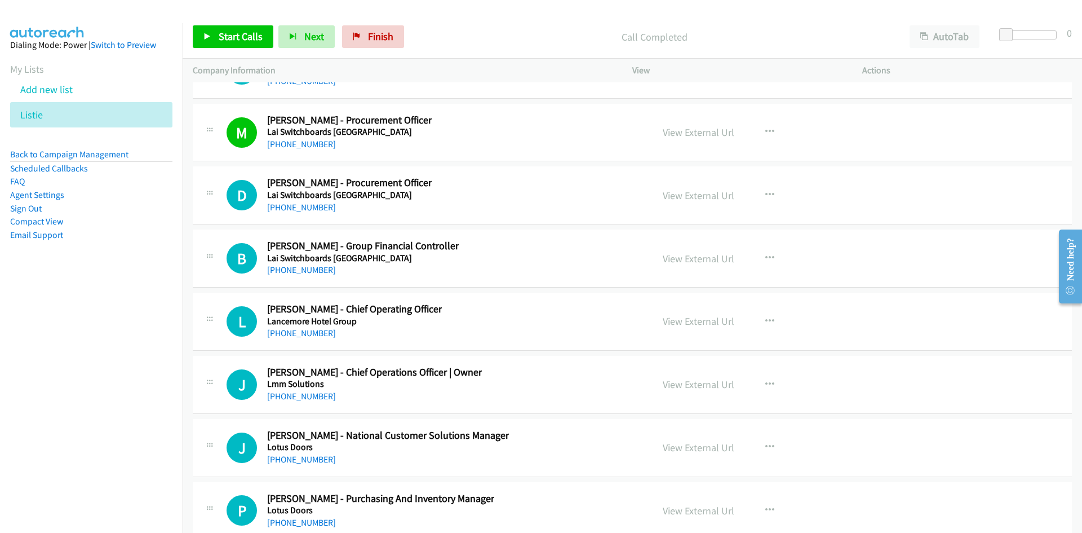
scroll to position [14828, 0]
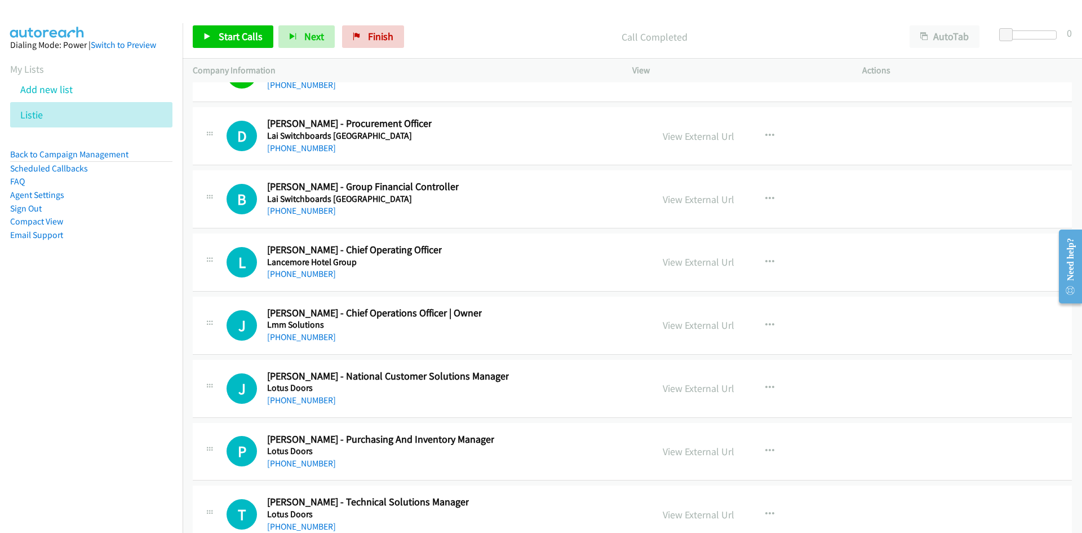
drag, startPoint x: 286, startPoint y: 149, endPoint x: 166, endPoint y: 165, distance: 121.0
click at [286, 149] on link "+61 490 946 121" at bounding box center [301, 148] width 69 height 11
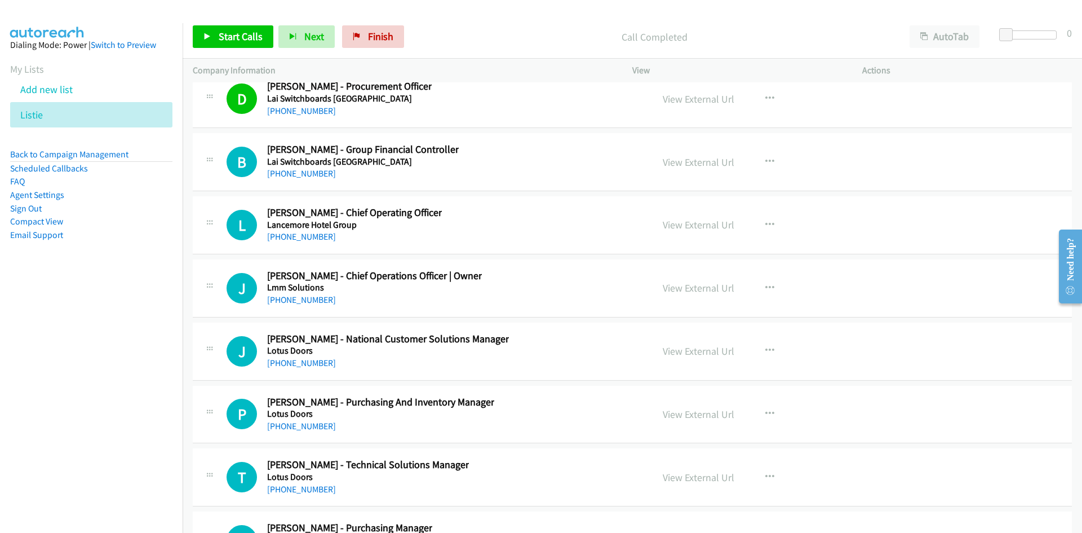
scroll to position [14884, 0]
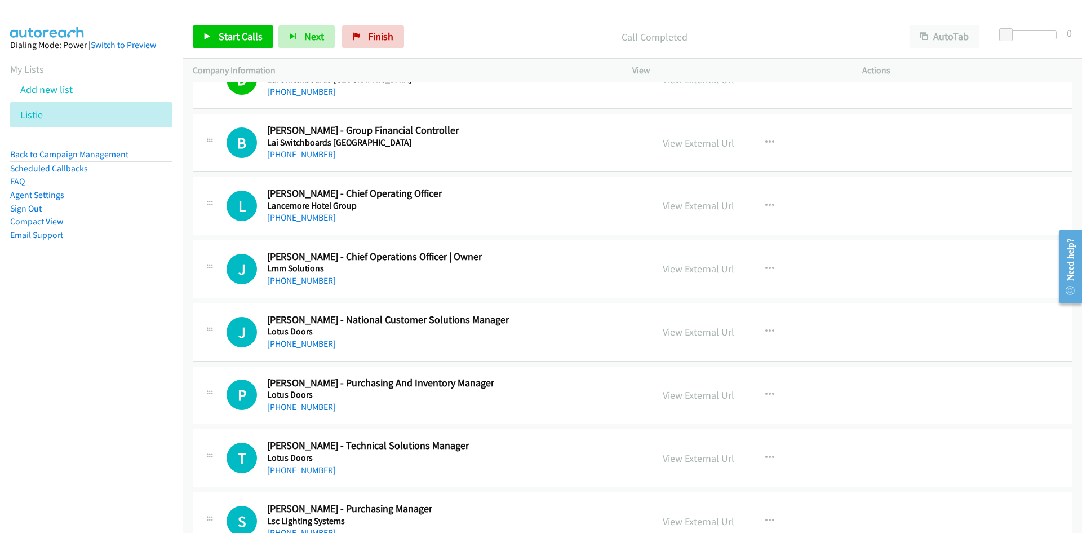
drag, startPoint x: 320, startPoint y: 217, endPoint x: 9, endPoint y: 251, distance: 313.1
click at [320, 217] on link "+61 421 097 483" at bounding box center [301, 217] width 69 height 11
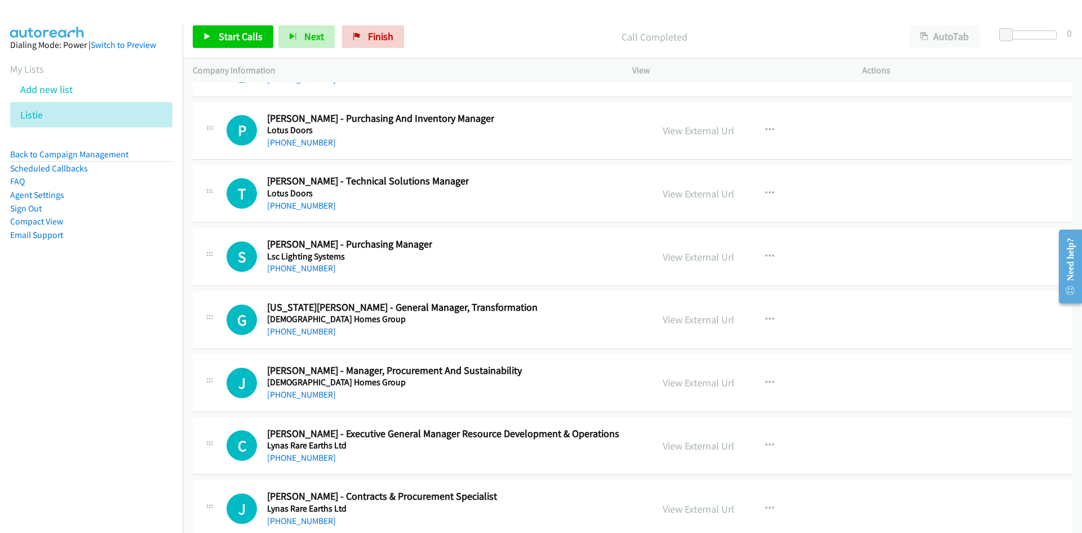
scroll to position [15166, 0]
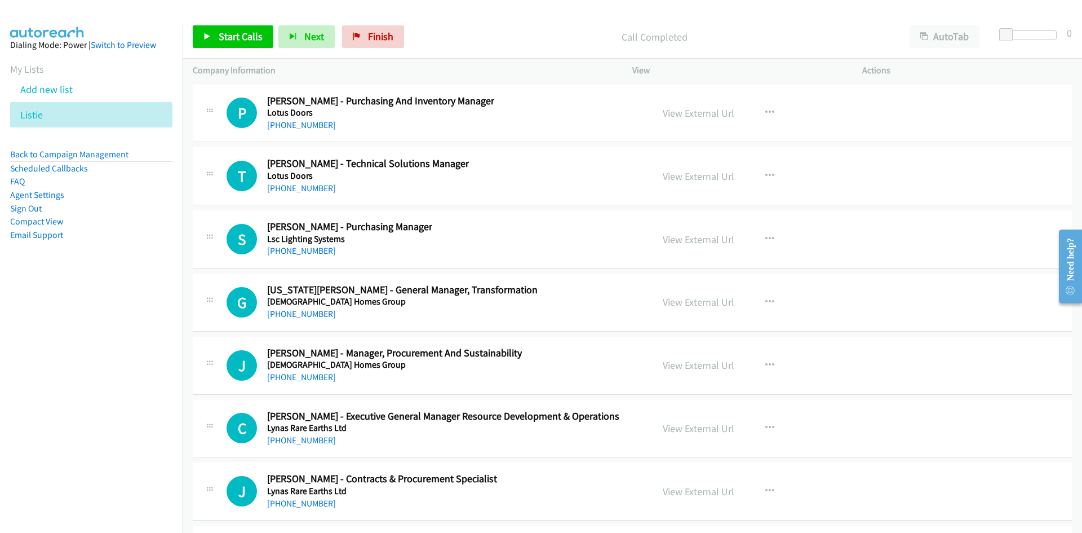
drag, startPoint x: 309, startPoint y: 192, endPoint x: 81, endPoint y: 297, distance: 250.7
click at [309, 192] on link "+61 477 012 711" at bounding box center [301, 188] width 69 height 11
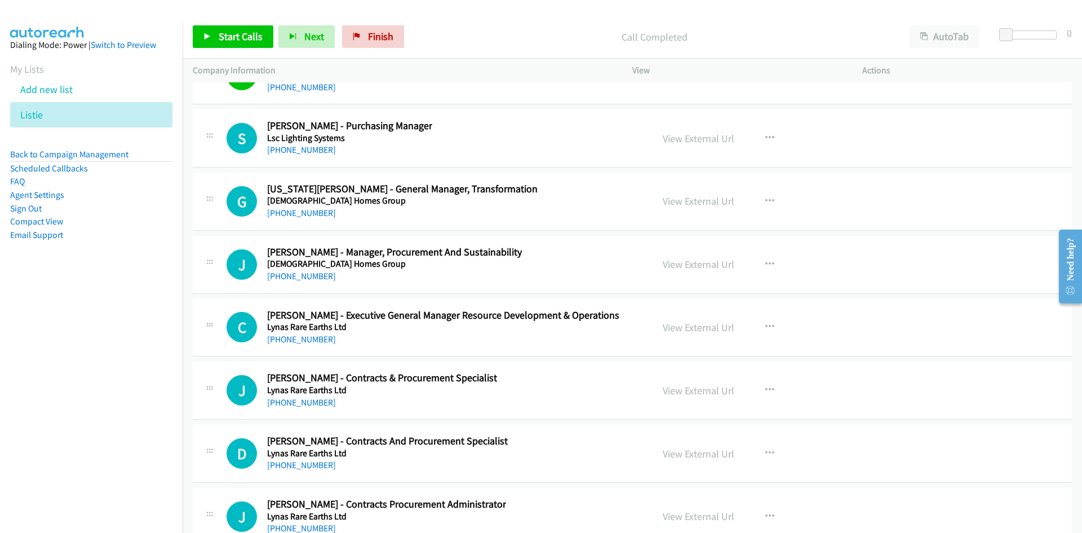
scroll to position [15279, 0]
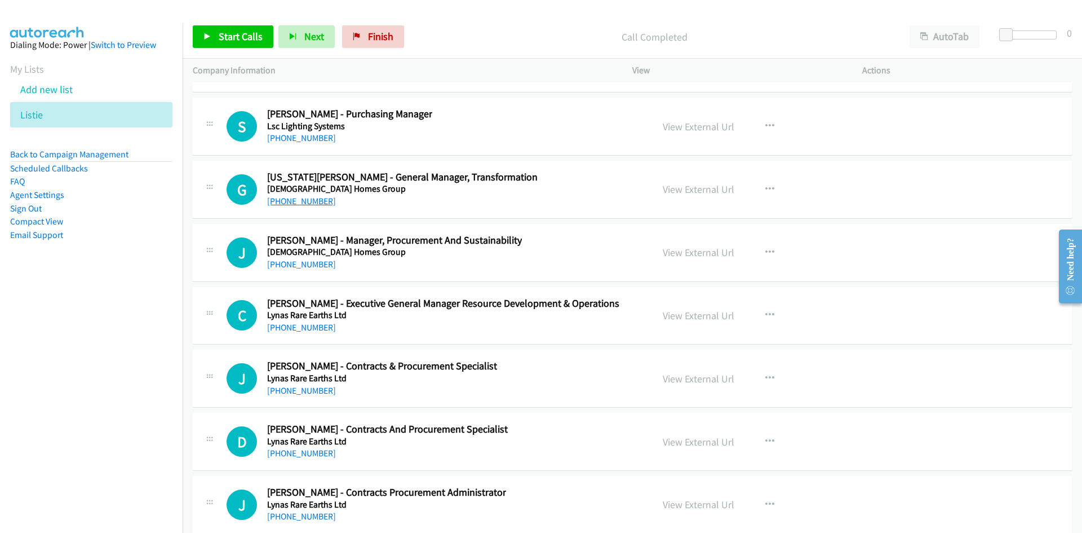
click at [306, 201] on link "+61 427 981 770" at bounding box center [301, 201] width 69 height 11
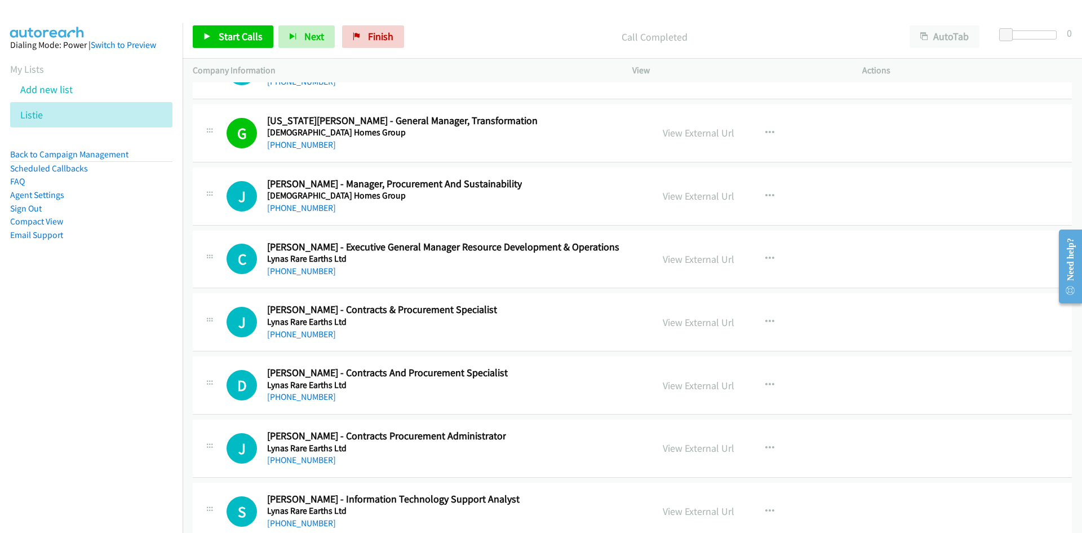
drag, startPoint x: 315, startPoint y: 205, endPoint x: 95, endPoint y: 304, distance: 240.9
click at [315, 205] on link "+61 488 034 299" at bounding box center [301, 207] width 69 height 11
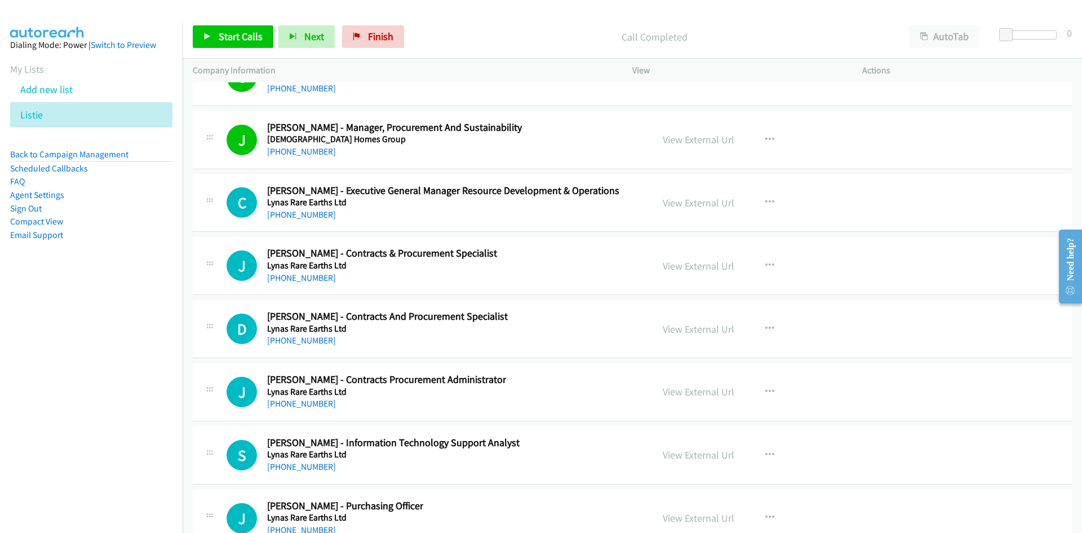
scroll to position [15448, 0]
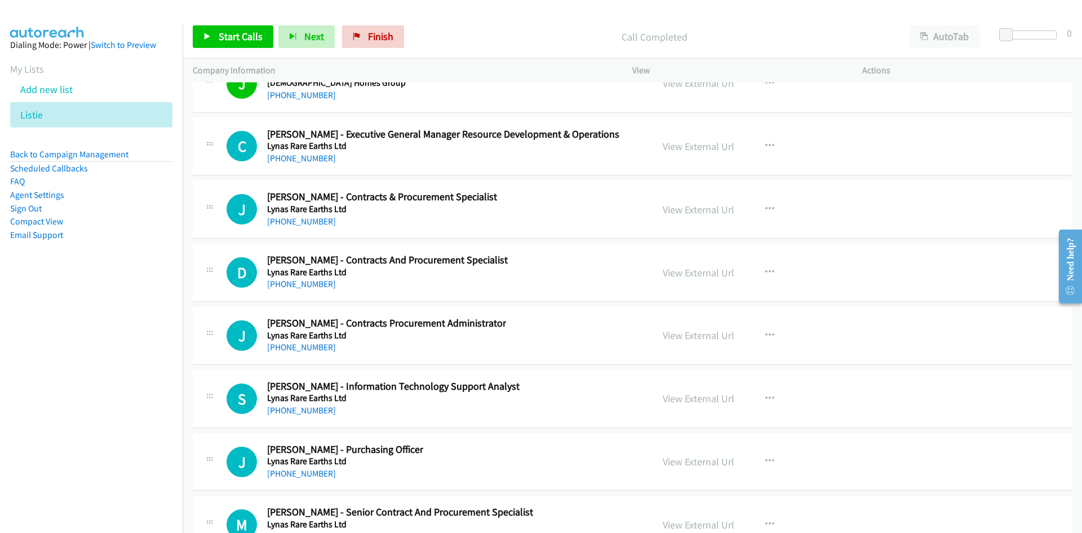
drag, startPoint x: 307, startPoint y: 162, endPoint x: 3, endPoint y: 273, distance: 323.5
click at [307, 162] on link "+61 499 899 200" at bounding box center [301, 158] width 69 height 11
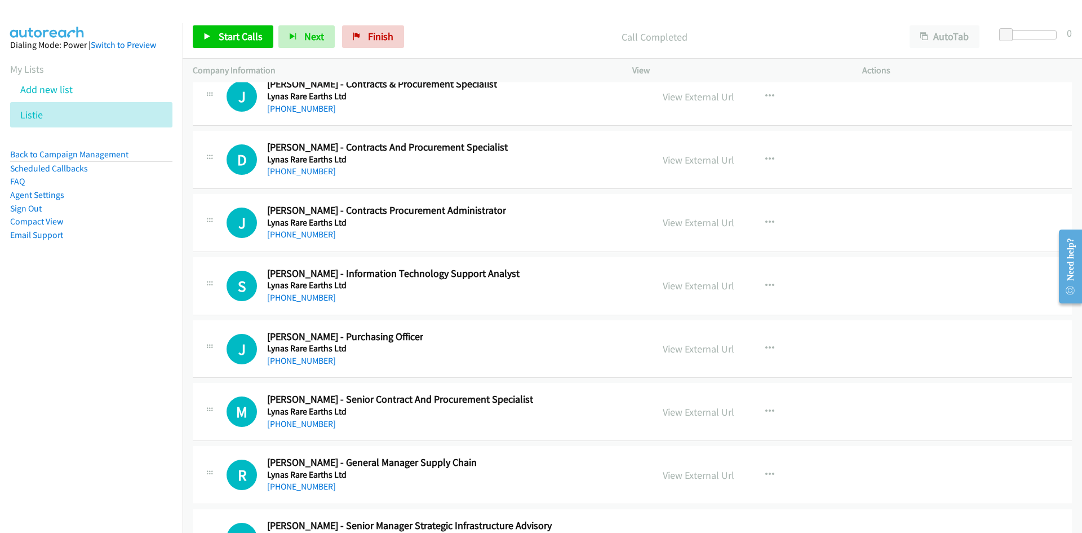
scroll to position [15617, 0]
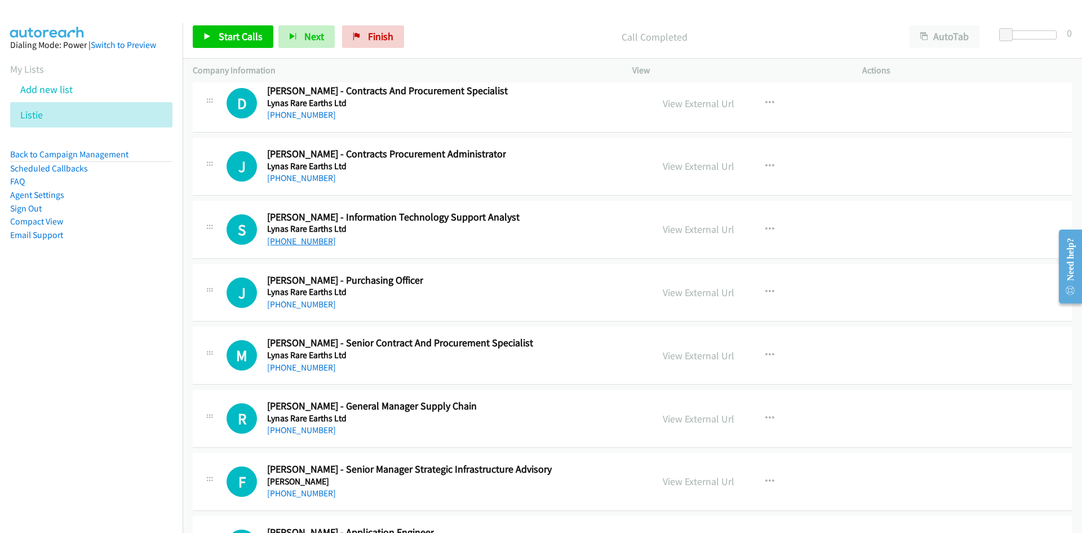
click at [310, 237] on link "+61 439 099 551" at bounding box center [301, 241] width 69 height 11
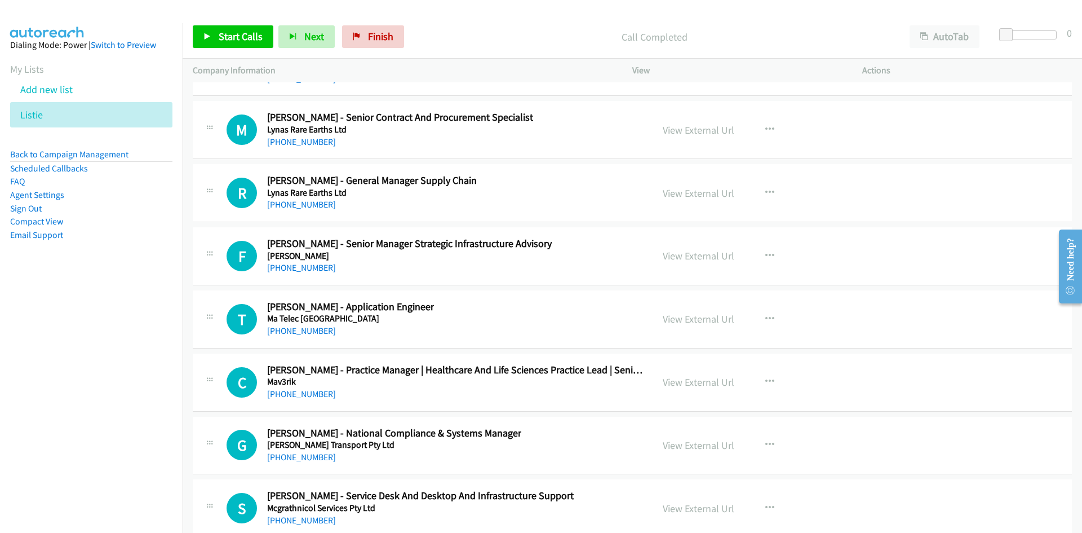
scroll to position [15899, 0]
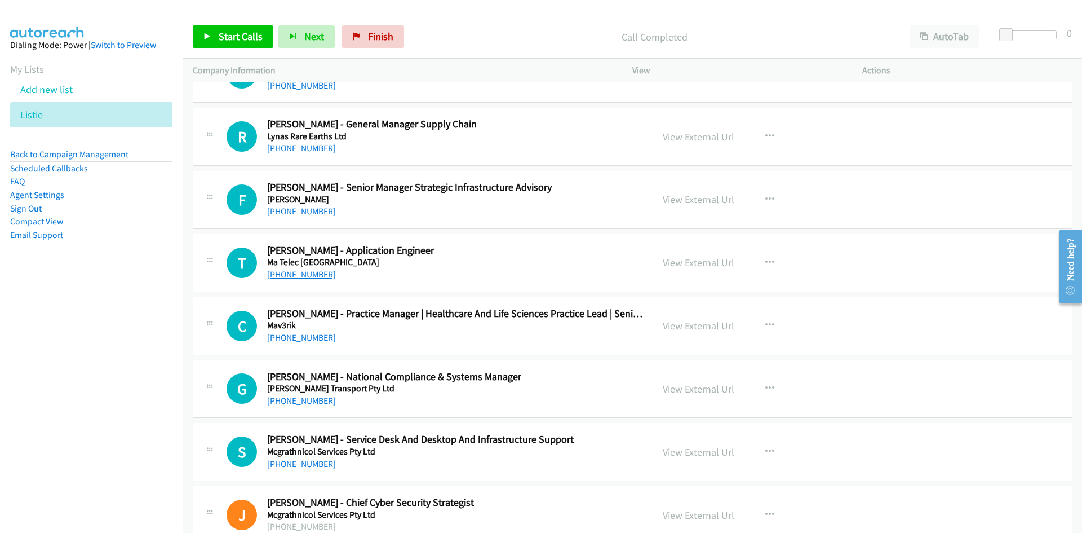
click at [299, 275] on link "+61 437 900 338" at bounding box center [301, 274] width 69 height 11
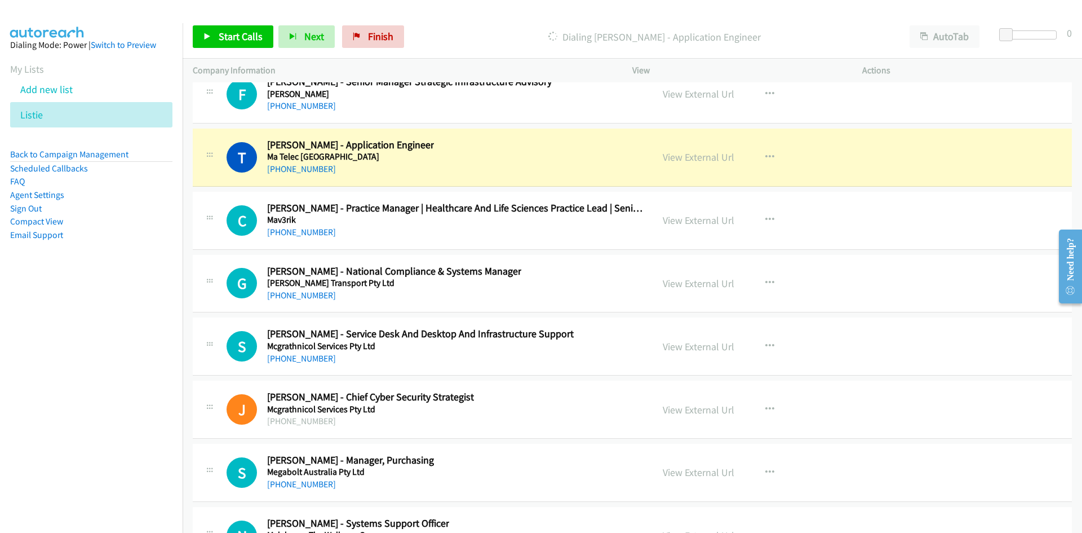
scroll to position [16011, 0]
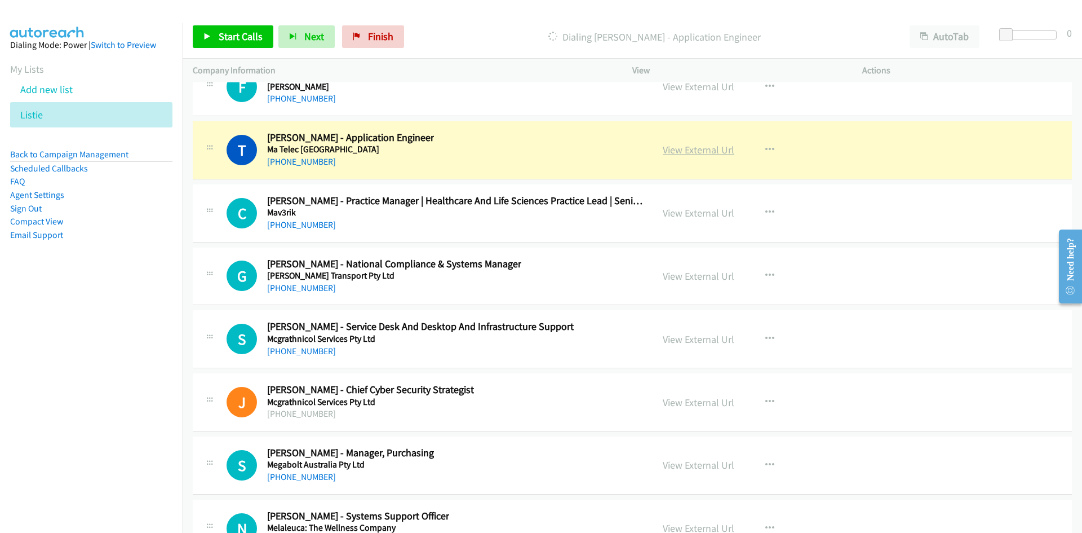
click at [697, 149] on link "View External Url" at bounding box center [699, 149] width 72 height 13
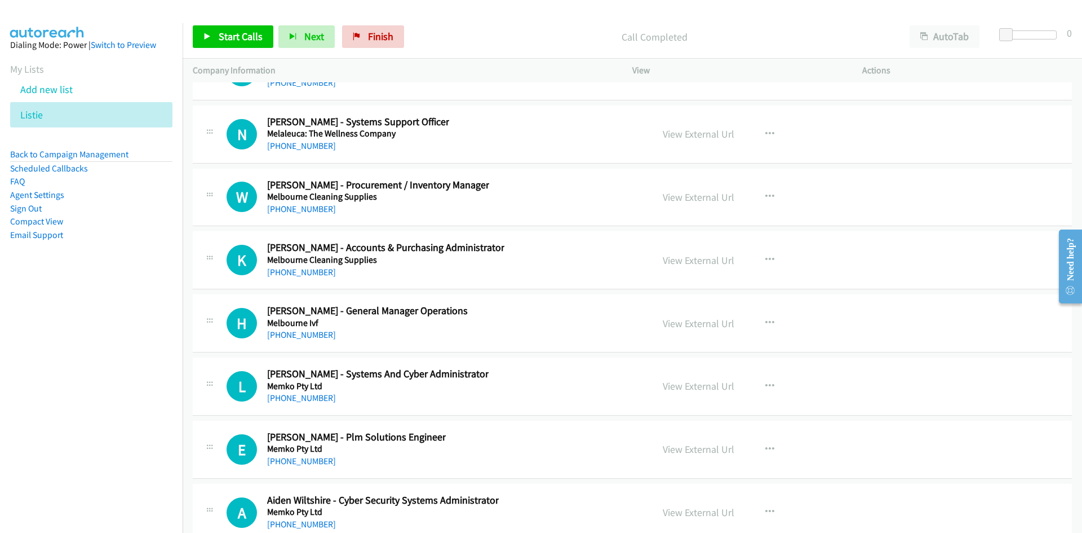
scroll to position [16406, 0]
drag, startPoint x: 320, startPoint y: 208, endPoint x: 130, endPoint y: 257, distance: 196.8
click at [320, 208] on link "+61 409 259 336" at bounding box center [301, 208] width 69 height 11
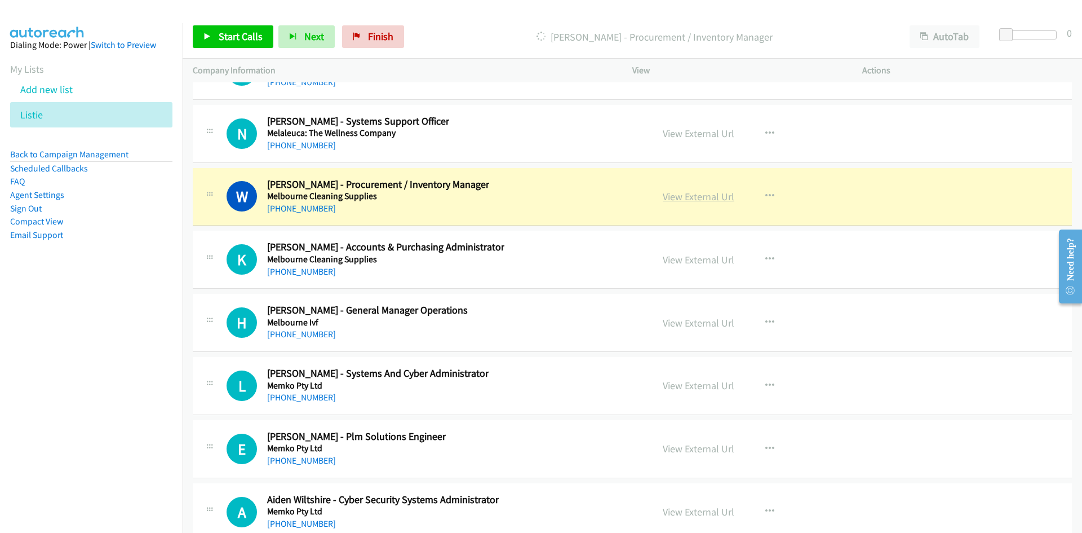
click at [702, 201] on link "View External Url" at bounding box center [699, 196] width 72 height 13
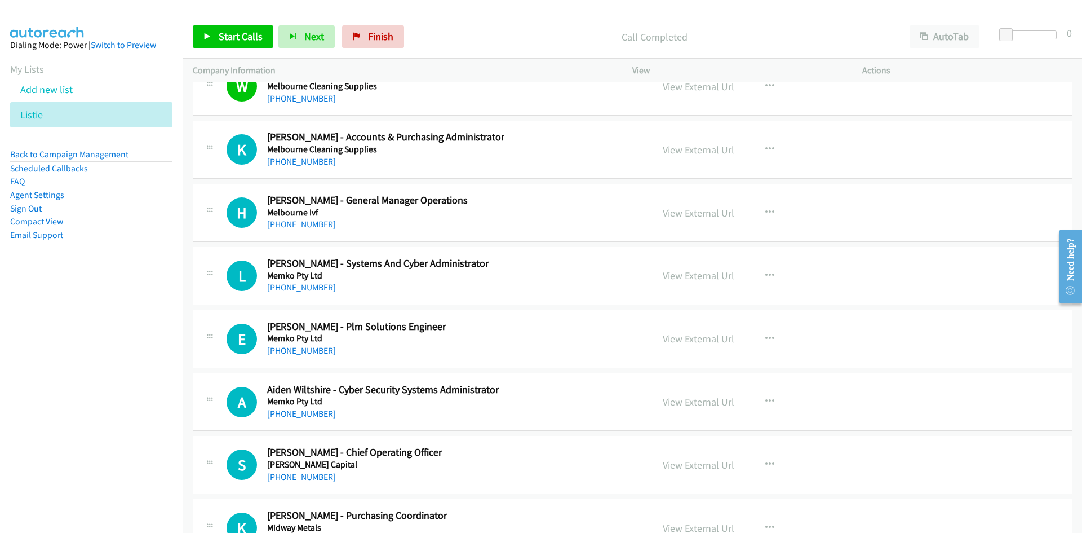
scroll to position [16519, 0]
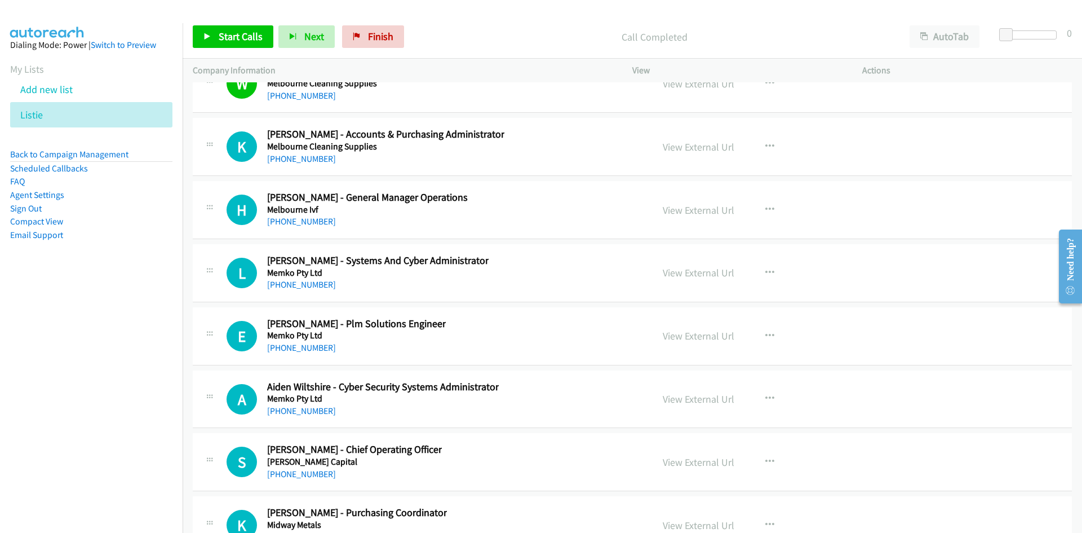
drag, startPoint x: 307, startPoint y: 220, endPoint x: 12, endPoint y: 404, distance: 347.2
click at [307, 220] on link "+61 3 9473 4594" at bounding box center [301, 221] width 69 height 11
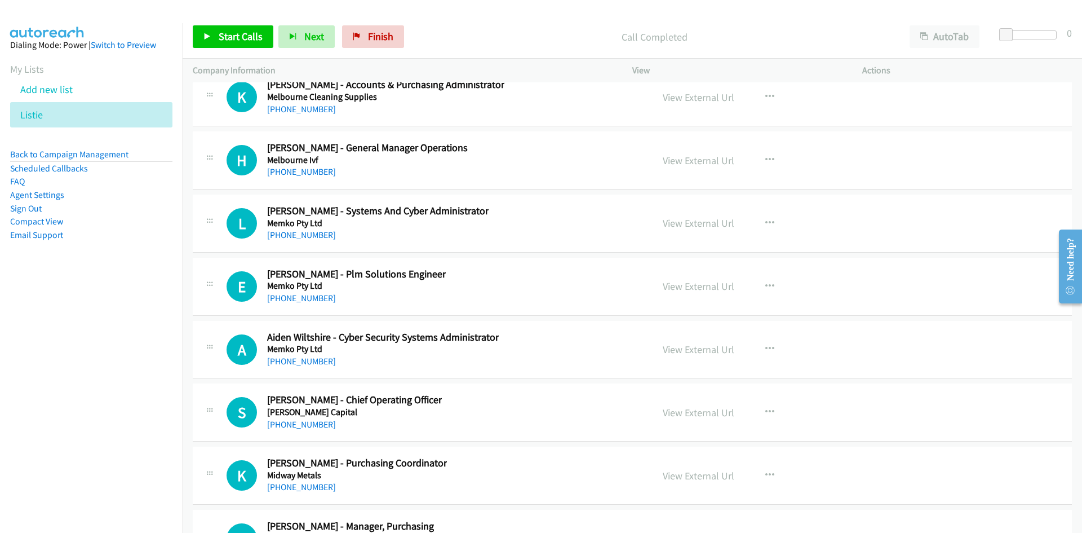
scroll to position [16575, 0]
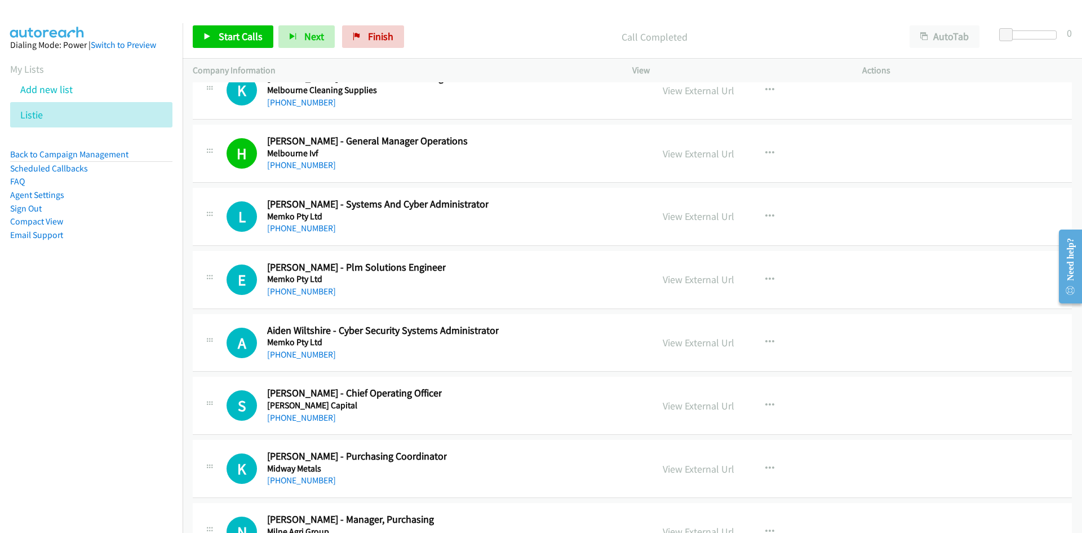
drag, startPoint x: 292, startPoint y: 232, endPoint x: 12, endPoint y: 320, distance: 293.7
click at [292, 232] on link "+61 478 613 076" at bounding box center [301, 228] width 69 height 11
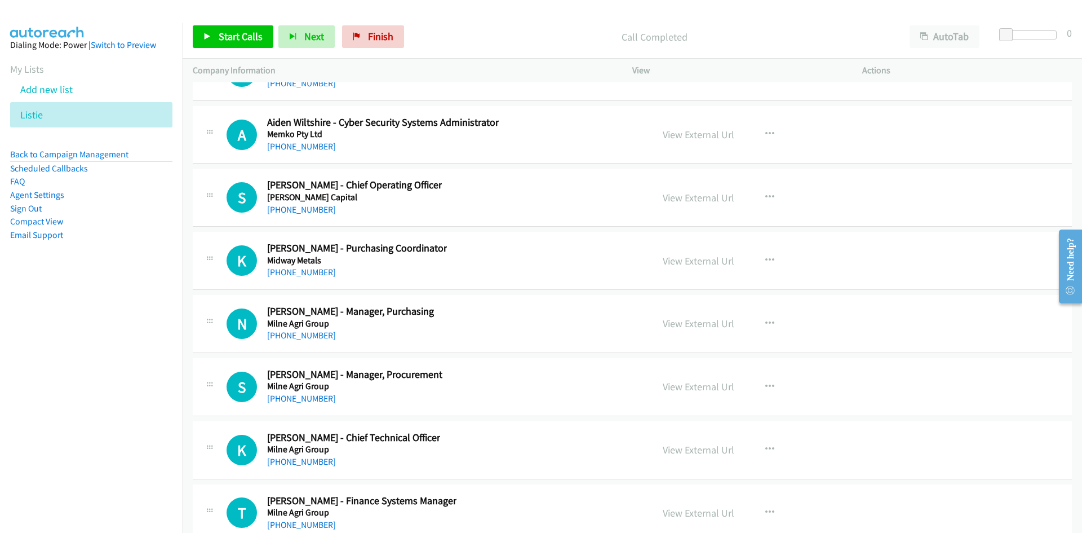
scroll to position [16801, 0]
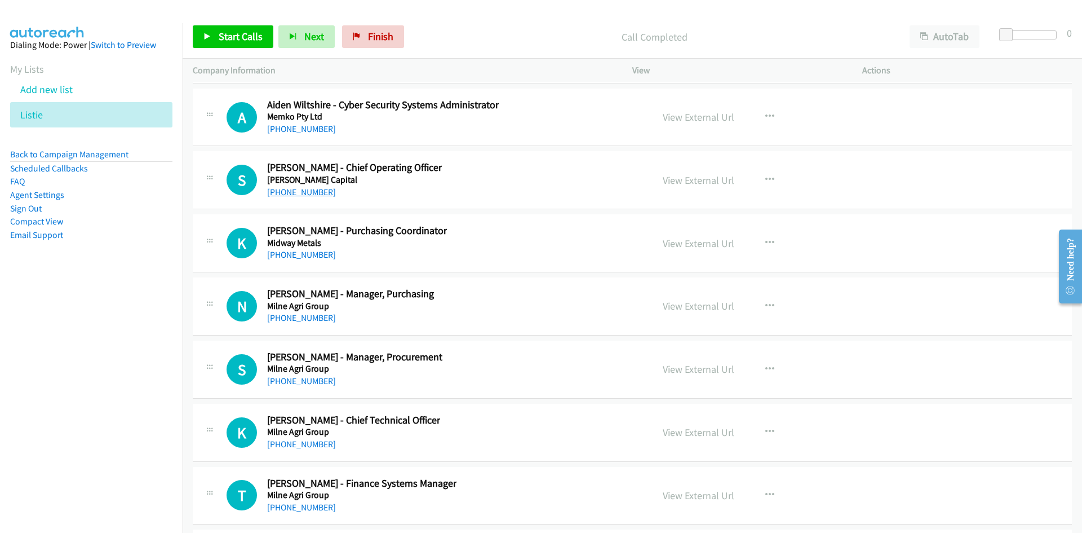
drag, startPoint x: 303, startPoint y: 188, endPoint x: 20, endPoint y: 240, distance: 288.3
click at [303, 188] on link "+61 491 683 354" at bounding box center [301, 192] width 69 height 11
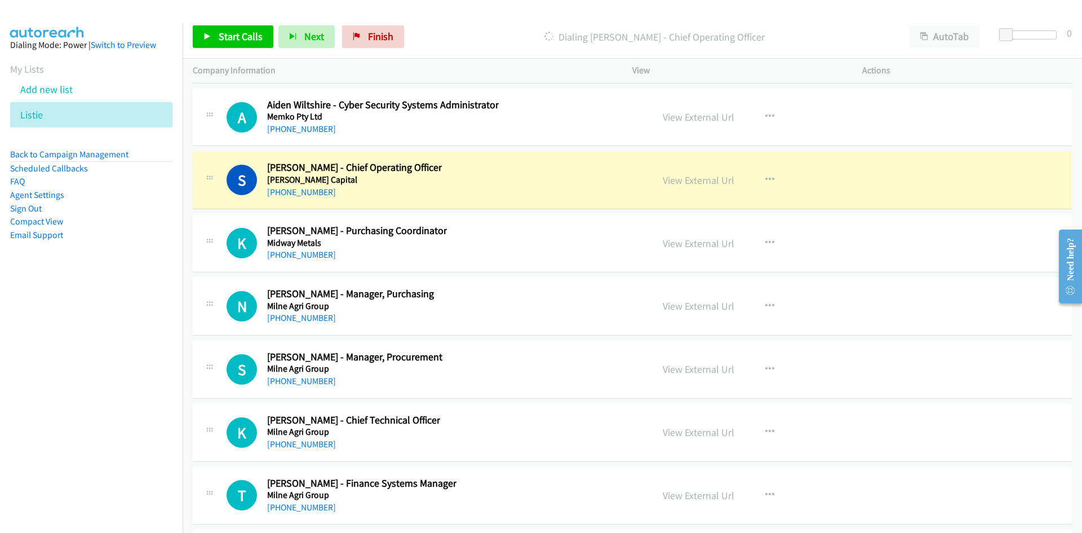
scroll to position [16857, 0]
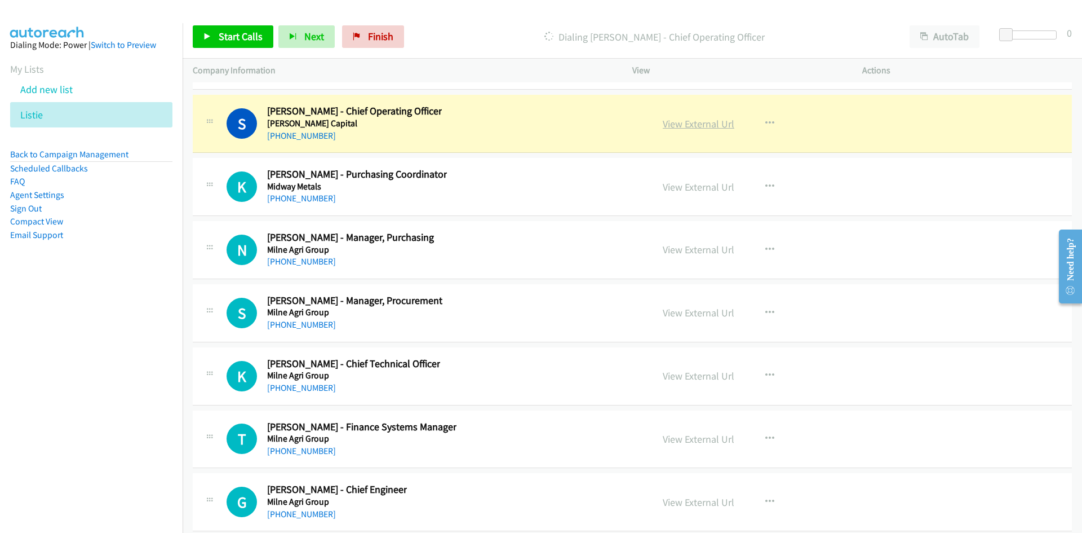
click at [689, 129] on link "View External Url" at bounding box center [699, 123] width 72 height 13
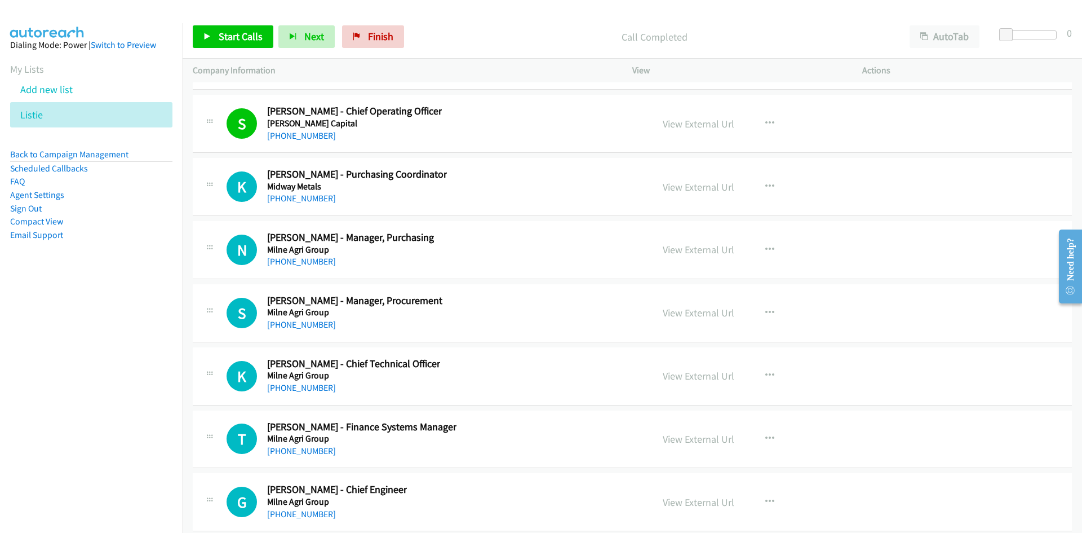
click at [144, 382] on nav "Dialing Mode: Power | Switch to Preview My Lists Add new list Listie Back to Ca…" at bounding box center [91, 289] width 183 height 533
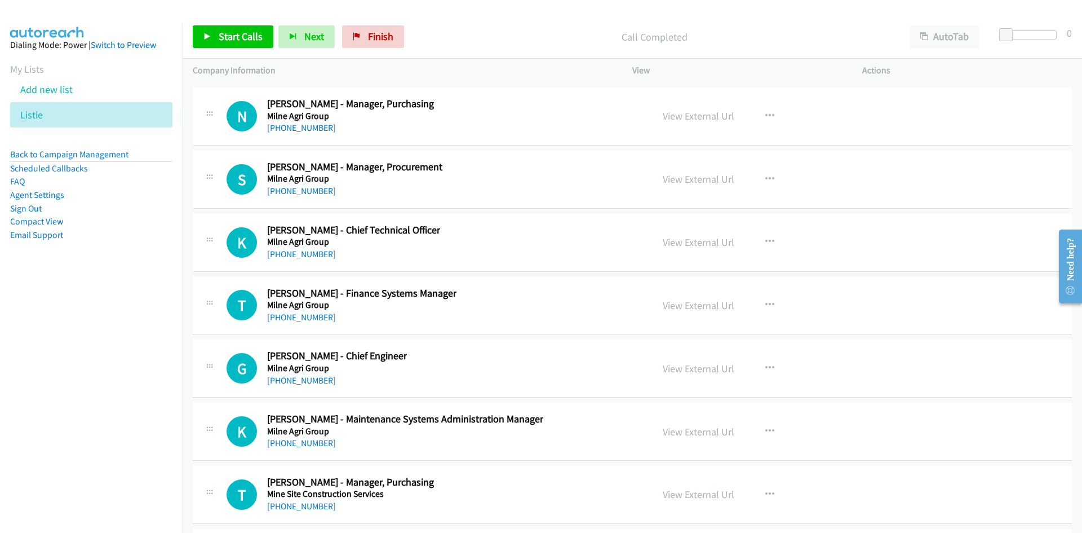
scroll to position [17026, 0]
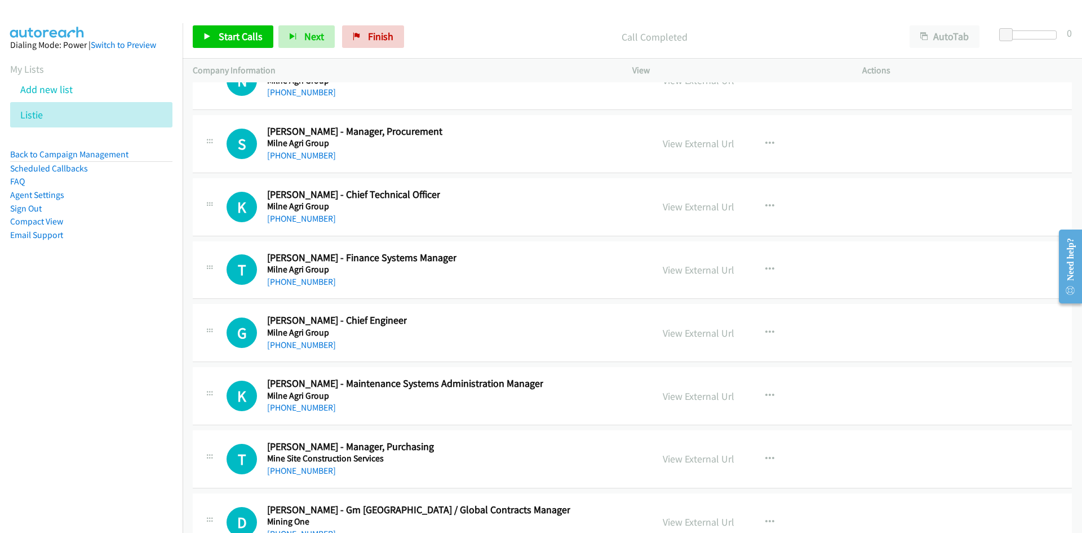
drag, startPoint x: 303, startPoint y: 220, endPoint x: 29, endPoint y: 314, distance: 289.7
click at [303, 220] on link "+61 432 441 208" at bounding box center [301, 218] width 69 height 11
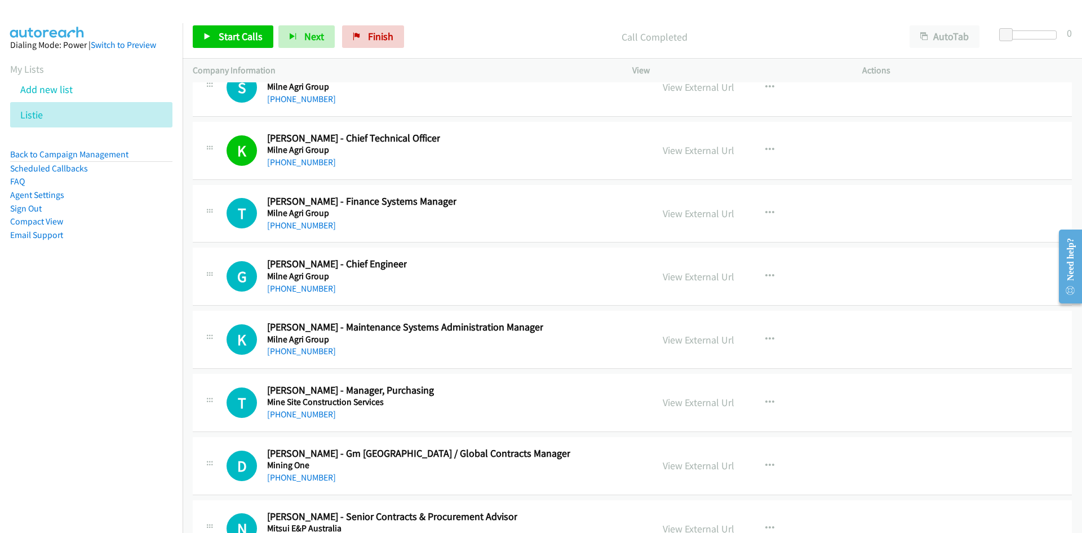
scroll to position [17139, 0]
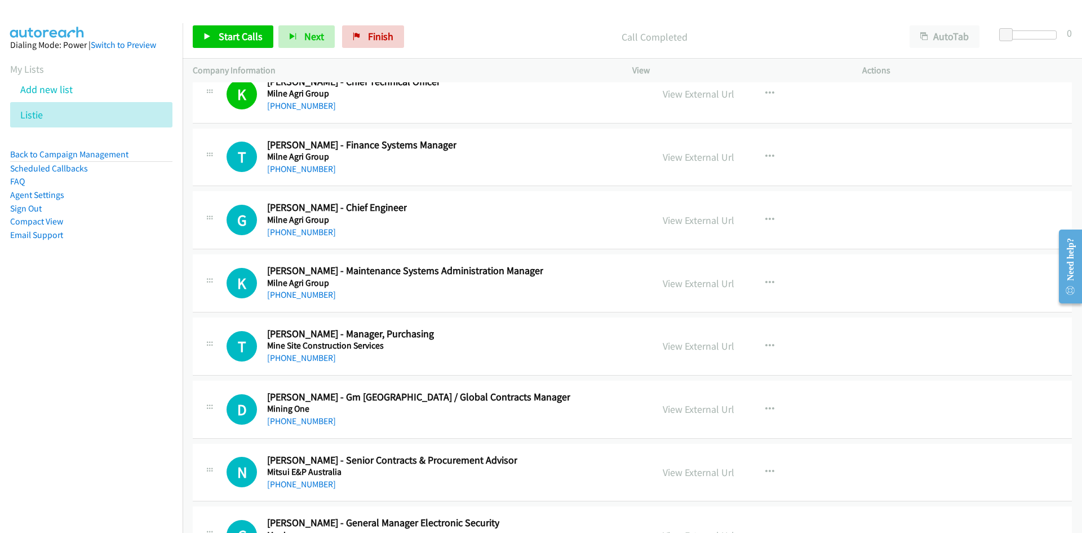
drag, startPoint x: 302, startPoint y: 232, endPoint x: 6, endPoint y: 298, distance: 303.8
click at [302, 232] on link "+61 407 447 422" at bounding box center [301, 232] width 69 height 11
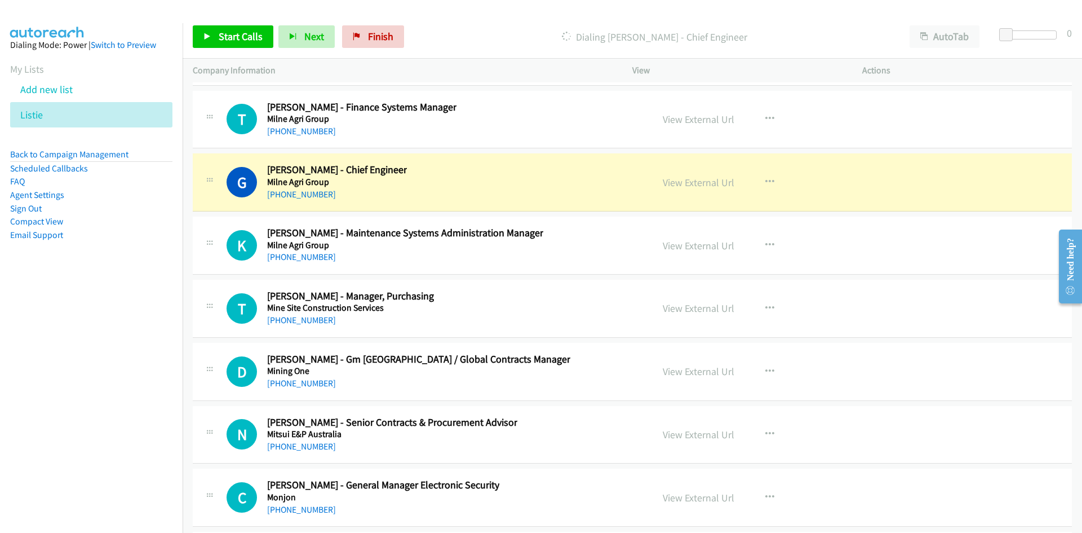
scroll to position [17195, 0]
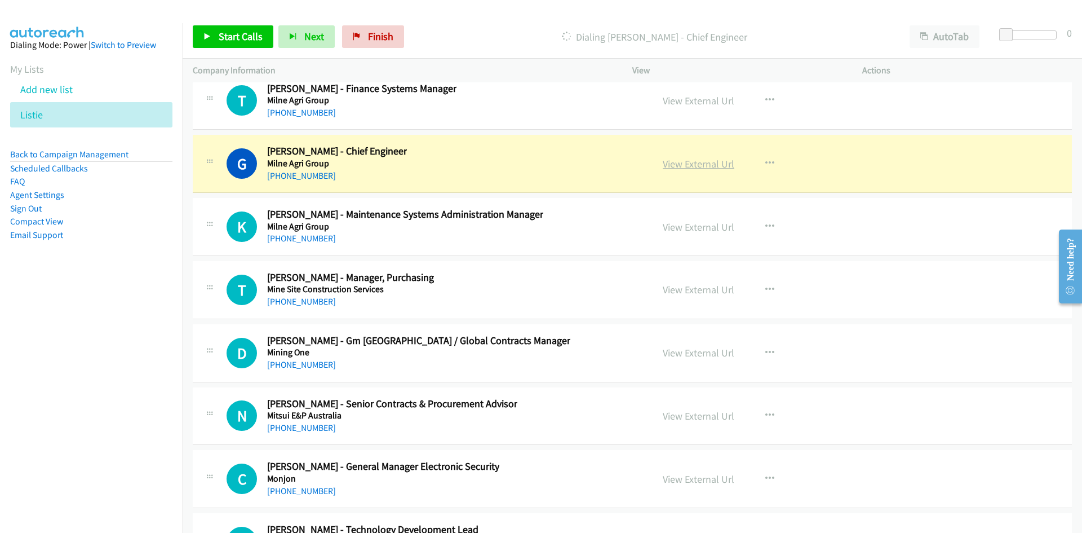
click at [679, 162] on link "View External Url" at bounding box center [699, 163] width 72 height 13
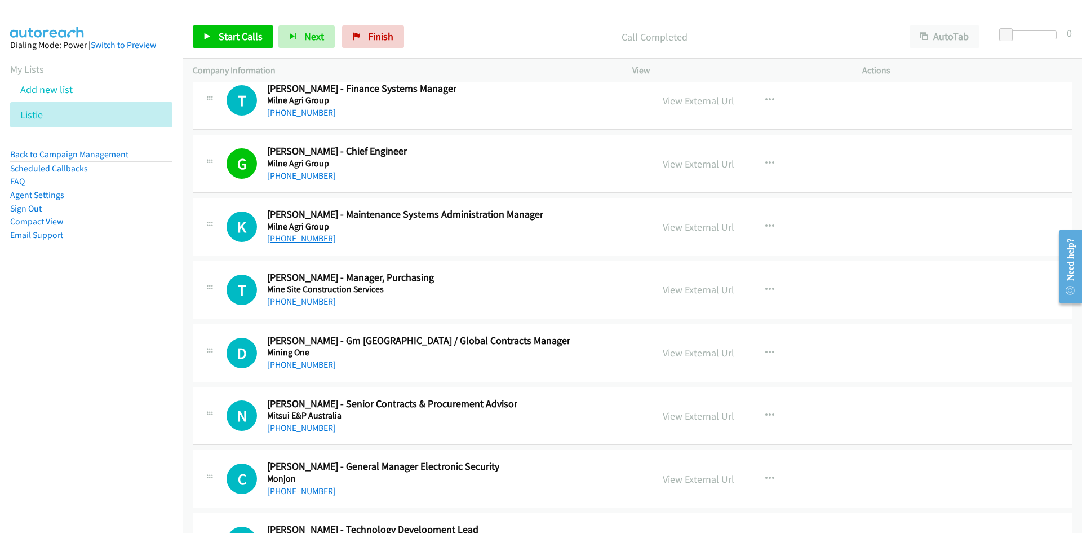
click at [300, 242] on link "+61 423 908 671" at bounding box center [301, 238] width 69 height 11
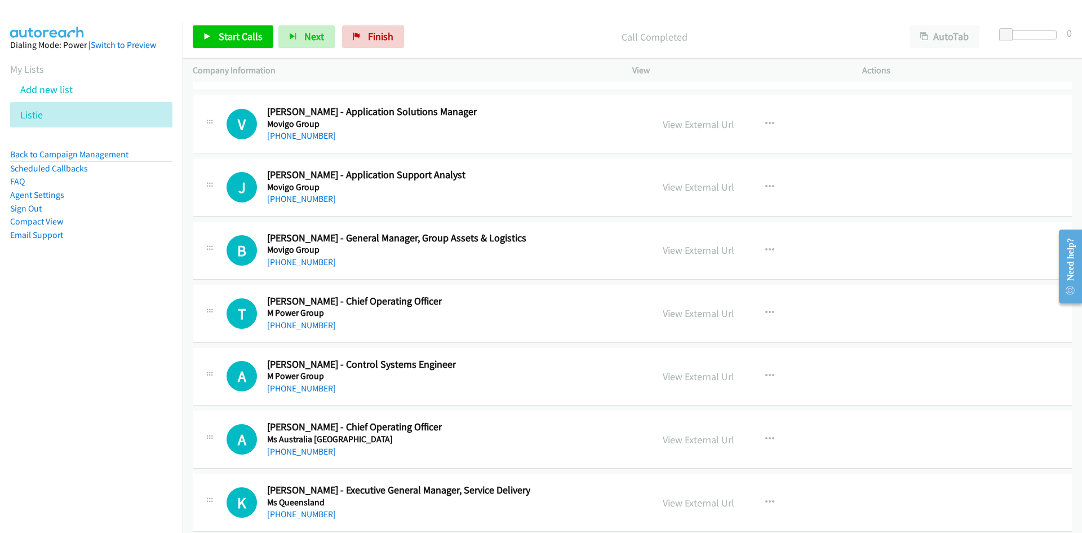
scroll to position [17985, 0]
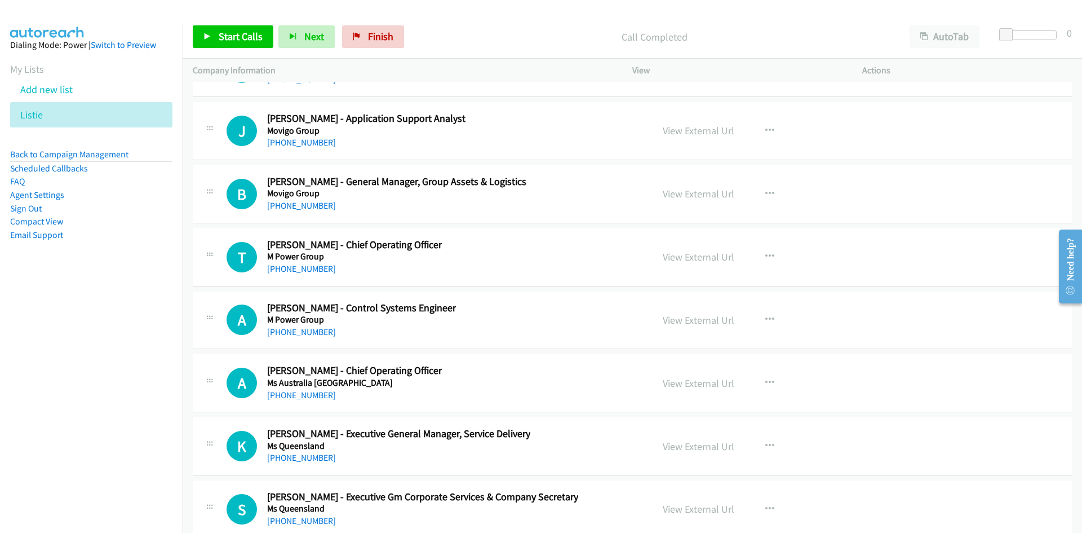
drag, startPoint x: 313, startPoint y: 206, endPoint x: 246, endPoint y: 250, distance: 79.7
click at [313, 206] on link "+61 404 457 775" at bounding box center [301, 205] width 69 height 11
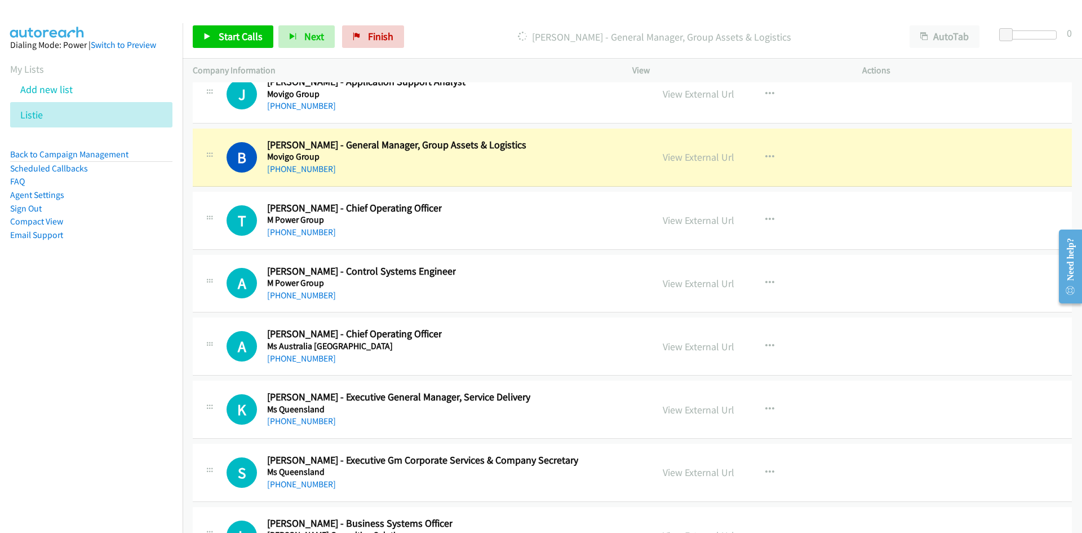
scroll to position [18041, 0]
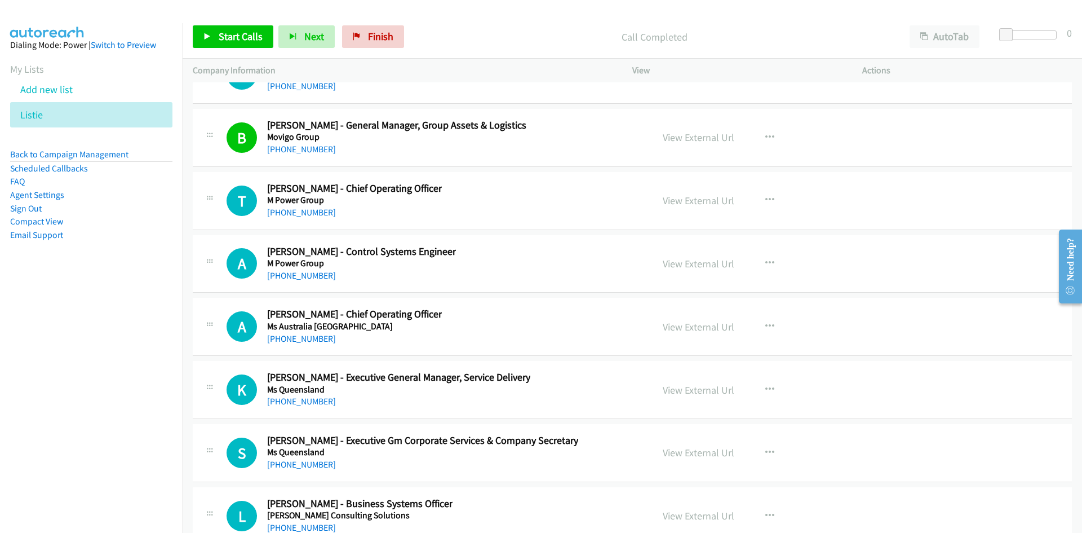
drag, startPoint x: 308, startPoint y: 216, endPoint x: 79, endPoint y: 360, distance: 270.6
click at [308, 216] on link "+61 481 424 443" at bounding box center [301, 212] width 69 height 11
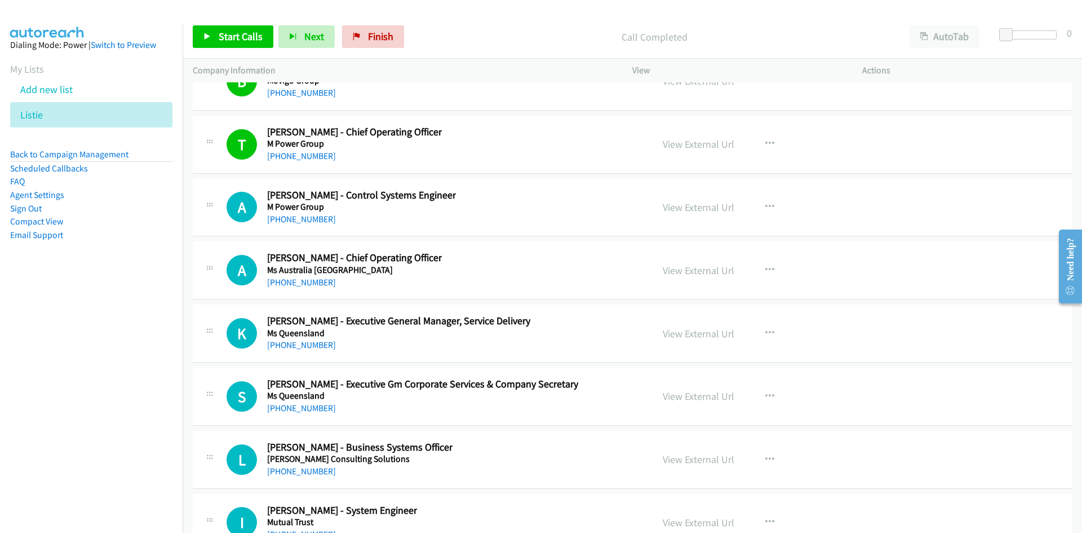
scroll to position [18154, 0]
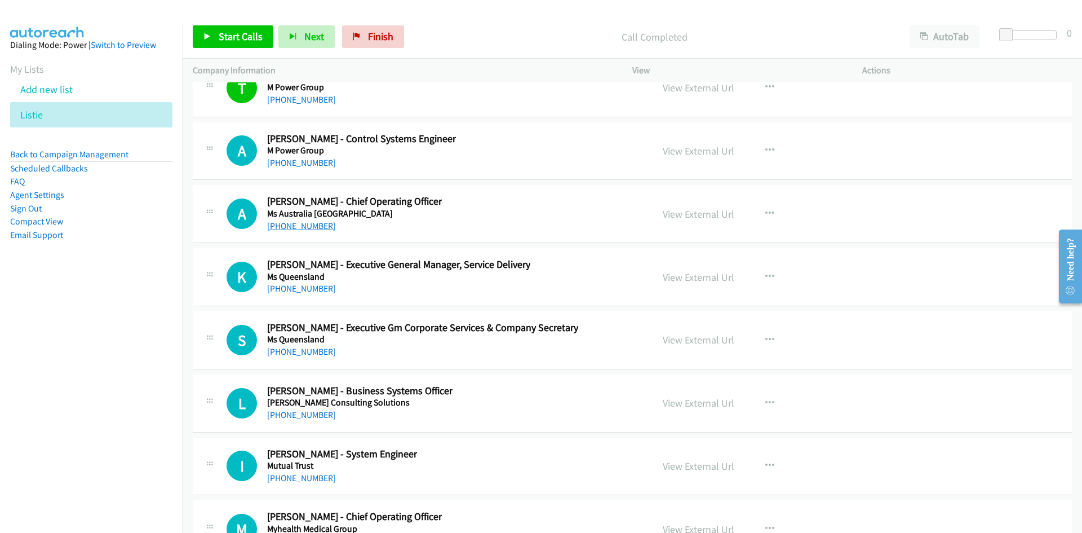
drag, startPoint x: 321, startPoint y: 226, endPoint x: 183, endPoint y: 279, distance: 147.9
click at [321, 226] on link "+61 439 032 324" at bounding box center [301, 225] width 69 height 11
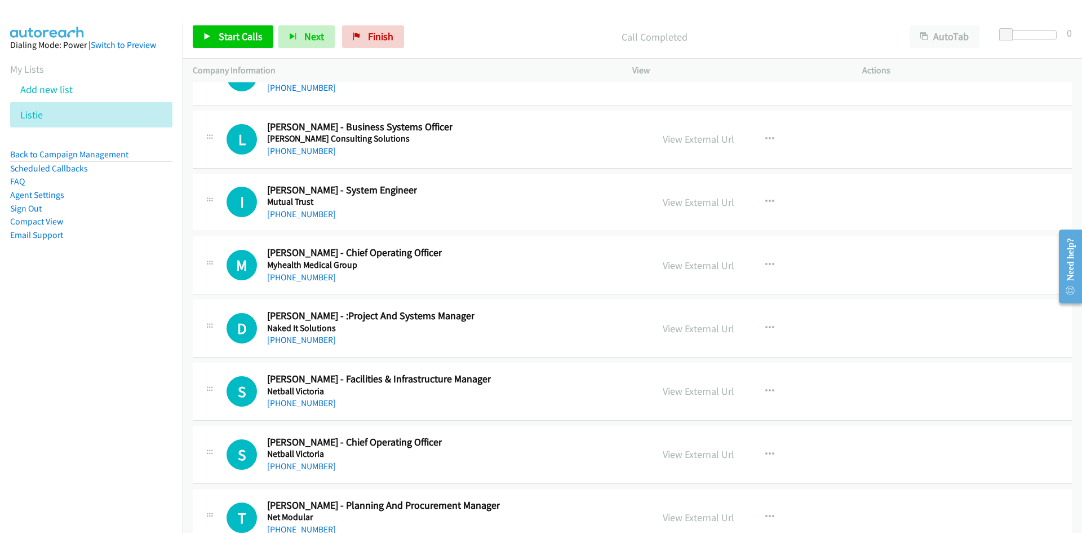
scroll to position [18436, 0]
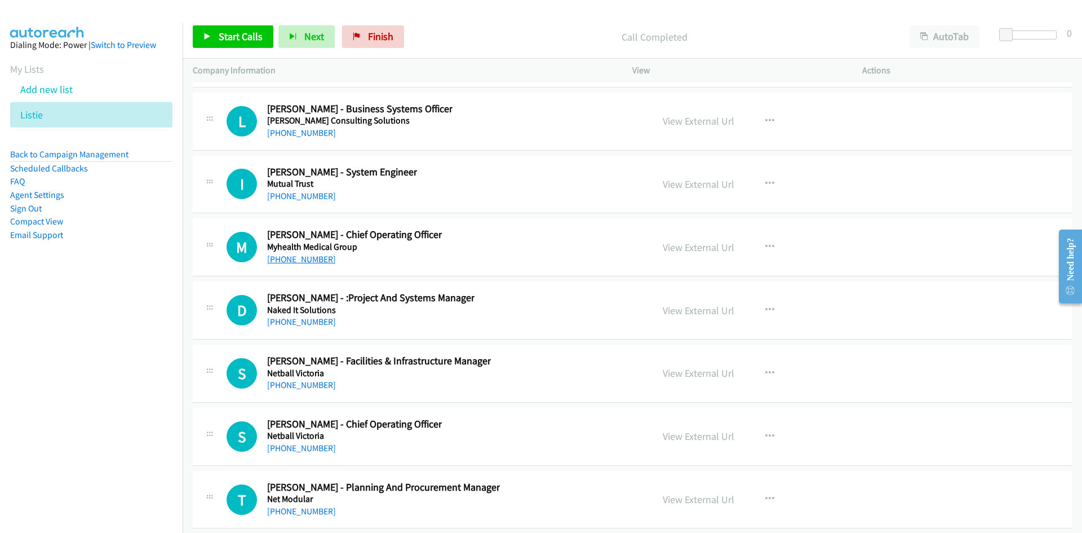
click at [319, 254] on link "+61 404 054 697" at bounding box center [301, 259] width 69 height 11
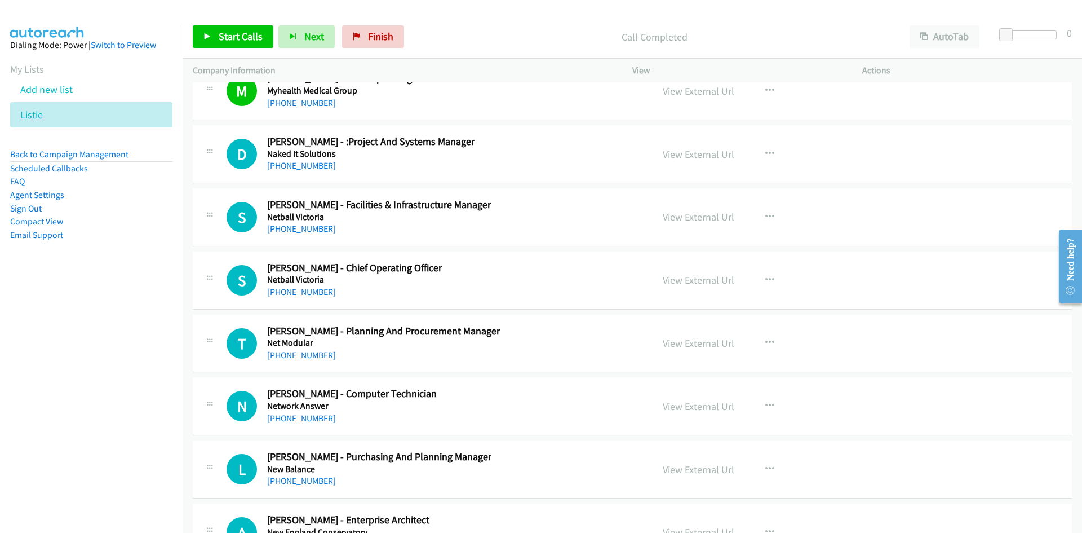
scroll to position [18605, 0]
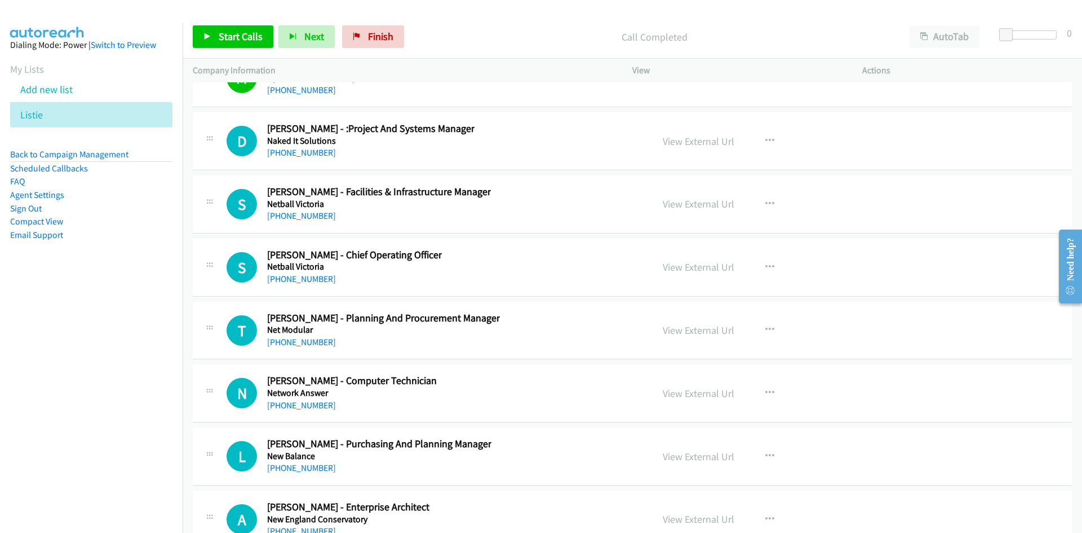
drag, startPoint x: 316, startPoint y: 216, endPoint x: 3, endPoint y: 311, distance: 326.9
click at [316, 216] on link "+61 409 855 499" at bounding box center [301, 215] width 69 height 11
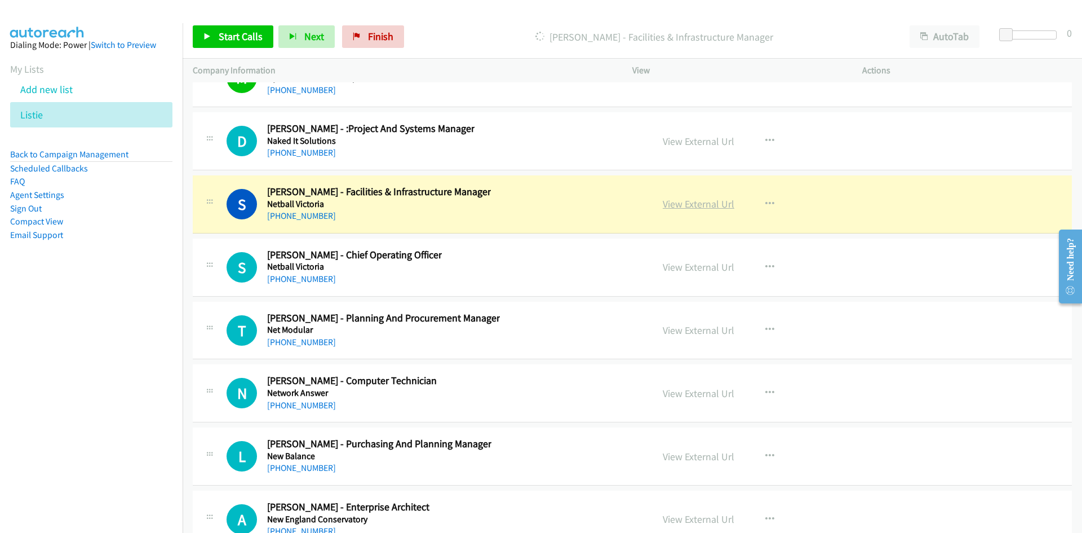
click at [686, 205] on link "View External Url" at bounding box center [699, 203] width 72 height 13
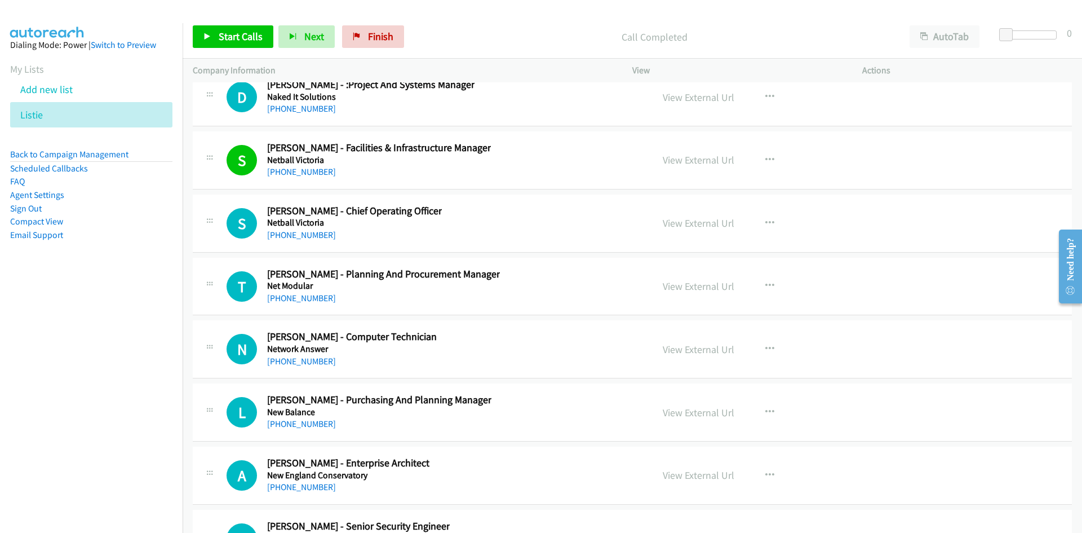
scroll to position [18661, 0]
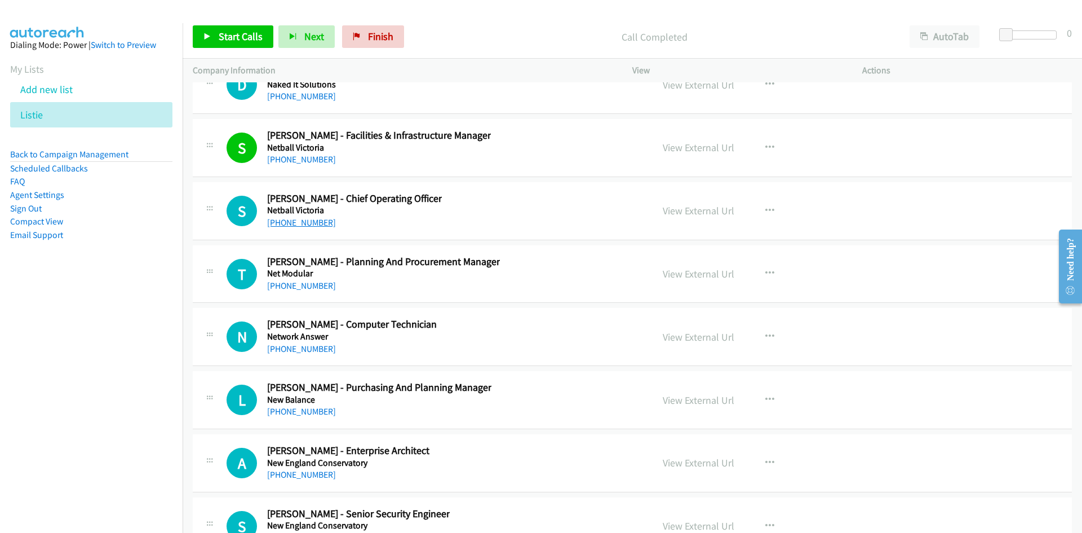
click at [303, 220] on link "+61 419 416 195" at bounding box center [301, 222] width 69 height 11
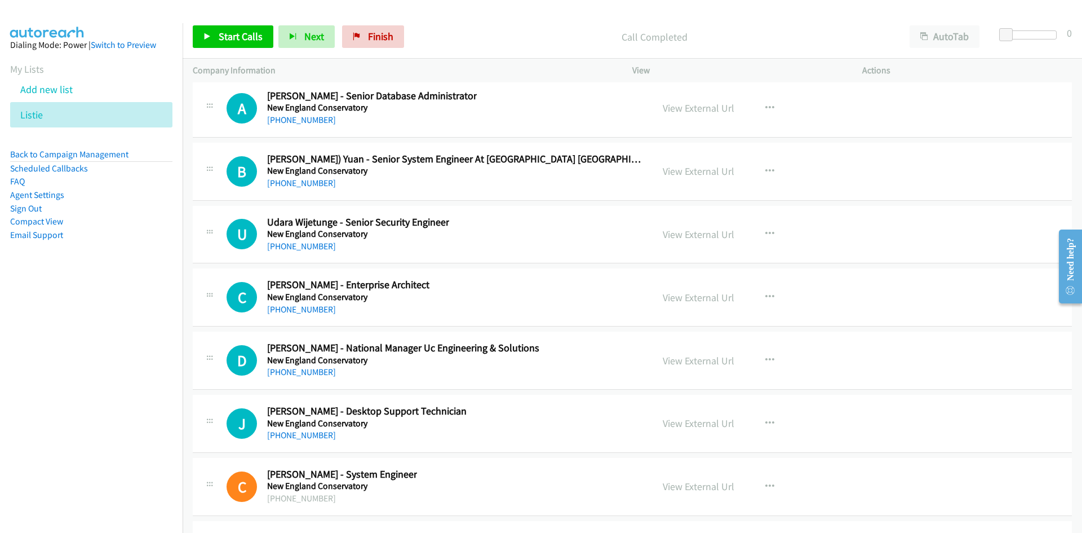
scroll to position [19451, 0]
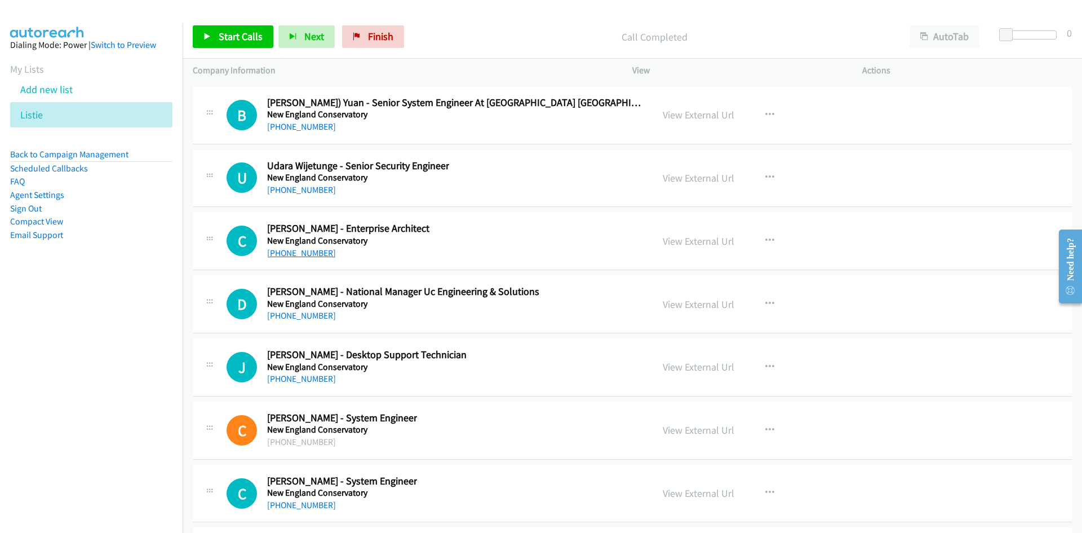
click at [313, 255] on link "+61 405 089 648" at bounding box center [301, 253] width 69 height 11
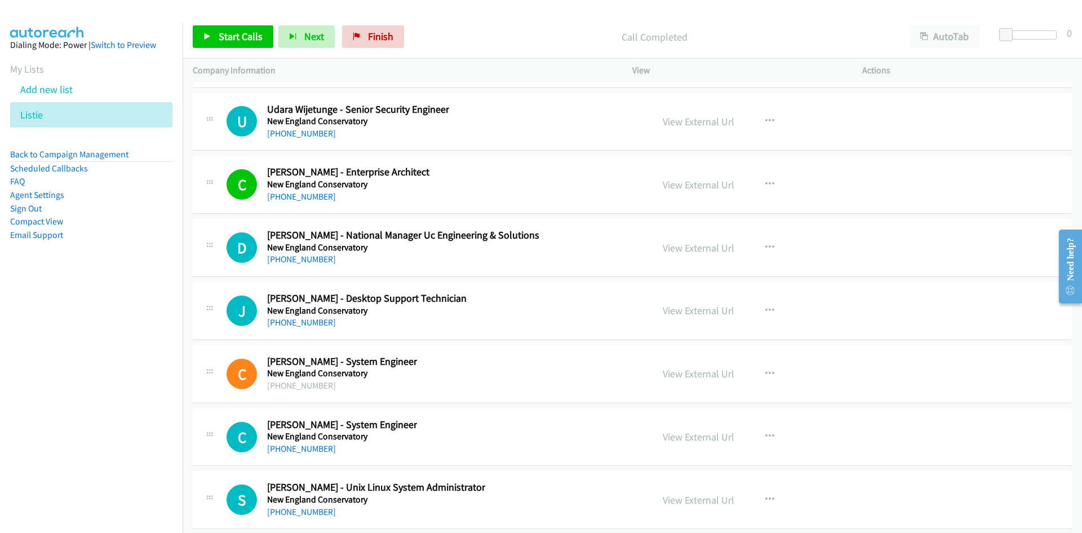
scroll to position [19563, 0]
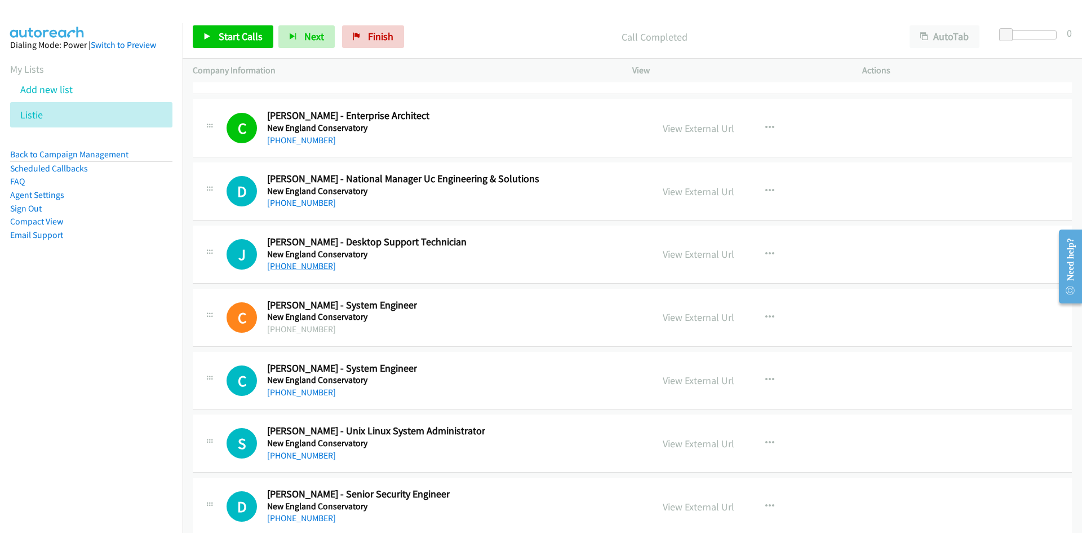
drag, startPoint x: 304, startPoint y: 262, endPoint x: 15, endPoint y: 335, distance: 298.9
click at [304, 262] on link "+61 420 303 782" at bounding box center [301, 265] width 69 height 11
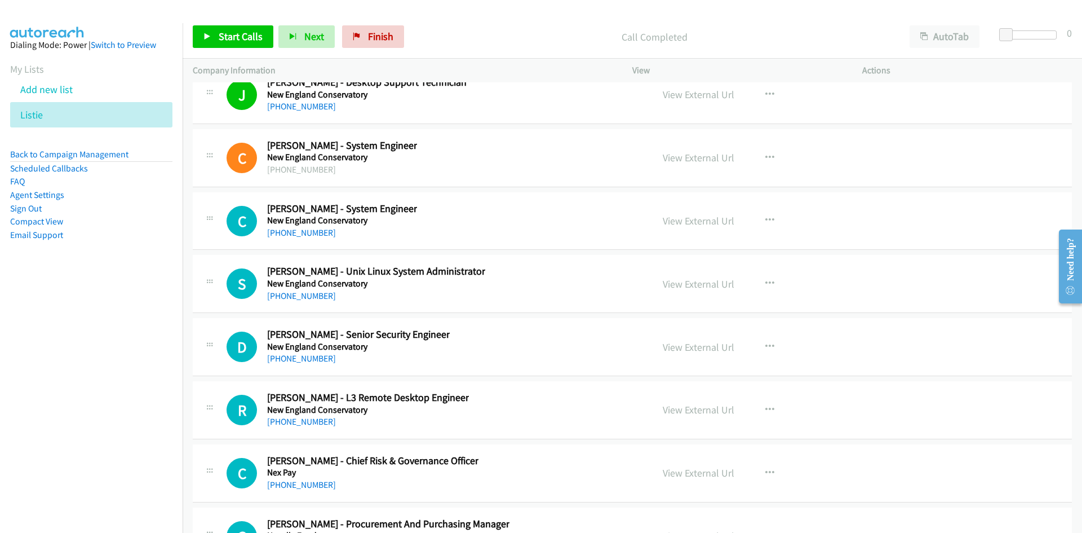
scroll to position [19732, 0]
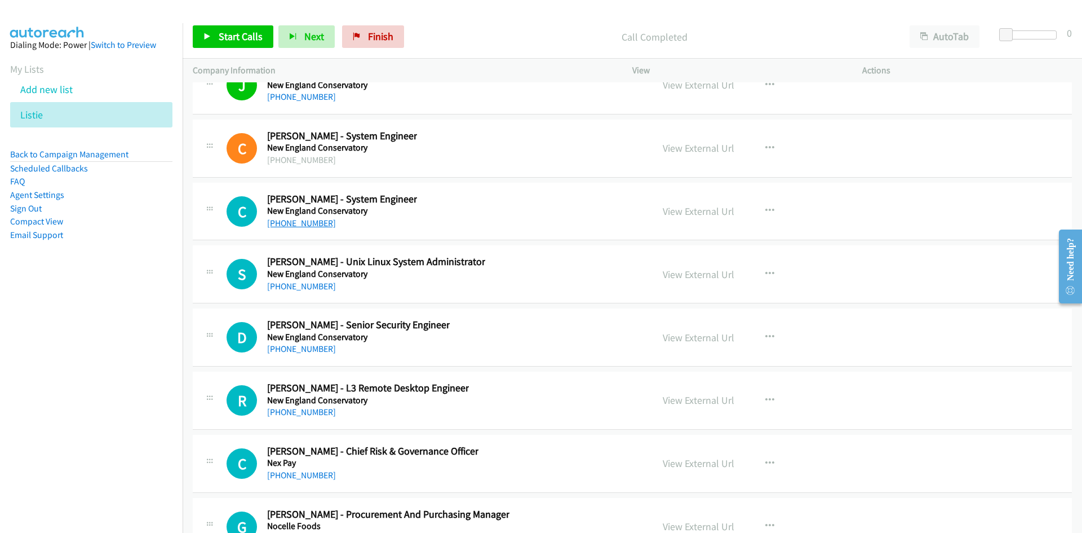
click at [306, 223] on link "+61 416 064 076" at bounding box center [301, 223] width 69 height 11
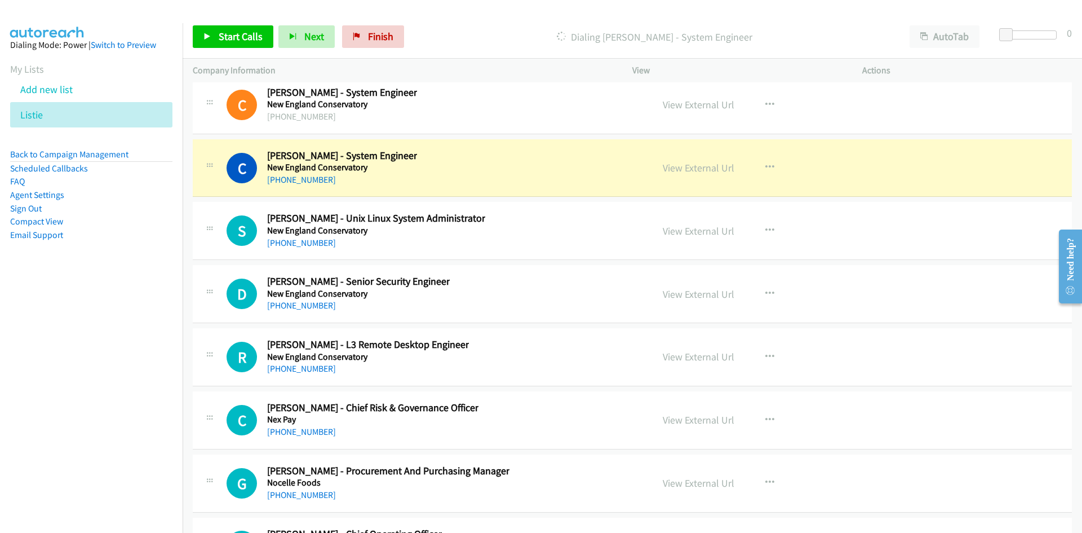
scroll to position [19789, 0]
